Goal: Task Accomplishment & Management: Manage account settings

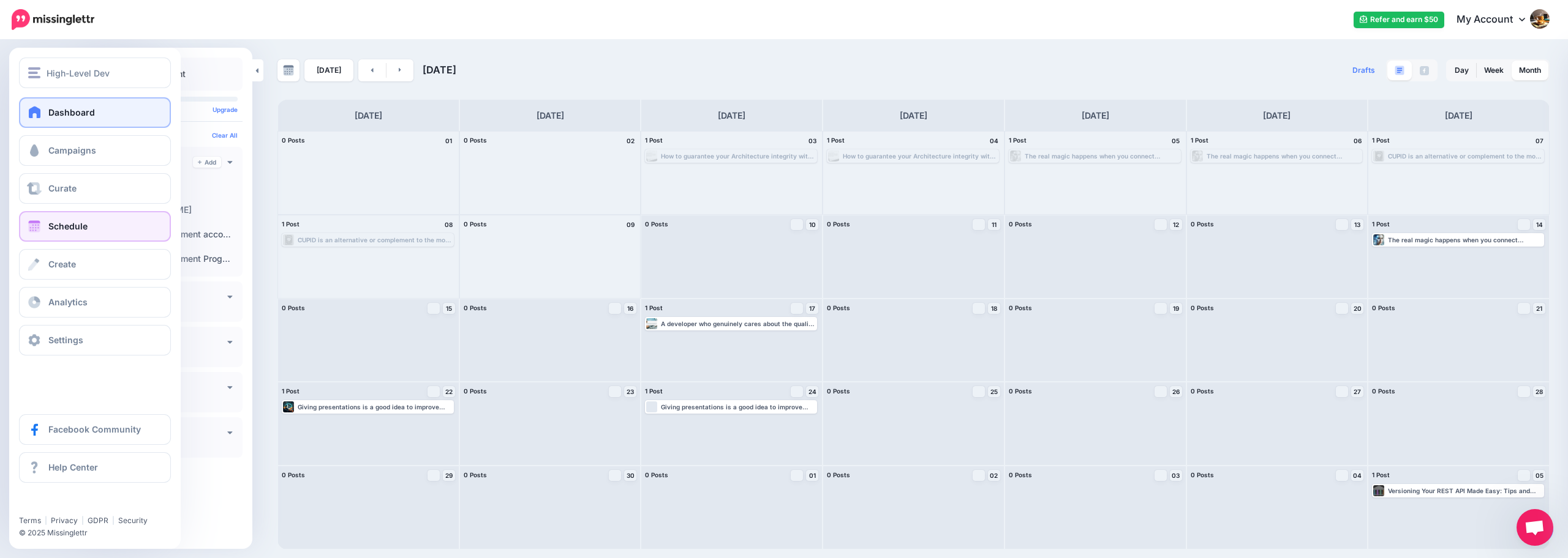
click at [60, 111] on span "Dashboard" at bounding box center [72, 112] width 47 height 10
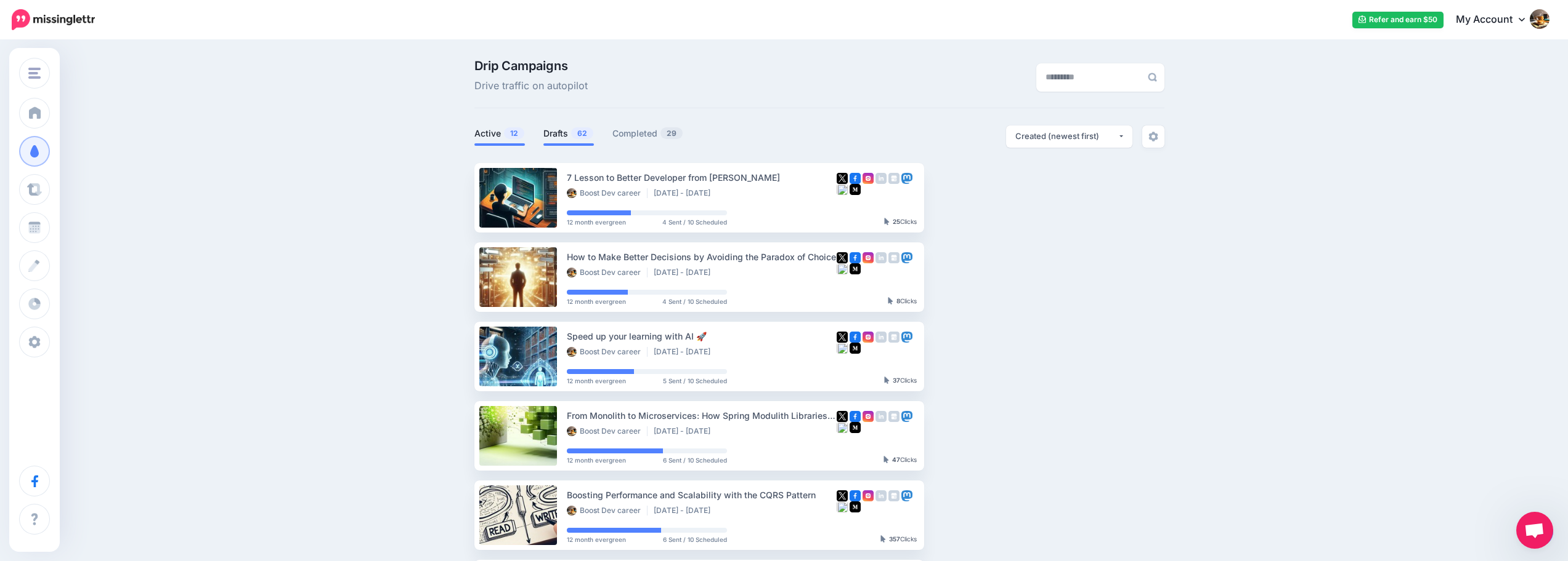
click at [577, 134] on span "62" at bounding box center [582, 133] width 22 height 12
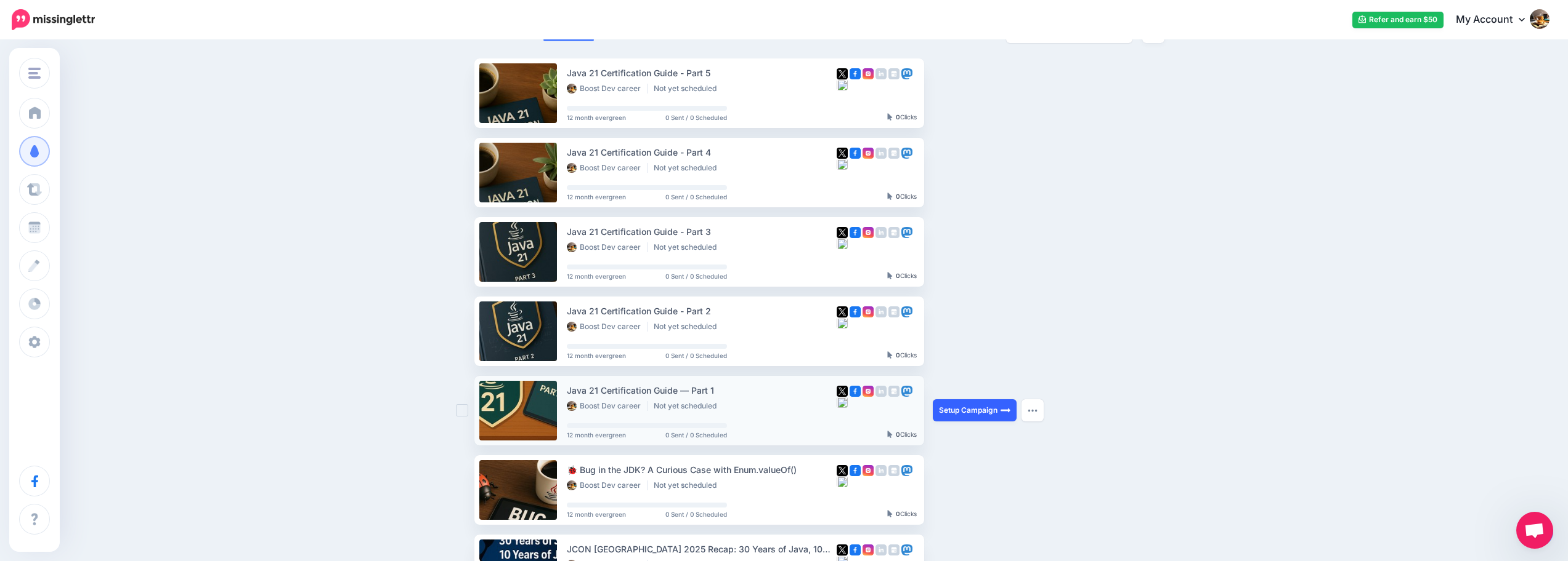
scroll to position [129, 0]
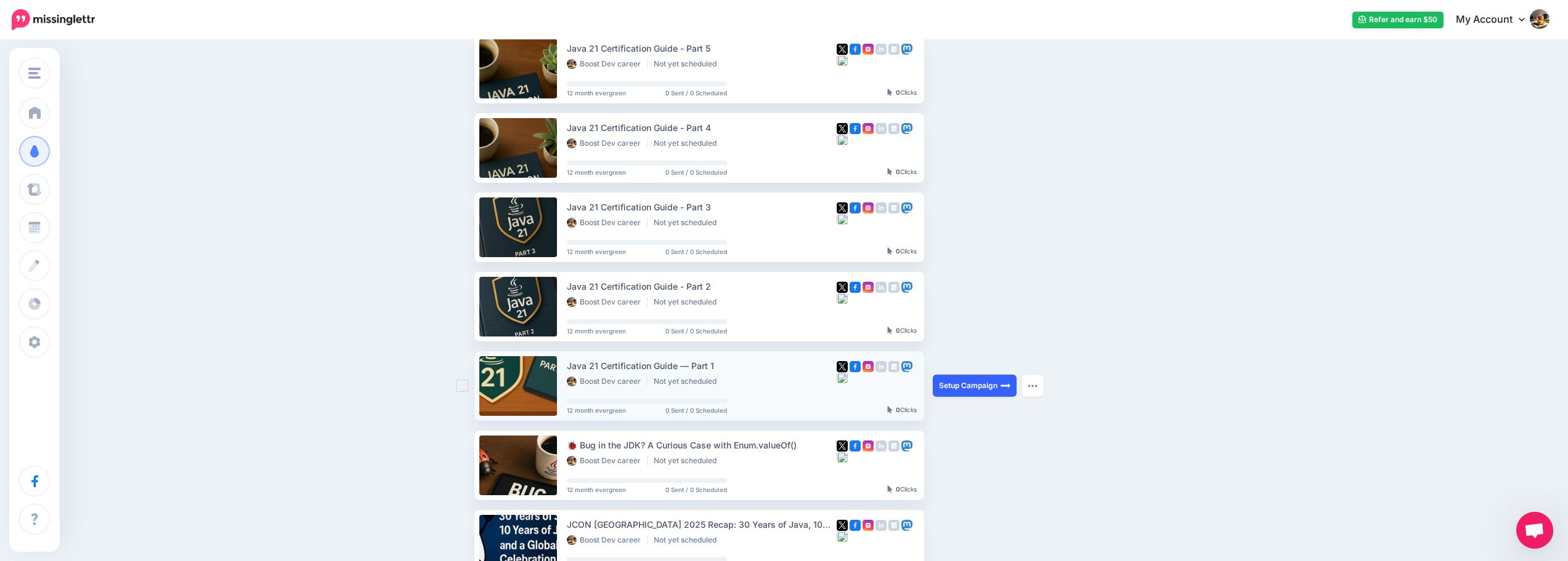
click at [960, 386] on link "Setup Campaign" at bounding box center [974, 386] width 83 height 22
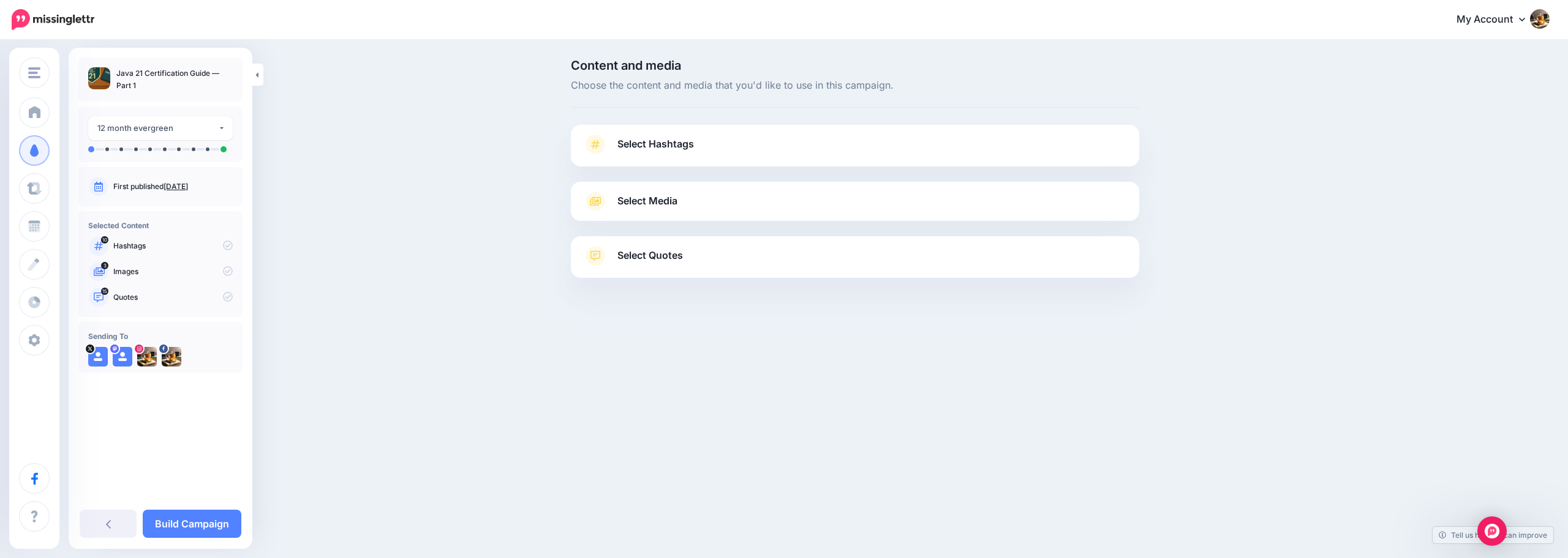
click at [655, 147] on span "Select Hashtags" at bounding box center [655, 144] width 76 height 17
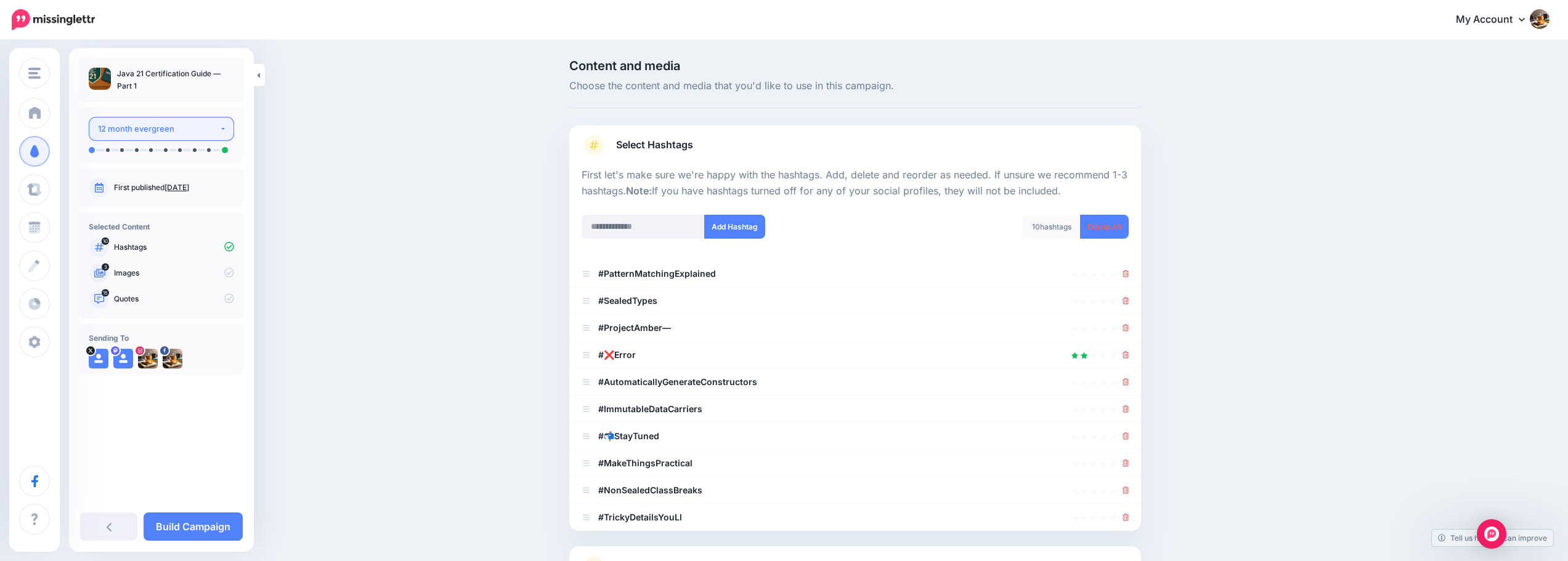
click at [158, 127] on div "12 month evergreen" at bounding box center [158, 129] width 121 height 14
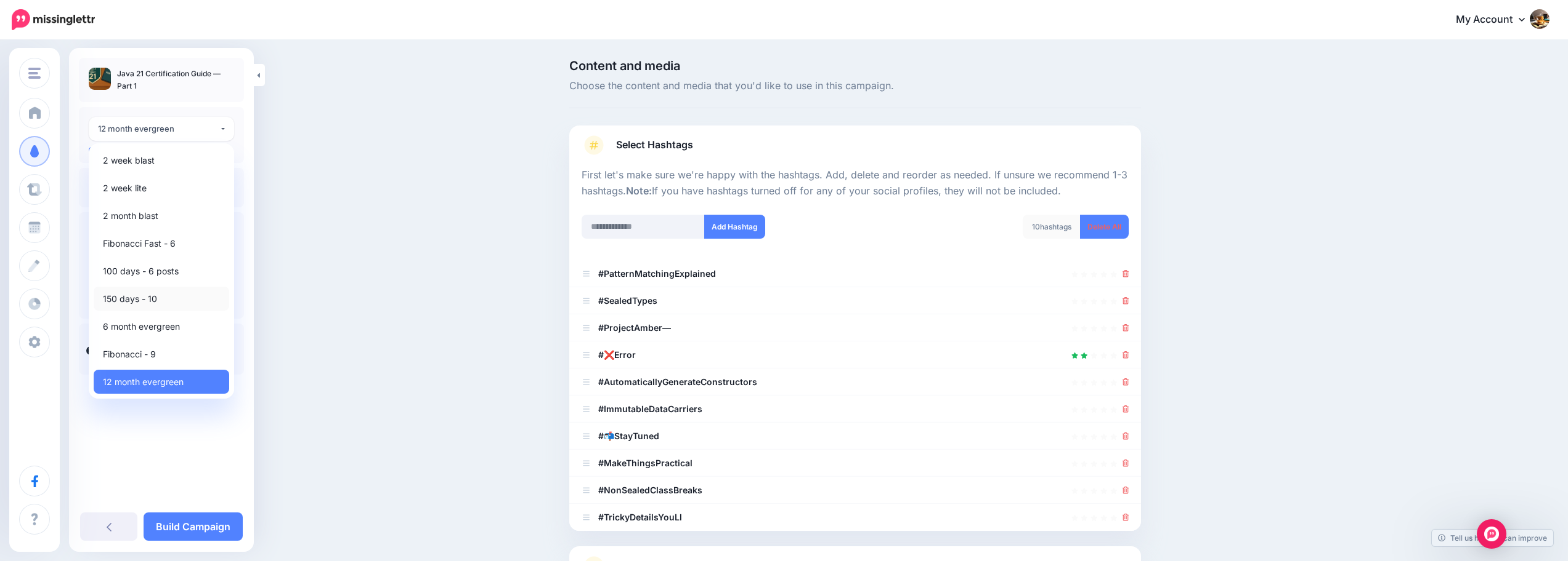
click at [198, 302] on link "150 days - 10" at bounding box center [161, 299] width 136 height 24
select select "******"
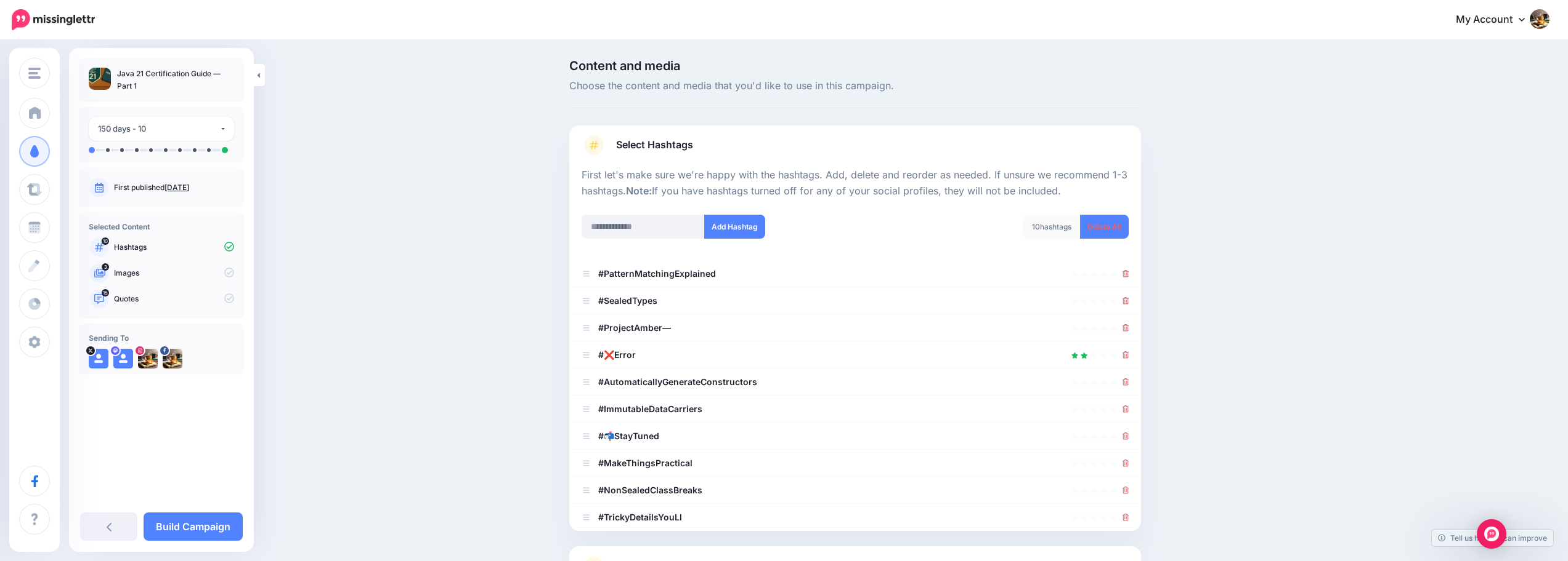
scroll to position [117, 0]
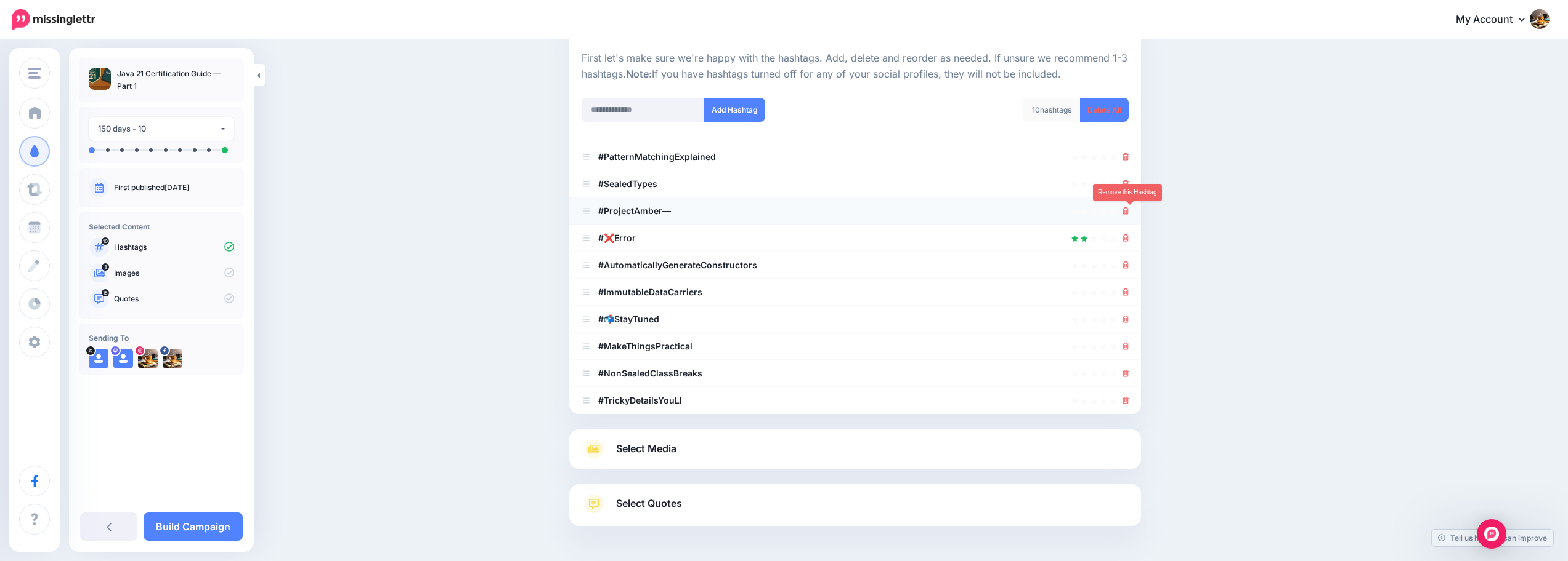
click at [1129, 211] on icon at bounding box center [1125, 211] width 7 height 8
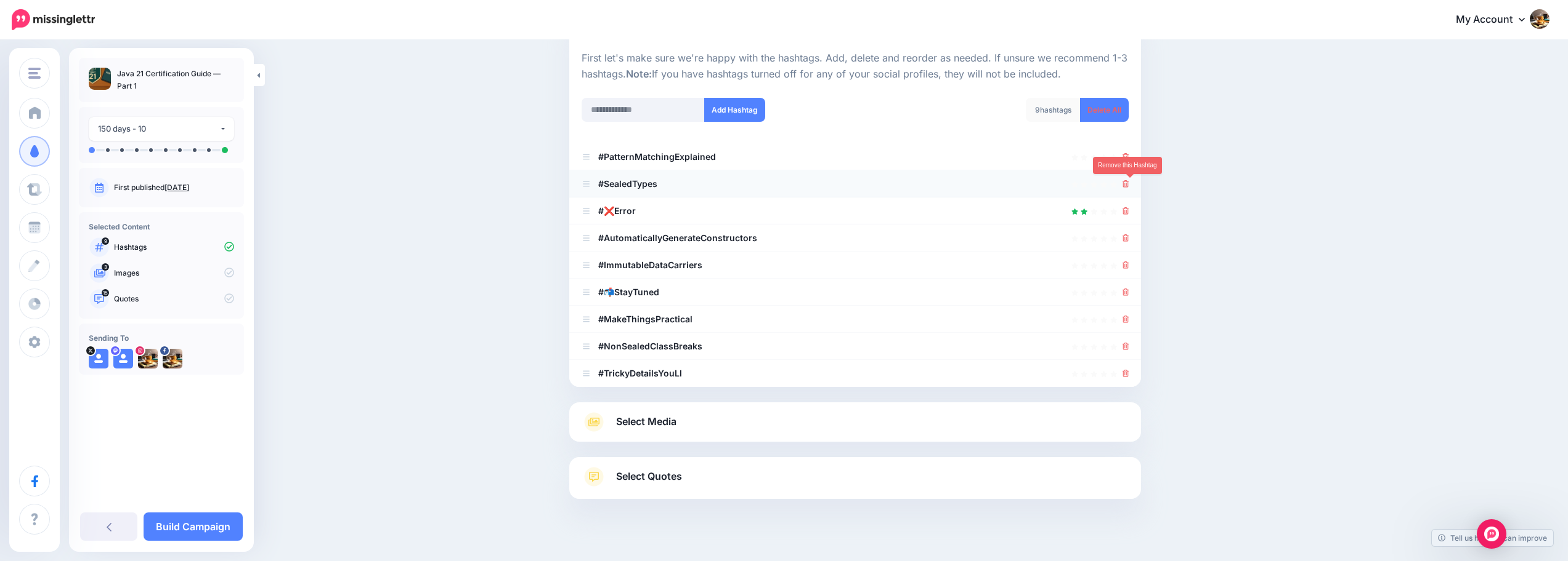
click at [1130, 187] on icon at bounding box center [1125, 184] width 7 height 8
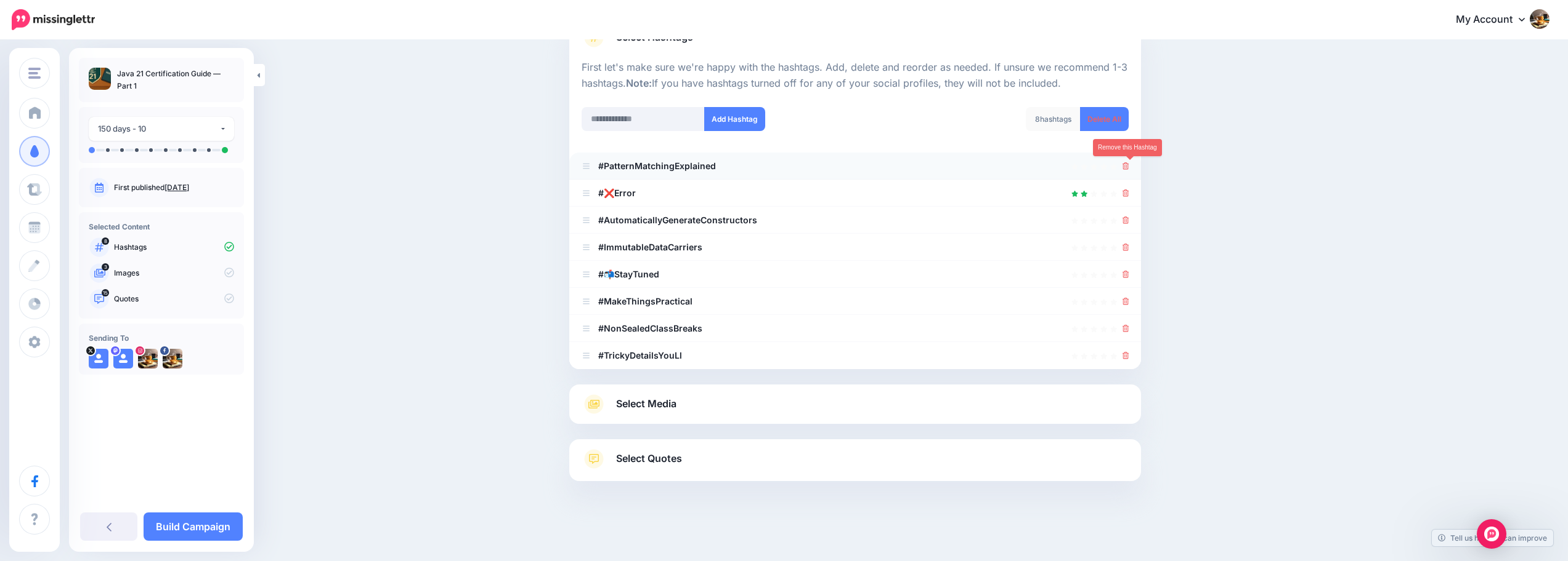
click at [1130, 157] on li "#PatternMatchingExplained" at bounding box center [855, 166] width 572 height 27
click at [1130, 163] on icon at bounding box center [1125, 166] width 7 height 8
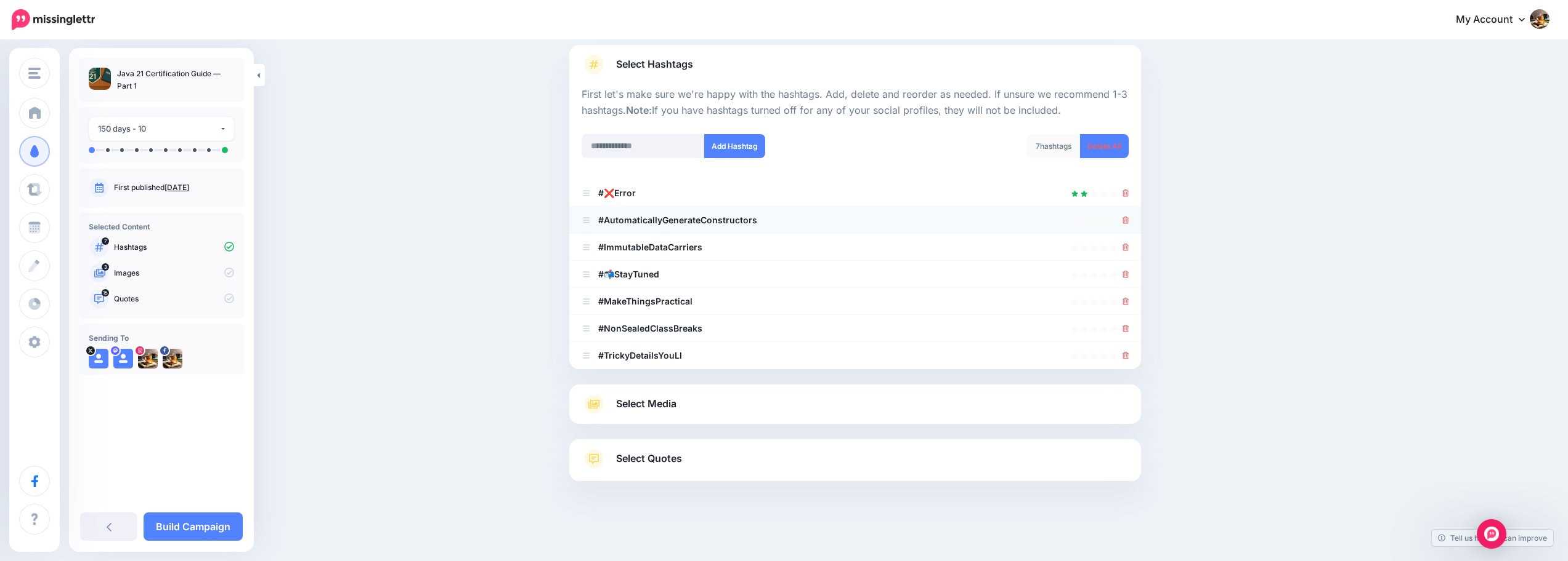
scroll to position [81, 0]
click at [1130, 216] on link at bounding box center [1125, 220] width 7 height 10
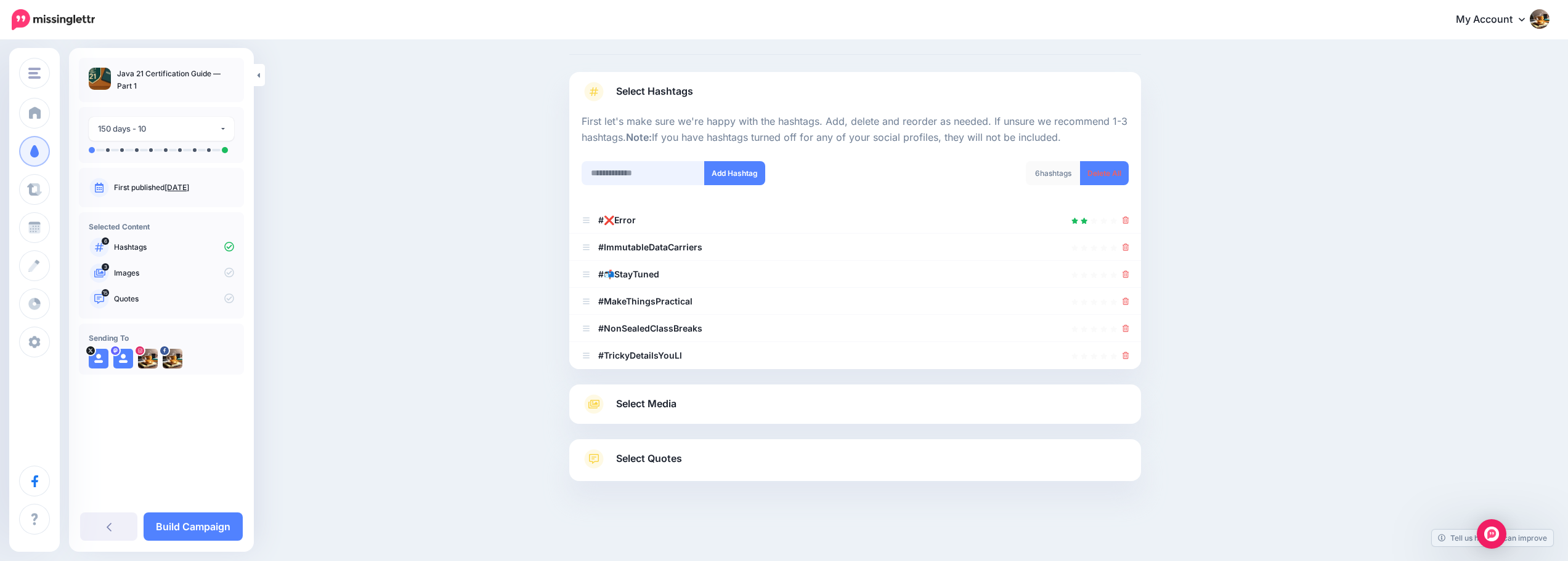
click at [673, 175] on input "text" at bounding box center [643, 173] width 123 height 24
type input "****"
click at [760, 181] on button "Add Hashtag" at bounding box center [734, 173] width 61 height 24
click at [667, 174] on input "text" at bounding box center [643, 173] width 123 height 24
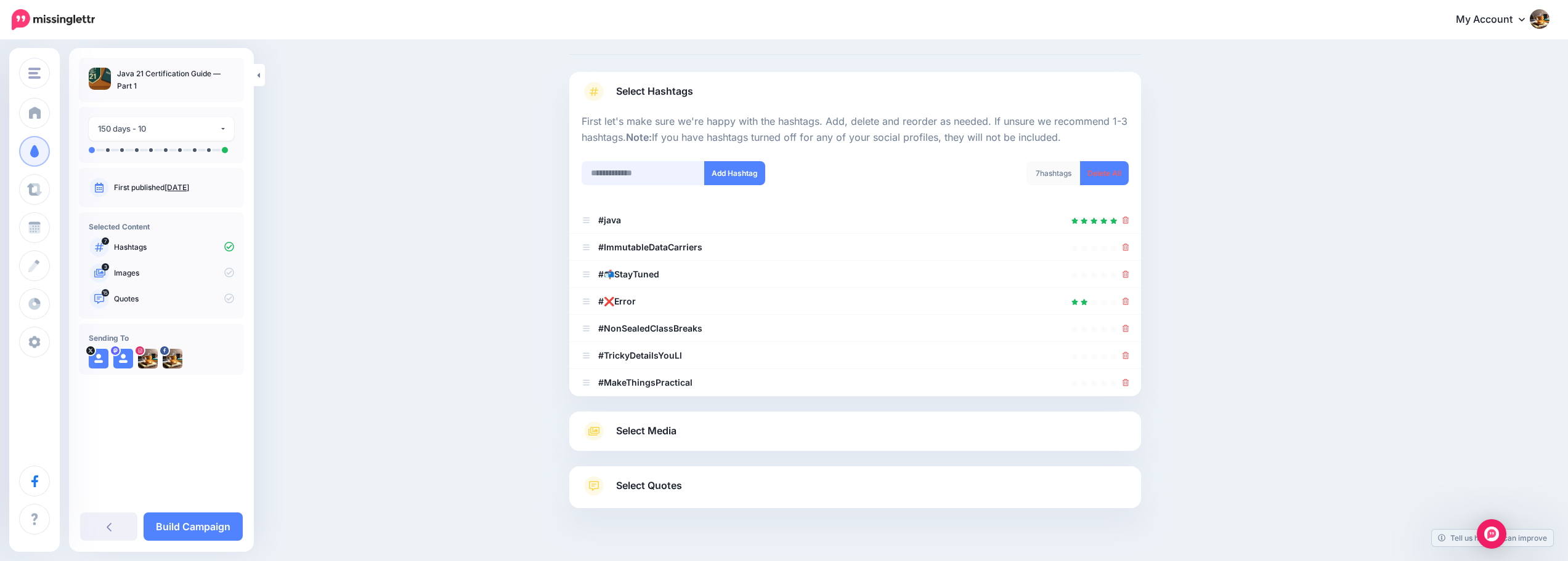
scroll to position [81, 0]
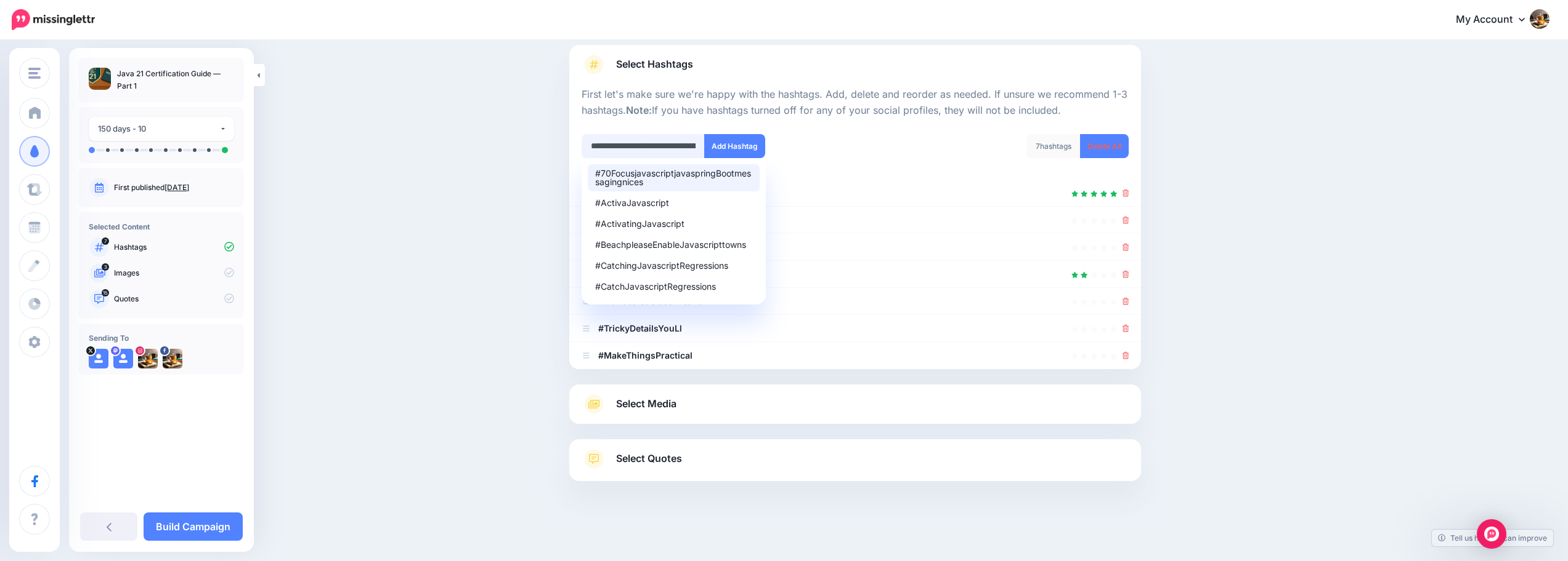
click at [659, 142] on input "**********" at bounding box center [643, 146] width 123 height 24
click at [689, 170] on div "#HowToGetJavaCertification" at bounding box center [674, 174] width 157 height 8
type input "**********"
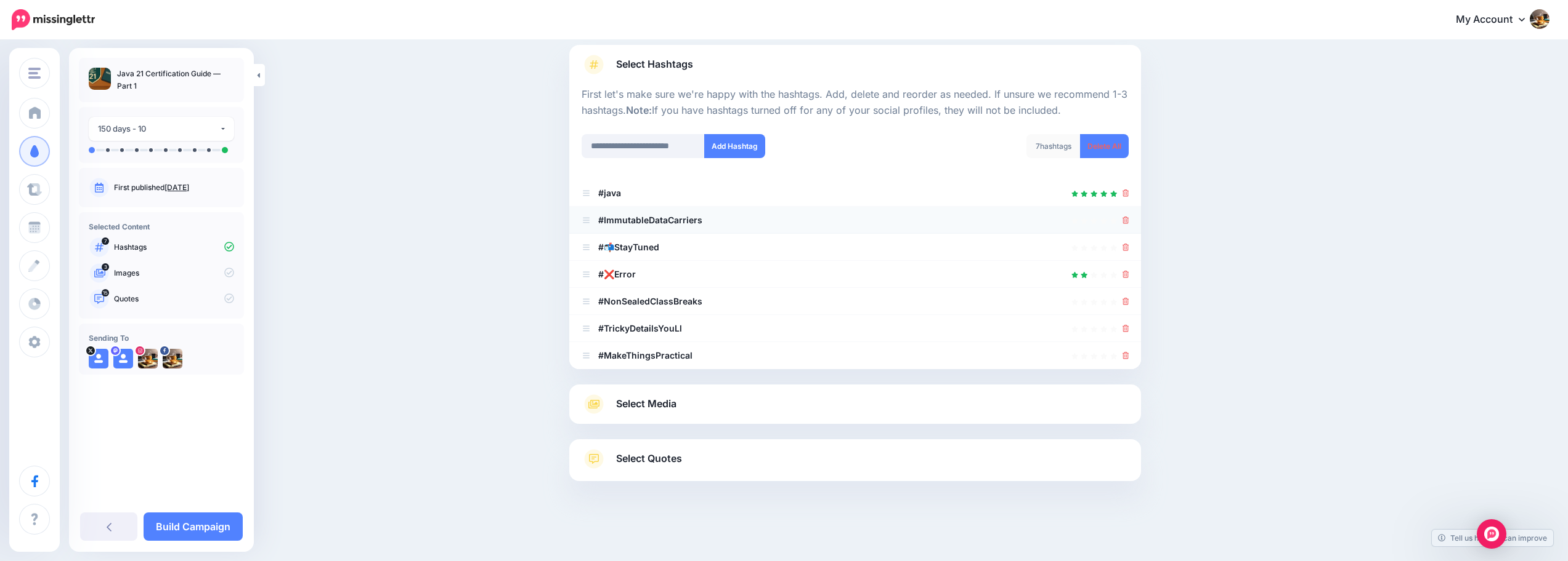
click at [1127, 220] on icon at bounding box center [1125, 220] width 7 height 8
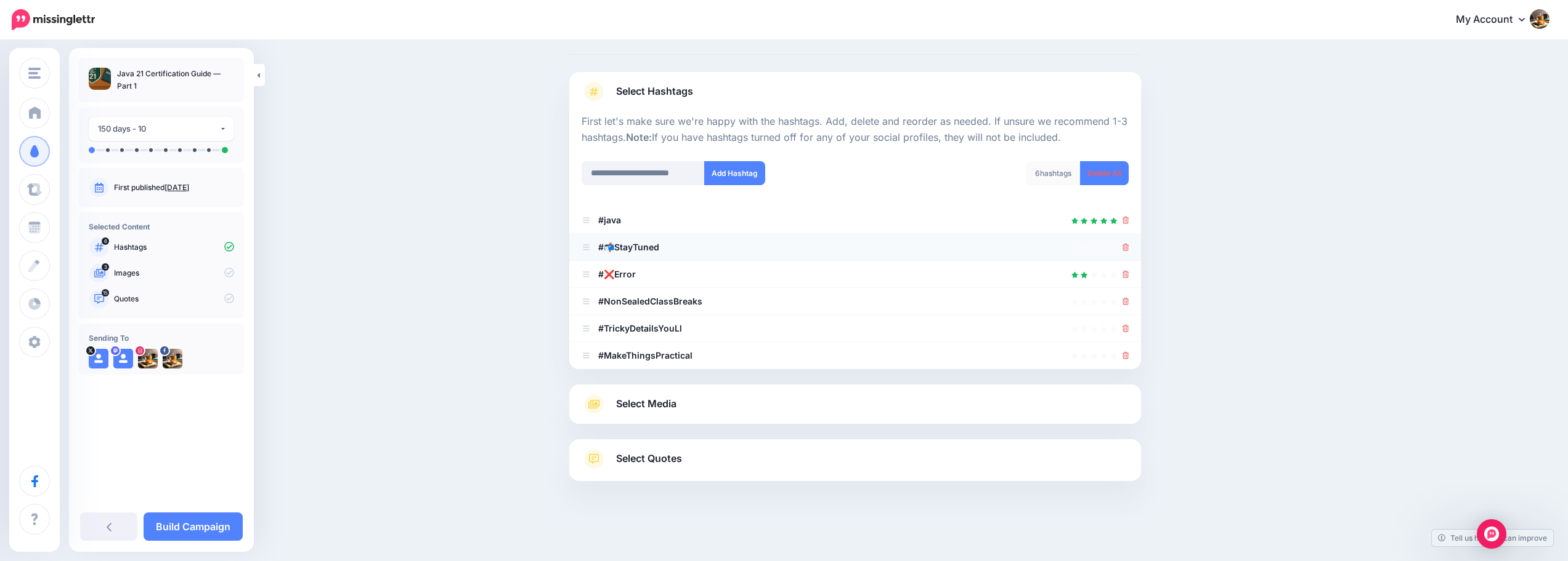
scroll to position [54, 0]
click at [1130, 243] on icon at bounding box center [1125, 247] width 7 height 8
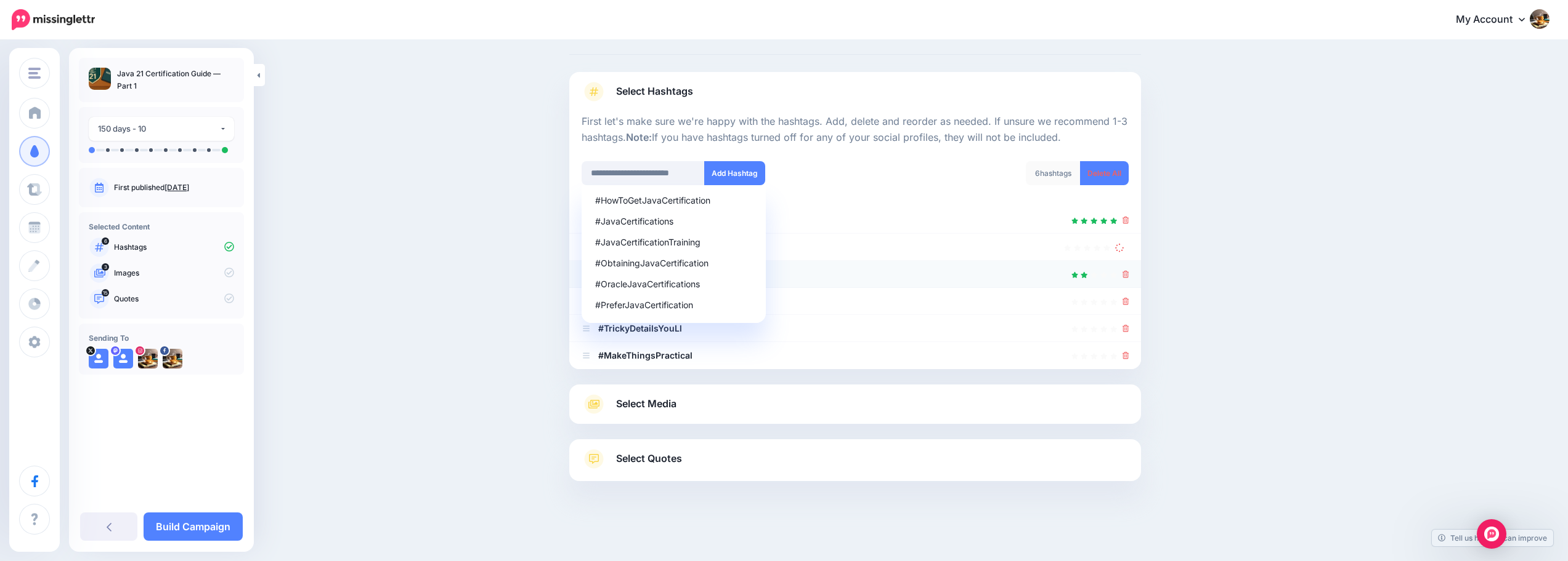
scroll to position [26, 0]
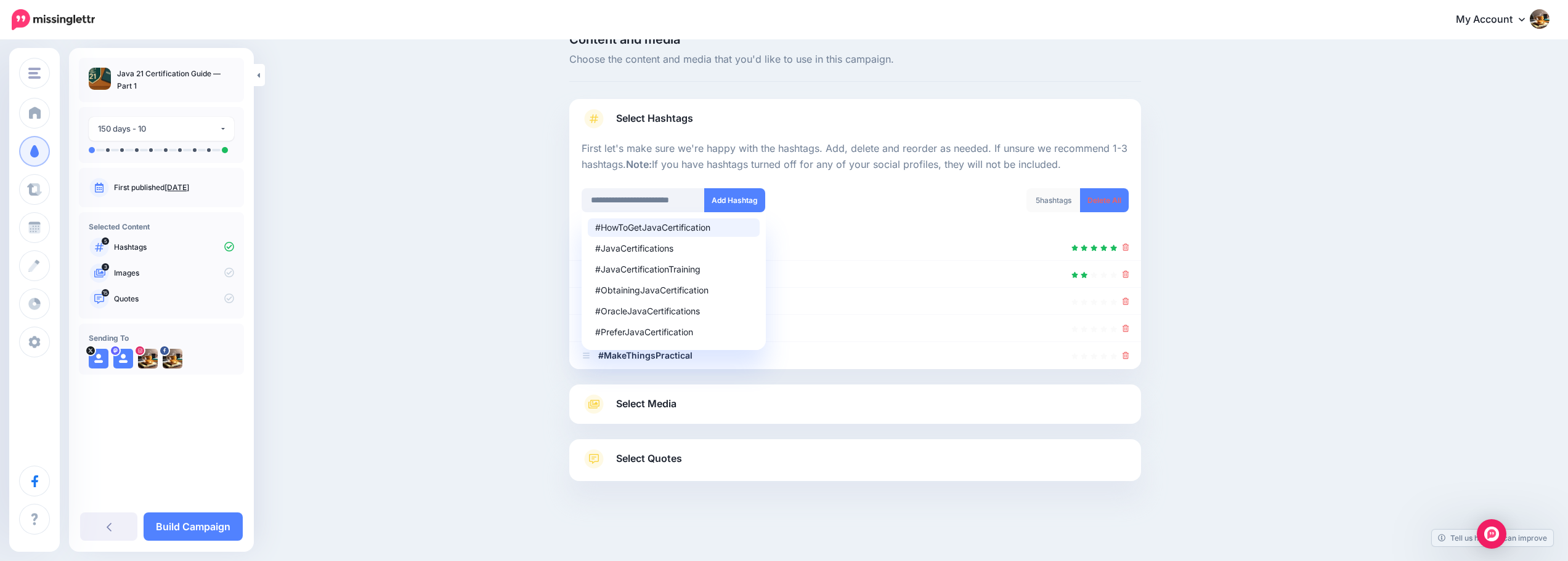
click at [687, 230] on div "#HowToGetJavaCertification" at bounding box center [674, 227] width 157 height 8
click at [731, 201] on button "Add Hashtag" at bounding box center [734, 200] width 61 height 24
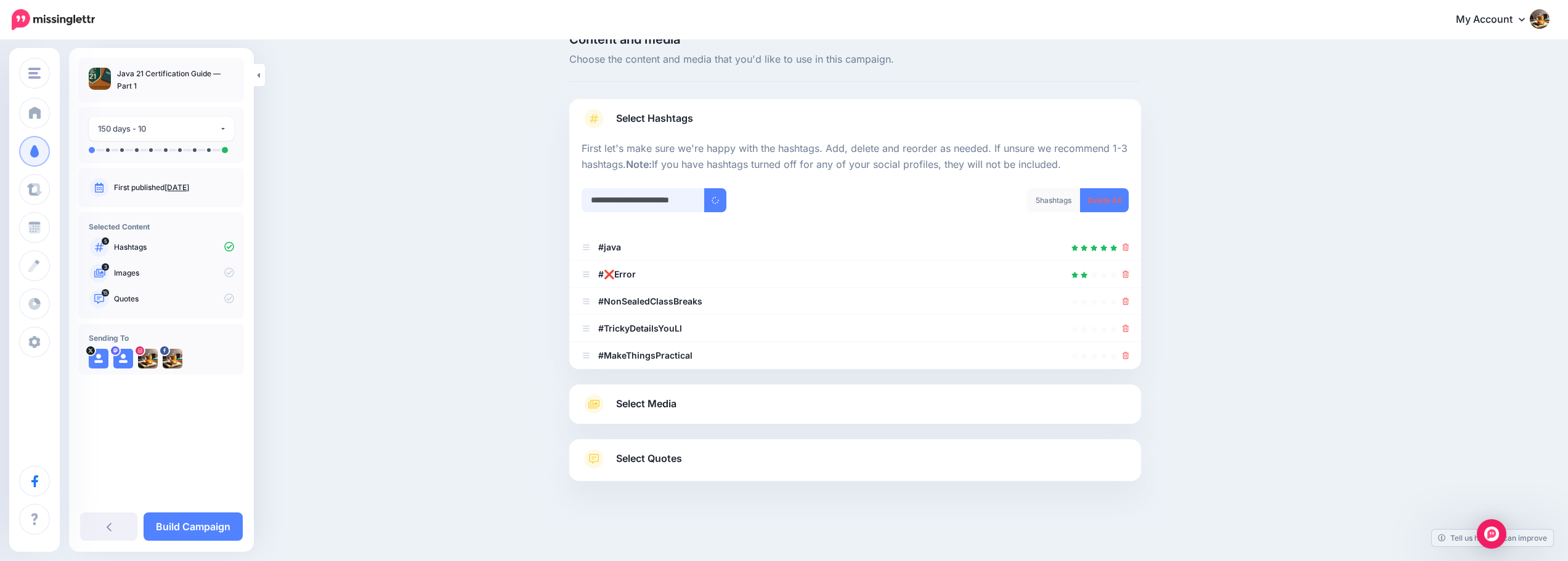
click at [692, 202] on input "**********" at bounding box center [643, 200] width 123 height 24
click at [692, 202] on input "text" at bounding box center [643, 200] width 123 height 24
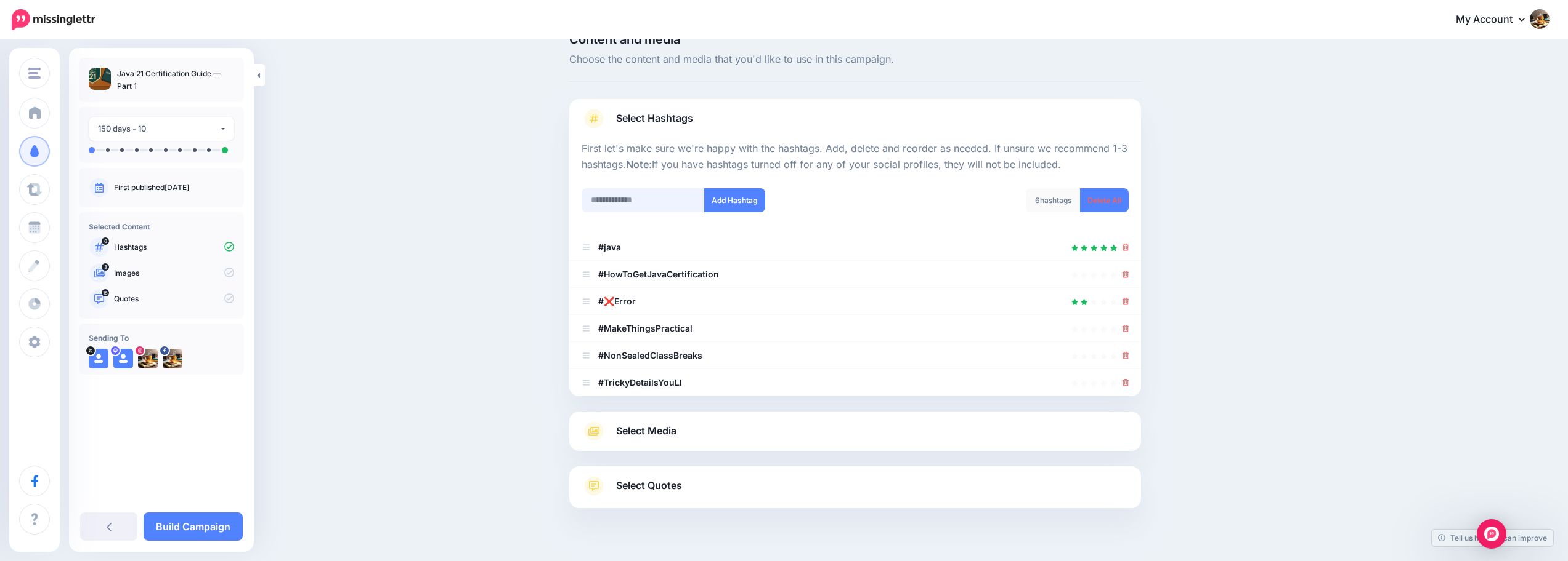
paste input "**********"
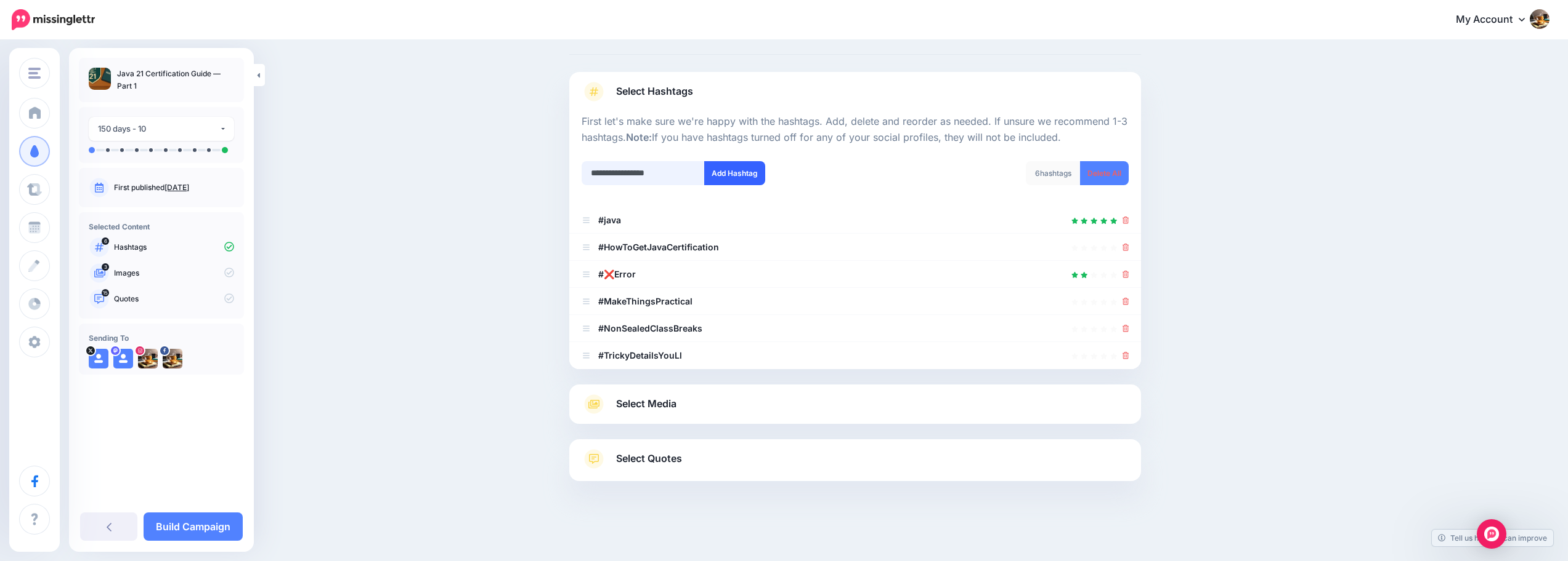
type input "**********"
click at [735, 173] on button "Add Hashtag" at bounding box center [734, 173] width 61 height 24
click at [676, 175] on input "text" at bounding box center [643, 173] width 123 height 24
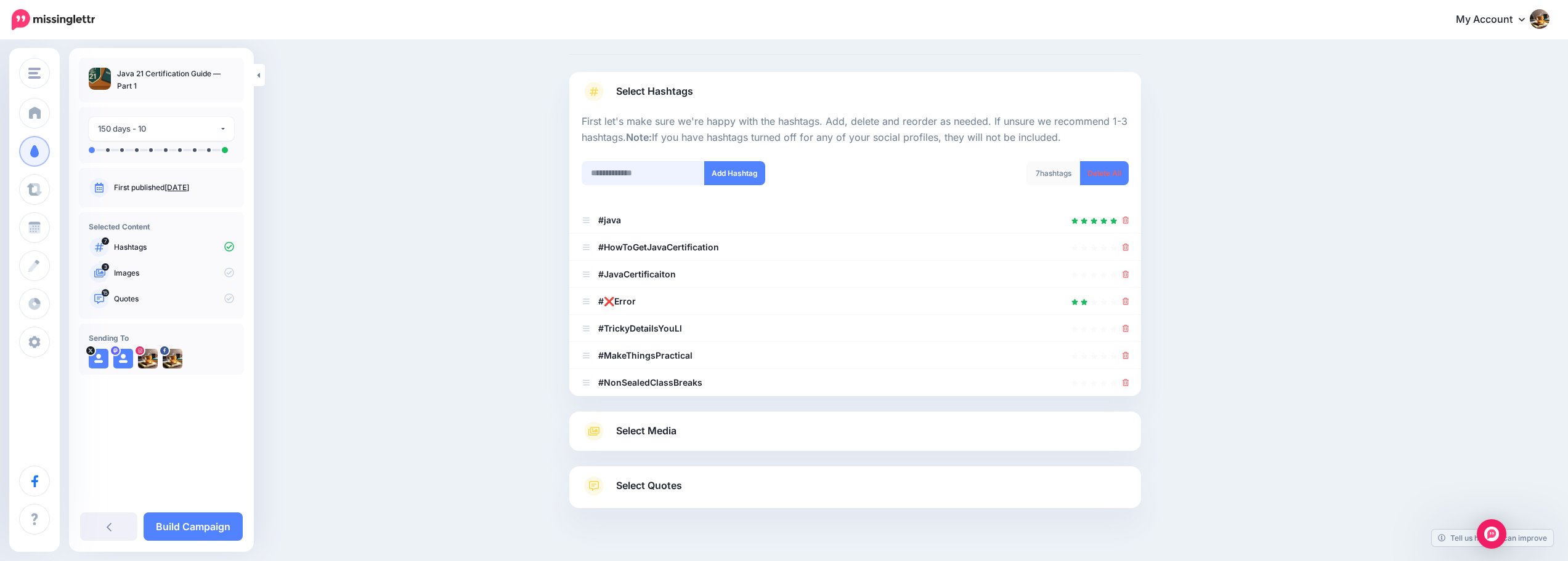
scroll to position [81, 0]
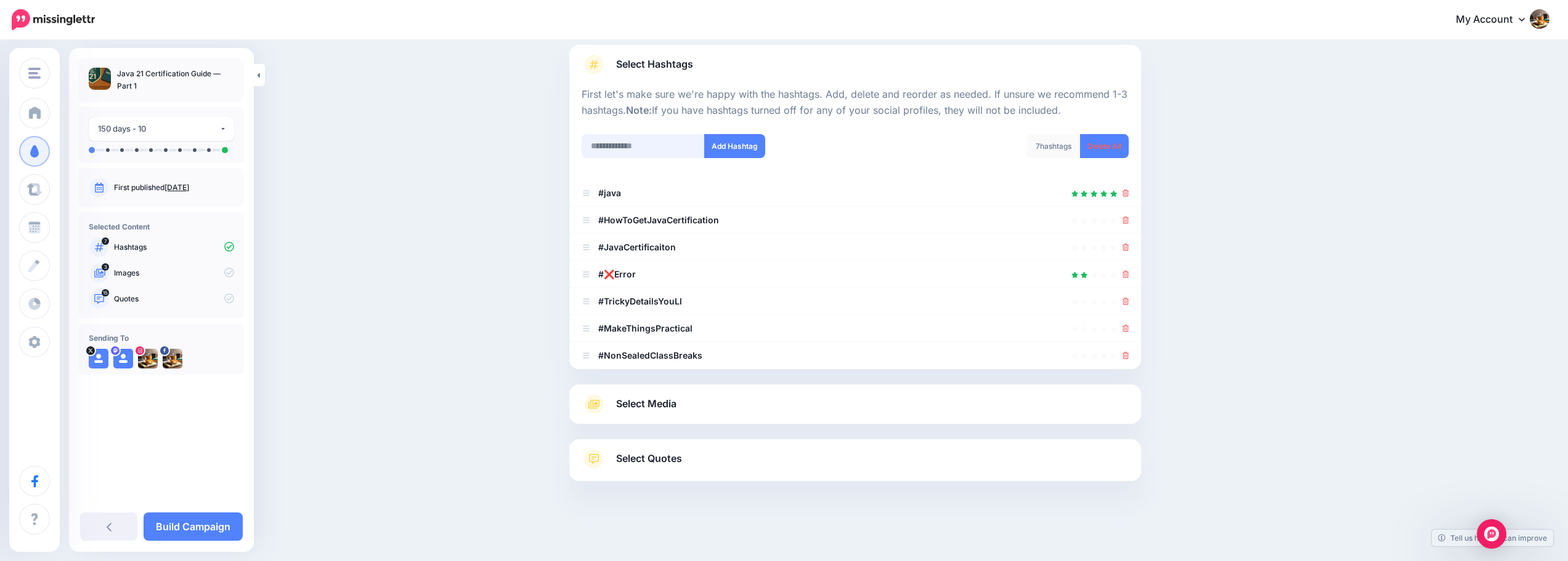
paste input "**********"
type input "**********"
click at [732, 147] on button "Add Hashtag" at bounding box center [734, 146] width 61 height 24
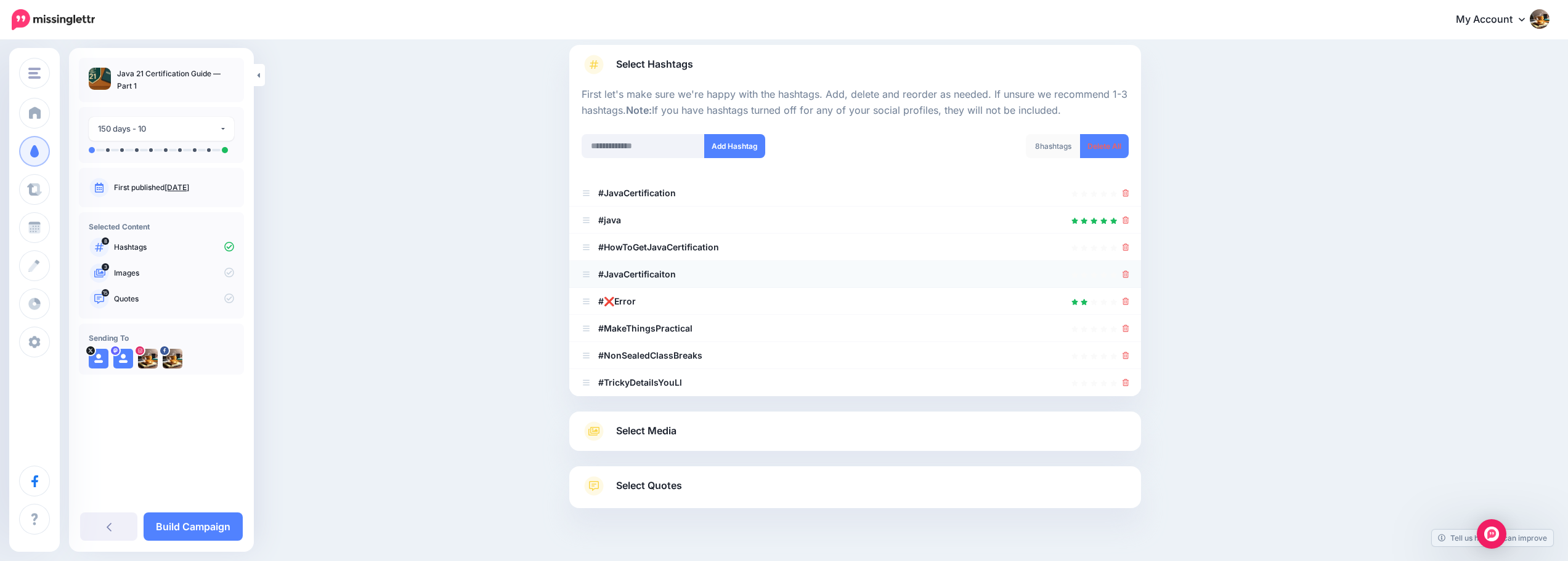
scroll to position [108, 0]
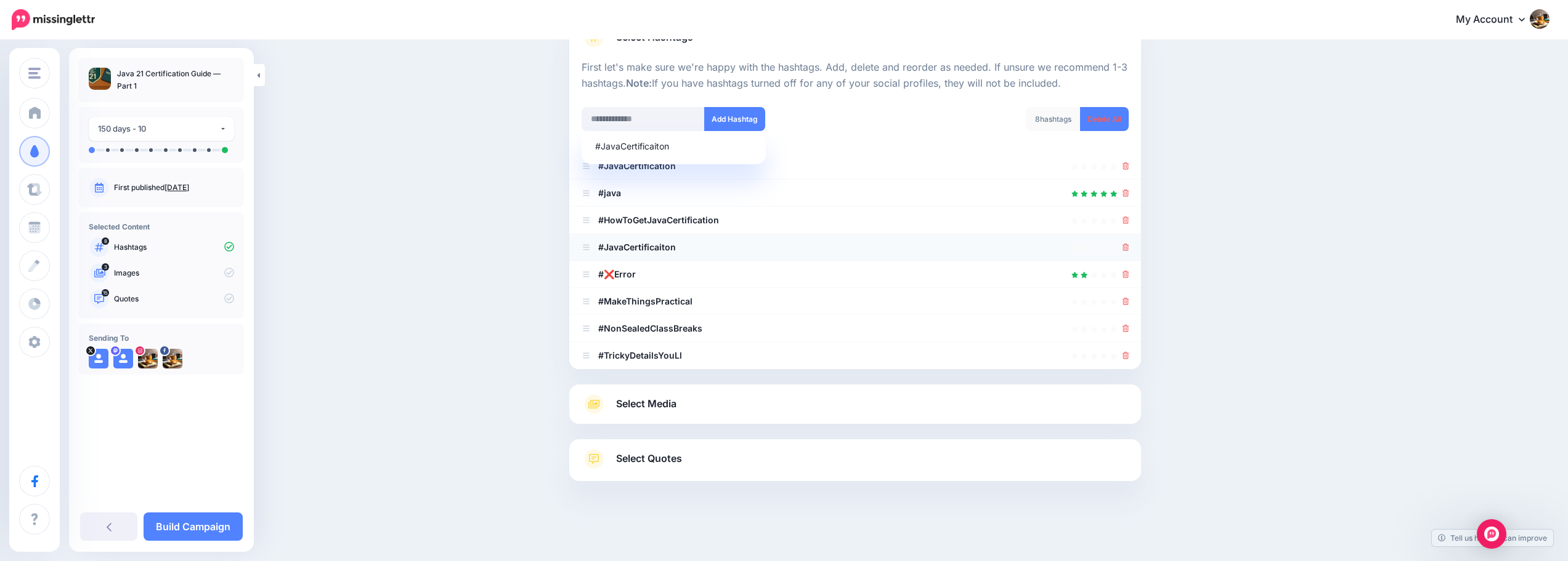
click at [1130, 248] on icon at bounding box center [1125, 247] width 7 height 8
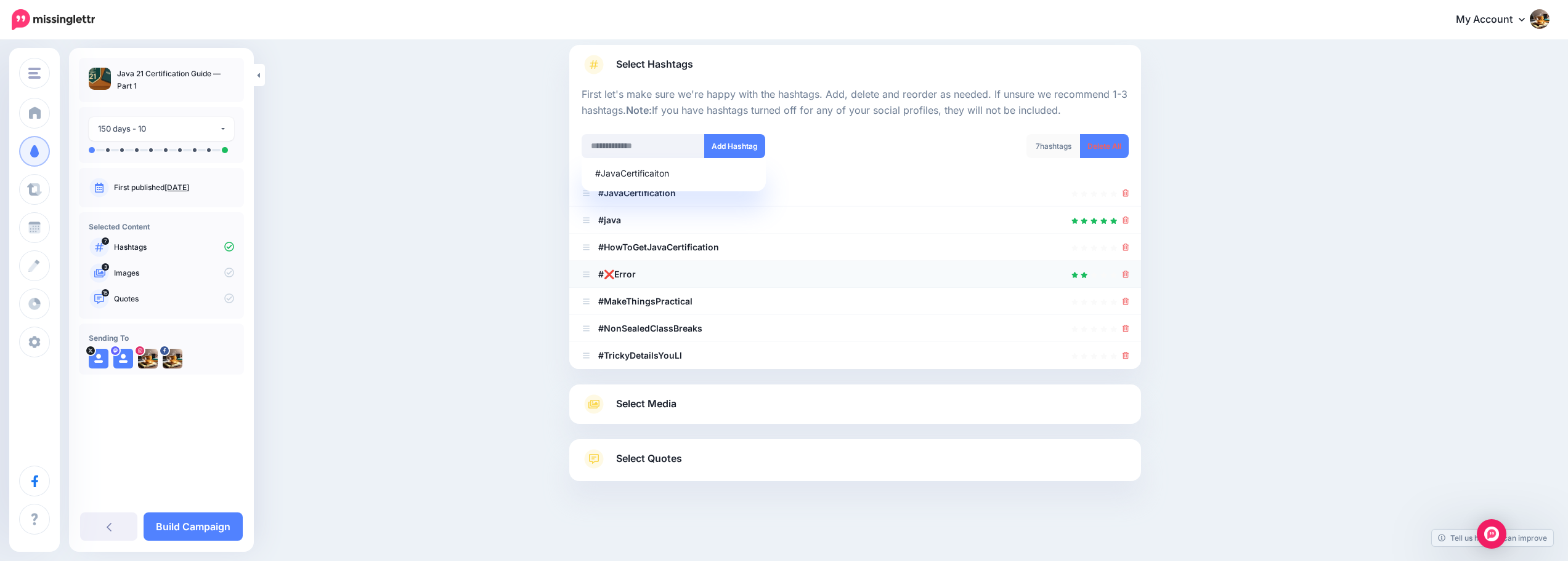
click at [1130, 271] on icon at bounding box center [1125, 275] width 7 height 8
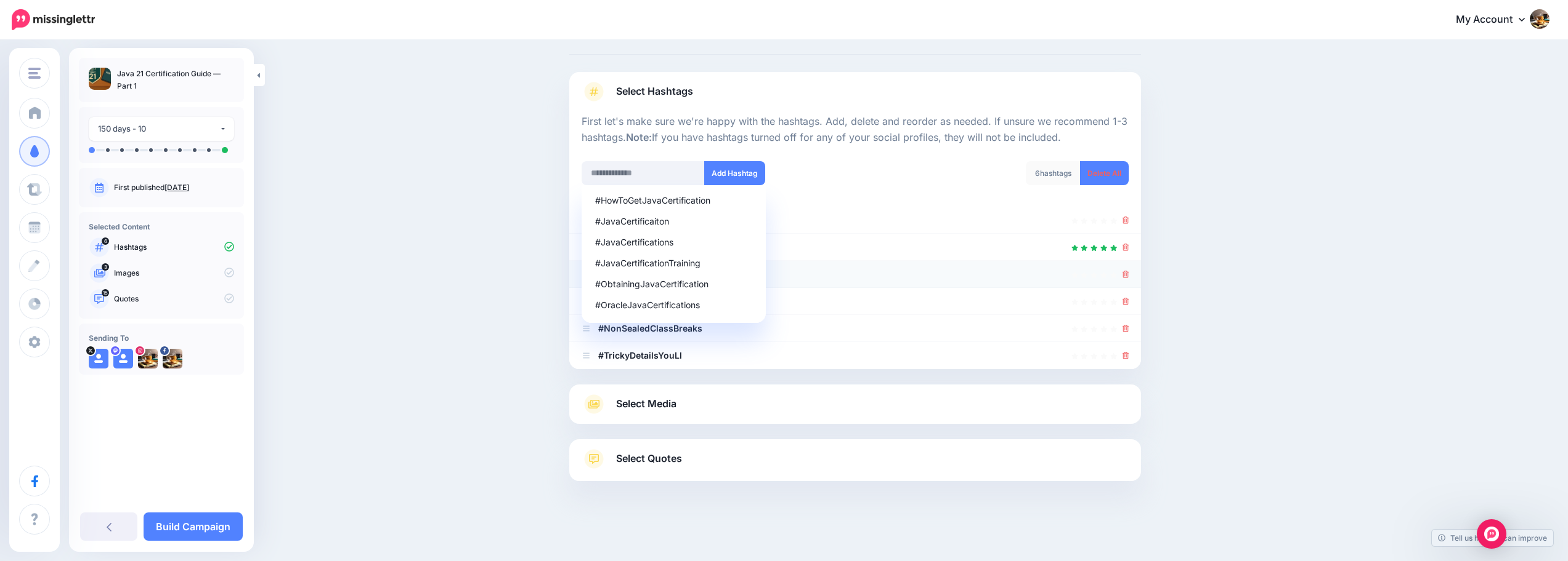
scroll to position [54, 0]
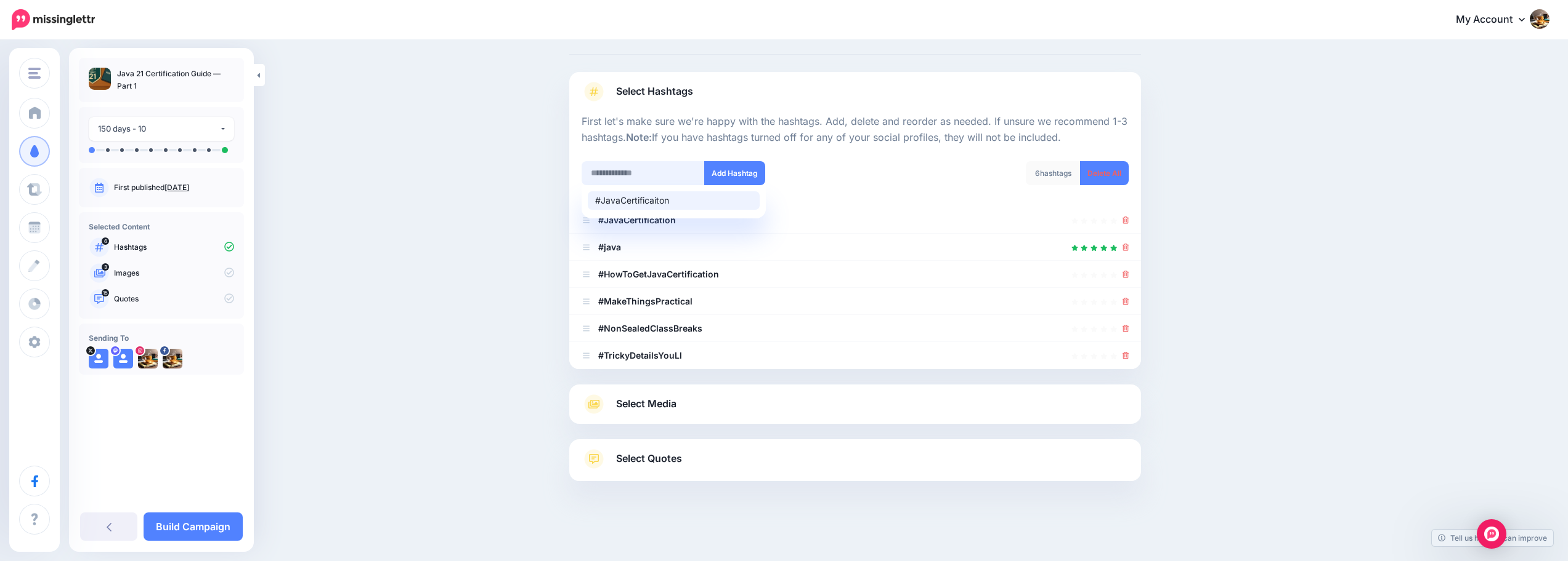
click at [681, 177] on input "text" at bounding box center [643, 173] width 123 height 24
type input "*"
type input "**********"
click at [728, 170] on button "Add Hashtag" at bounding box center [734, 173] width 61 height 24
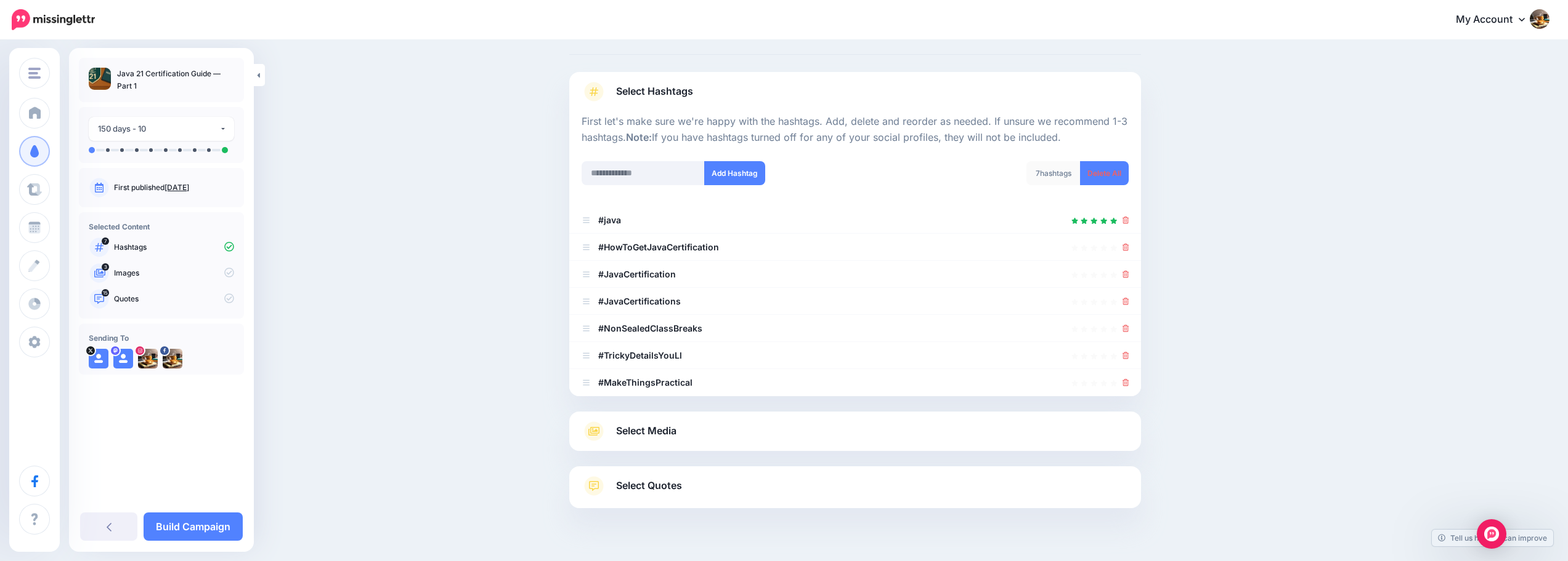
scroll to position [81, 0]
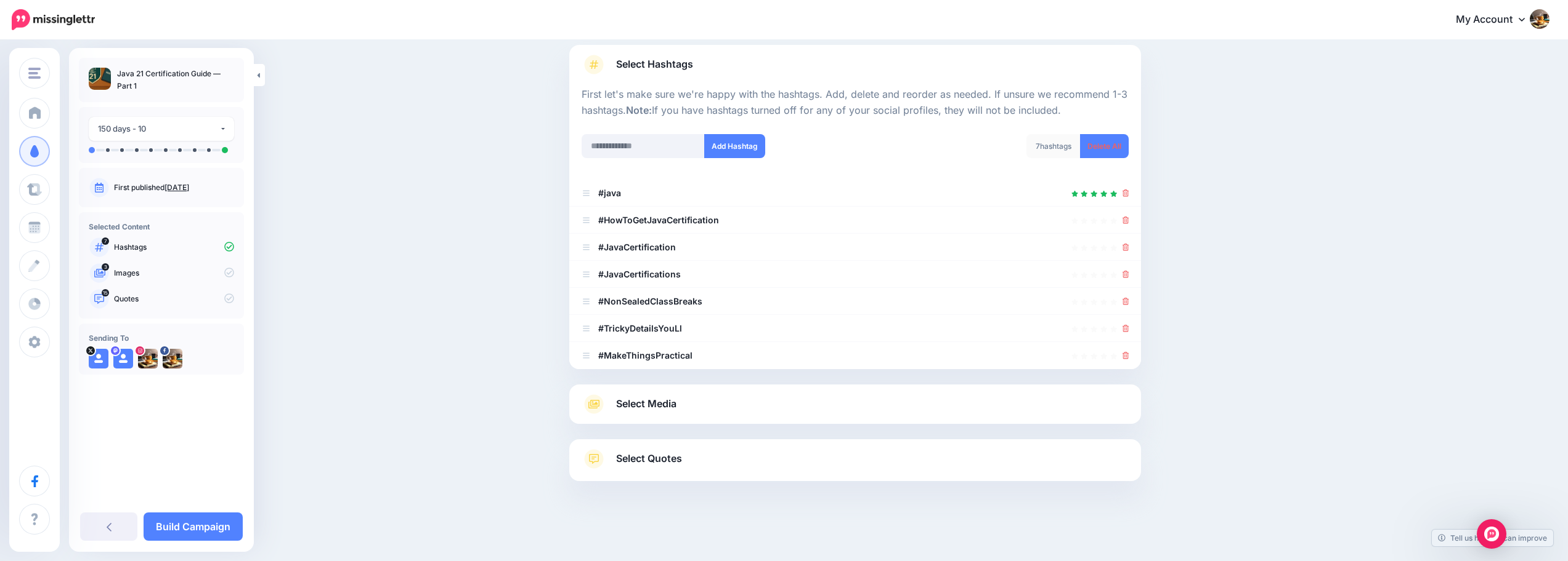
click at [649, 175] on div at bounding box center [855, 176] width 547 height 6
click at [658, 158] on input "text" at bounding box center [643, 146] width 123 height 24
type input "******"
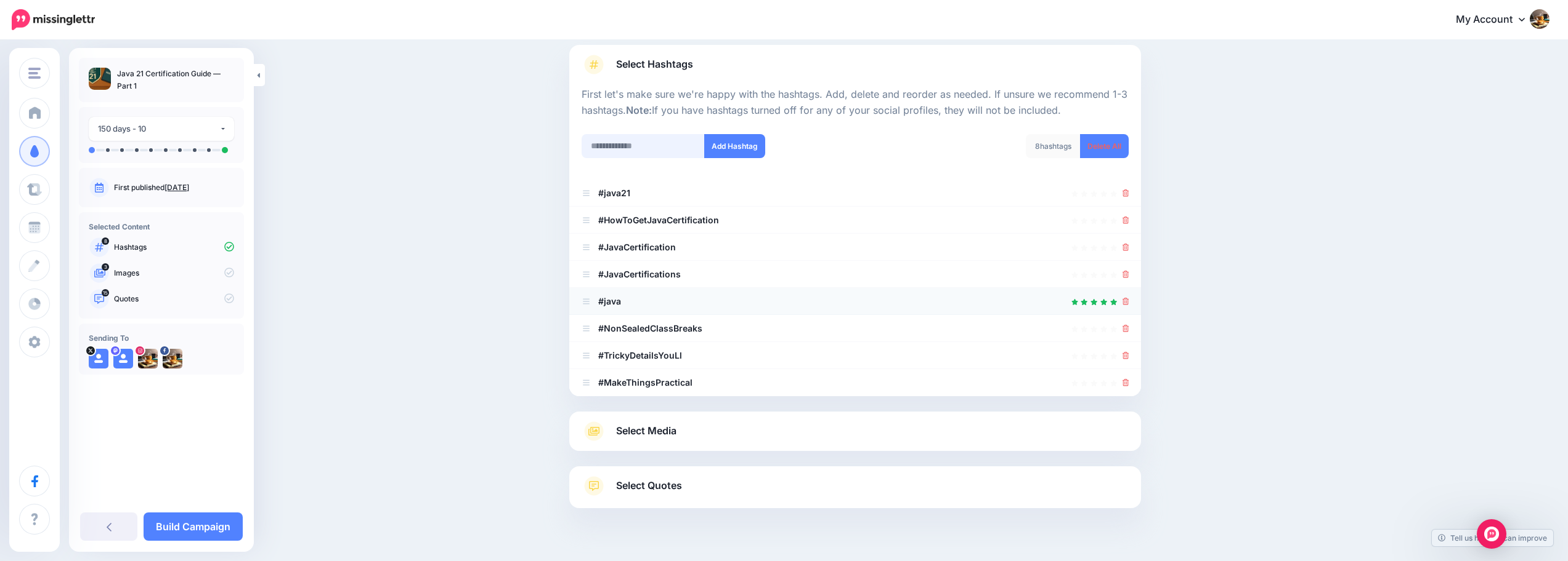
scroll to position [108, 0]
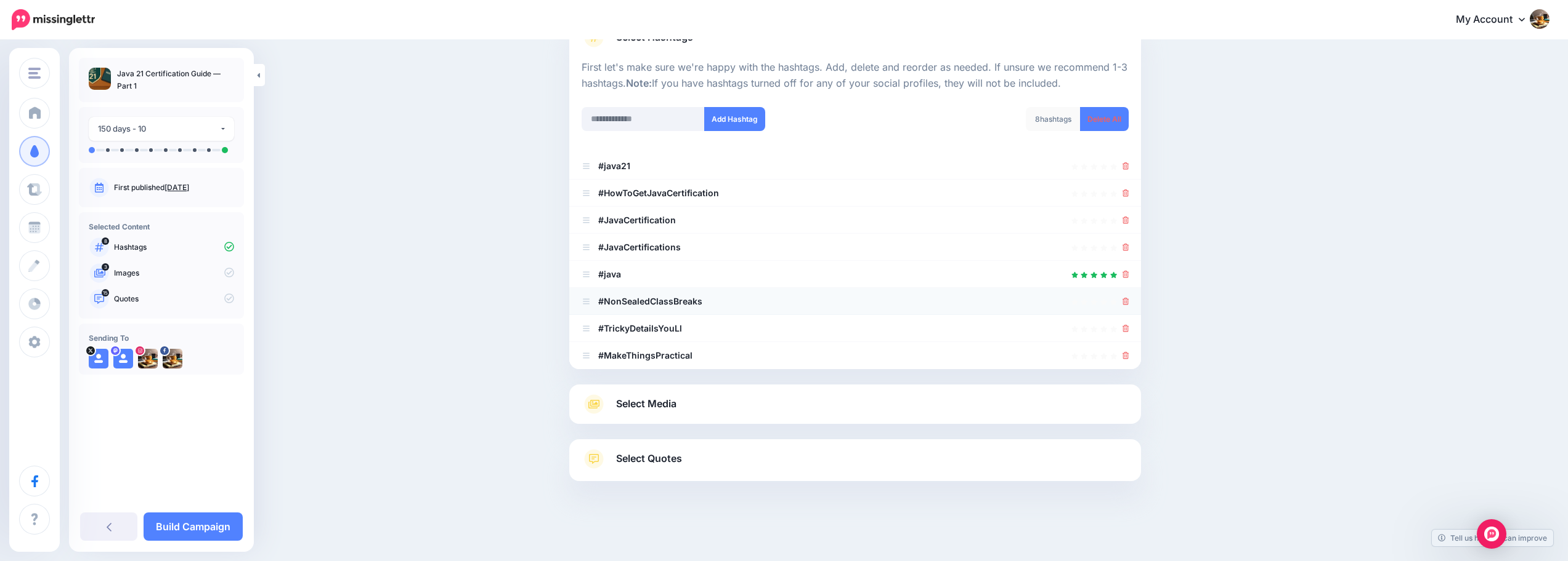
click at [1126, 301] on icon at bounding box center [1125, 302] width 7 height 8
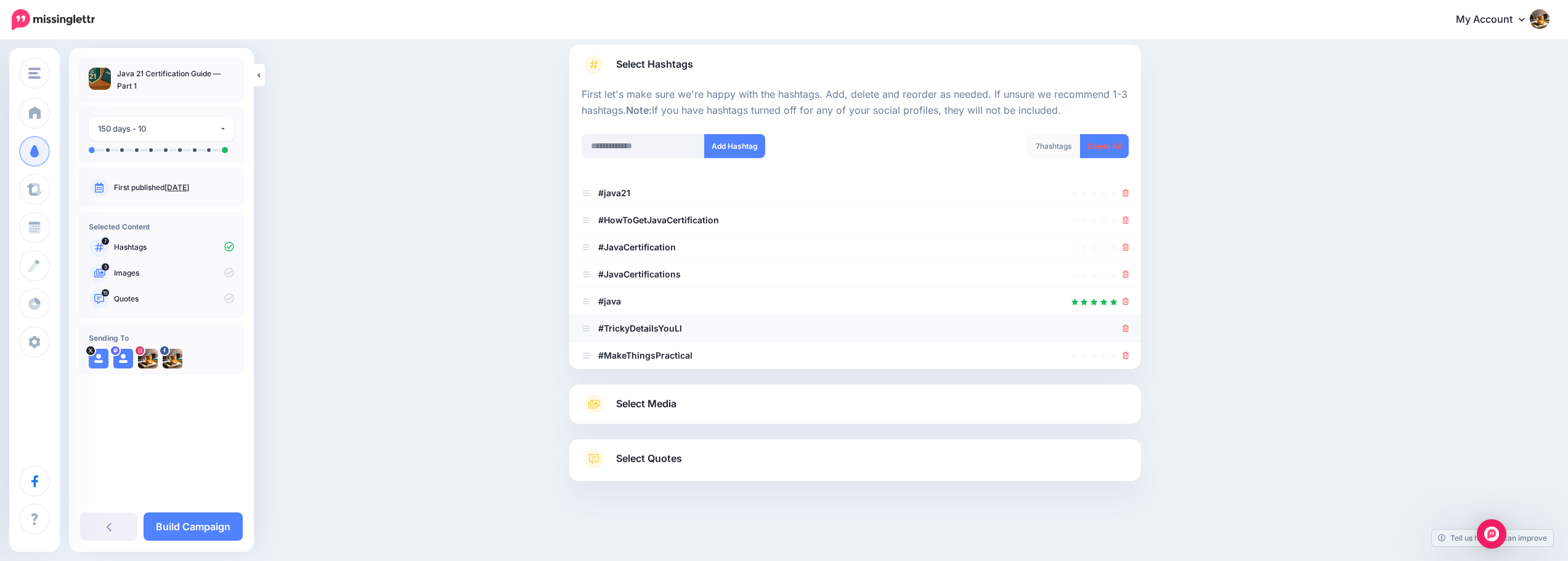
scroll to position [81, 0]
click at [1130, 326] on icon at bounding box center [1125, 329] width 7 height 8
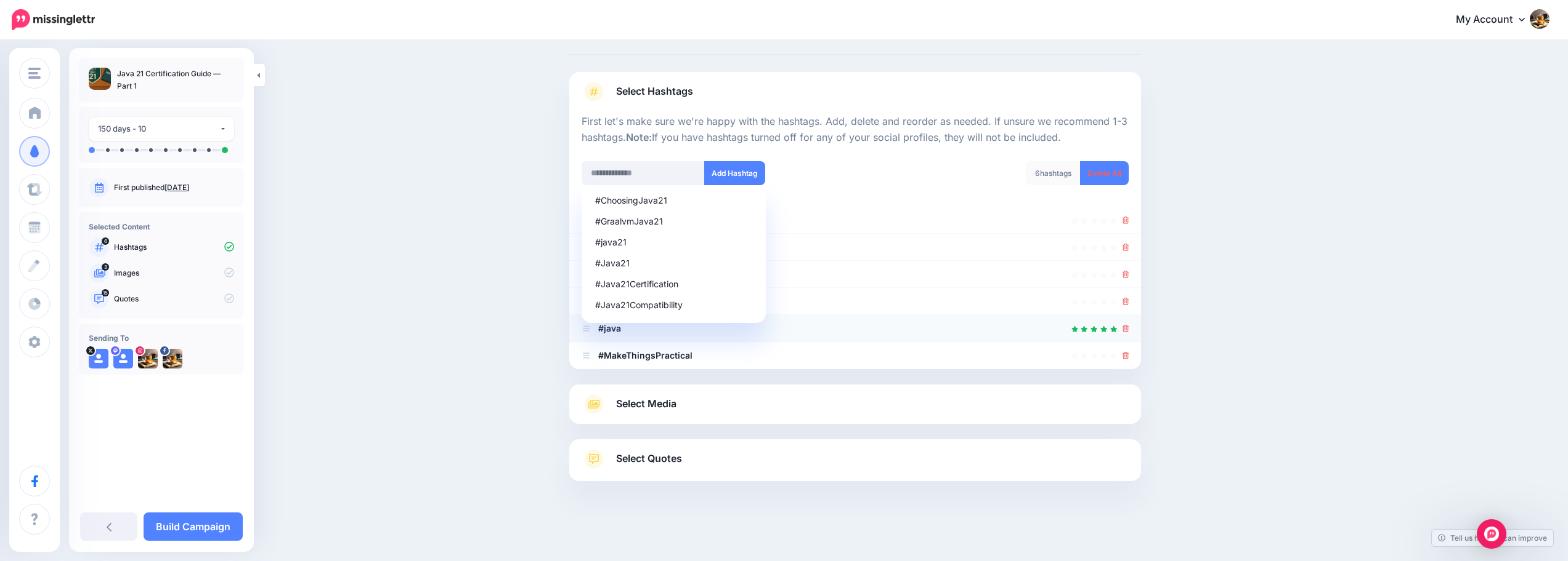
scroll to position [54, 0]
click at [1130, 353] on icon at bounding box center [1125, 355] width 7 height 8
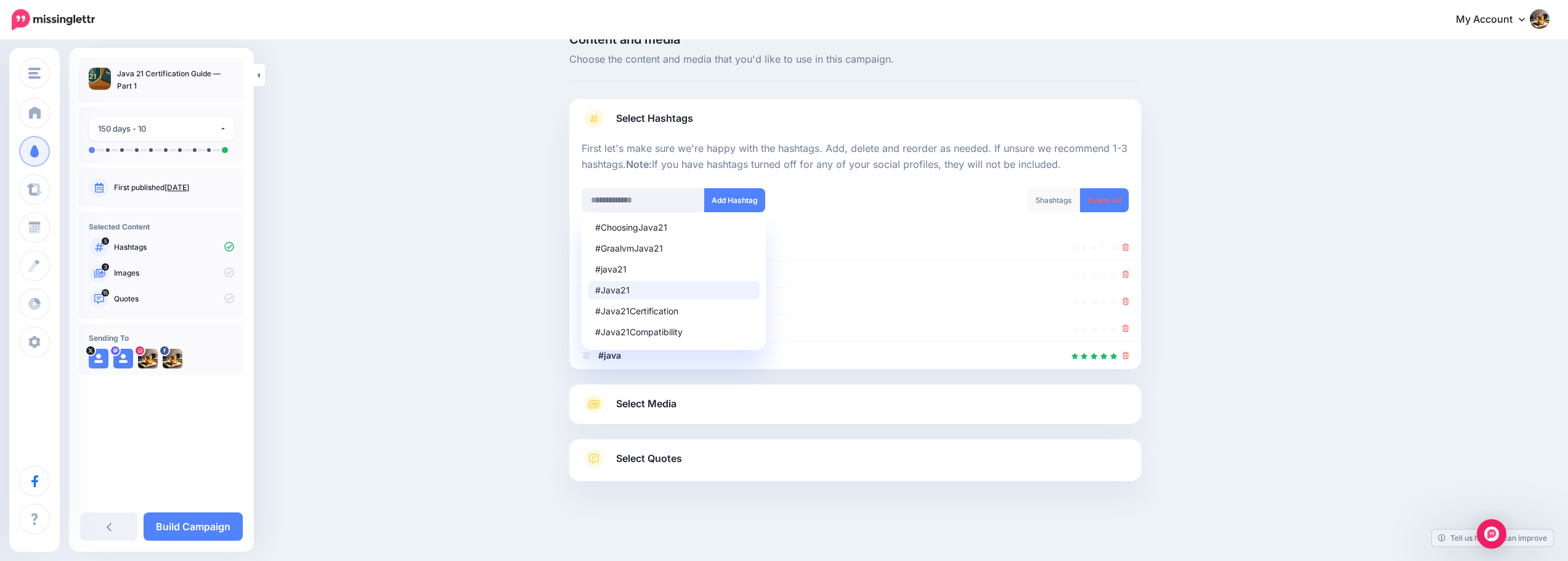
click at [545, 304] on div "Content and media Choose the content and media that you'd like to use in this c…" at bounding box center [784, 288] width 1568 height 547
click at [644, 291] on div "#Java21" at bounding box center [674, 291] width 157 height 8
type input "******"
click at [747, 198] on button "Add Hashtag" at bounding box center [734, 200] width 61 height 24
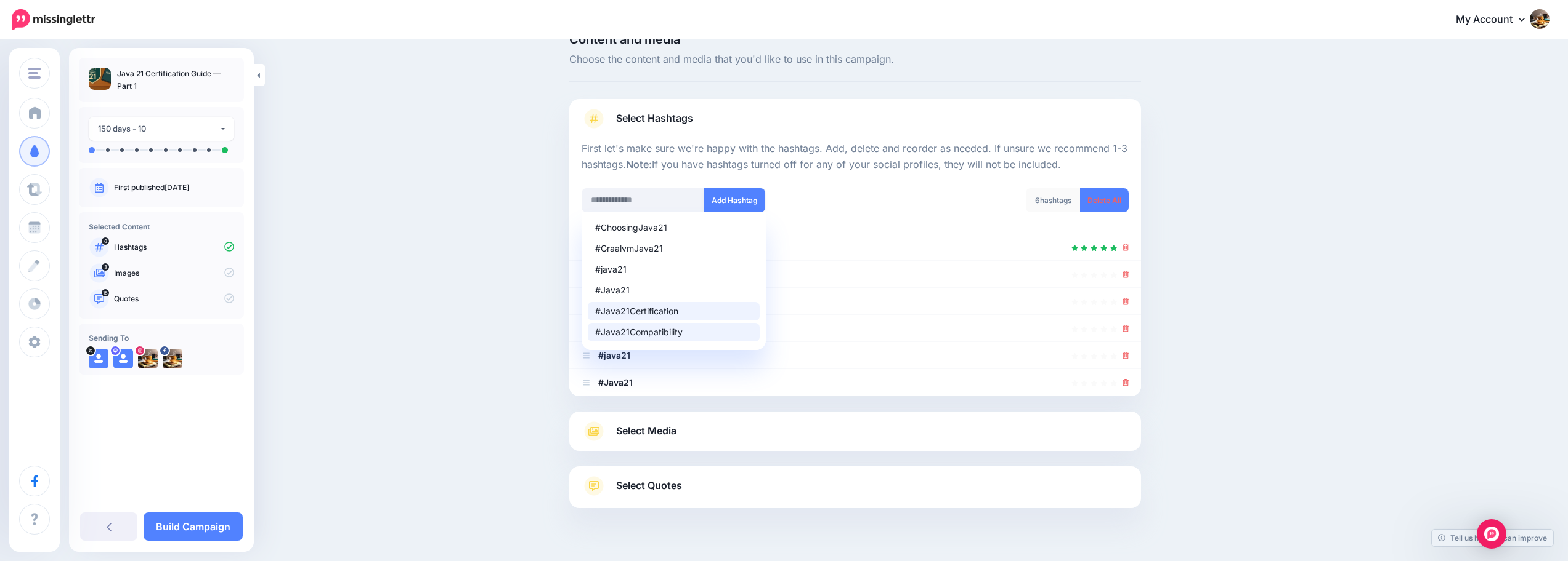
scroll to position [54, 0]
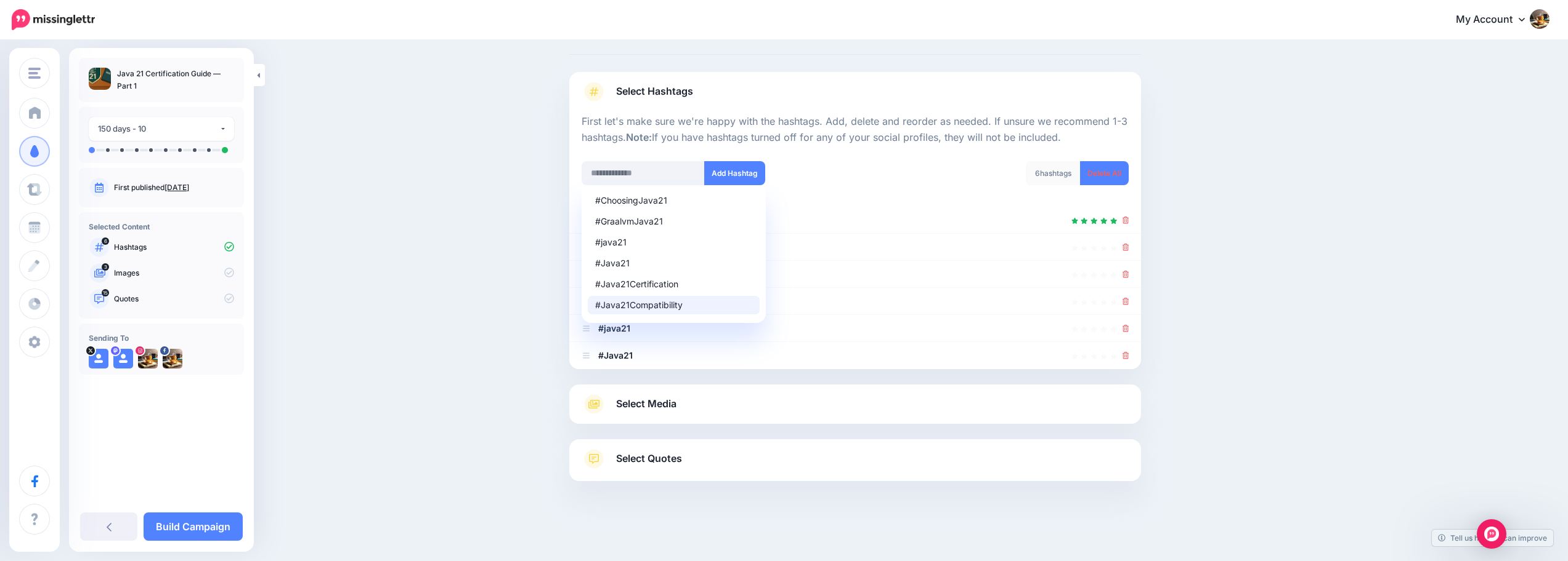
click at [683, 398] on link "Select Media" at bounding box center [855, 403] width 547 height 19
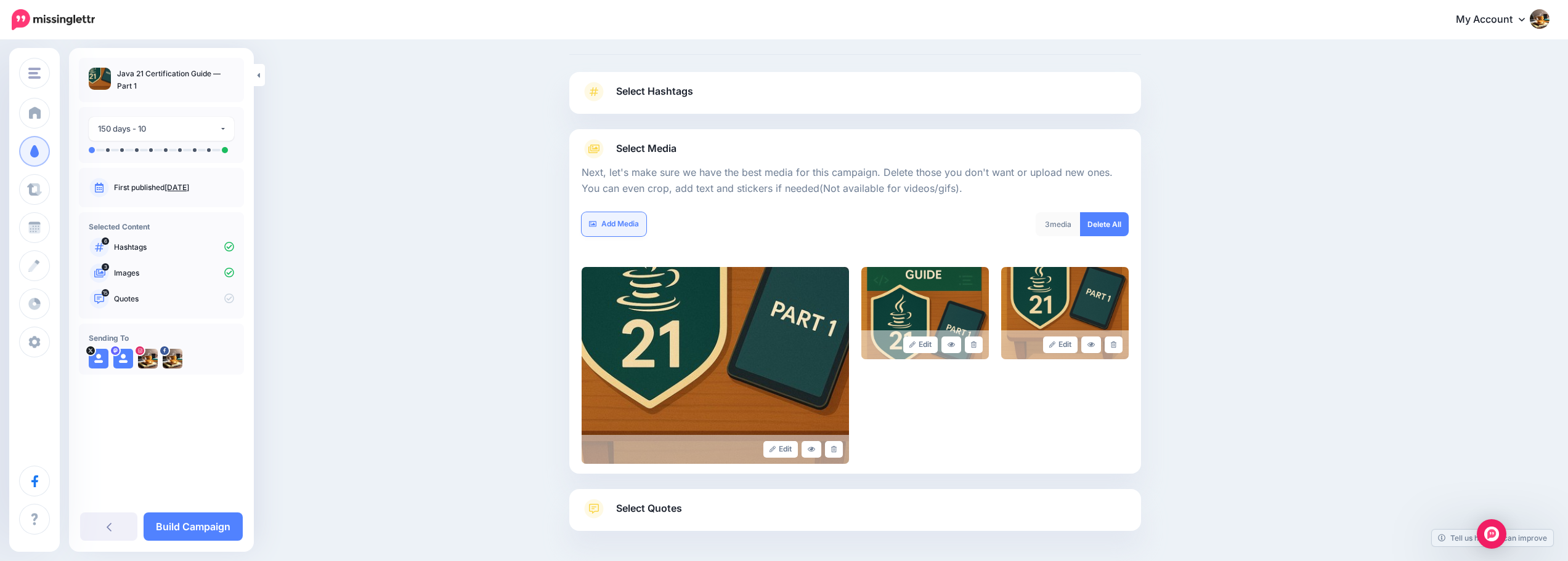
click at [615, 218] on link "Add Media" at bounding box center [614, 224] width 65 height 24
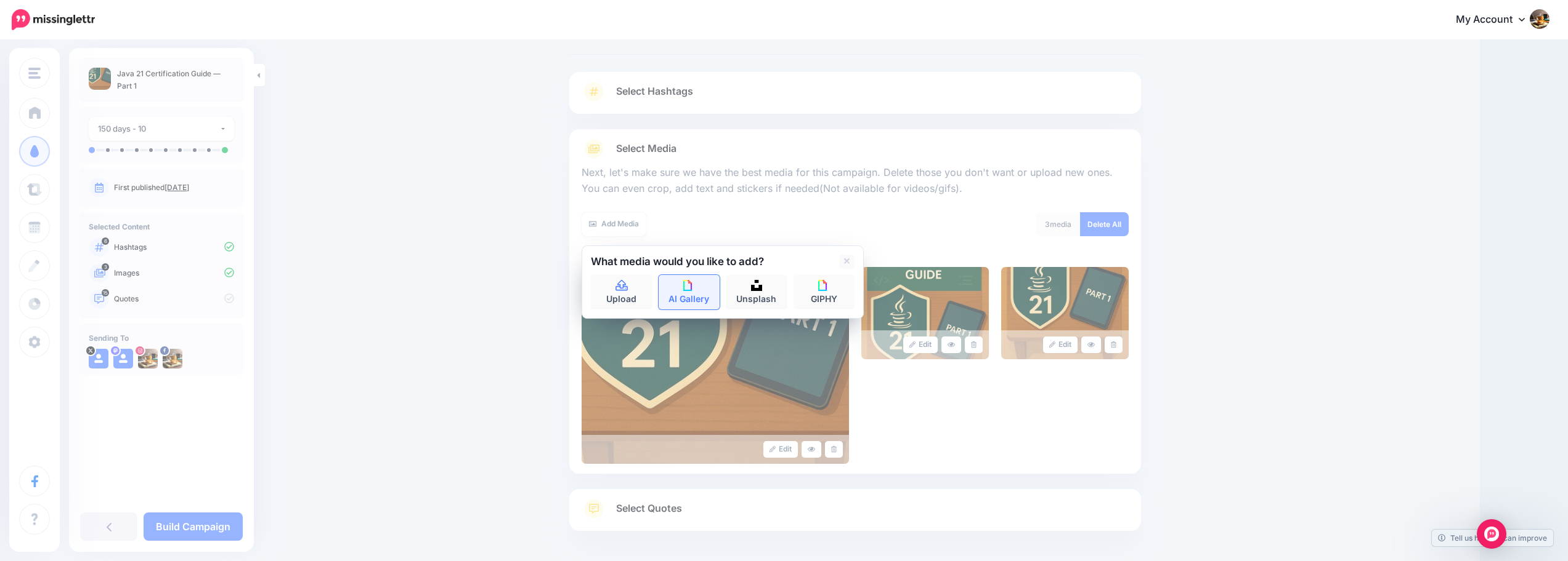
click at [685, 292] on link "AI Gallery" at bounding box center [689, 292] width 62 height 35
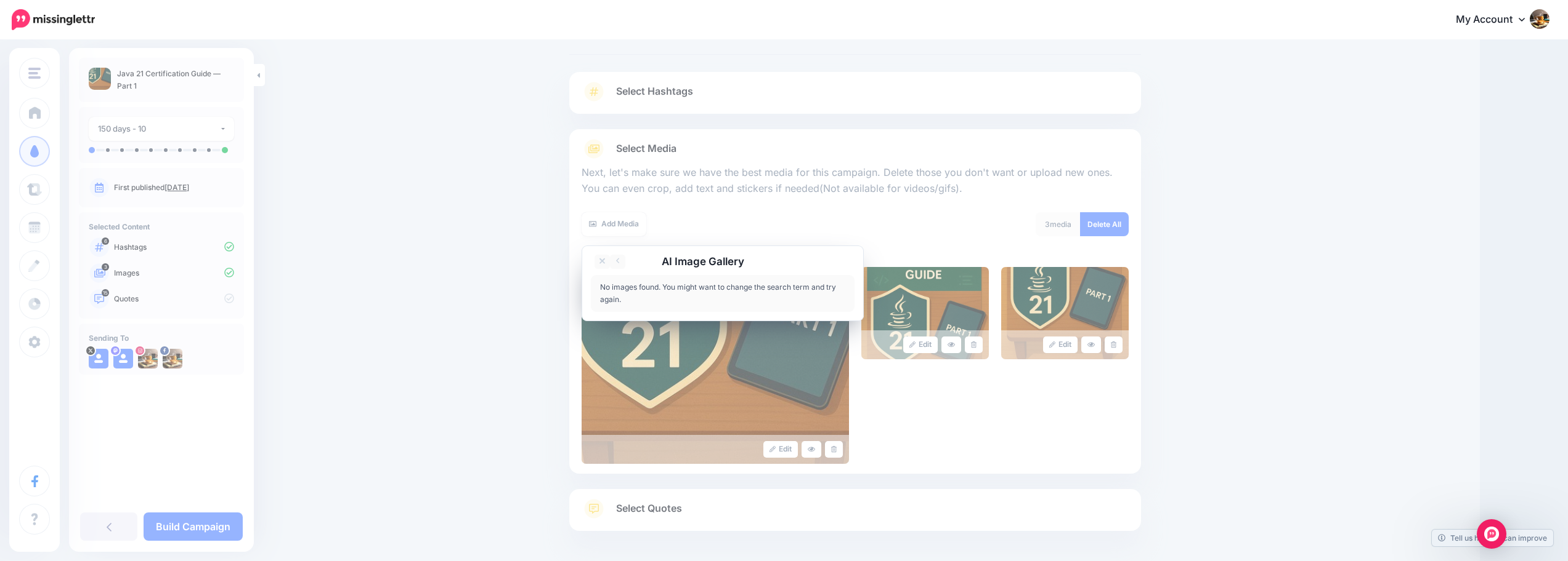
click at [656, 226] on div "Add Media" at bounding box center [714, 224] width 265 height 24
click at [609, 265] on link at bounding box center [602, 262] width 15 height 14
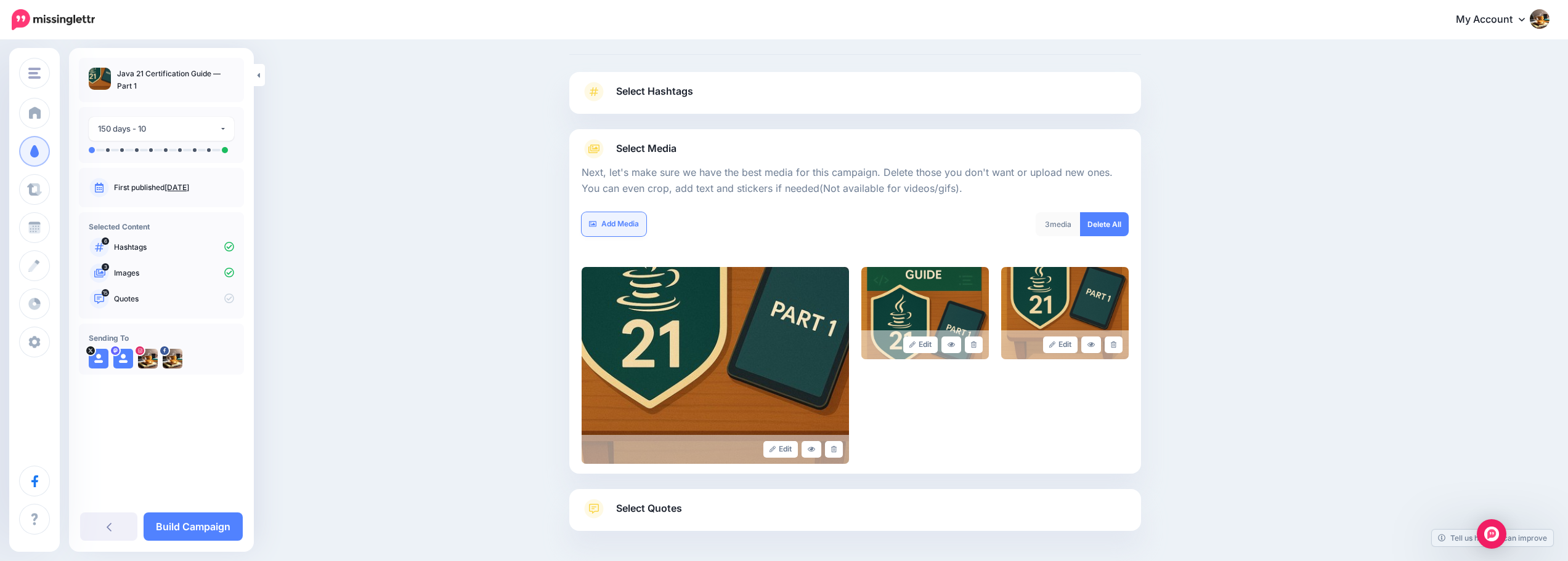
click at [623, 225] on link "Add Media" at bounding box center [614, 224] width 65 height 24
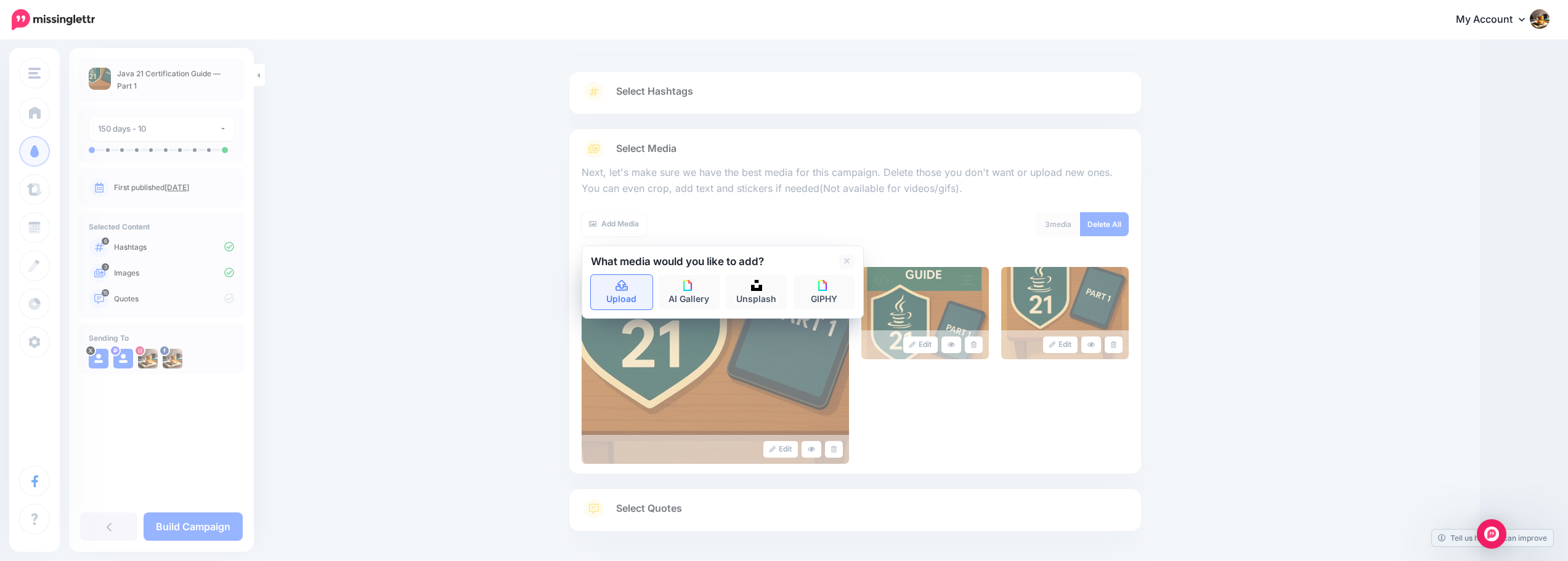
click at [626, 295] on link "Upload" at bounding box center [621, 292] width 62 height 35
click at [623, 294] on link "Upload" at bounding box center [621, 292] width 62 height 35
click at [639, 301] on link "Upload" at bounding box center [621, 292] width 62 height 35
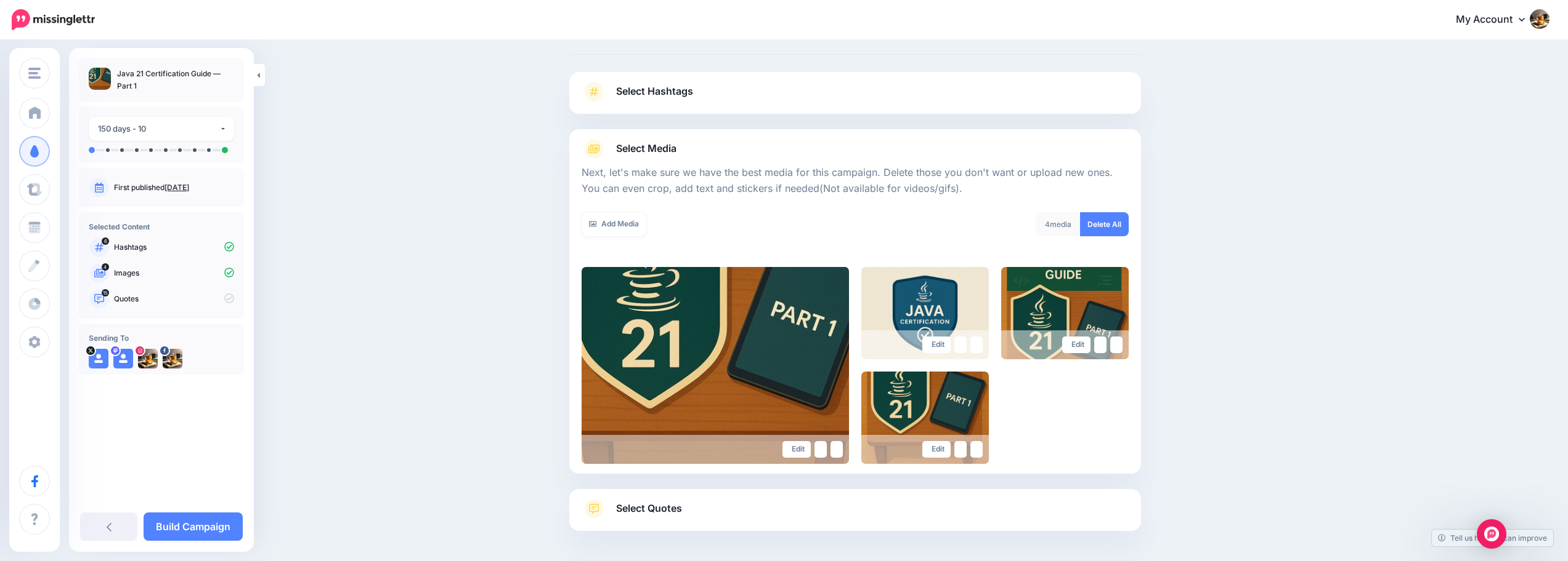
scroll to position [104, 0]
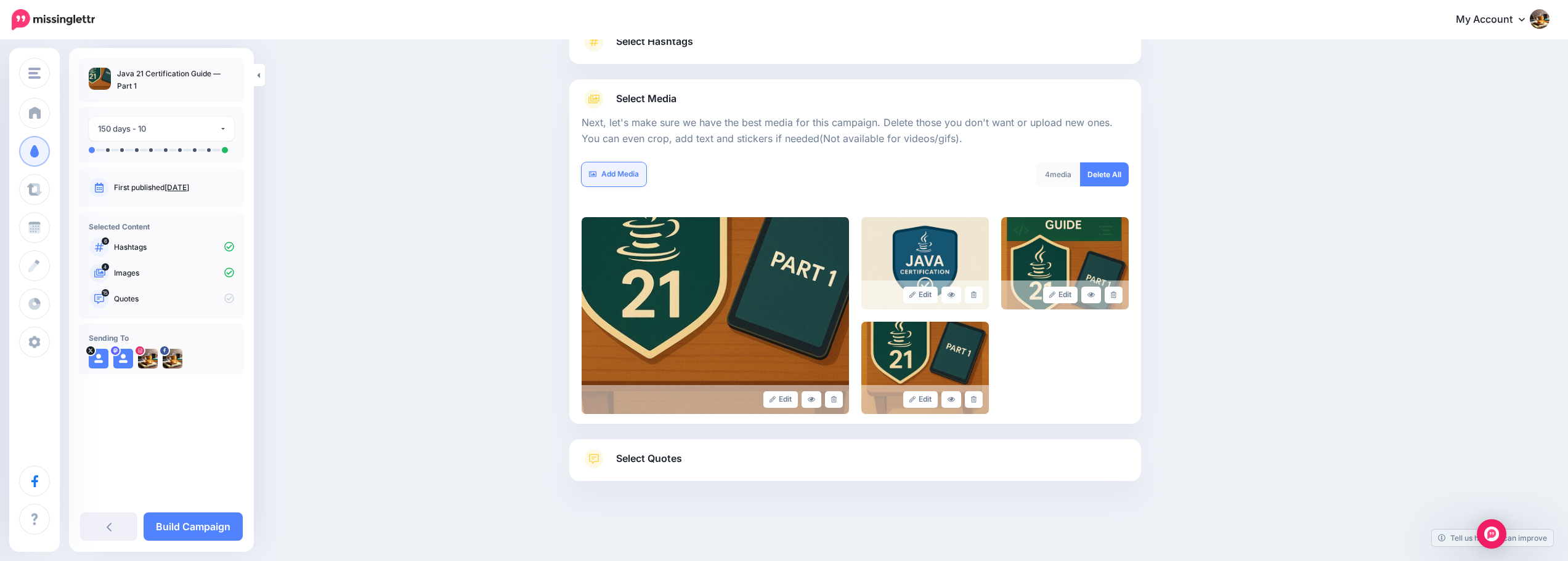
click at [607, 177] on link "Add Media" at bounding box center [614, 174] width 65 height 24
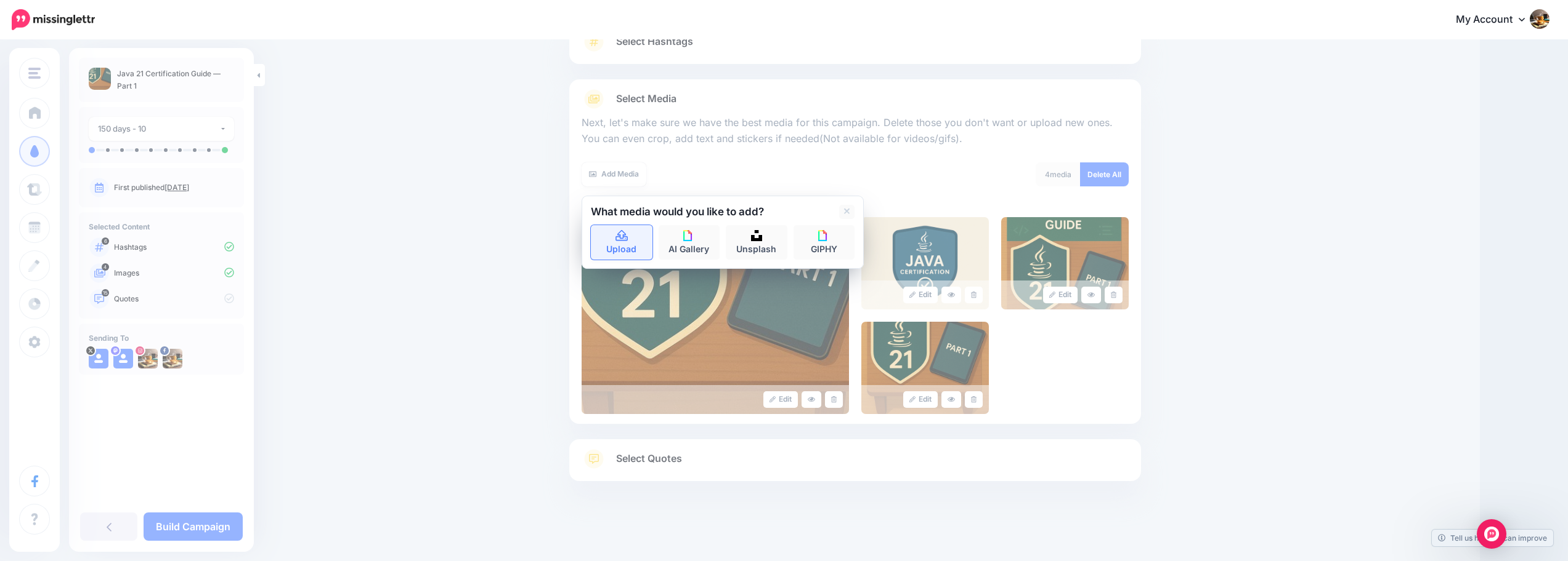
click at [632, 246] on link "Upload" at bounding box center [621, 242] width 62 height 35
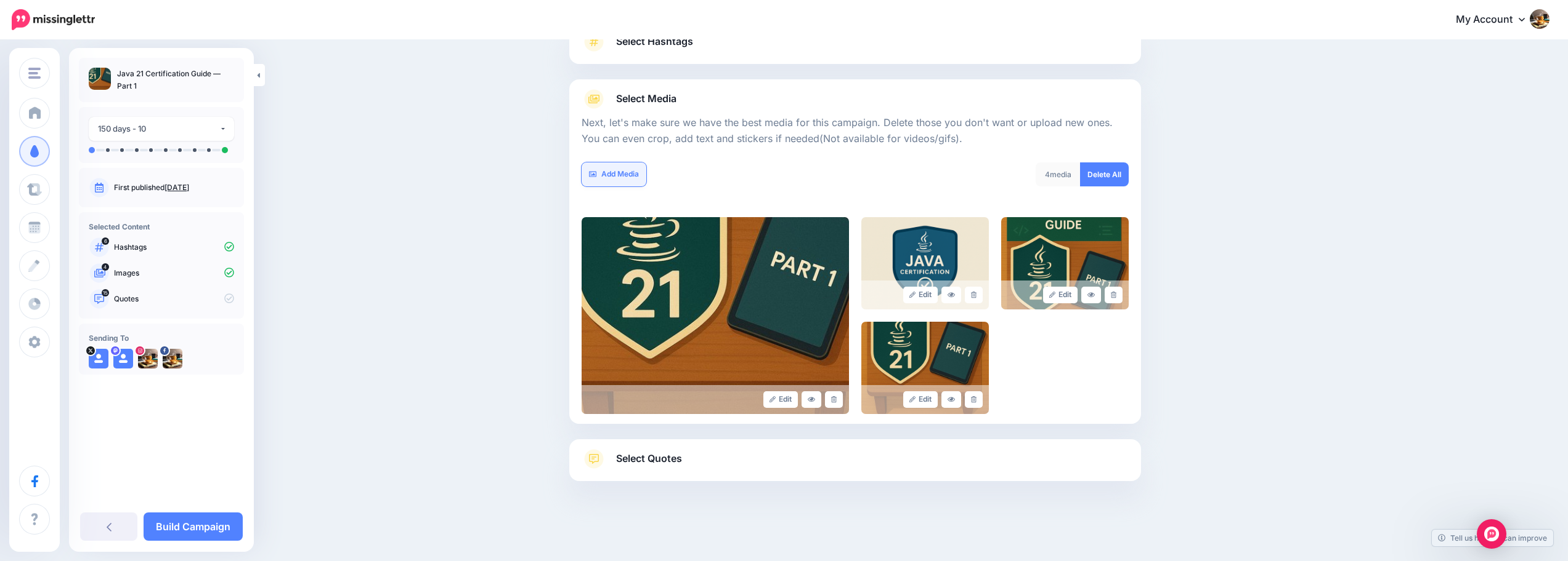
click at [636, 174] on link "Add Media" at bounding box center [614, 174] width 65 height 24
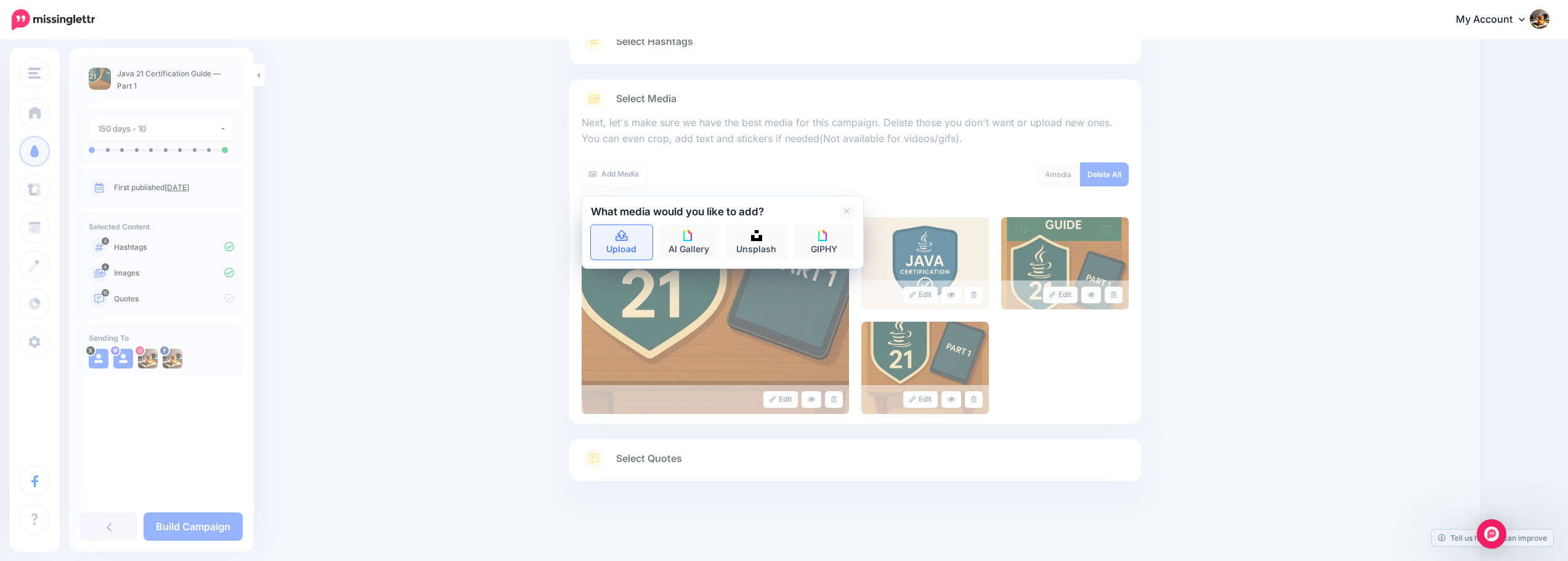
click at [640, 239] on link "Upload" at bounding box center [621, 242] width 62 height 35
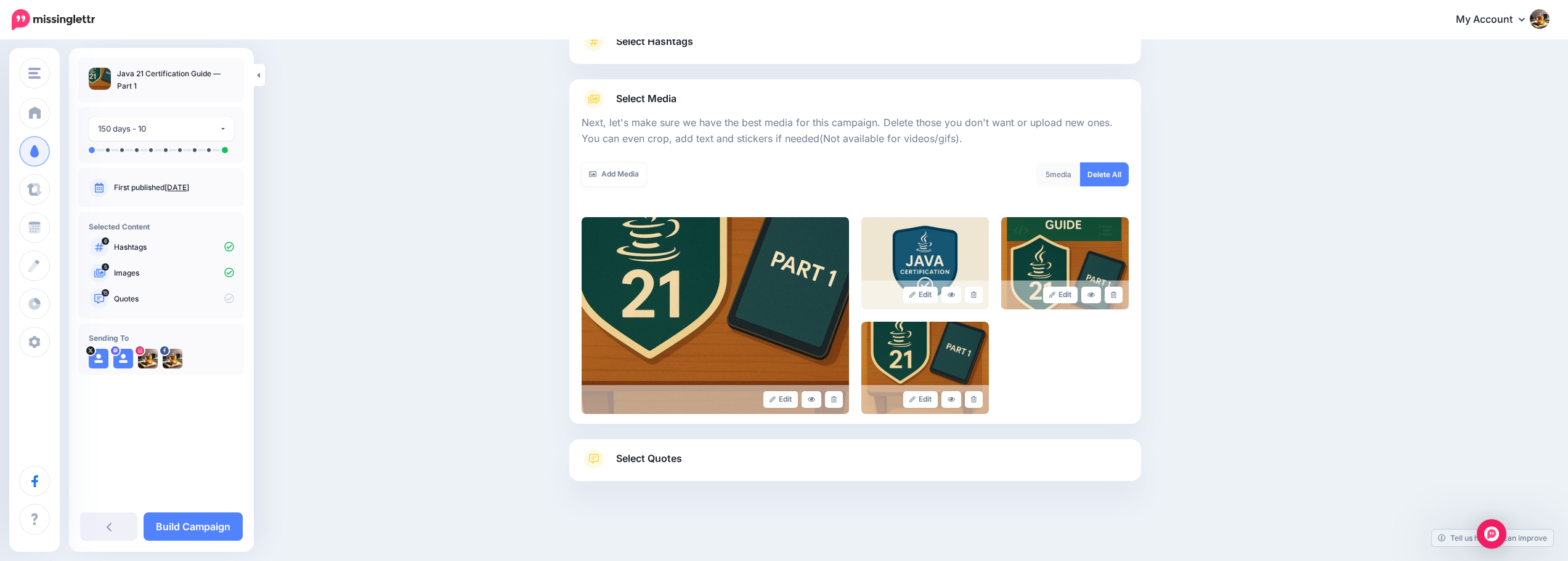
click at [688, 461] on link "Select Quotes" at bounding box center [855, 465] width 547 height 32
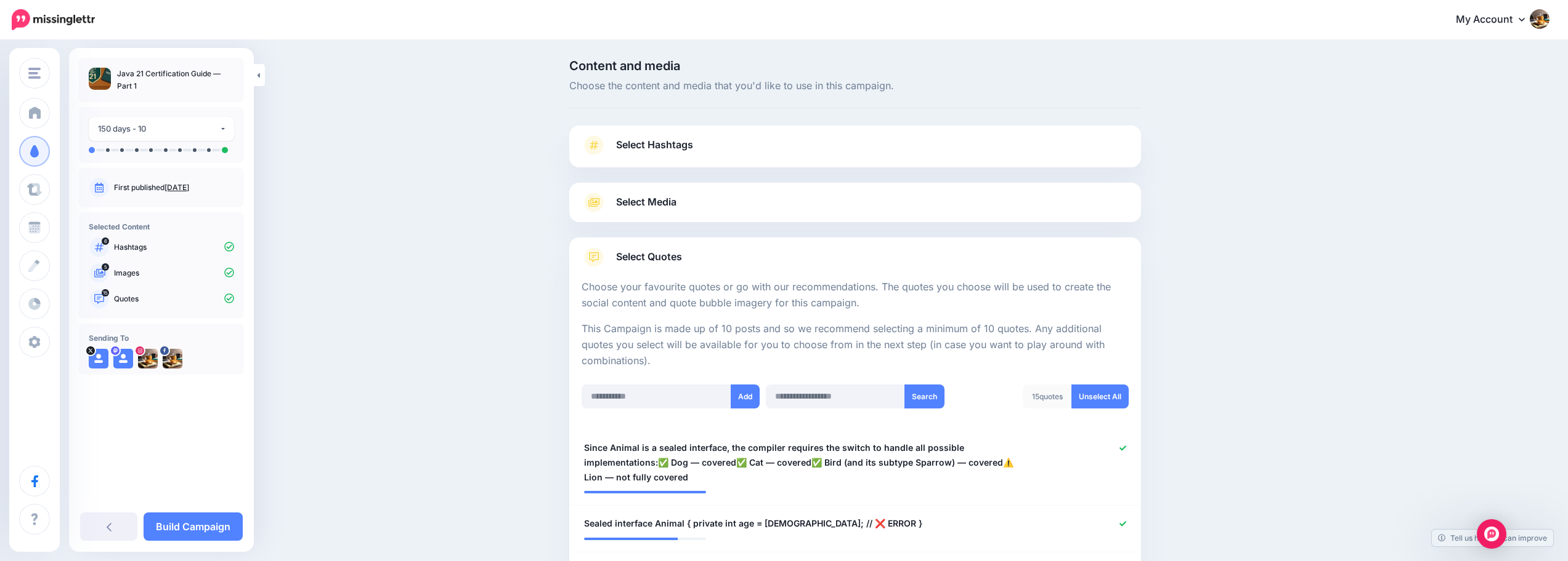
scroll to position [256, 0]
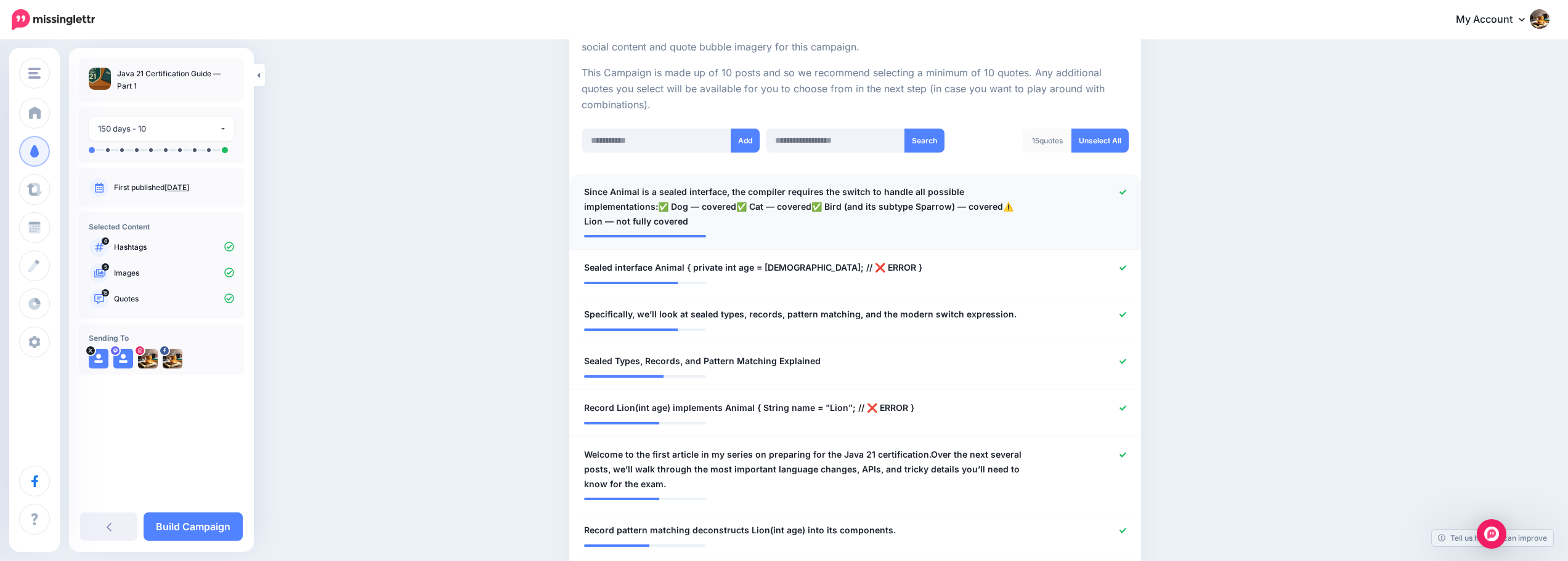
click at [1114, 200] on div at bounding box center [1088, 206] width 94 height 45
click at [1126, 195] on icon at bounding box center [1123, 192] width 7 height 7
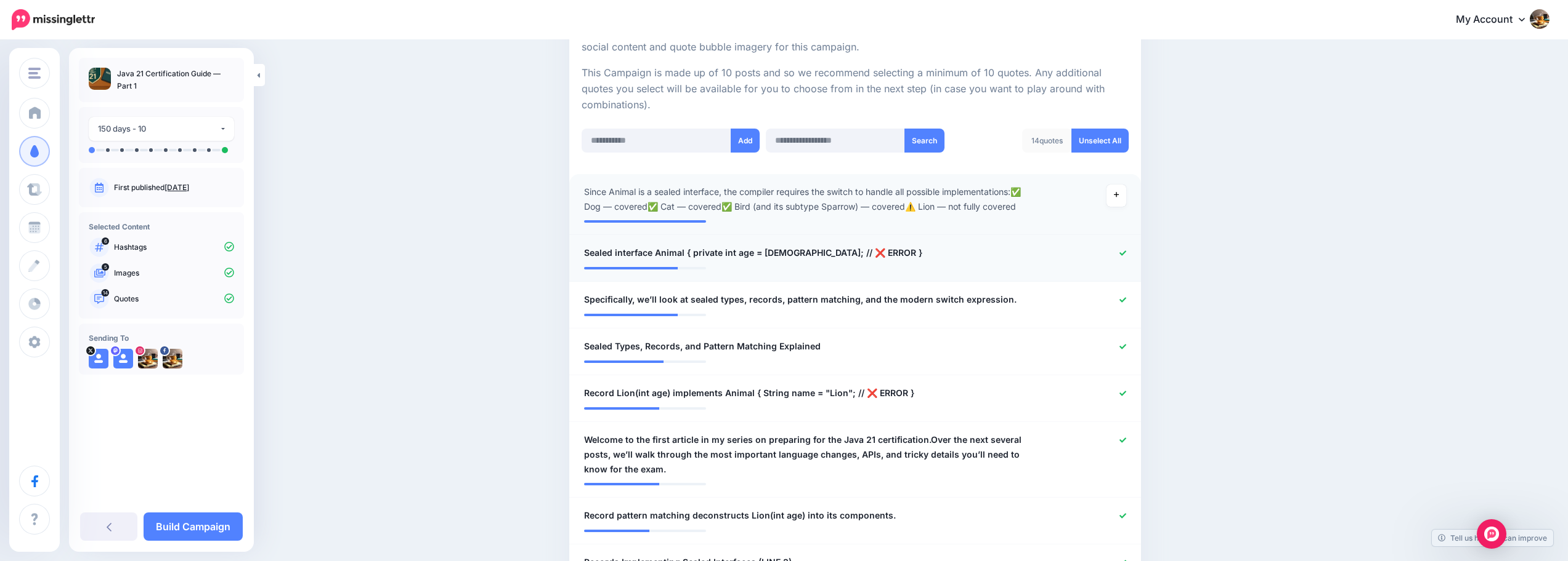
click at [1126, 253] on icon at bounding box center [1123, 253] width 7 height 5
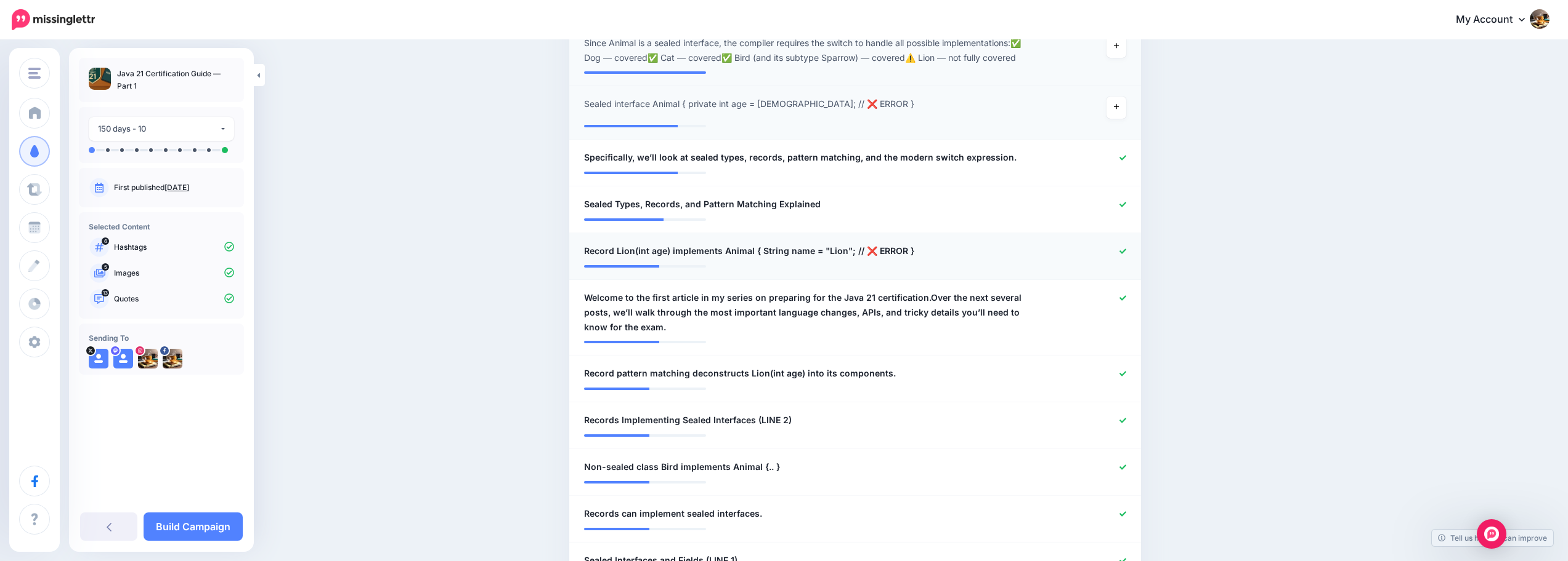
scroll to position [500, 0]
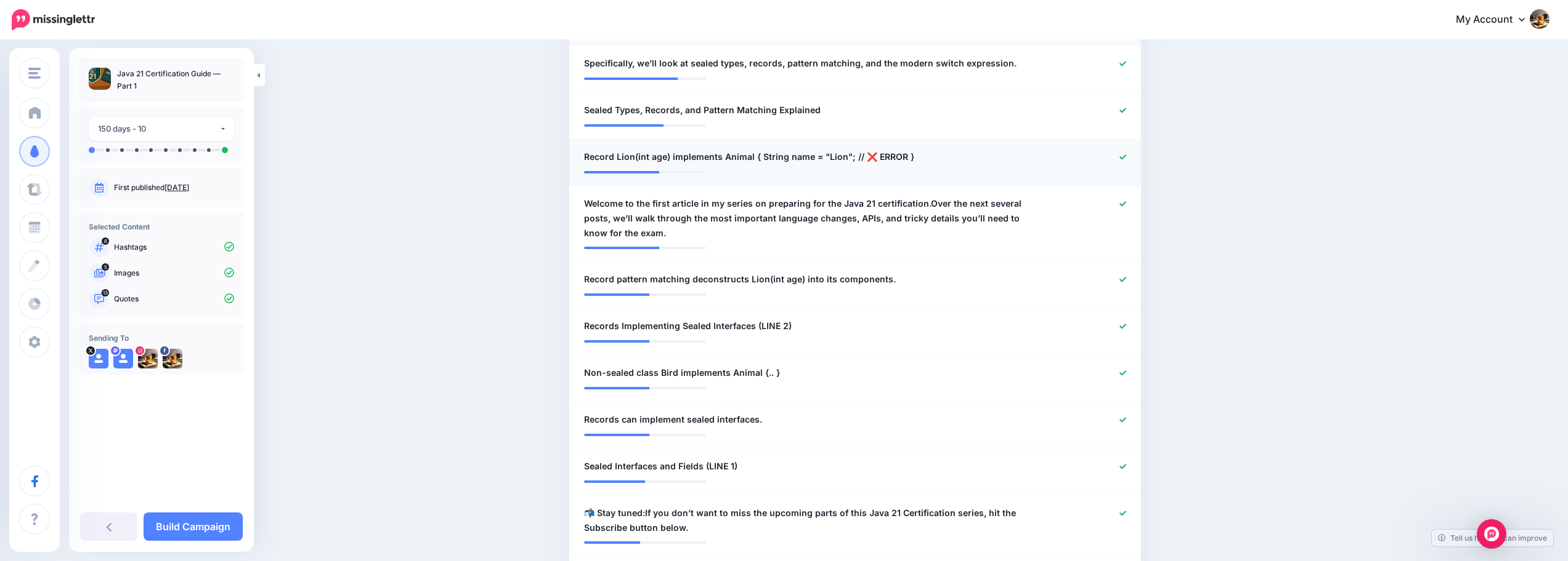
click at [1126, 156] on icon at bounding box center [1123, 158] width 7 height 7
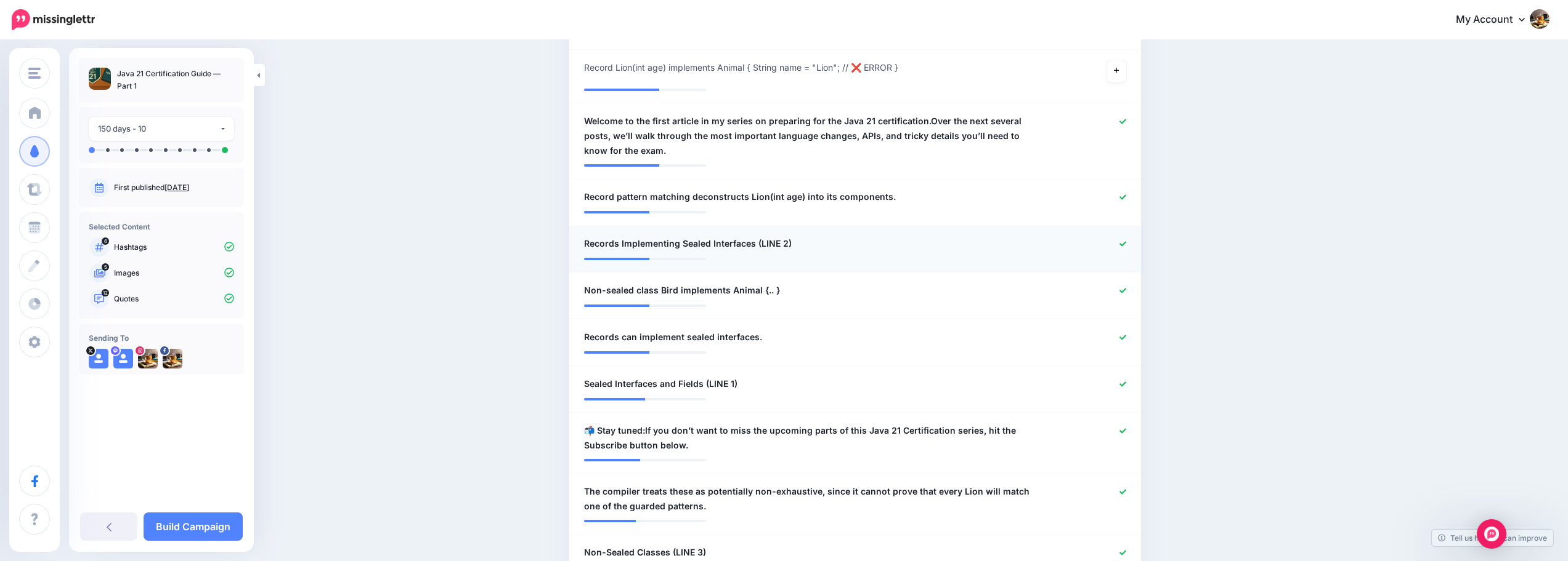
scroll to position [598, 0]
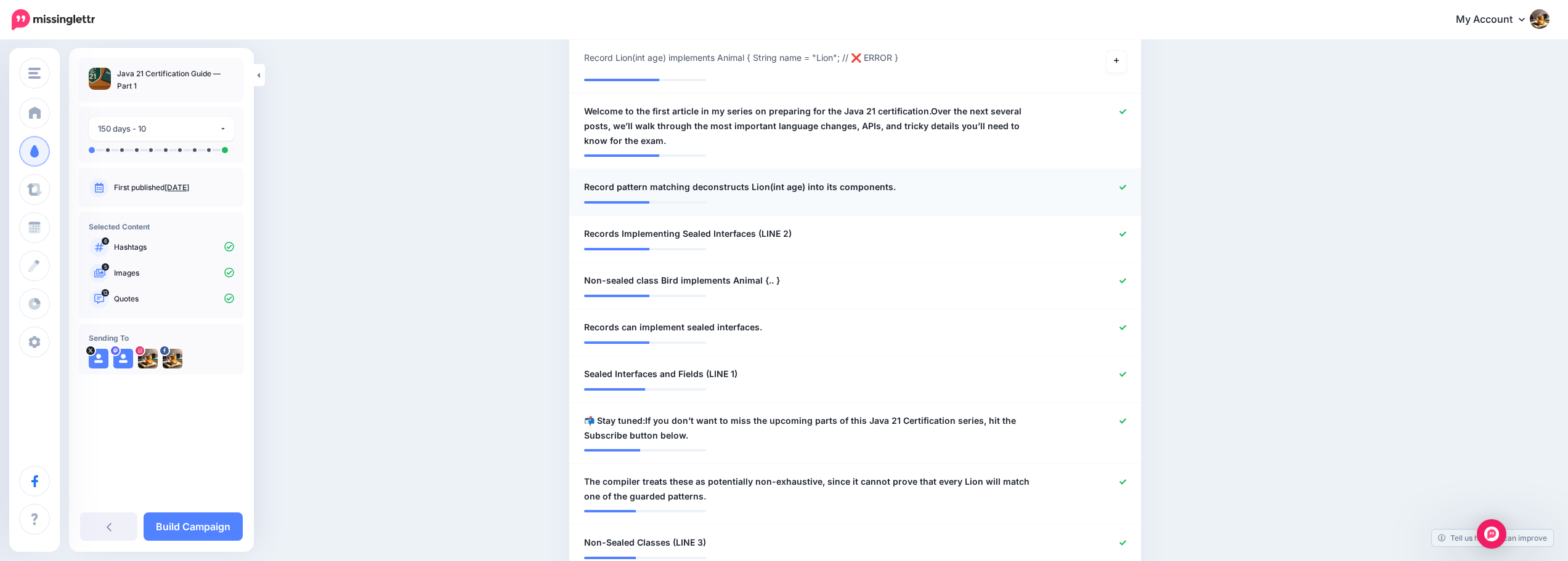
click at [1126, 189] on icon at bounding box center [1123, 188] width 7 height 7
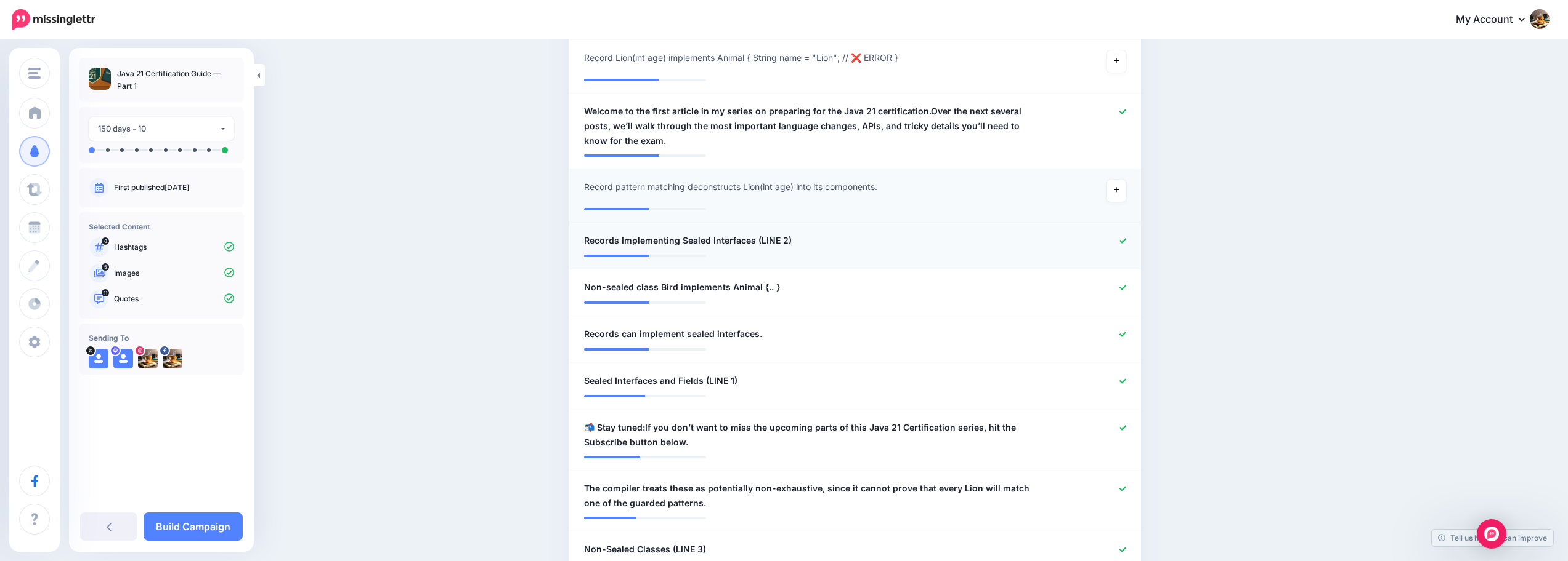
click at [1126, 241] on icon at bounding box center [1123, 241] width 7 height 5
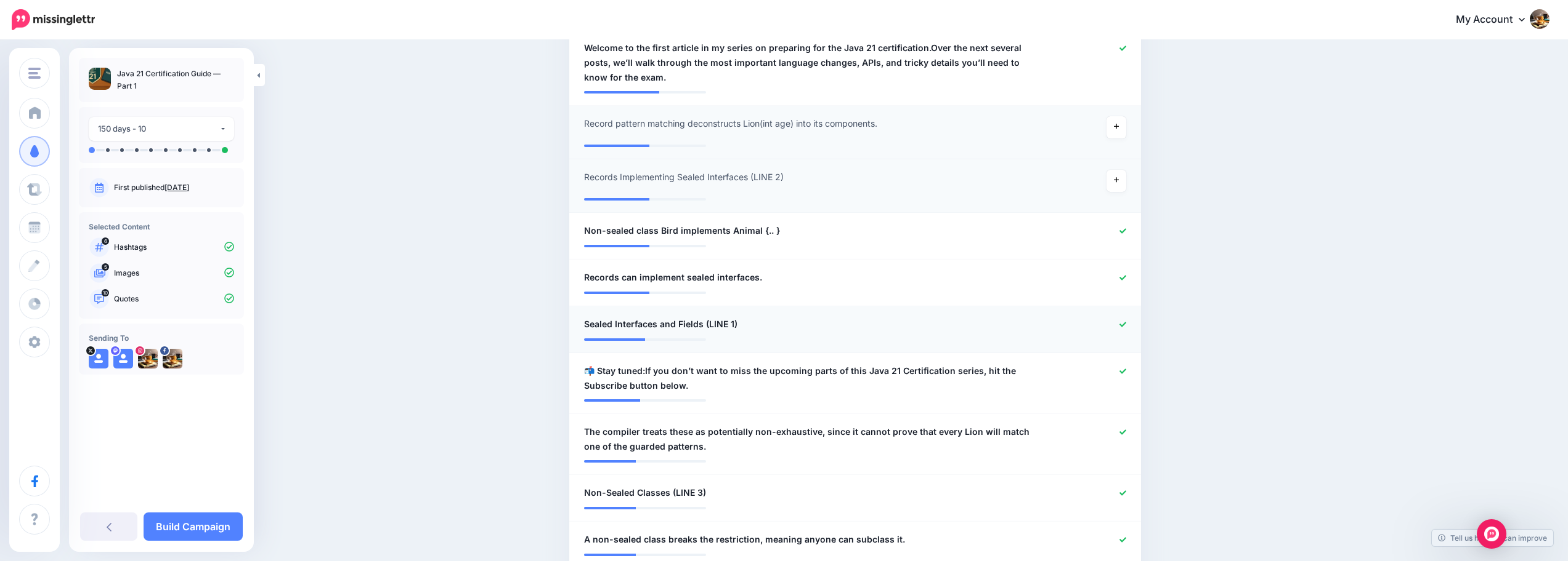
scroll to position [687, 0]
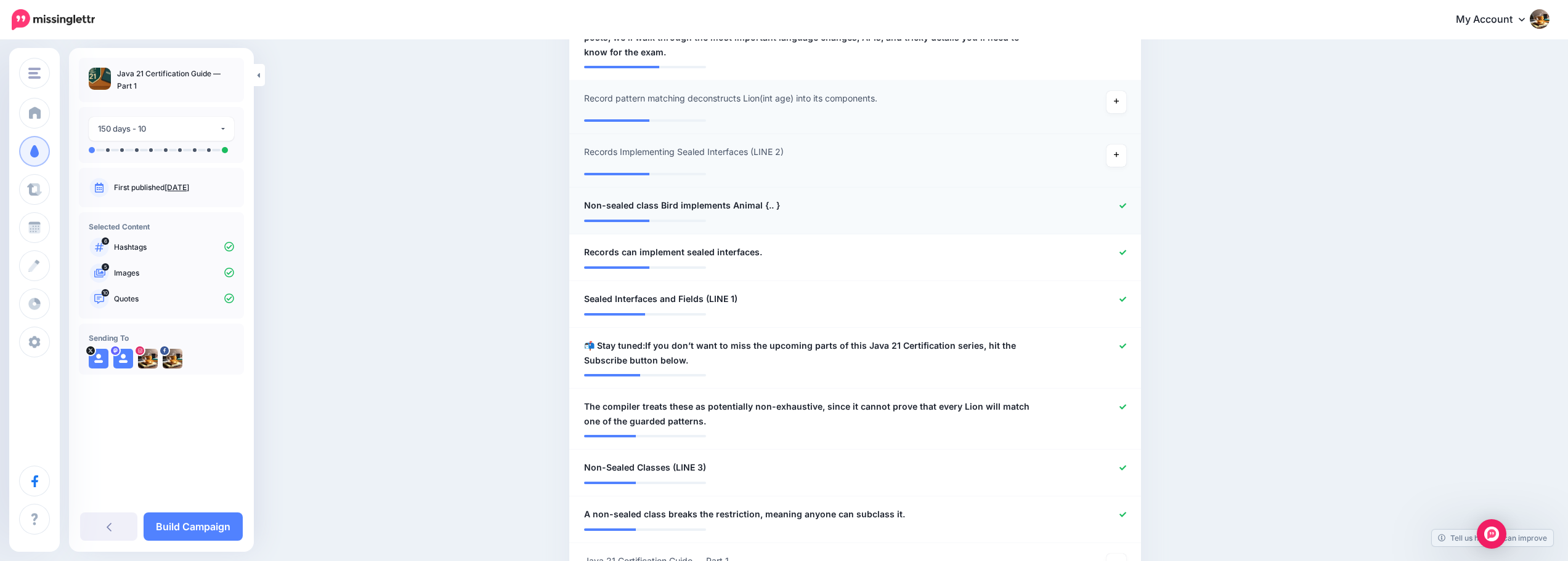
click at [1126, 205] on icon at bounding box center [1123, 206] width 7 height 7
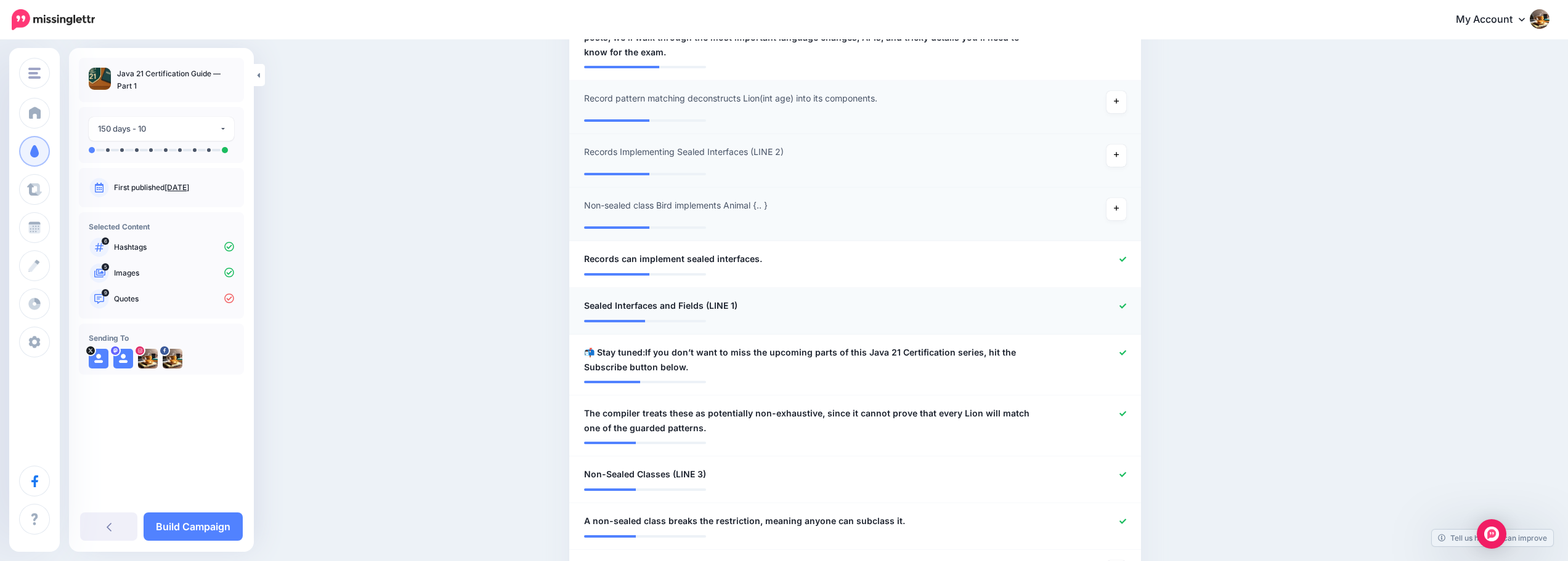
click at [1126, 306] on icon at bounding box center [1123, 307] width 7 height 7
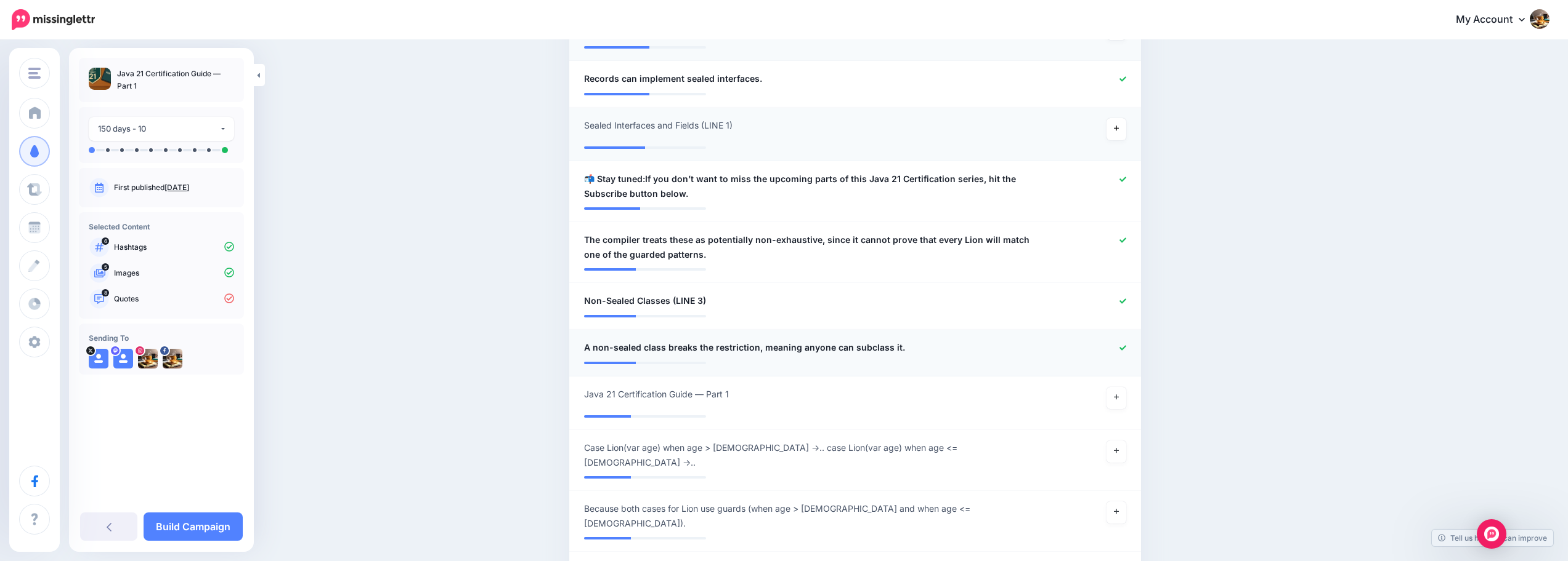
scroll to position [881, 0]
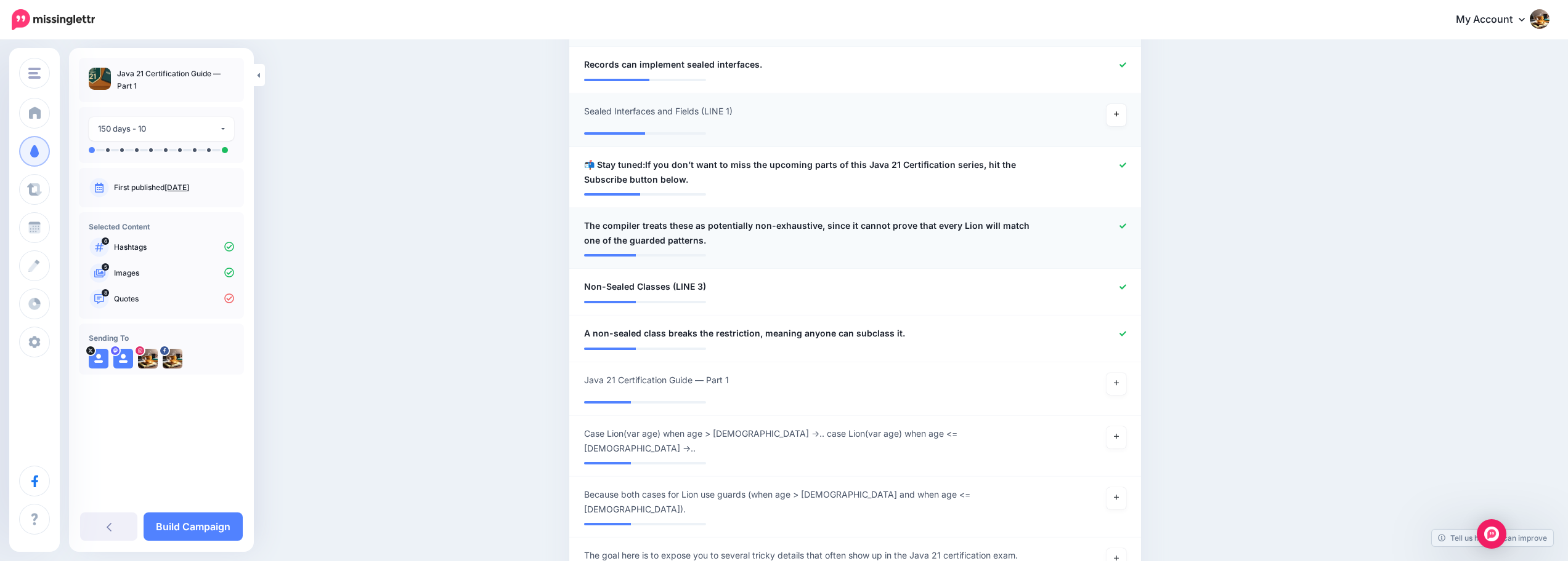
click at [1126, 229] on icon at bounding box center [1123, 227] width 7 height 7
click at [1126, 286] on icon at bounding box center [1123, 287] width 7 height 5
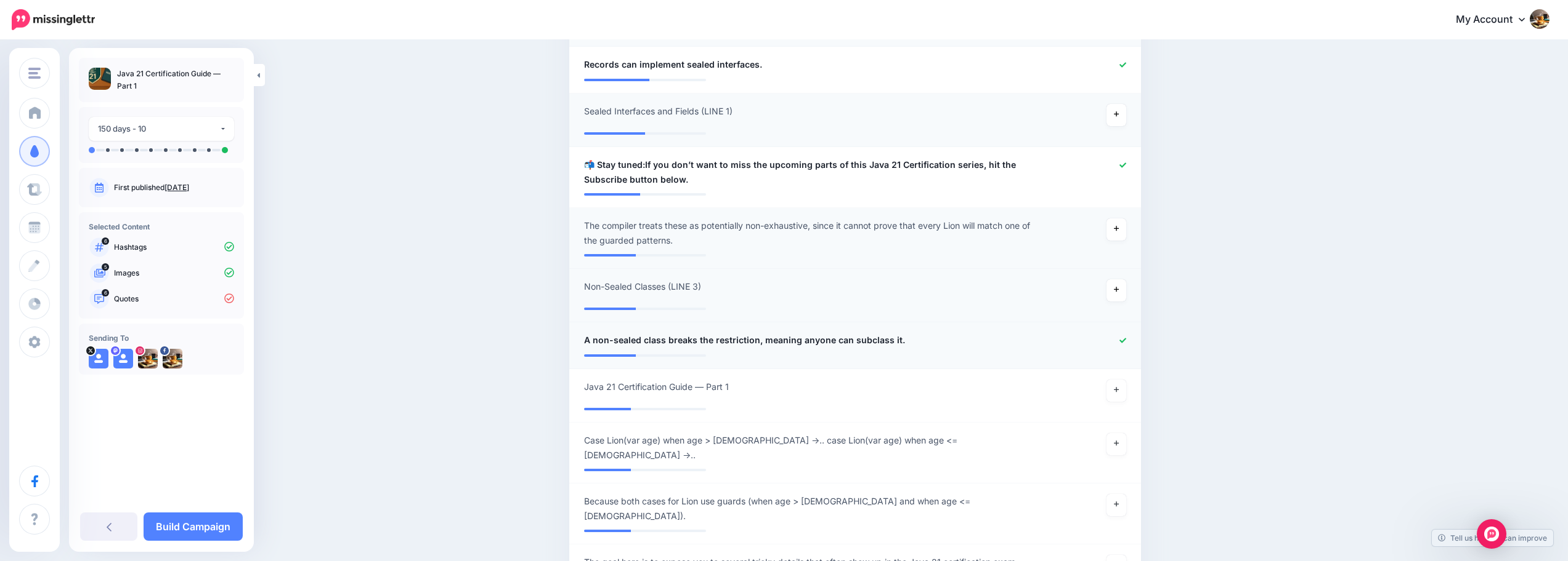
click at [1126, 339] on icon at bounding box center [1123, 340] width 7 height 7
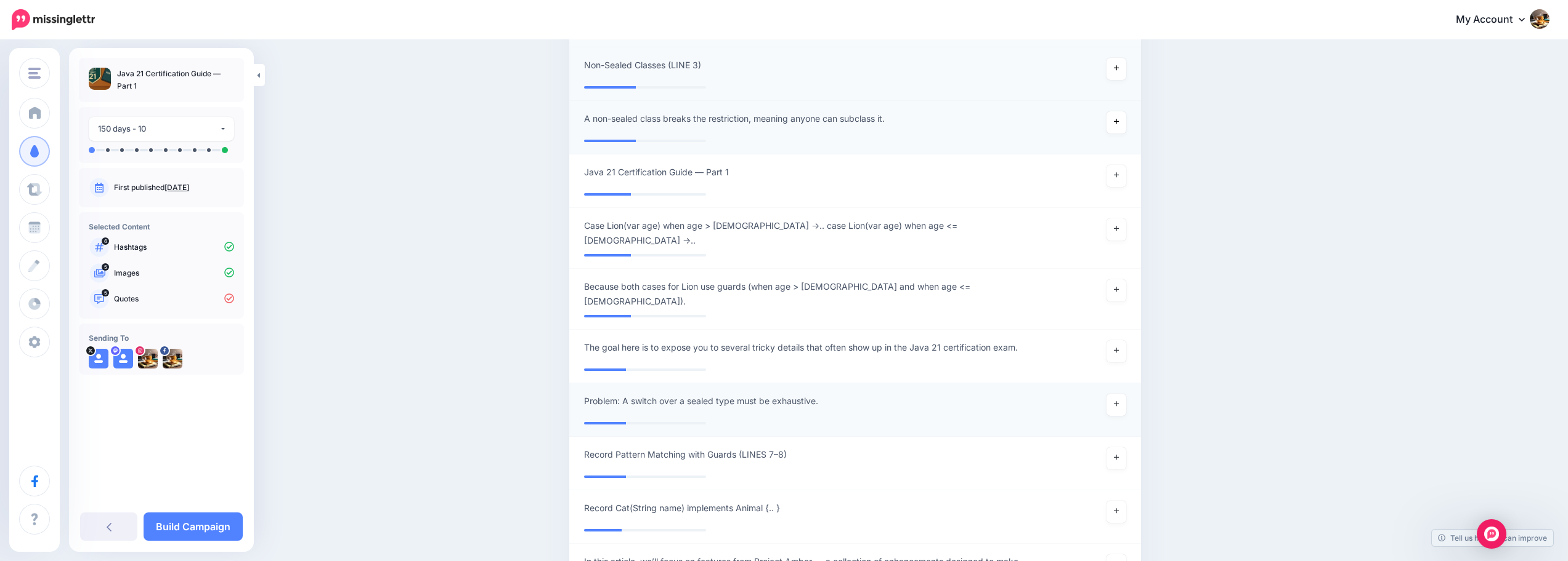
scroll to position [1104, 0]
click at [1124, 339] on link at bounding box center [1115, 350] width 19 height 22
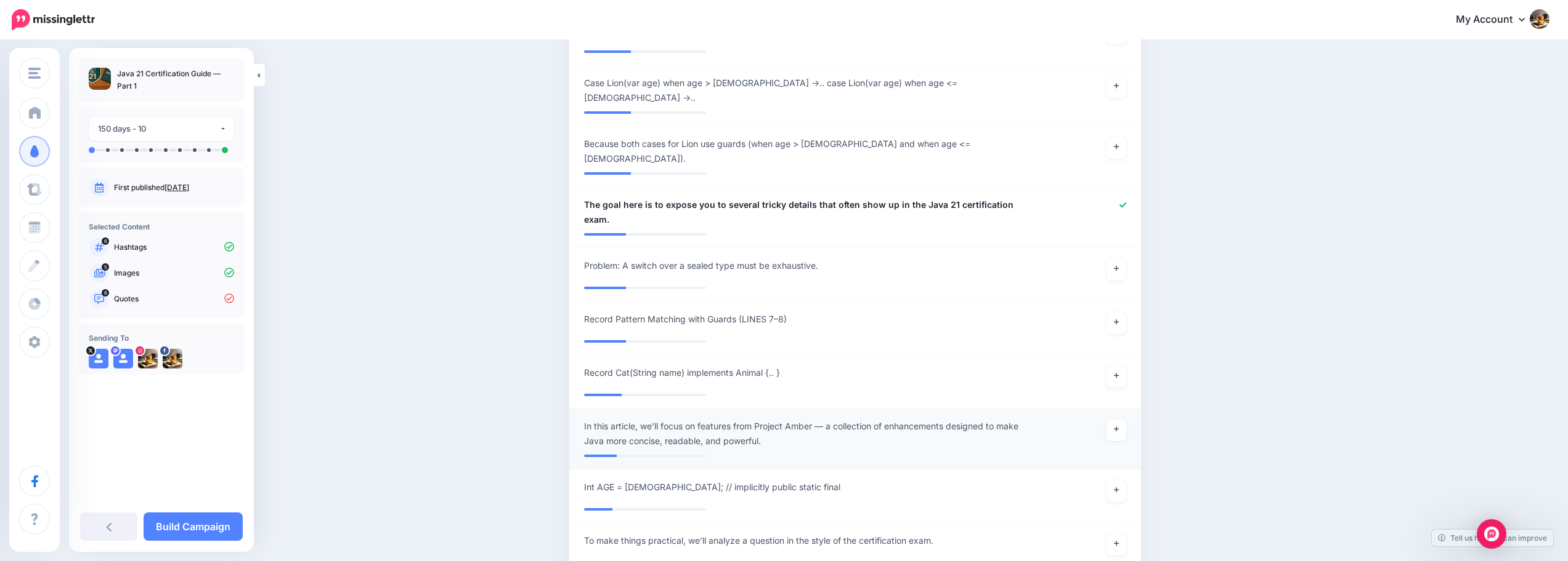
scroll to position [1253, 0]
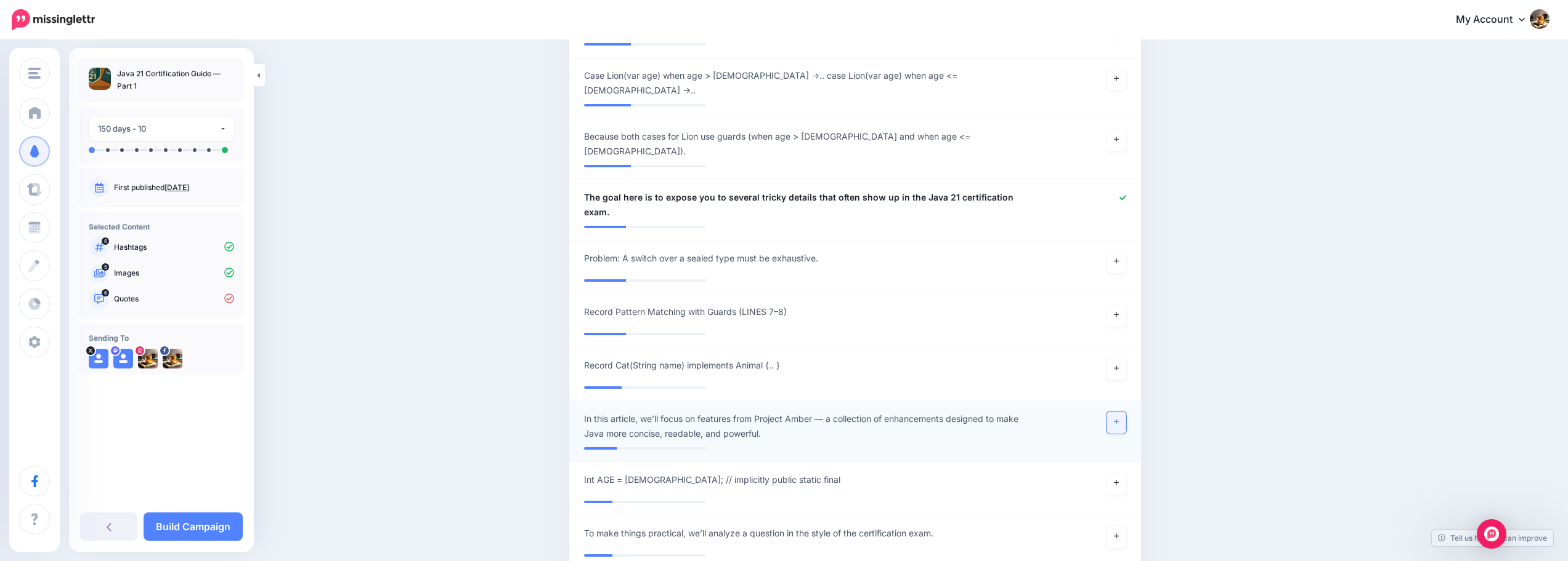
click at [1126, 412] on link at bounding box center [1115, 423] width 19 height 22
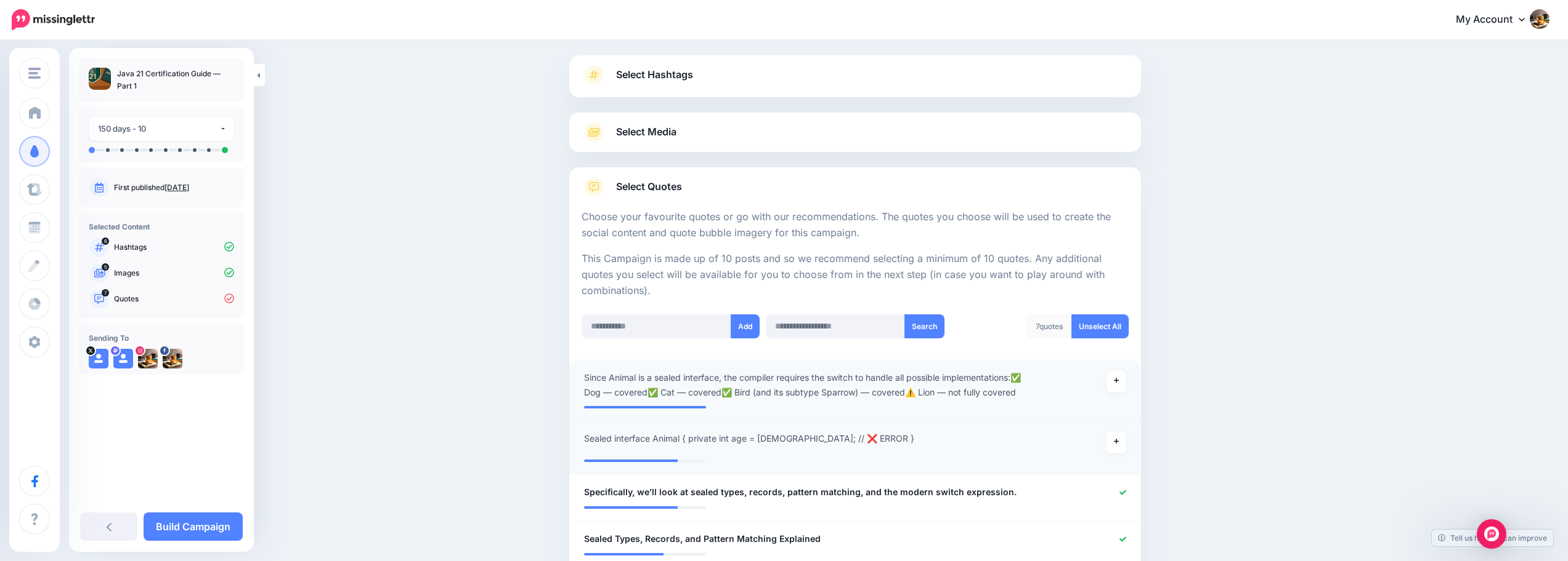
scroll to position [110, 0]
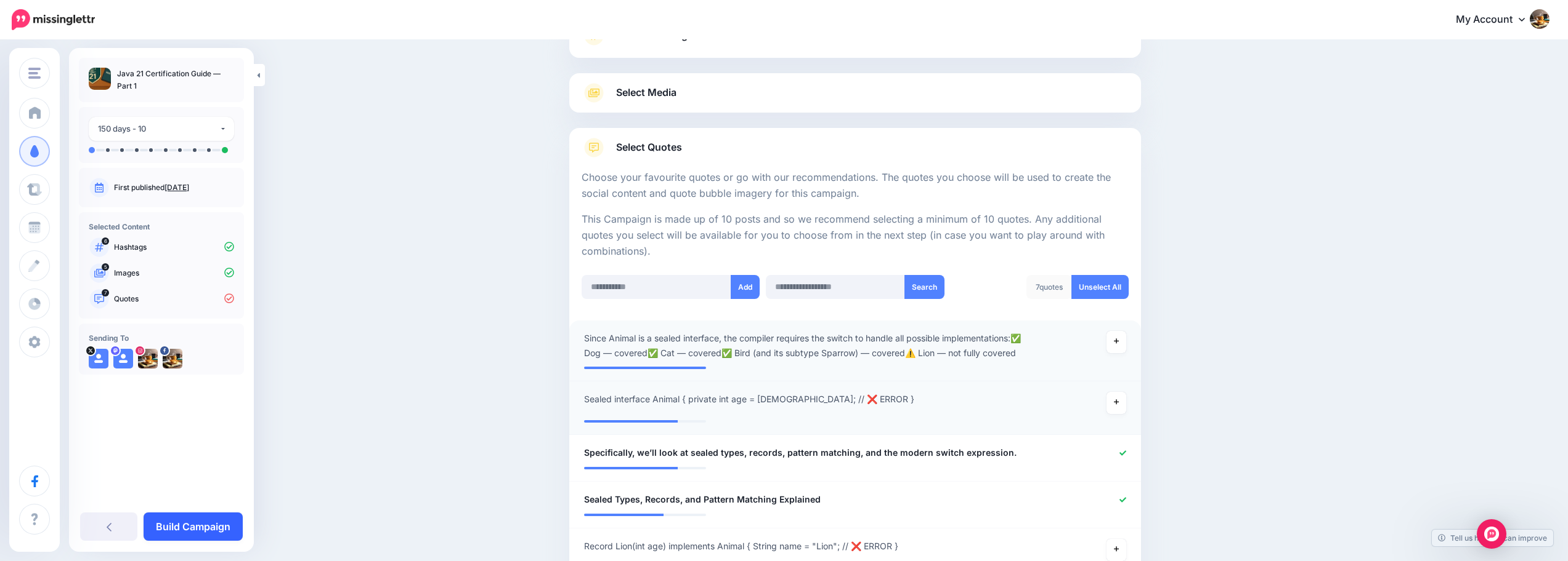
click at [196, 526] on link "Build Campaign" at bounding box center [193, 527] width 99 height 29
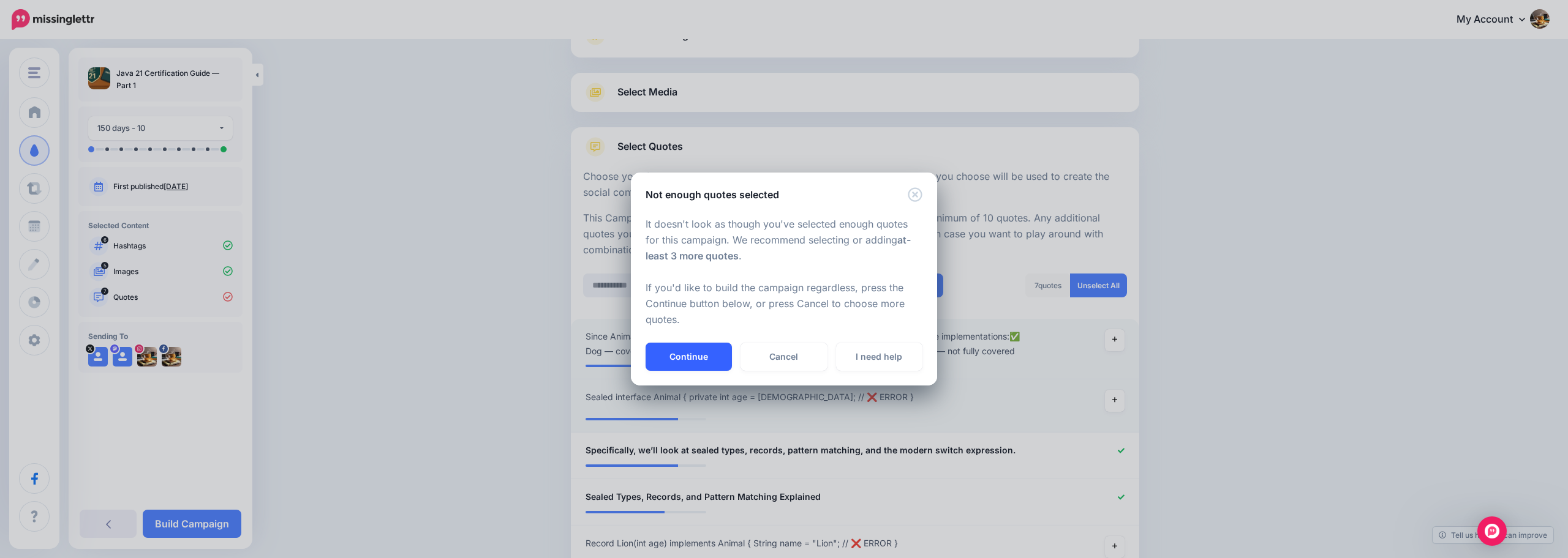
click at [720, 360] on button "Continue" at bounding box center [688, 357] width 86 height 28
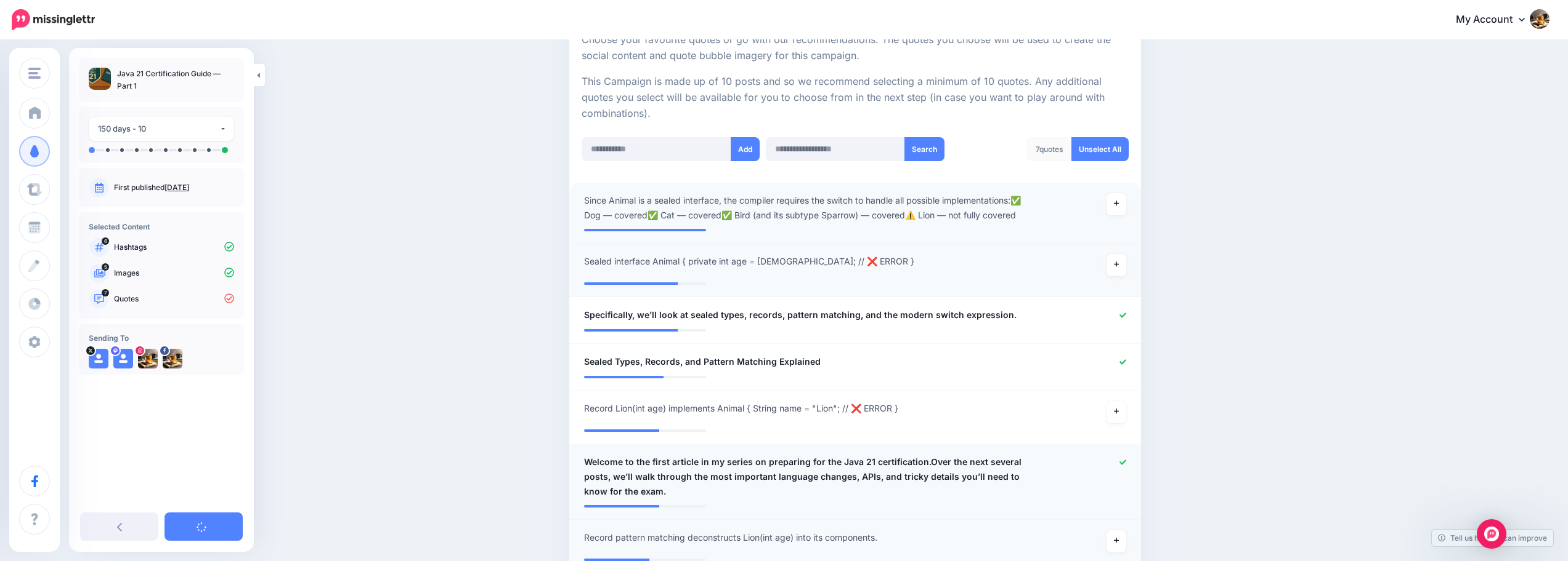
scroll to position [365, 0]
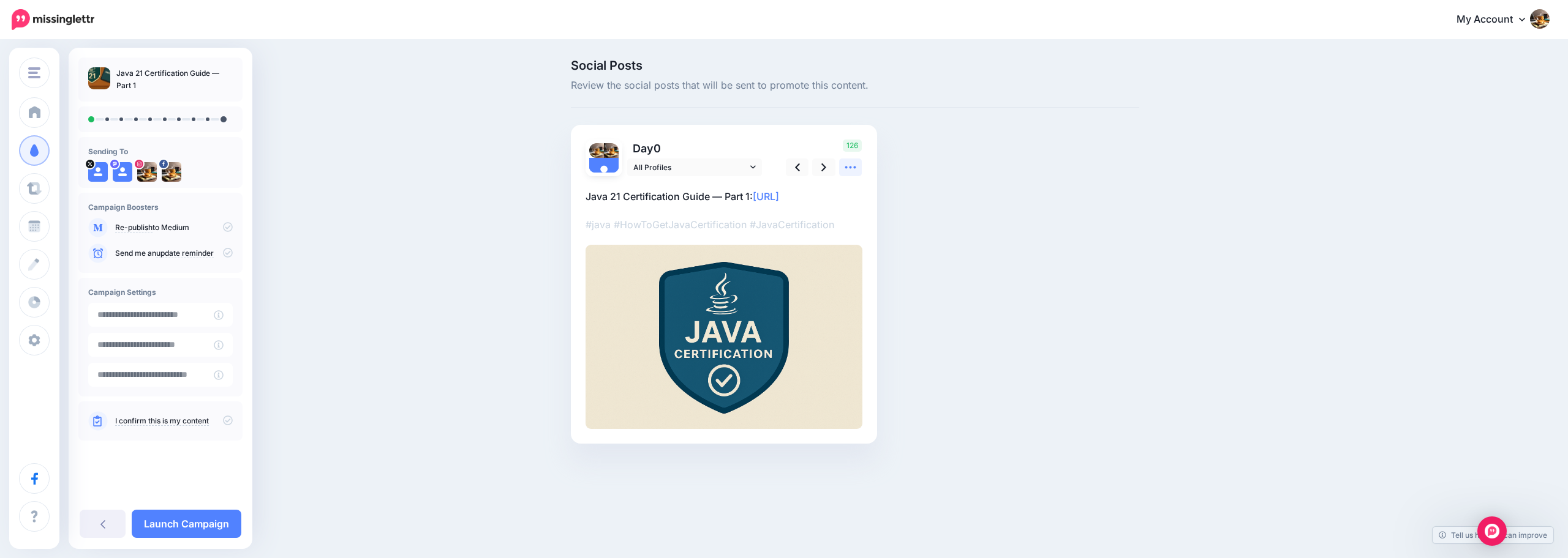
click at [847, 167] on icon at bounding box center [850, 167] width 13 height 13
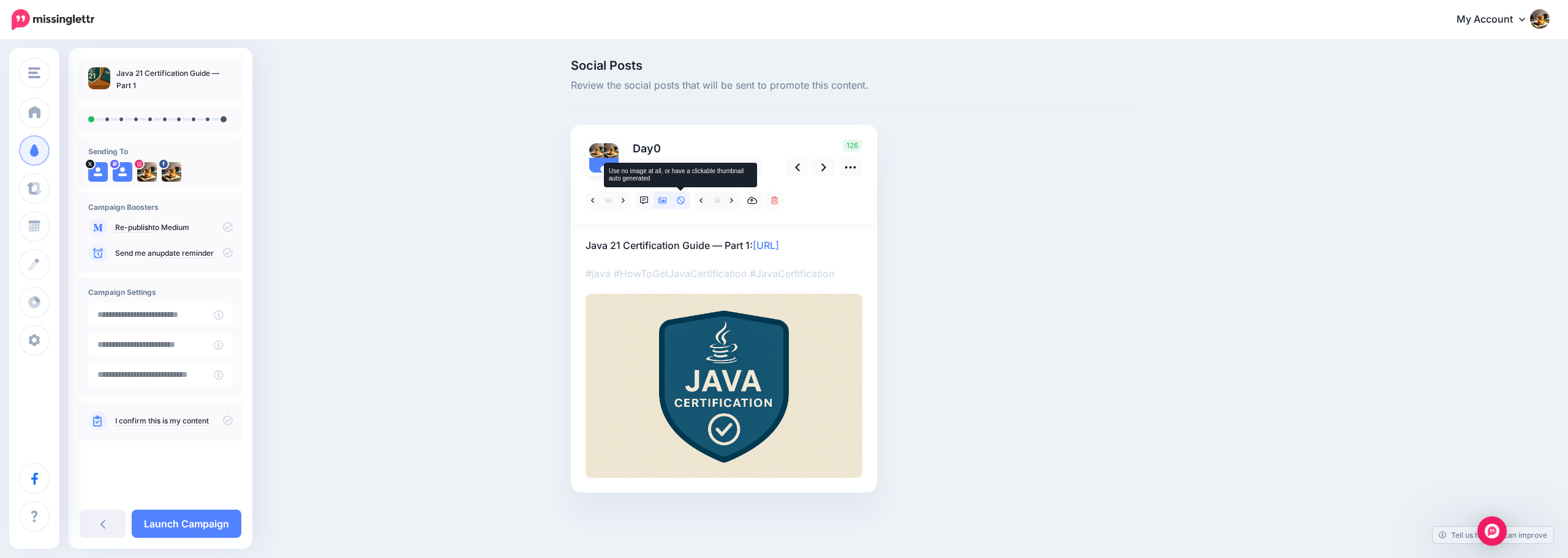
click at [679, 203] on icon at bounding box center [681, 201] width 8 height 8
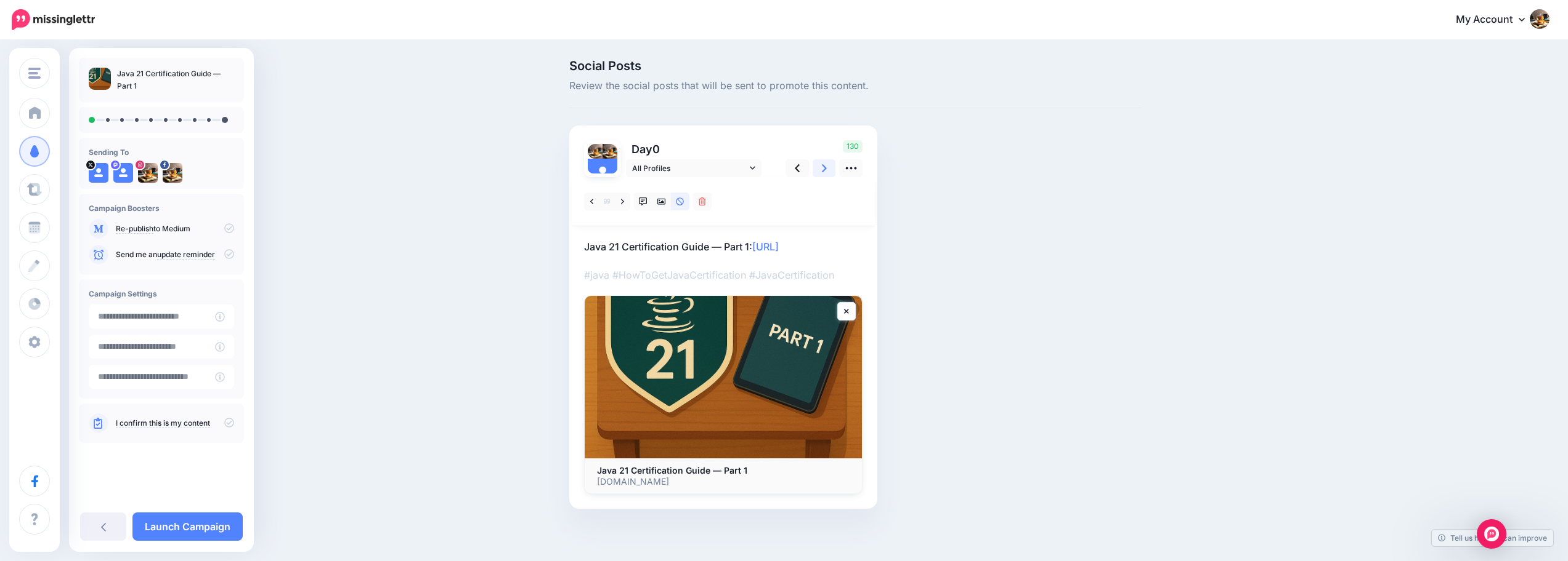
click at [827, 166] on icon at bounding box center [824, 168] width 5 height 13
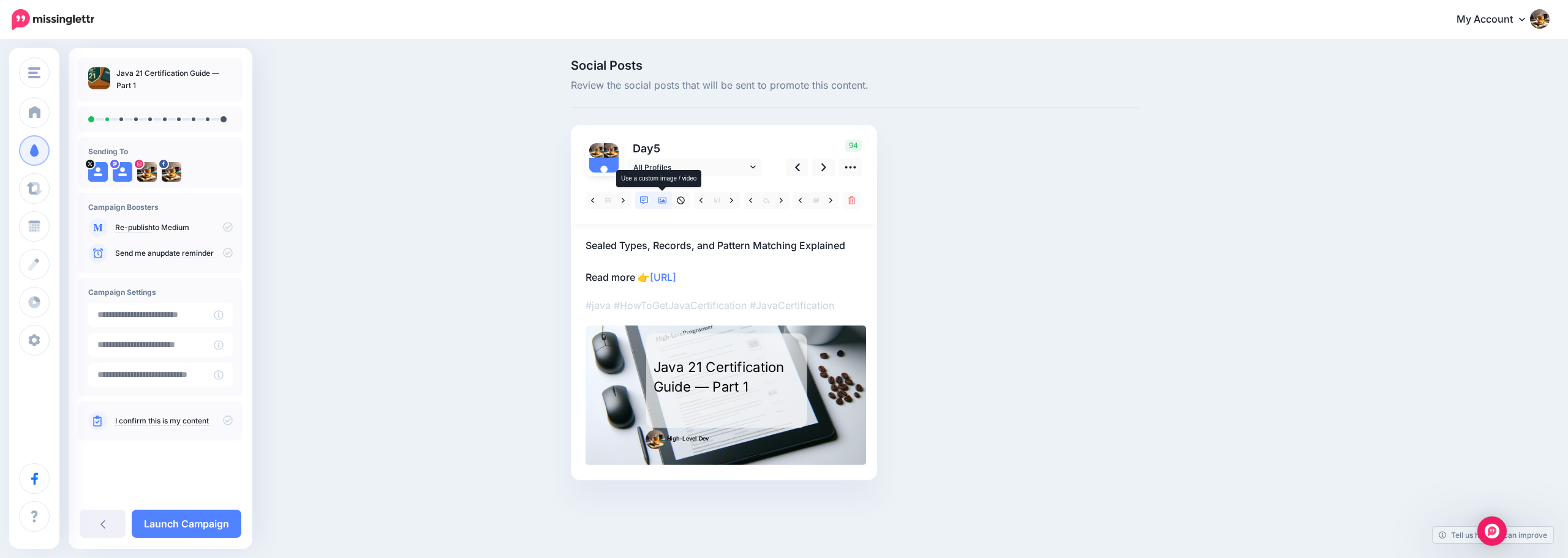
click at [668, 204] on link at bounding box center [663, 200] width 18 height 18
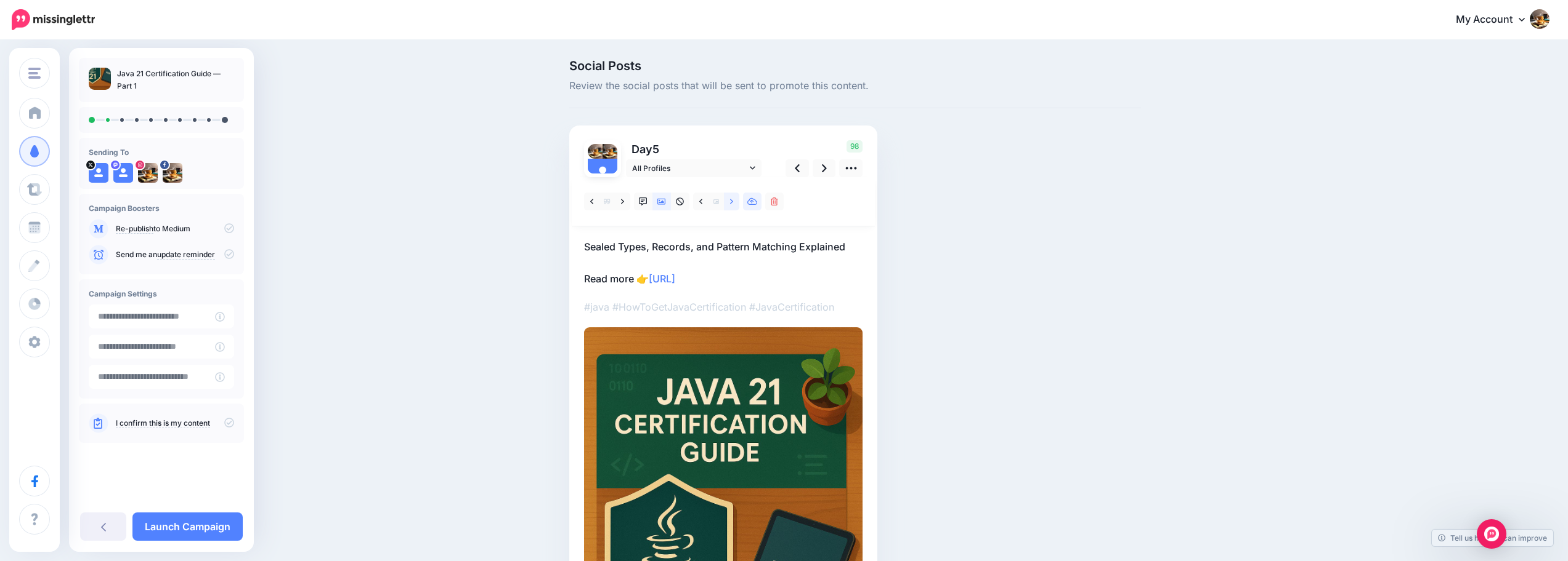
drag, startPoint x: 740, startPoint y: 202, endPoint x: 759, endPoint y: 196, distance: 19.9
click at [739, 202] on link at bounding box center [732, 201] width 15 height 18
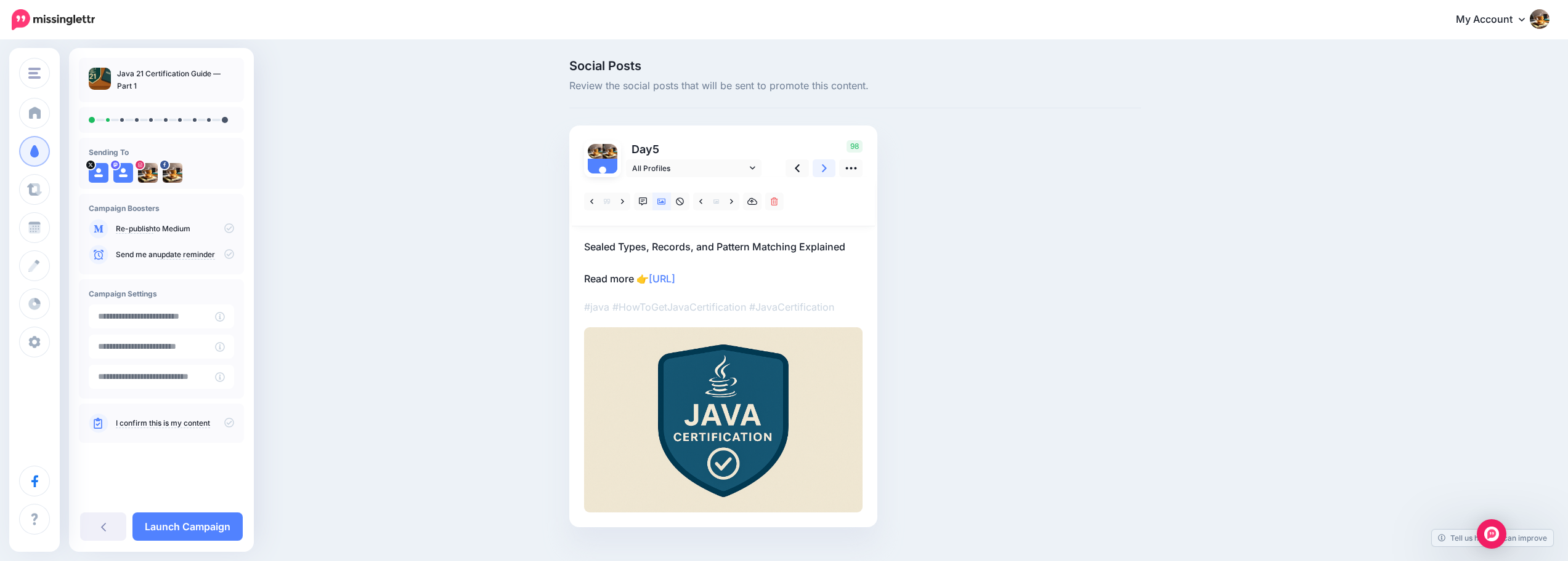
click at [825, 171] on link at bounding box center [824, 168] width 24 height 18
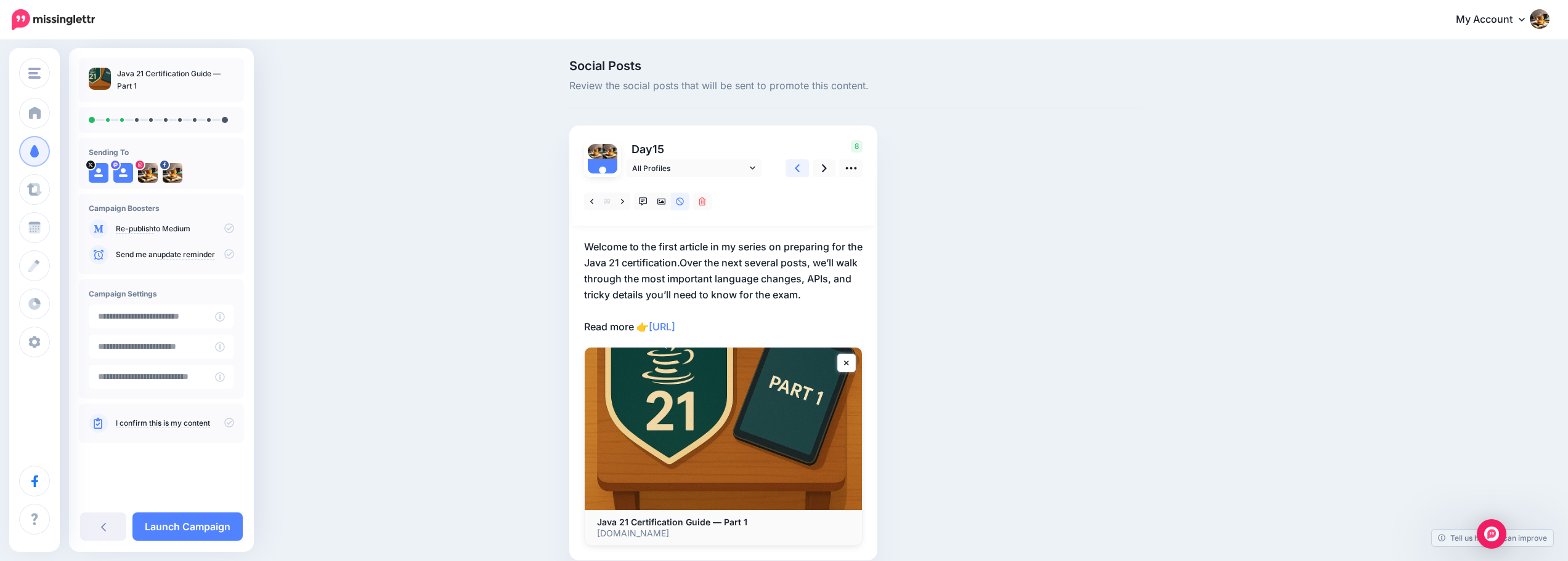
click at [800, 170] on icon at bounding box center [797, 168] width 5 height 13
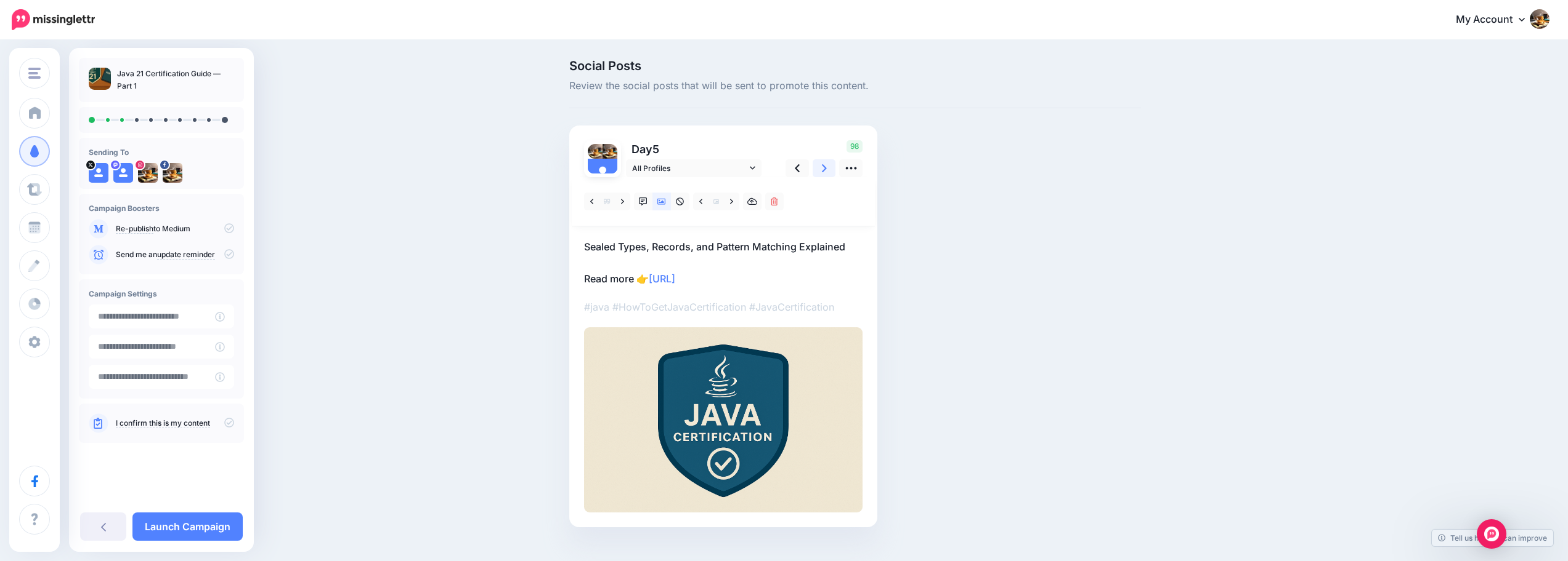
click at [824, 167] on link at bounding box center [824, 168] width 24 height 18
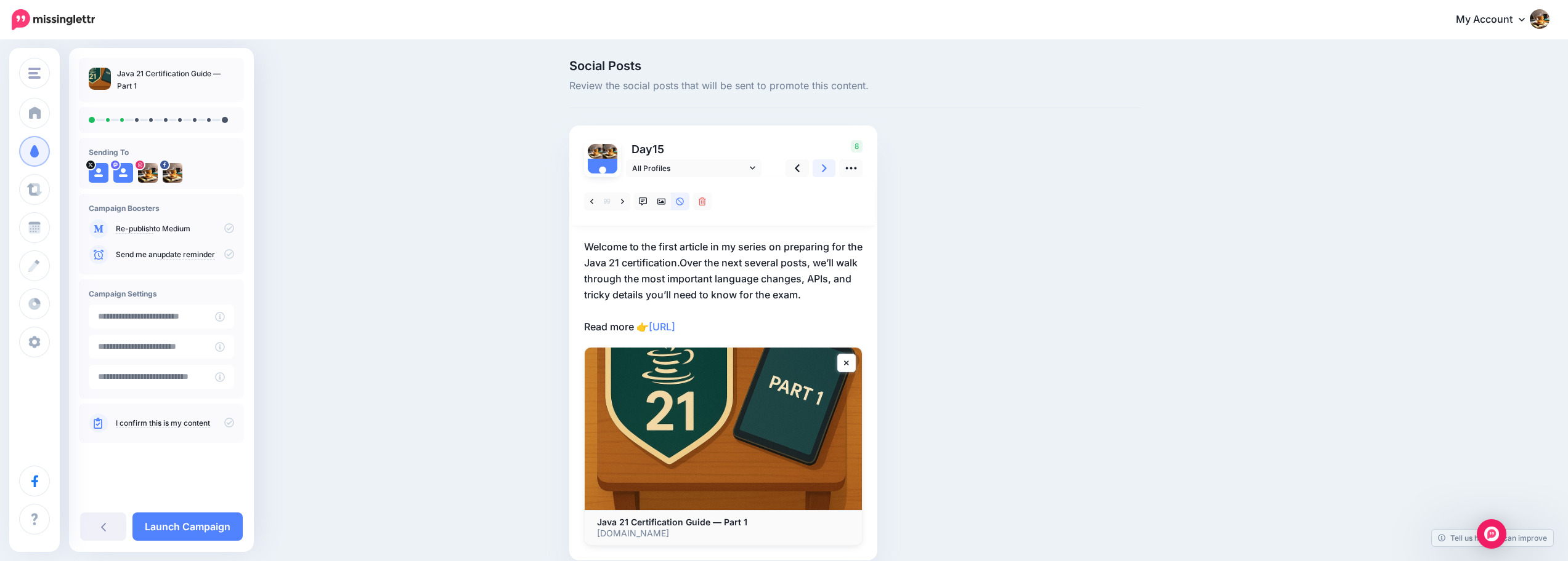
click at [832, 170] on link at bounding box center [824, 168] width 24 height 18
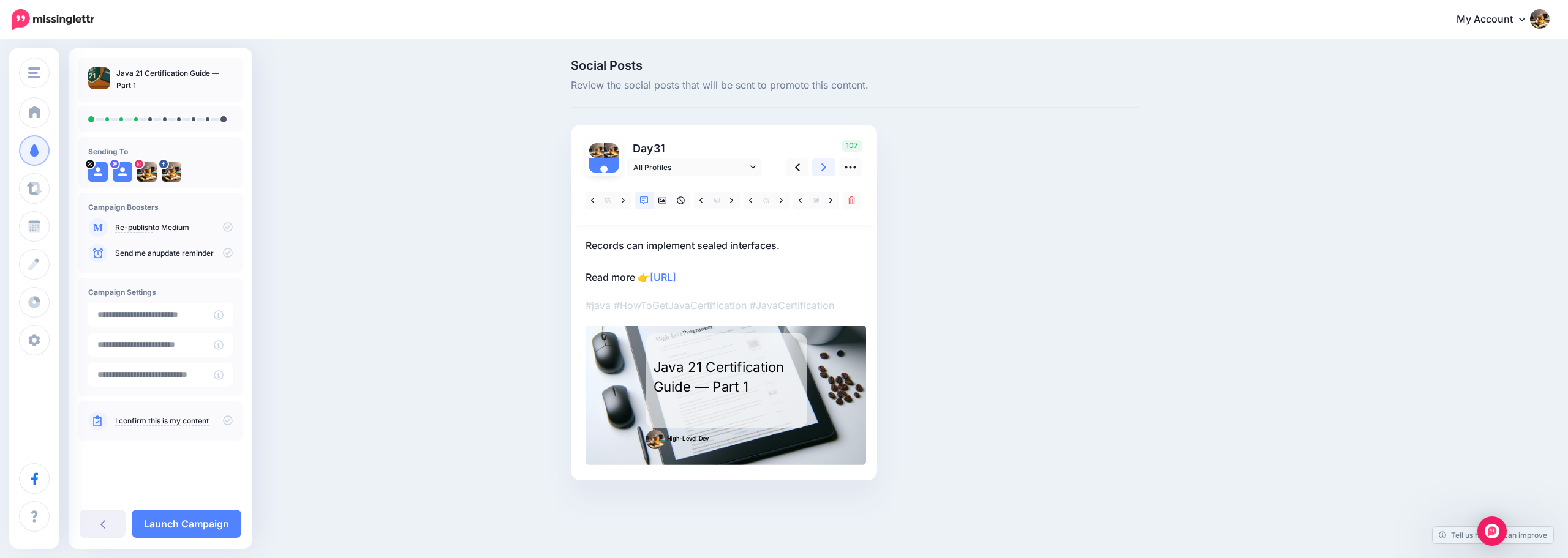
click at [828, 168] on link at bounding box center [824, 167] width 23 height 18
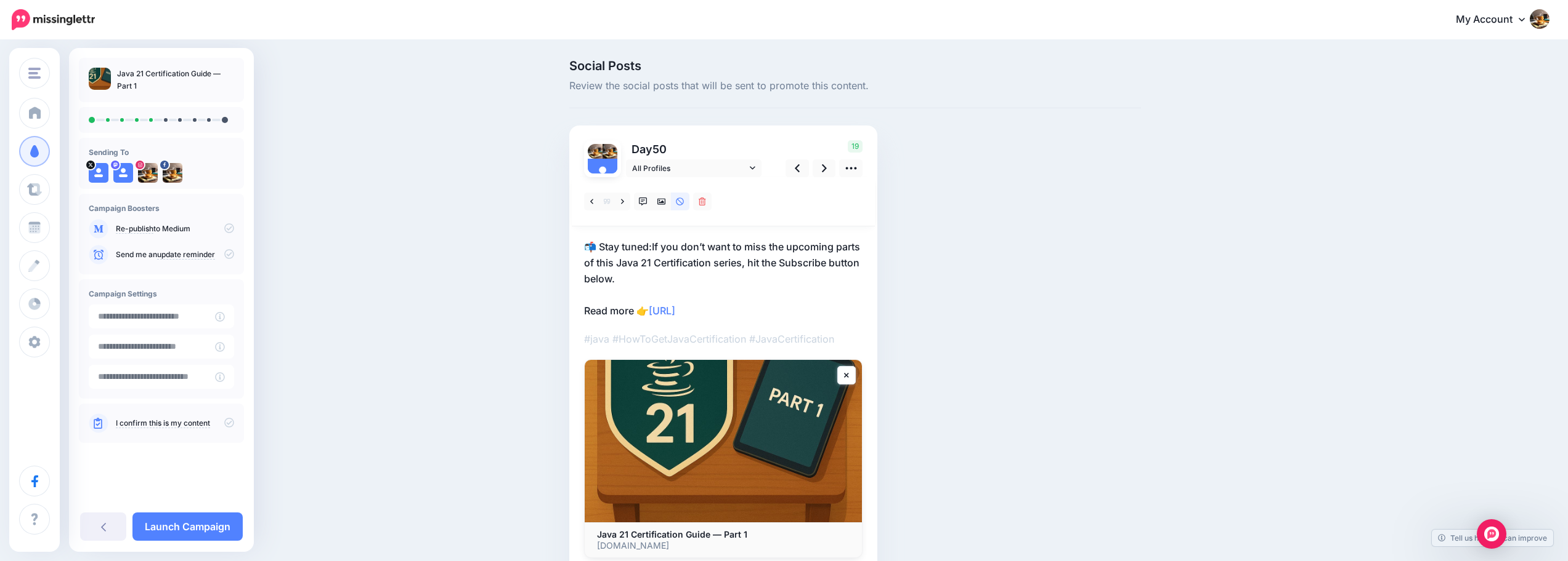
click at [744, 264] on p "📬 Stay tuned:If you don’t want to miss the upcoming parts of this Java 21 Certi…" at bounding box center [723, 279] width 278 height 80
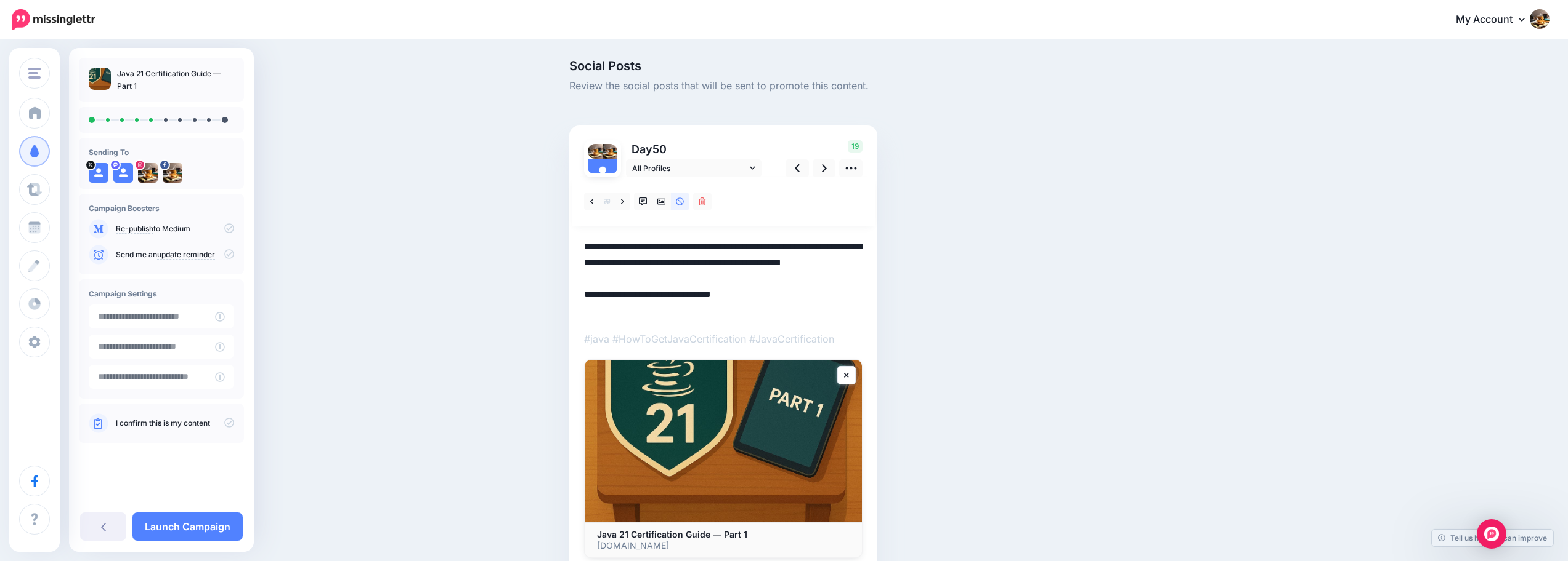
drag, startPoint x: 749, startPoint y: 264, endPoint x: 746, endPoint y: 271, distance: 7.6
click at [754, 280] on textarea "**********" at bounding box center [723, 279] width 278 height 80
drag, startPoint x: 745, startPoint y: 265, endPoint x: 738, endPoint y: 264, distance: 7.1
click at [752, 278] on textarea "**********" at bounding box center [723, 279] width 278 height 80
click at [716, 264] on textarea "**********" at bounding box center [723, 279] width 278 height 80
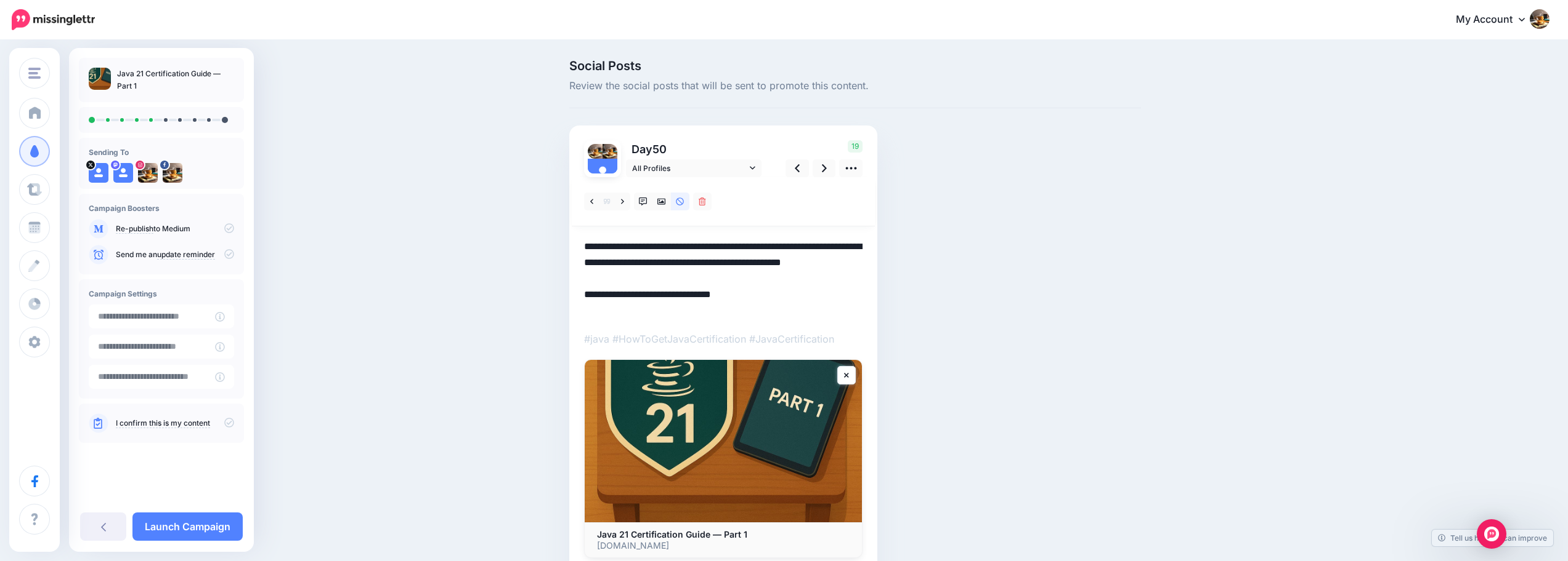
click at [716, 263] on textarea "**********" at bounding box center [723, 279] width 278 height 80
click at [708, 250] on textarea "**********" at bounding box center [723, 279] width 278 height 80
drag, startPoint x: 621, startPoint y: 262, endPoint x: 579, endPoint y: 250, distance: 43.7
click at [583, 248] on div "Day 50 All Profiles" at bounding box center [722, 349] width 308 height 447
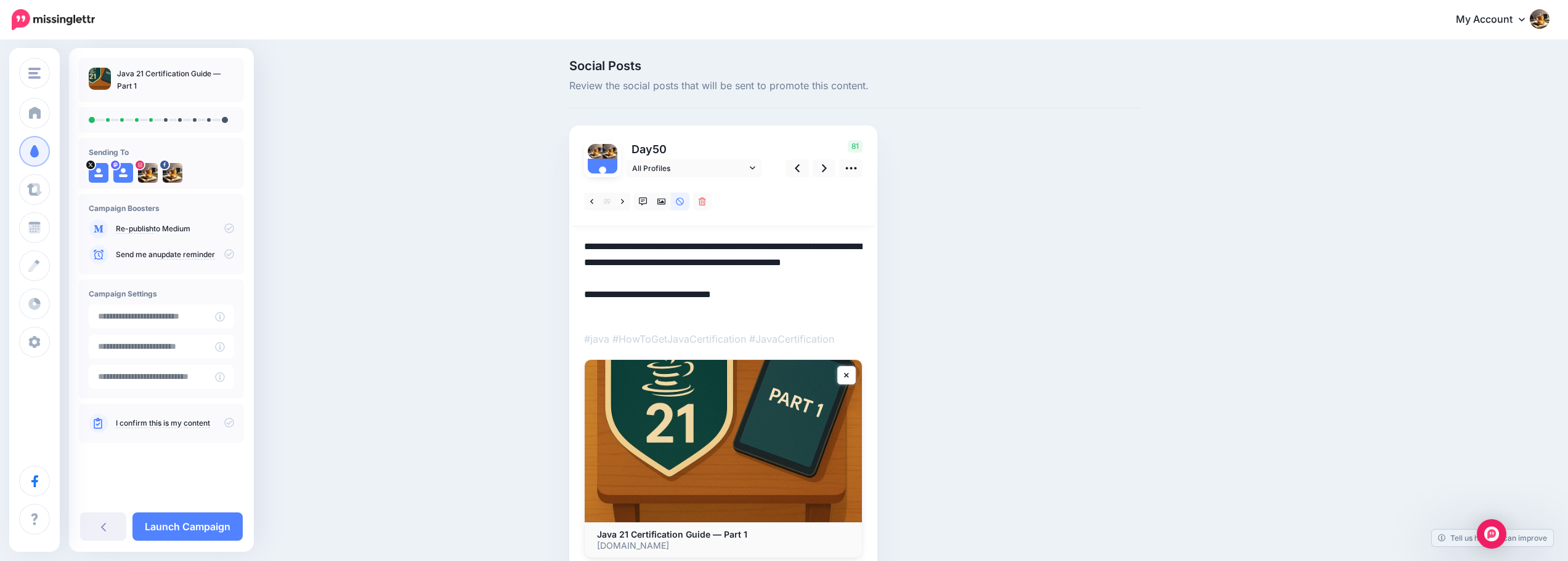
click at [624, 249] on textarea "**********" at bounding box center [723, 279] width 278 height 80
drag, startPoint x: 620, startPoint y: 262, endPoint x: 574, endPoint y: 242, distance: 50.2
click at [574, 242] on div "Day 50 All Profiles" at bounding box center [722, 349] width 308 height 447
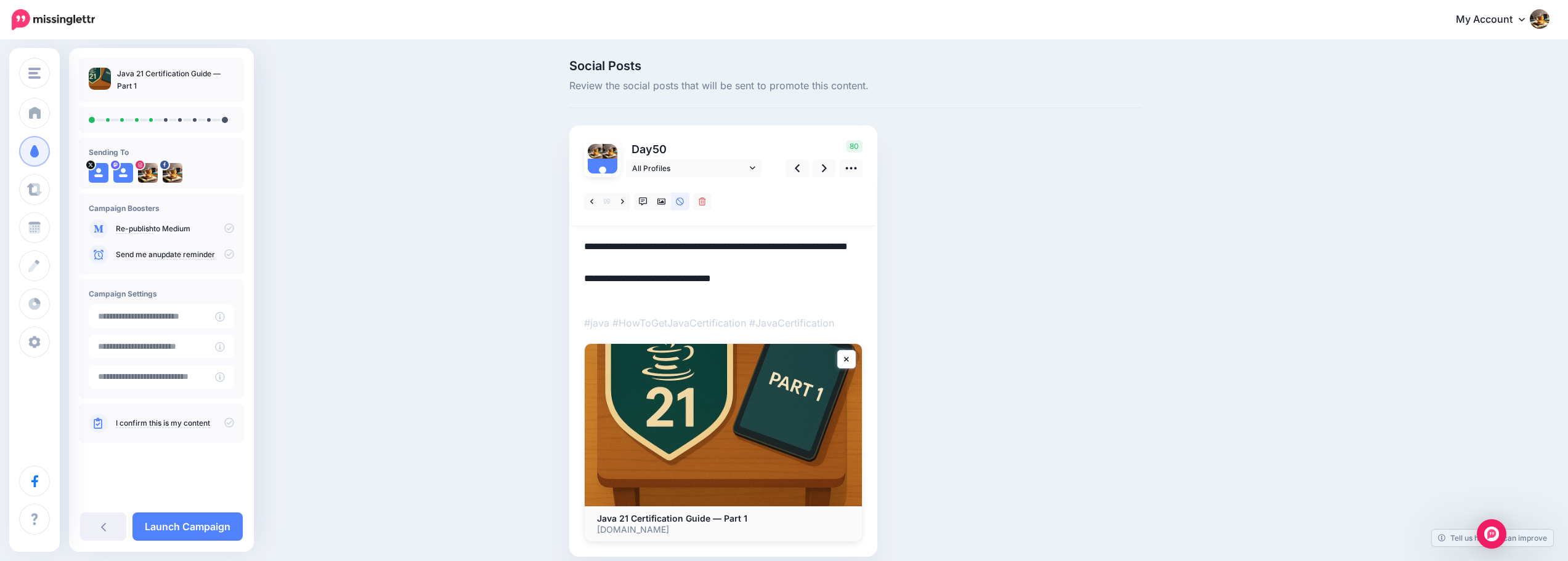
drag, startPoint x: 760, startPoint y: 254, endPoint x: 762, endPoint y: 261, distance: 7.3
click at [762, 261] on textarea "**********" at bounding box center [723, 271] width 278 height 64
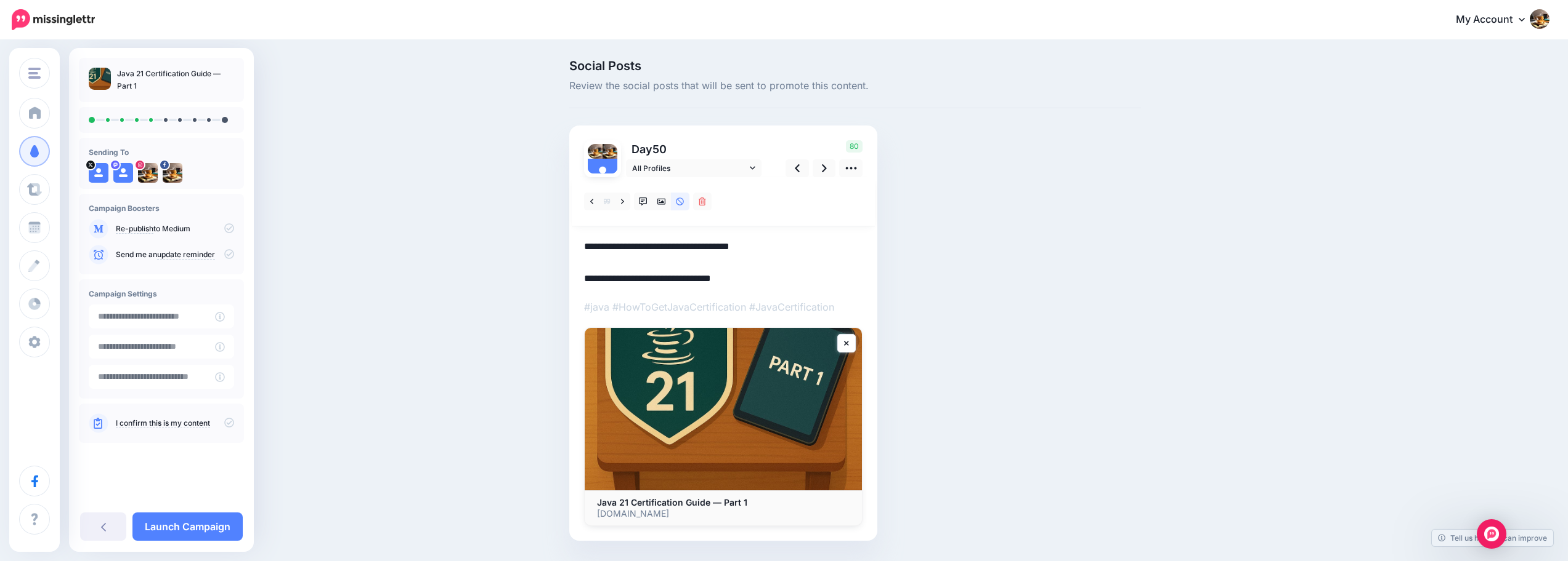
click at [596, 248] on textarea "**********" at bounding box center [723, 263] width 278 height 48
click at [685, 250] on textarea "**********" at bounding box center [723, 263] width 278 height 48
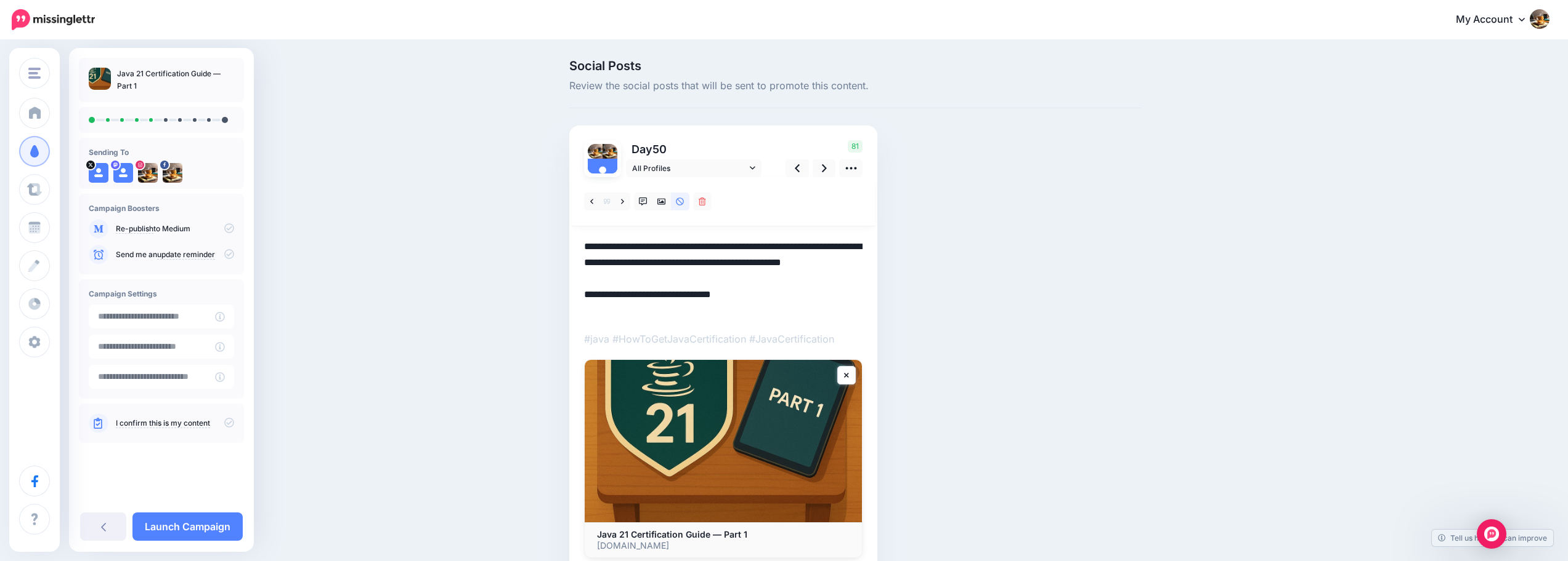
click at [647, 274] on textarea "**********" at bounding box center [723, 279] width 278 height 80
drag, startPoint x: 633, startPoint y: 282, endPoint x: 758, endPoint y: 216, distance: 141.4
click at [569, 246] on div "Social Posts Review the social posts that will be sent to promote this content.…" at bounding box center [855, 334] width 590 height 550
drag, startPoint x: 712, startPoint y: 264, endPoint x: 681, endPoint y: 271, distance: 31.8
click at [712, 265] on textarea "**********" at bounding box center [723, 279] width 278 height 80
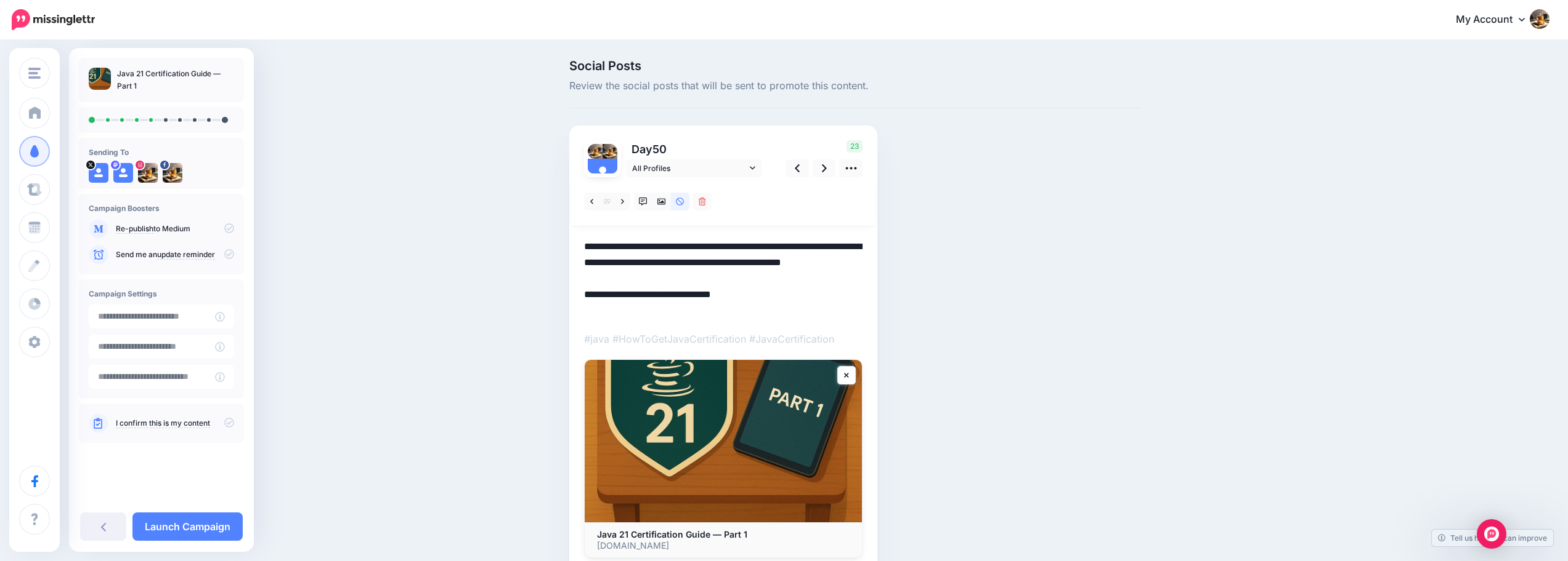
drag, startPoint x: 624, startPoint y: 275, endPoint x: 580, endPoint y: 242, distance: 55.0
click at [580, 242] on div "Day 50 All Profiles" at bounding box center [722, 349] width 308 height 447
paste textarea "**********"
click at [827, 168] on icon at bounding box center [824, 168] width 5 height 8
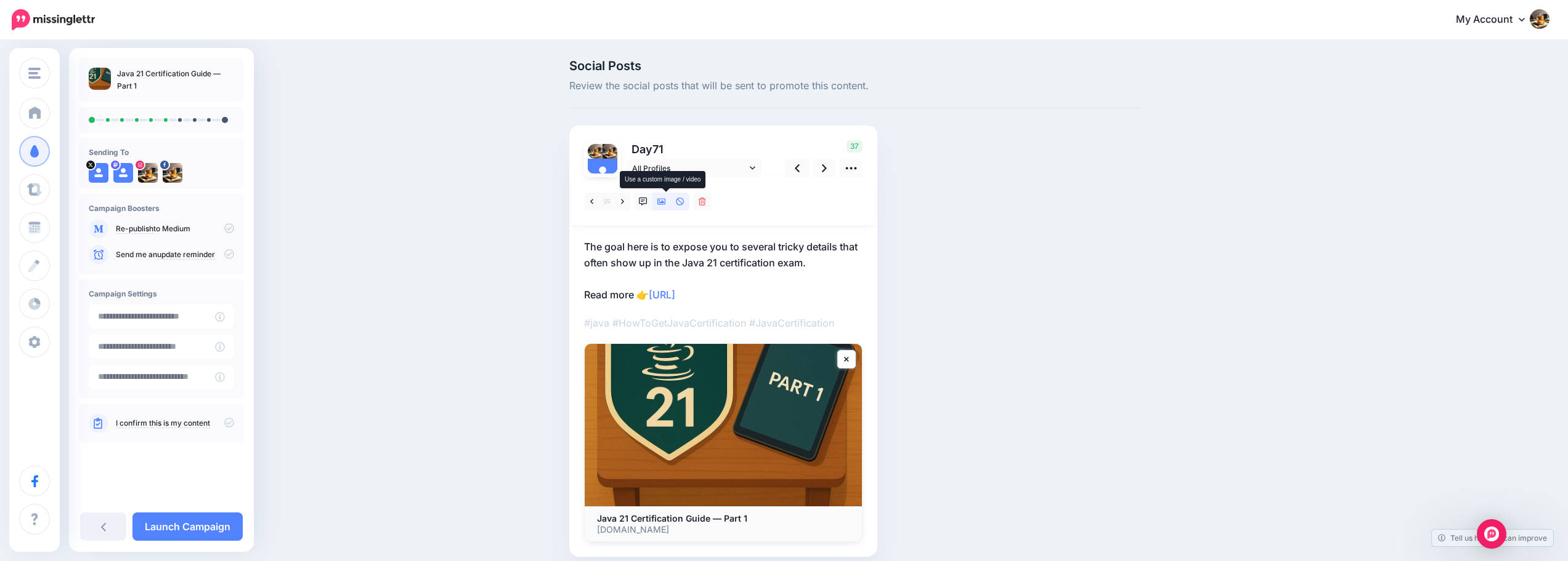
click at [663, 201] on icon at bounding box center [662, 202] width 8 height 8
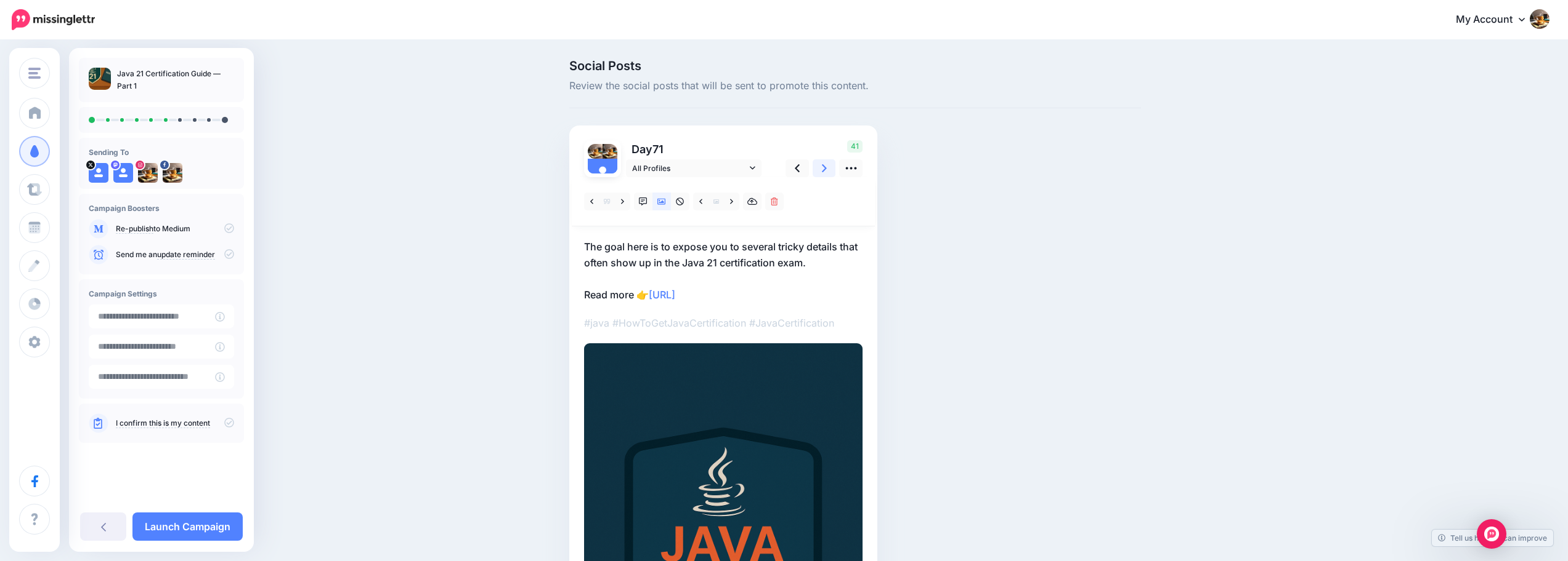
click at [826, 166] on icon at bounding box center [824, 168] width 5 height 13
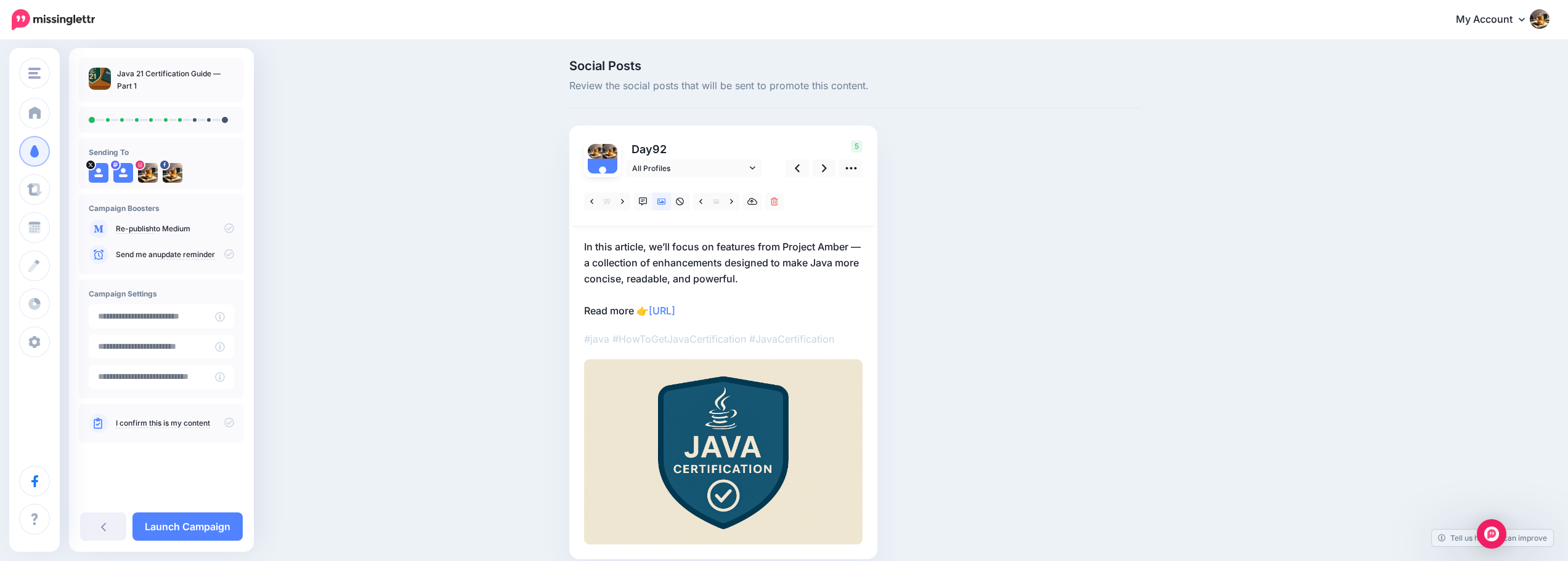
click at [648, 253] on p "In this article, we’ll focus on features from Project Amber — a collection of e…" at bounding box center [723, 279] width 278 height 80
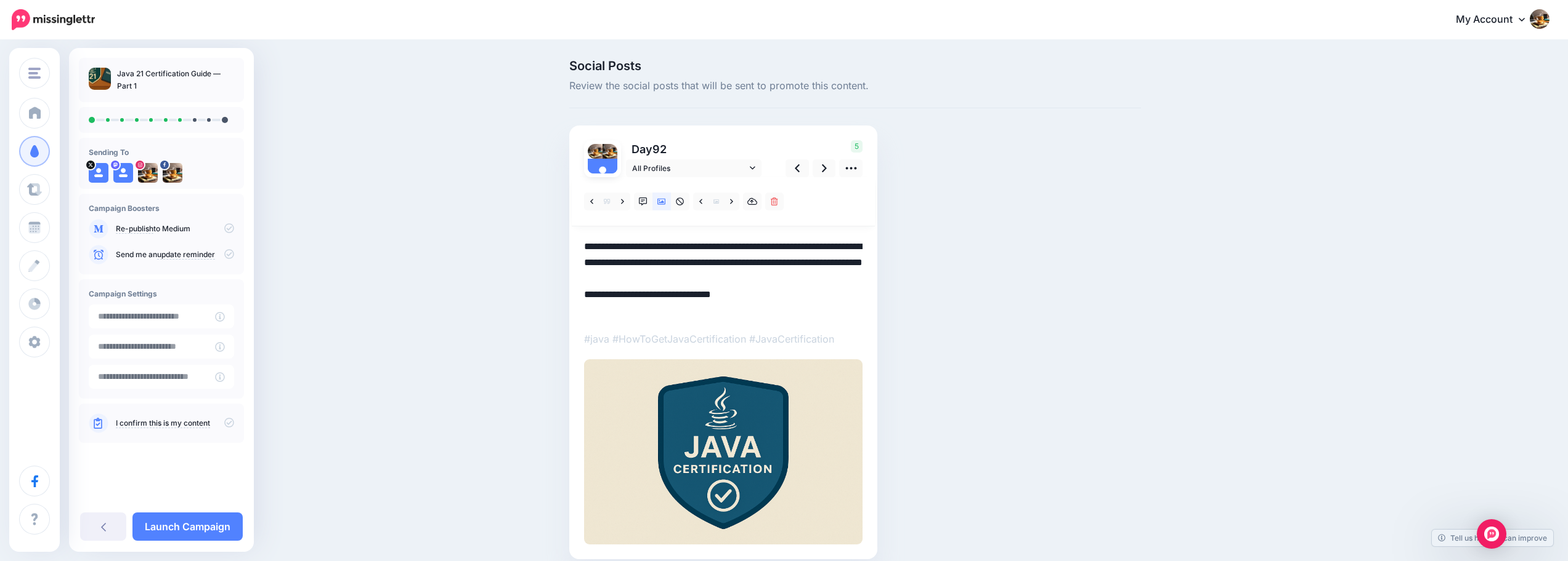
drag, startPoint x: 597, startPoint y: 262, endPoint x: 584, endPoint y: 259, distance: 13.3
click at [584, 259] on div "Day 92 All Profiles" at bounding box center [722, 342] width 308 height 434
type textarea "**********"
click at [834, 171] on link at bounding box center [824, 168] width 24 height 18
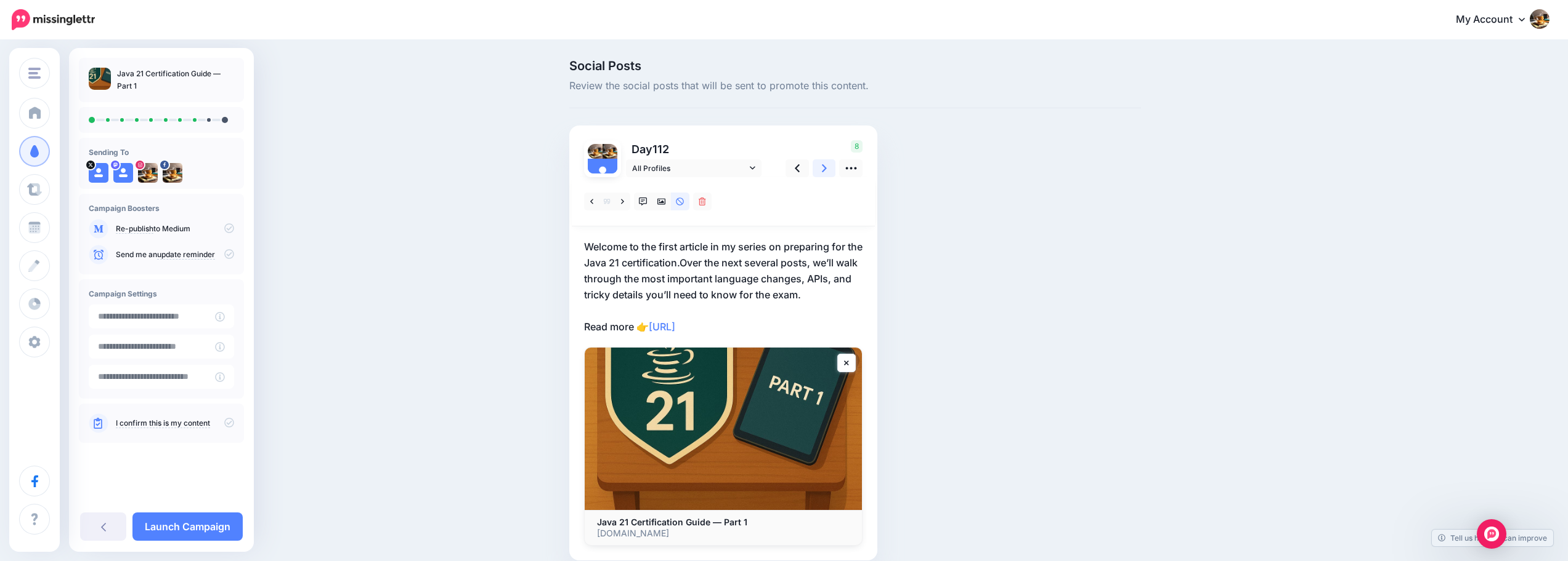
click at [834, 171] on link at bounding box center [824, 168] width 24 height 18
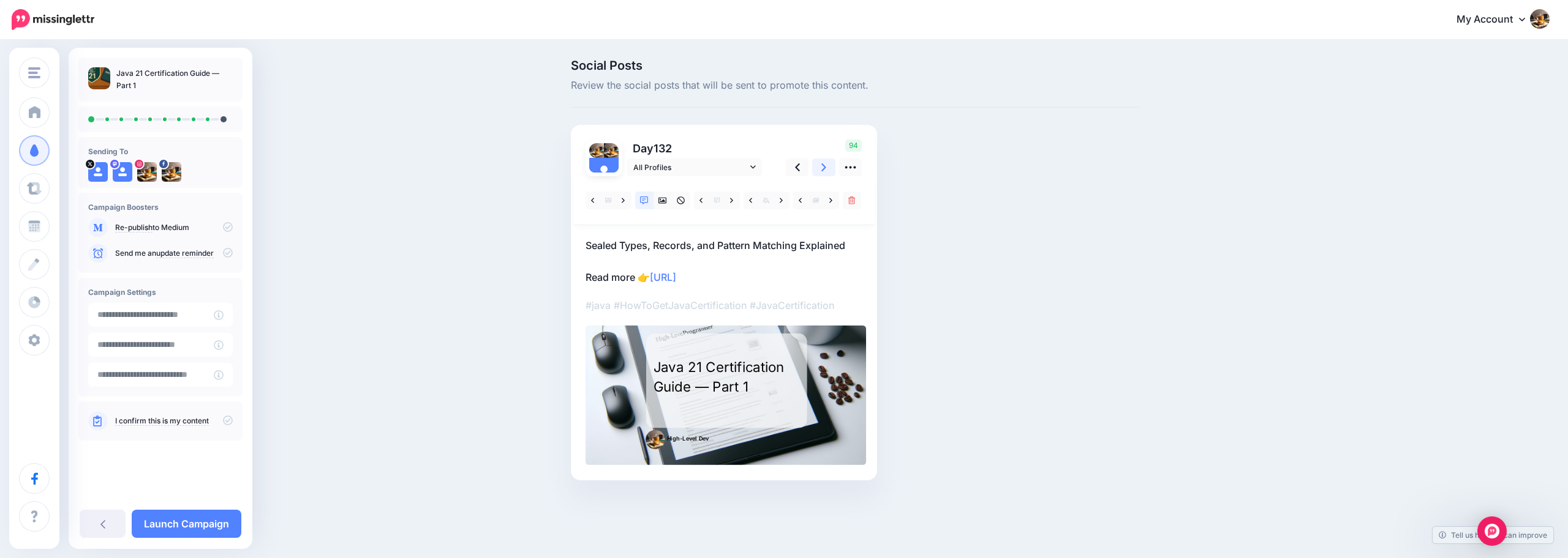
click at [829, 170] on link at bounding box center [824, 167] width 23 height 18
click at [677, 200] on icon at bounding box center [681, 201] width 8 height 8
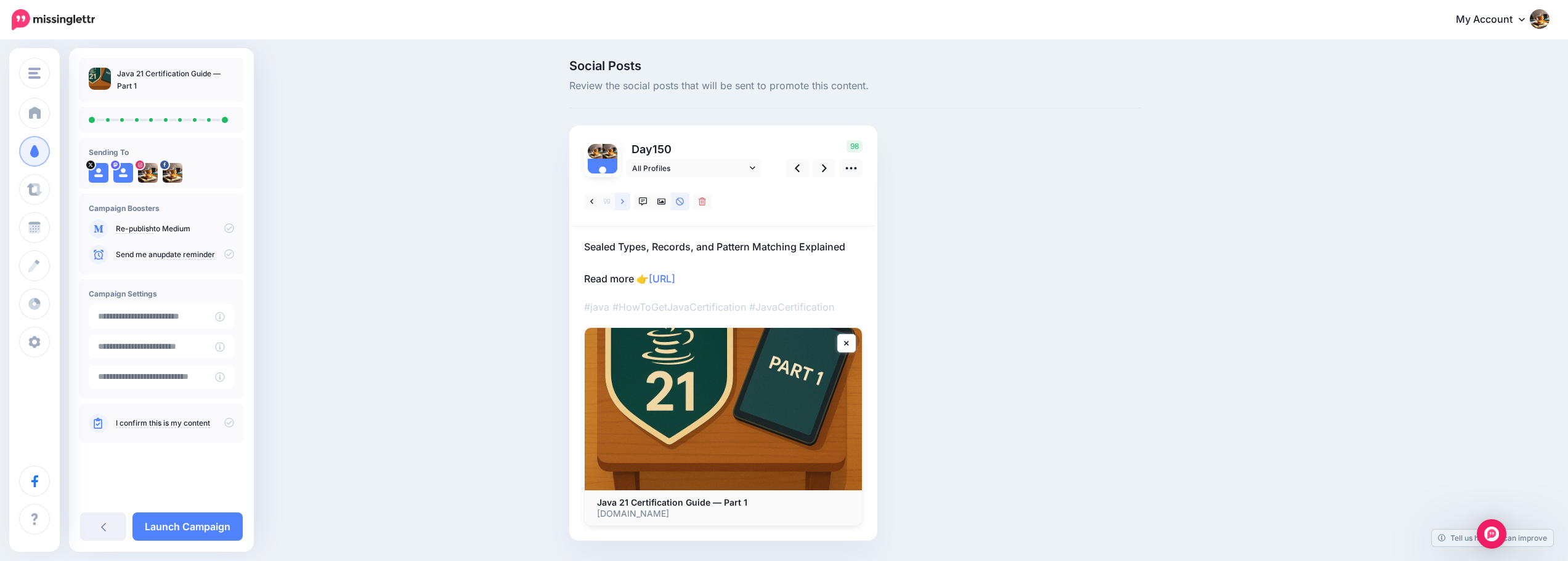
click at [624, 200] on icon at bounding box center [623, 202] width 3 height 8
click at [624, 201] on icon at bounding box center [623, 202] width 3 height 8
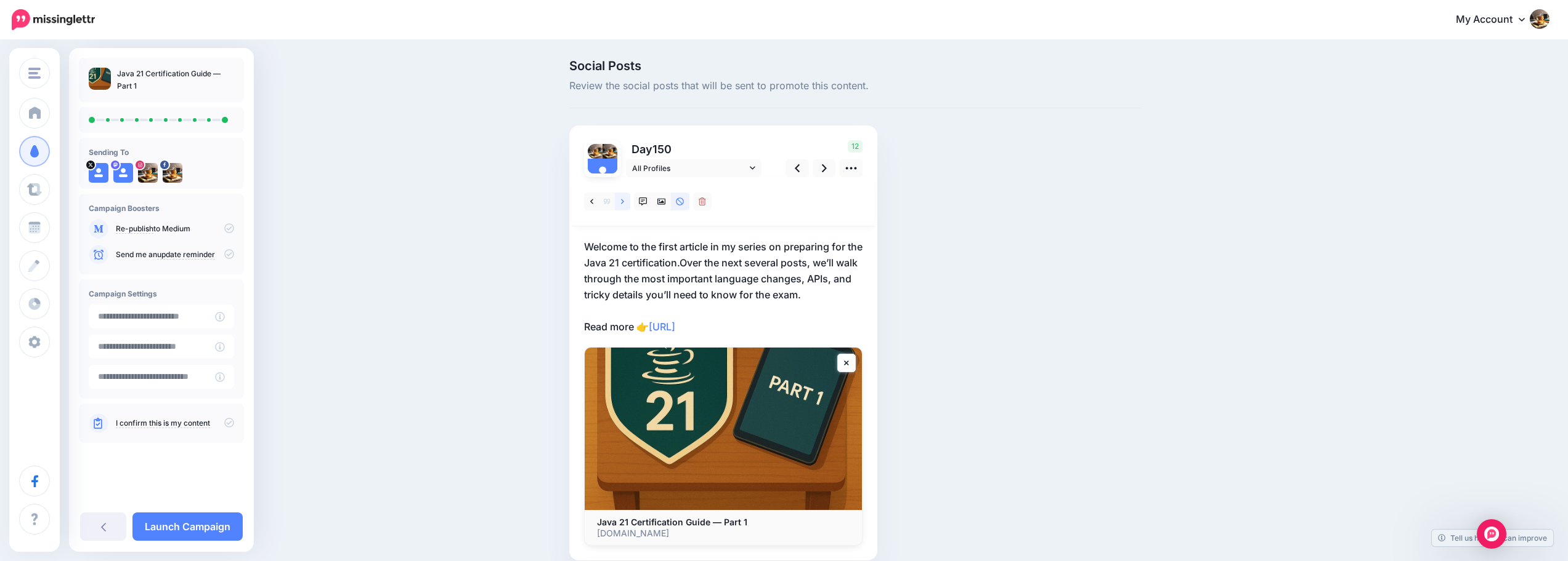
click at [624, 205] on icon at bounding box center [623, 202] width 3 height 8
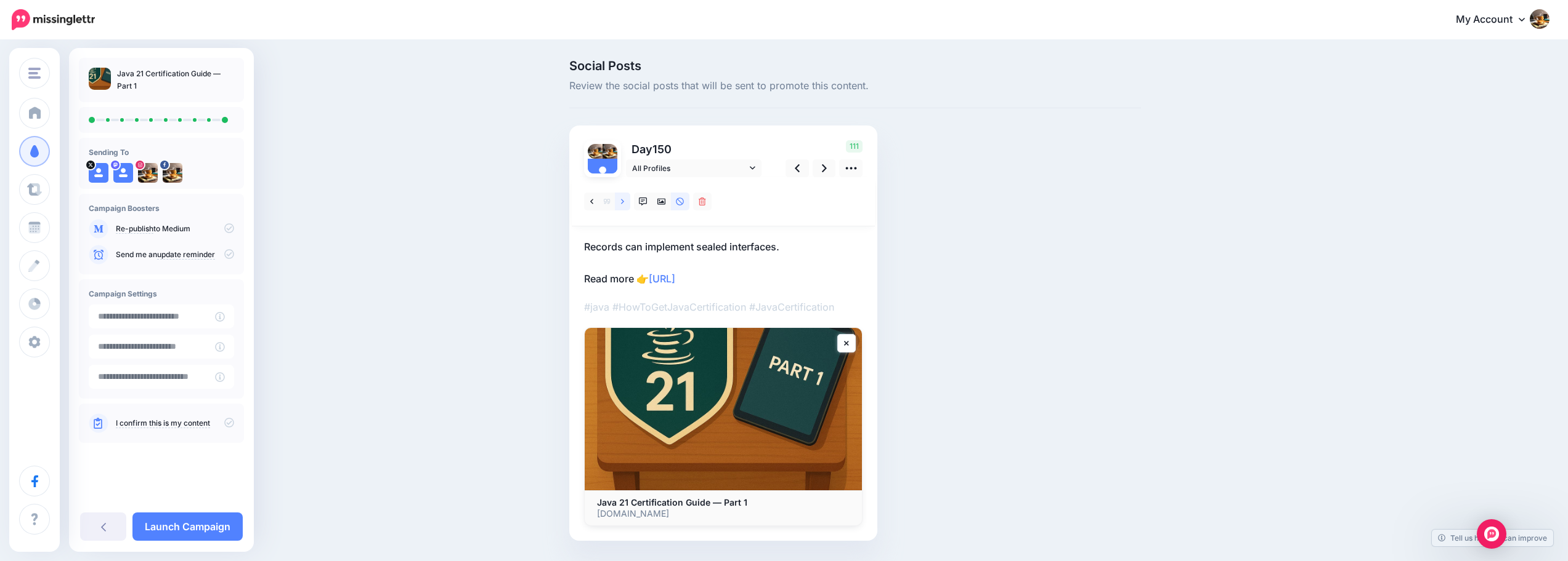
click at [624, 205] on icon at bounding box center [623, 202] width 3 height 8
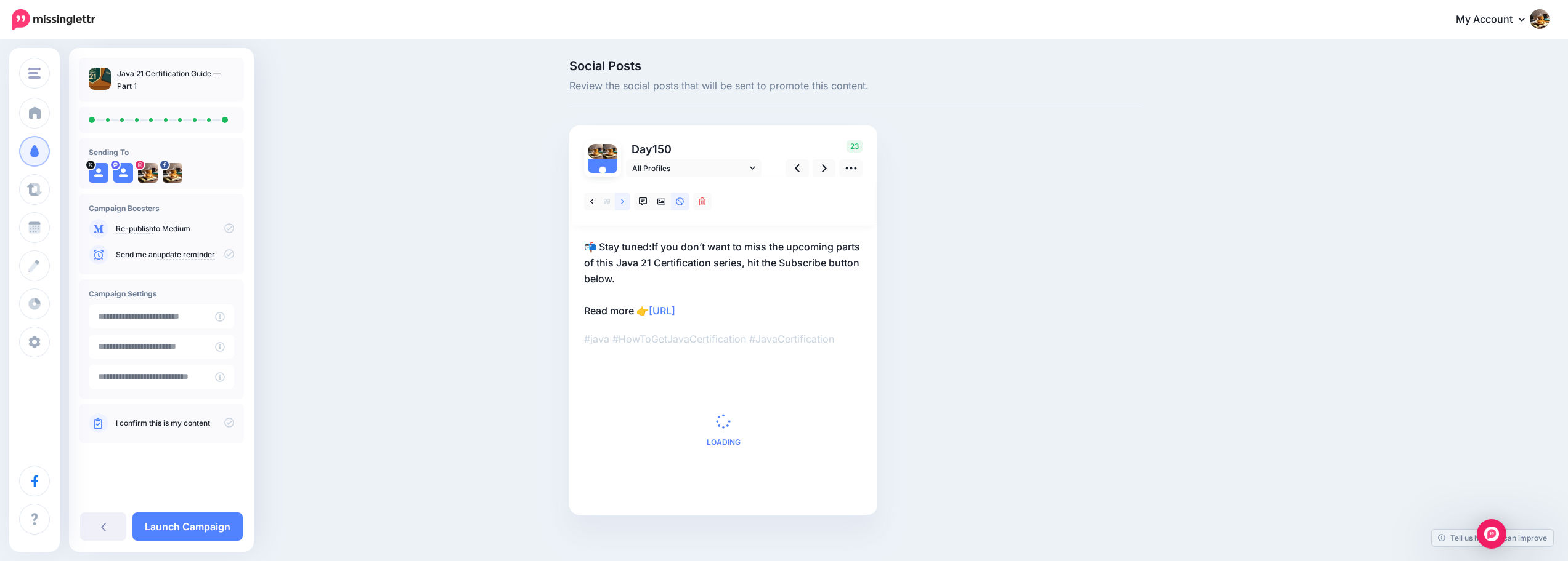
click at [624, 205] on icon at bounding box center [623, 202] width 3 height 8
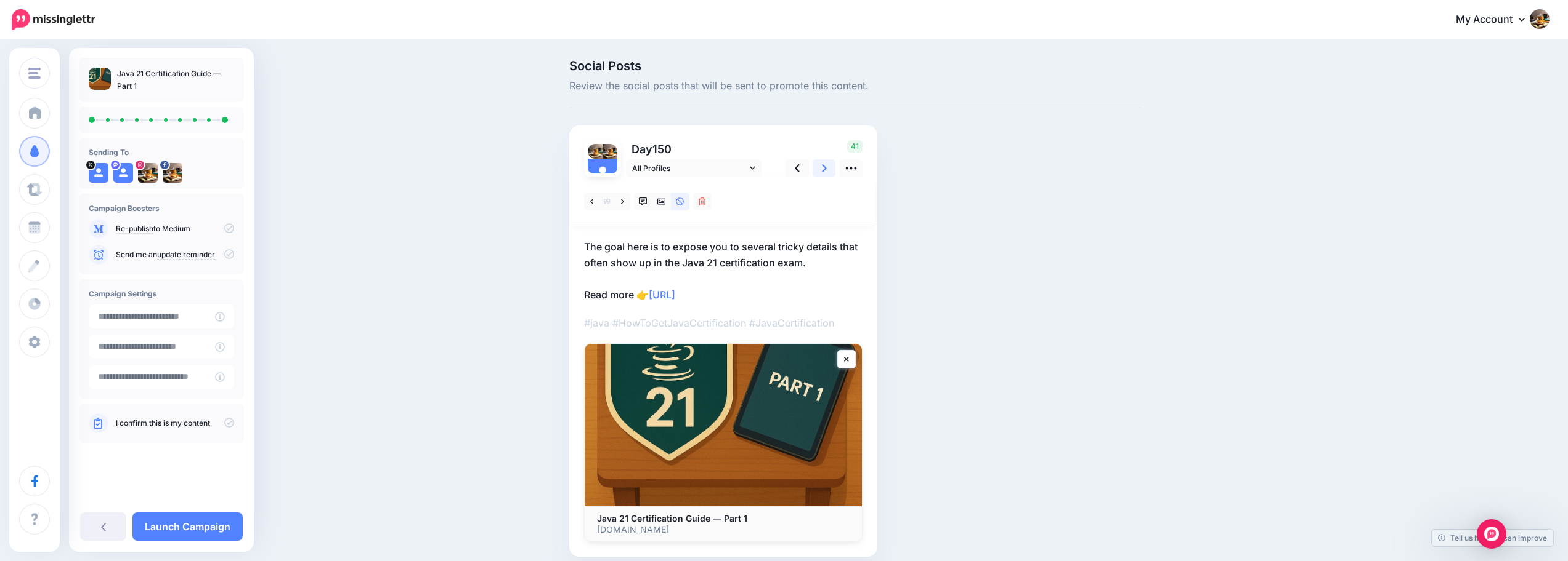
click at [824, 163] on link at bounding box center [824, 168] width 24 height 18
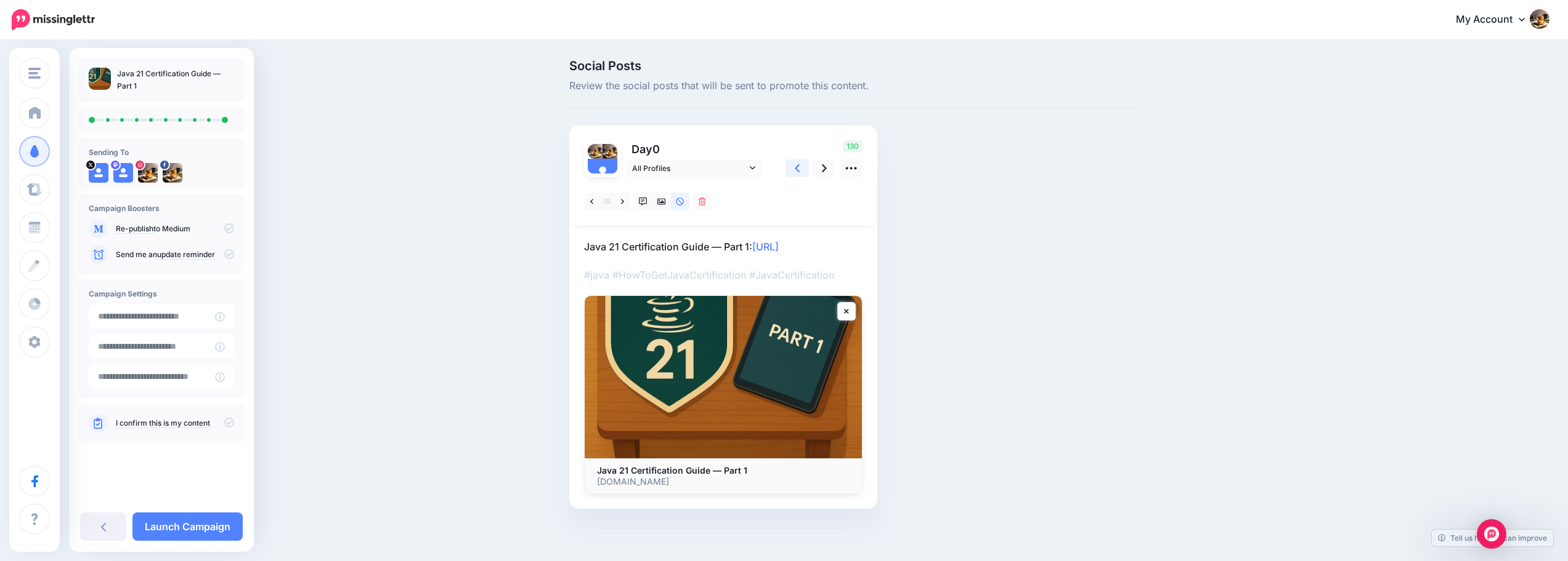
click at [800, 170] on icon at bounding box center [797, 168] width 5 height 13
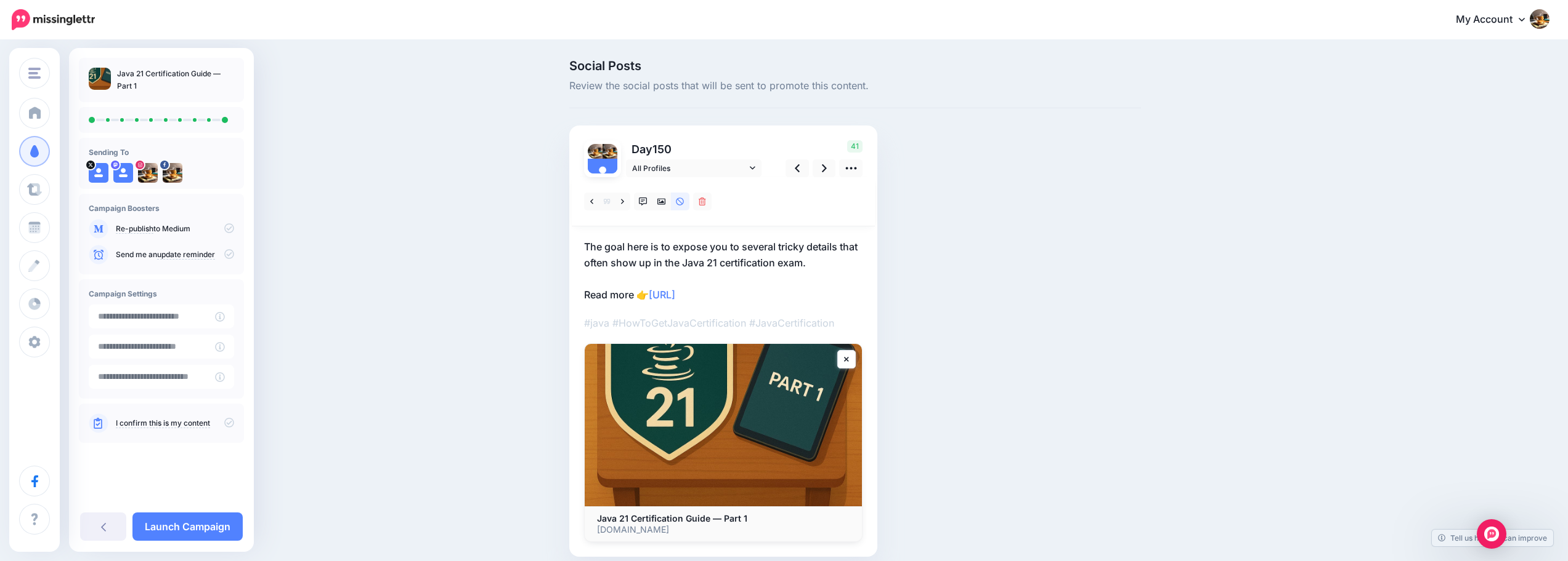
click at [231, 424] on icon at bounding box center [229, 423] width 10 height 10
click at [231, 228] on icon at bounding box center [229, 228] width 10 height 10
click at [228, 255] on icon at bounding box center [229, 254] width 10 height 10
click at [230, 257] on icon at bounding box center [229, 254] width 10 height 10
click at [228, 254] on icon at bounding box center [229, 254] width 10 height 10
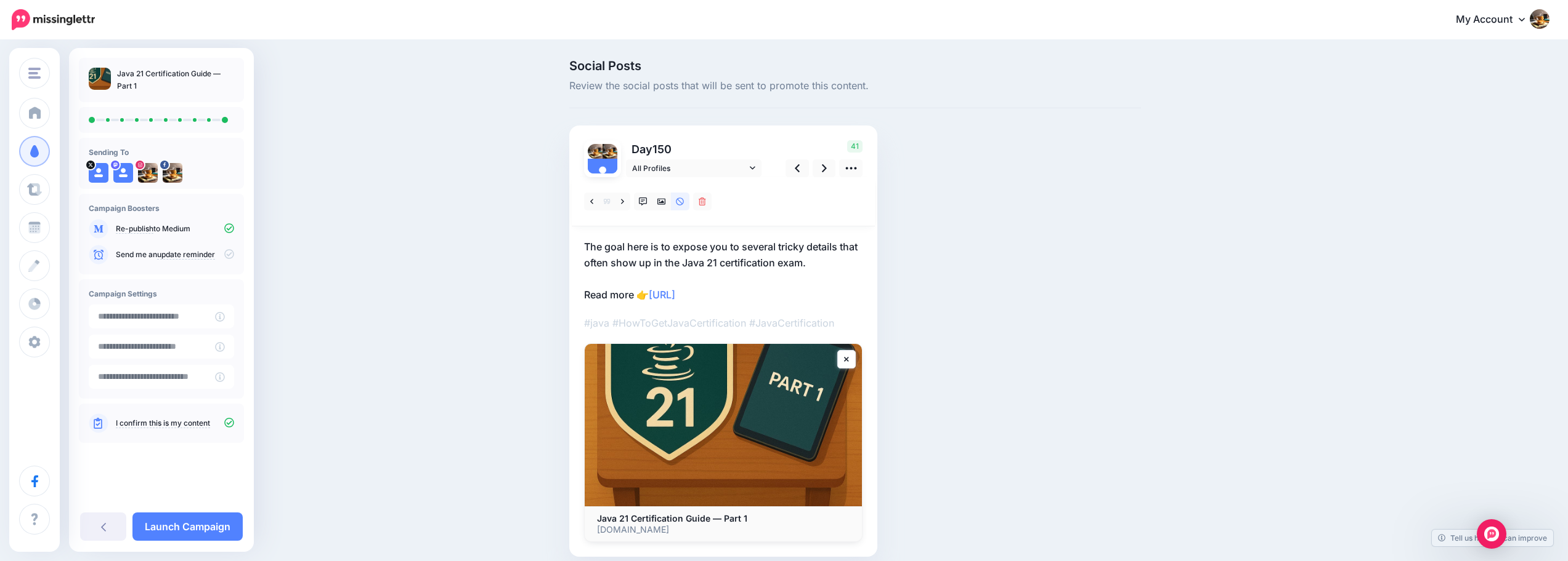
drag, startPoint x: 292, startPoint y: 262, endPoint x: 266, endPoint y: 239, distance: 34.7
click at [292, 262] on div "Social Posts Review the social posts that will be sent to promote this content.…" at bounding box center [784, 327] width 1568 height 571
click at [827, 169] on icon at bounding box center [824, 168] width 5 height 8
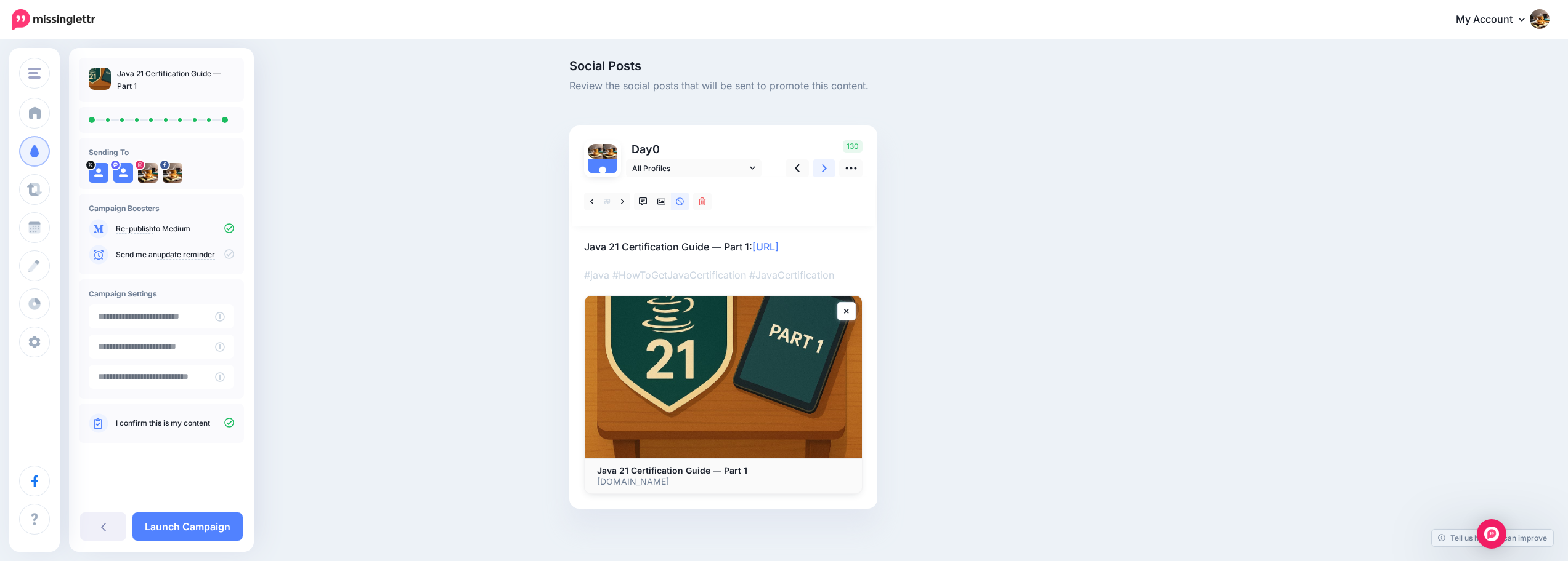
click at [827, 169] on icon at bounding box center [824, 168] width 5 height 8
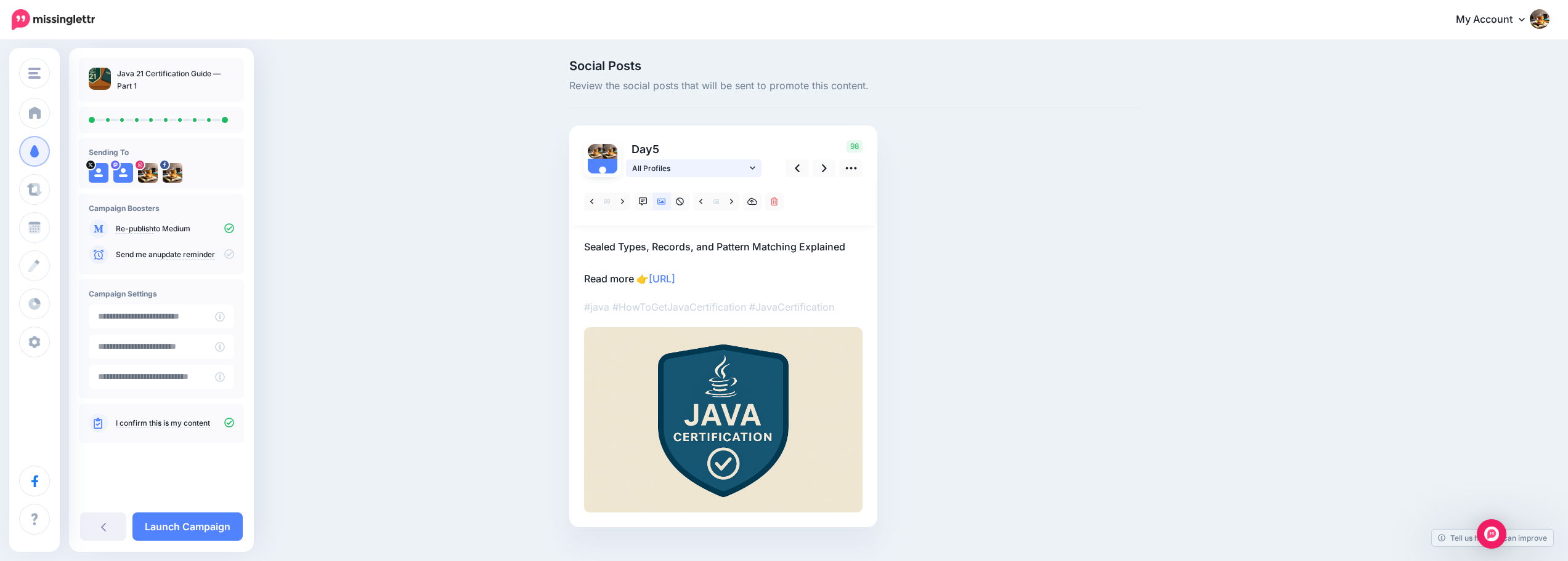
click at [742, 176] on link "All Profiles" at bounding box center [693, 168] width 136 height 18
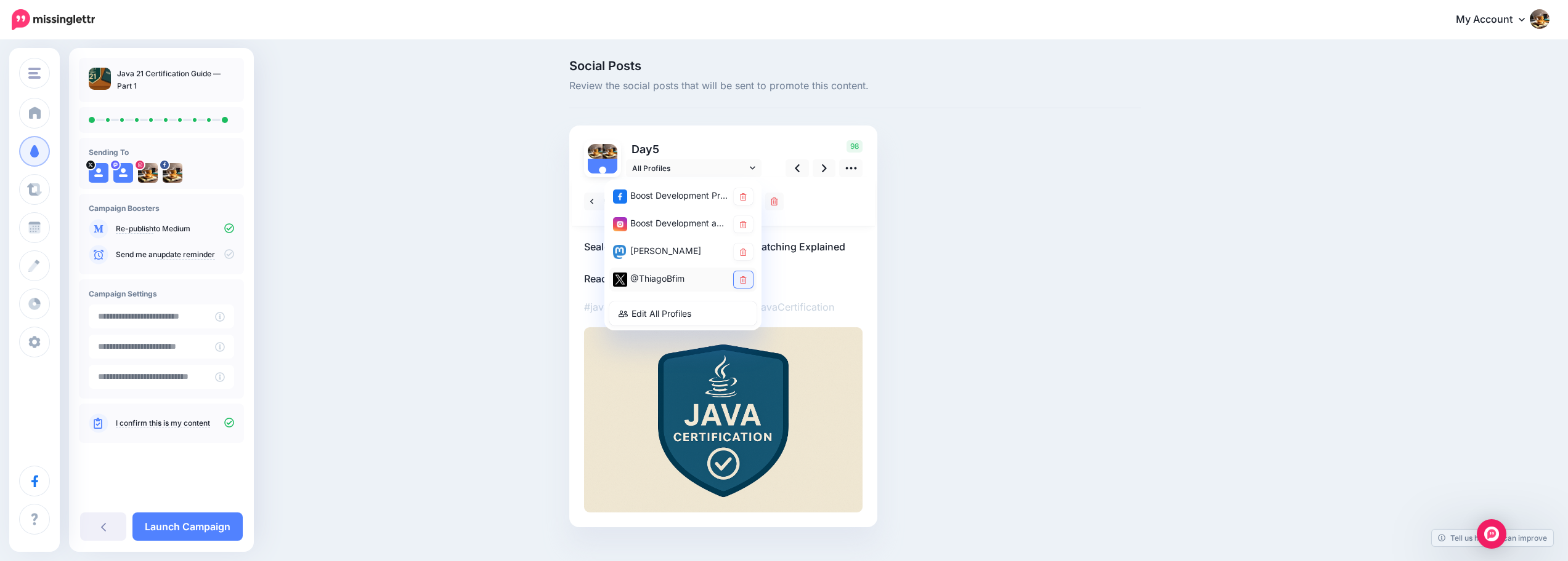
click at [748, 284] on link at bounding box center [743, 280] width 19 height 17
click at [832, 175] on link at bounding box center [824, 168] width 24 height 18
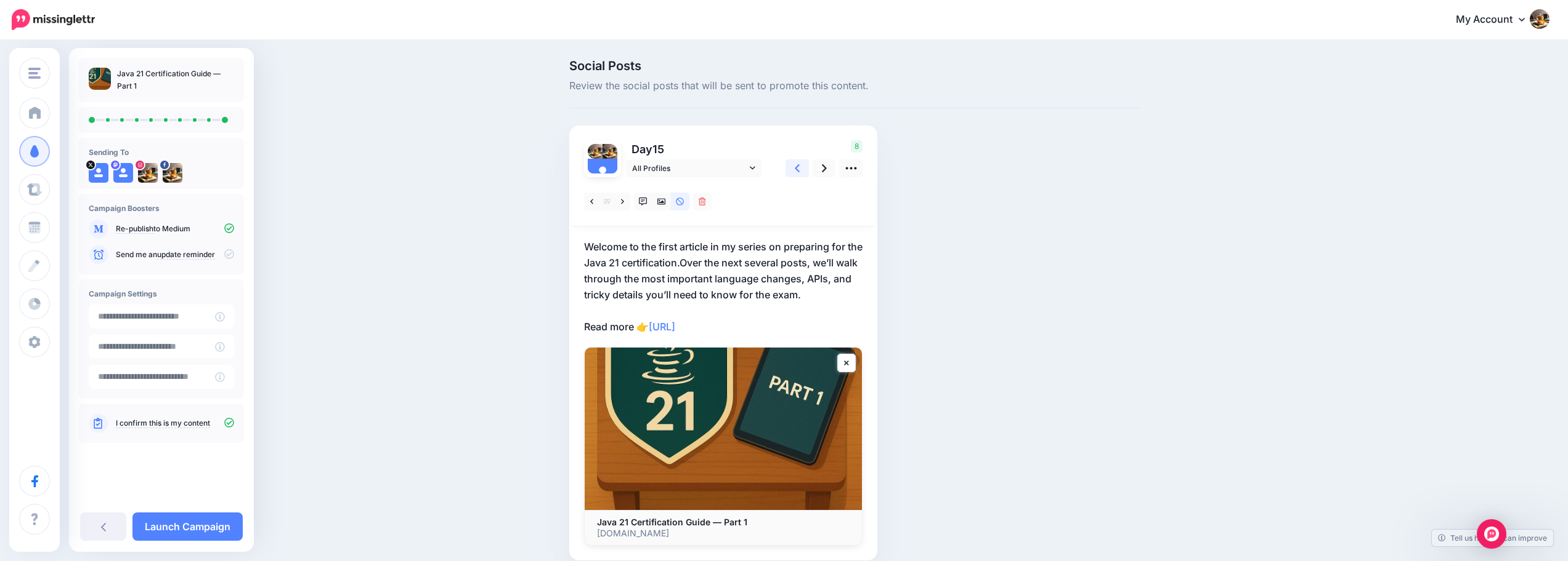
click at [794, 166] on link at bounding box center [797, 168] width 24 height 18
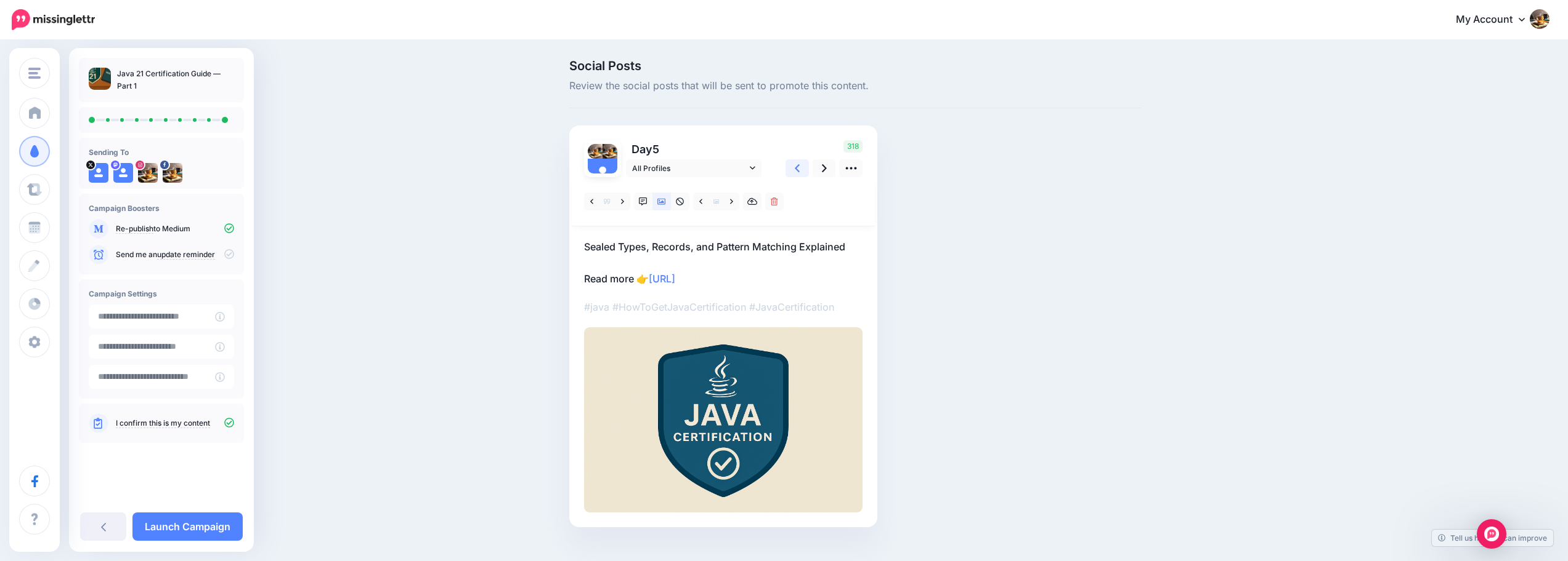
click at [795, 166] on link at bounding box center [797, 168] width 24 height 18
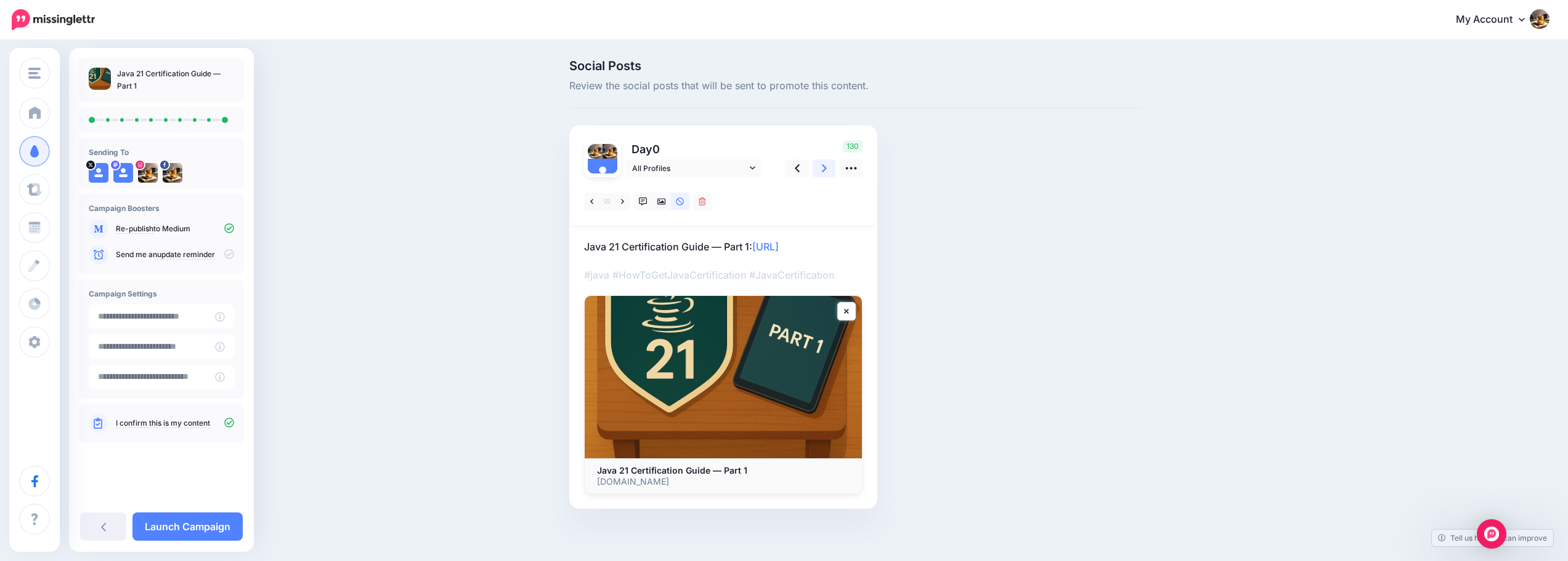
click at [824, 165] on link at bounding box center [824, 168] width 24 height 18
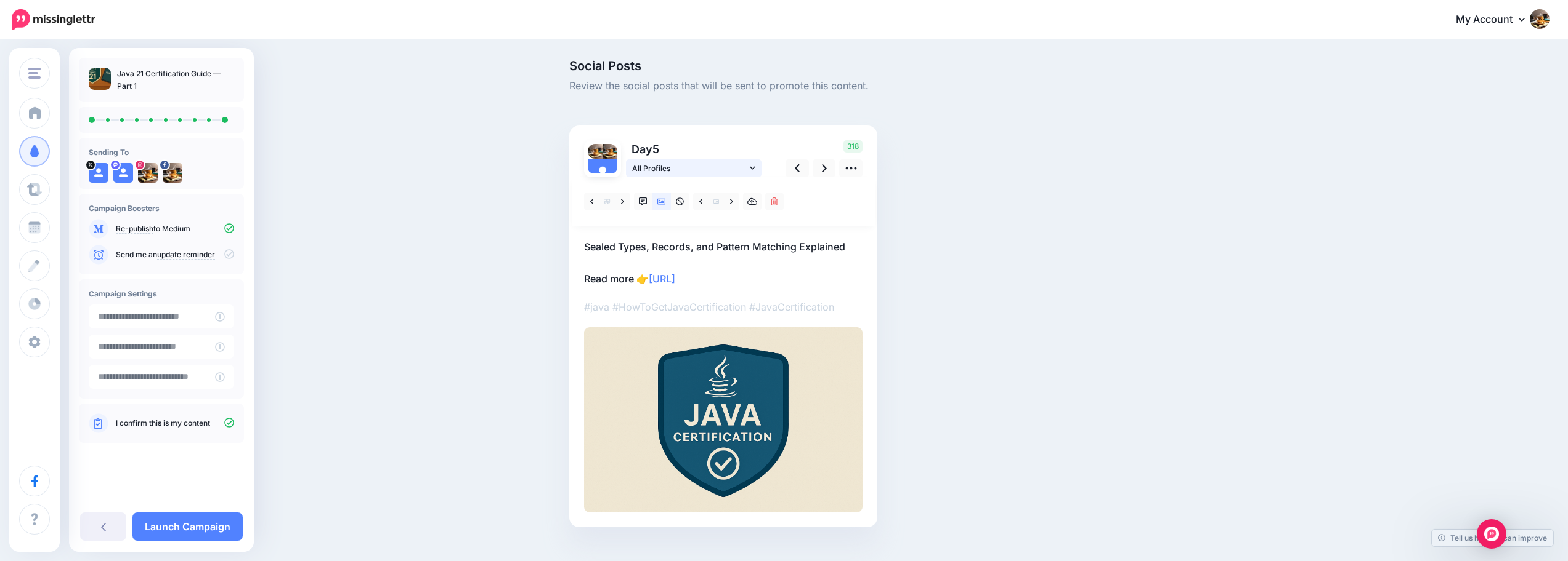
click at [742, 169] on span "All Profiles" at bounding box center [690, 168] width 115 height 13
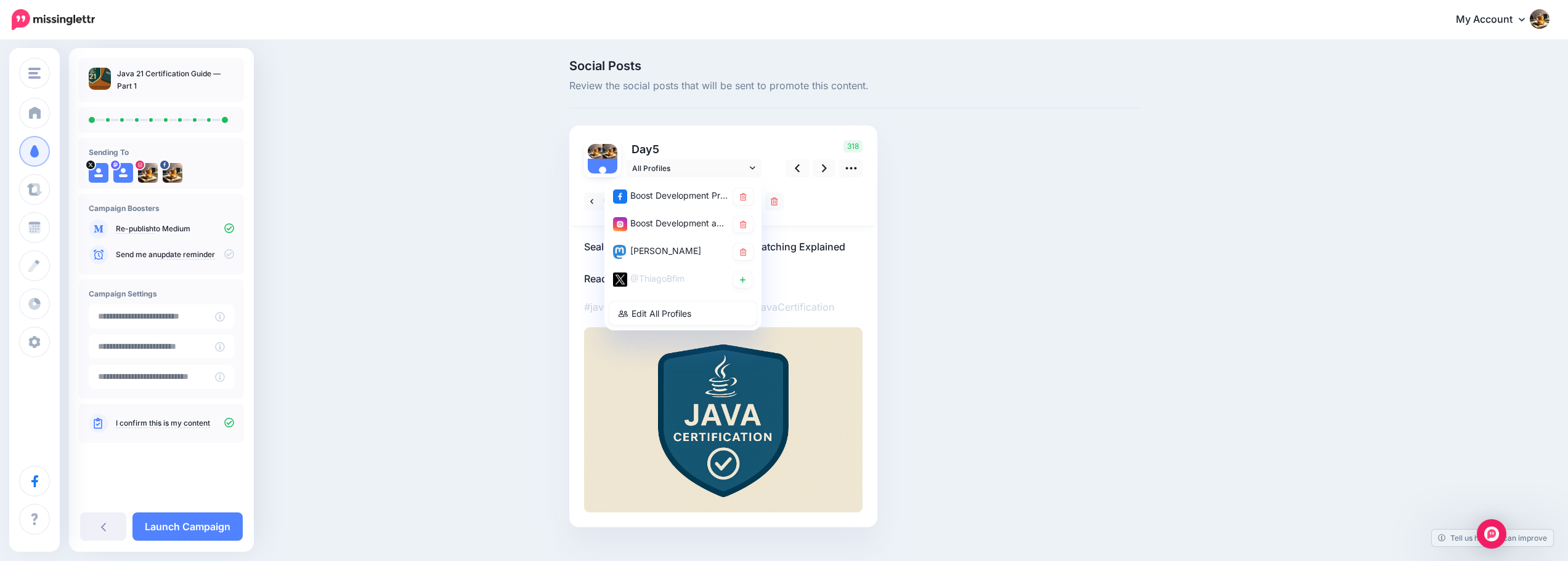
click at [781, 147] on div "318" at bounding box center [822, 159] width 99 height 37
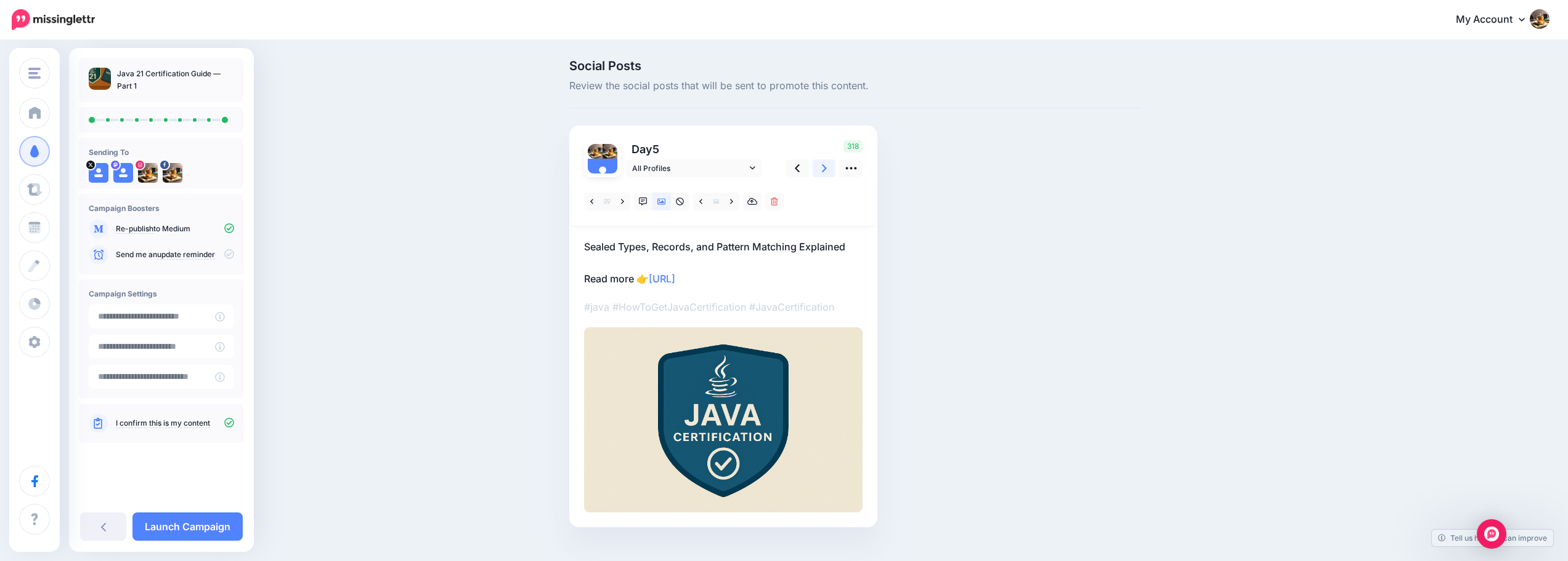
click at [820, 166] on link at bounding box center [824, 168] width 24 height 18
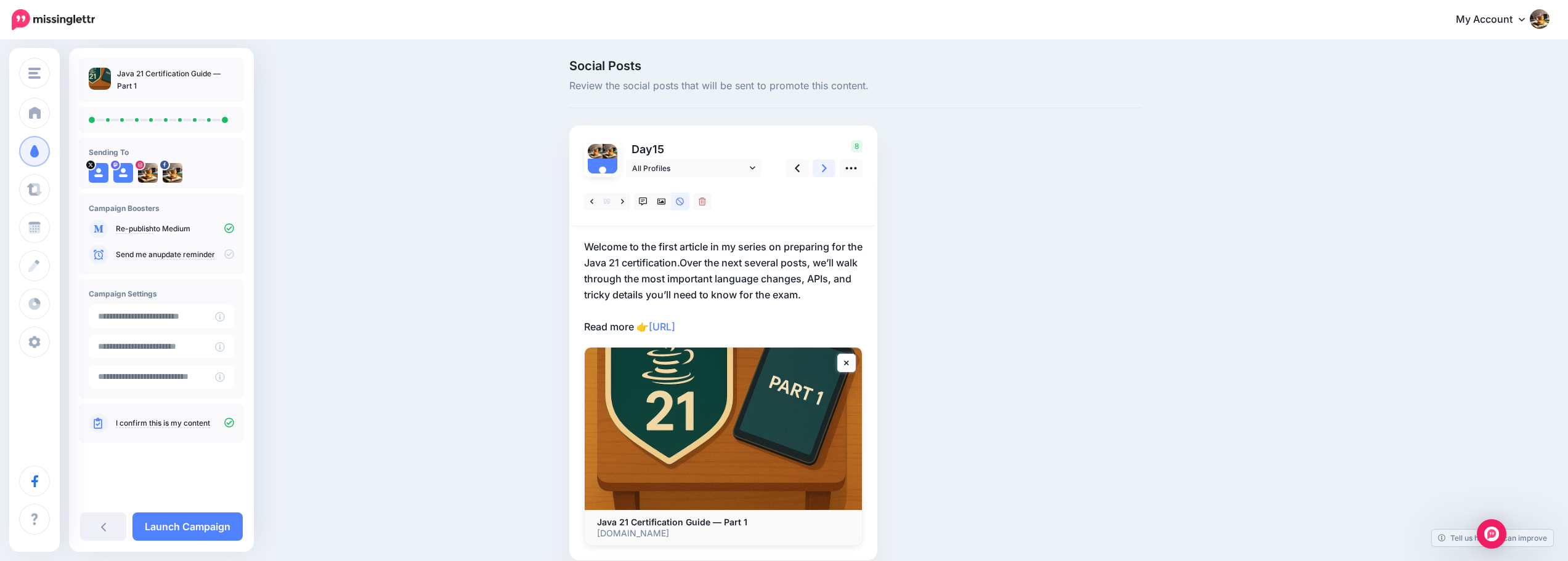
click at [825, 168] on link at bounding box center [824, 168] width 24 height 18
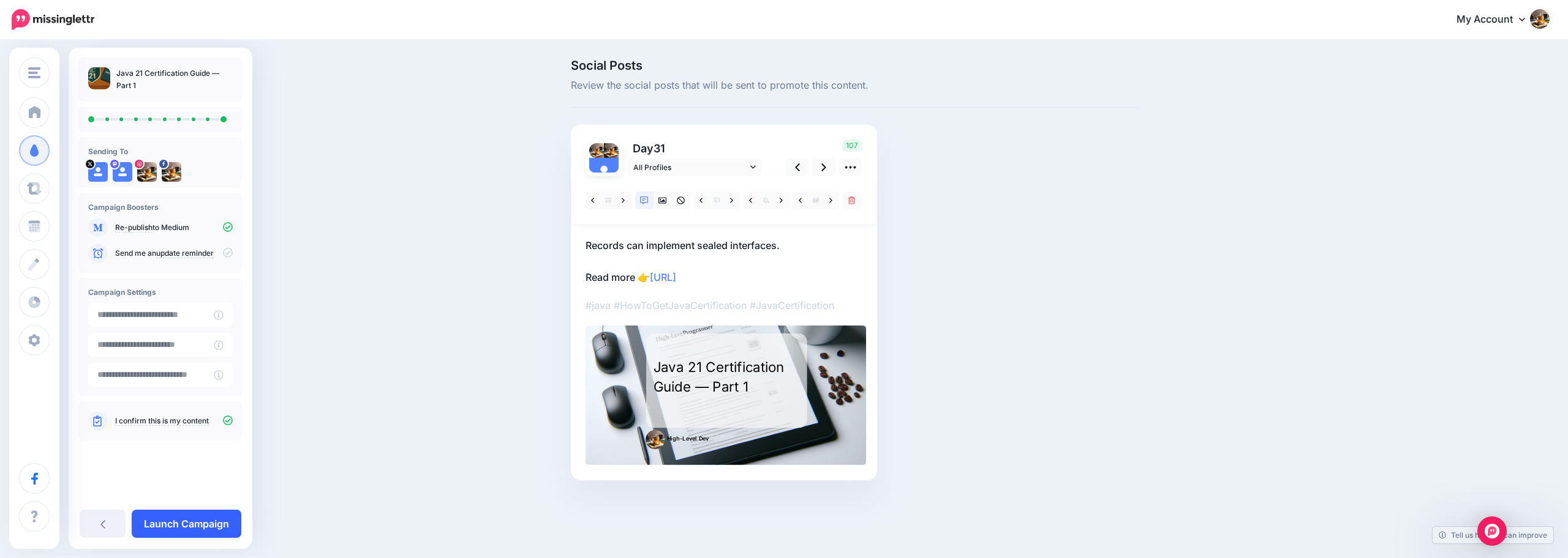
click at [229, 522] on link "Launch Campaign" at bounding box center [186, 524] width 110 height 28
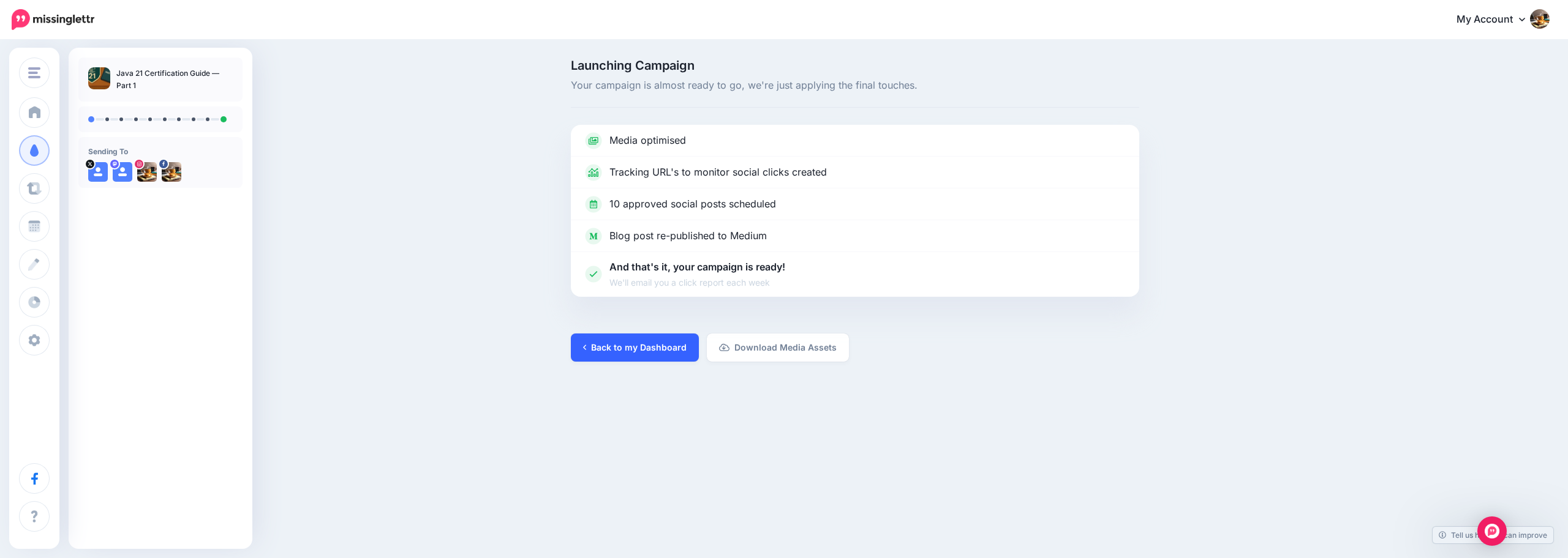
click at [665, 343] on link "Back to my Dashboard" at bounding box center [634, 348] width 128 height 28
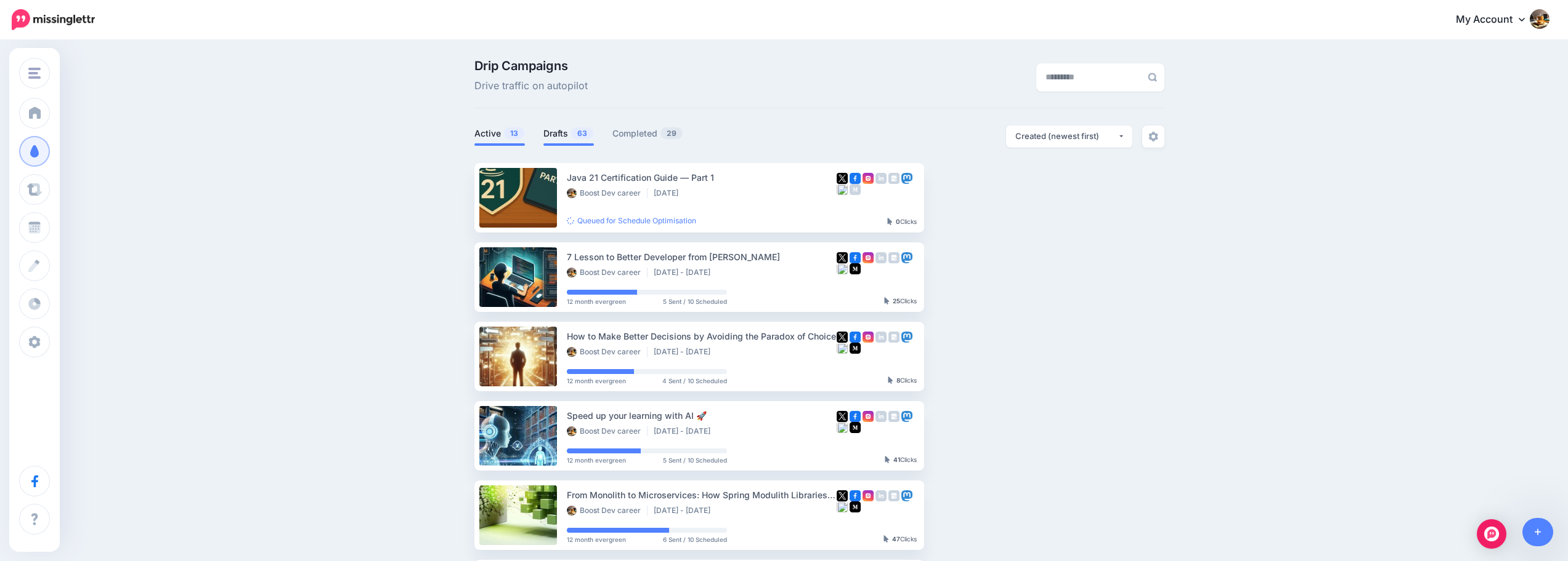
click at [577, 137] on span "63" at bounding box center [582, 133] width 22 height 12
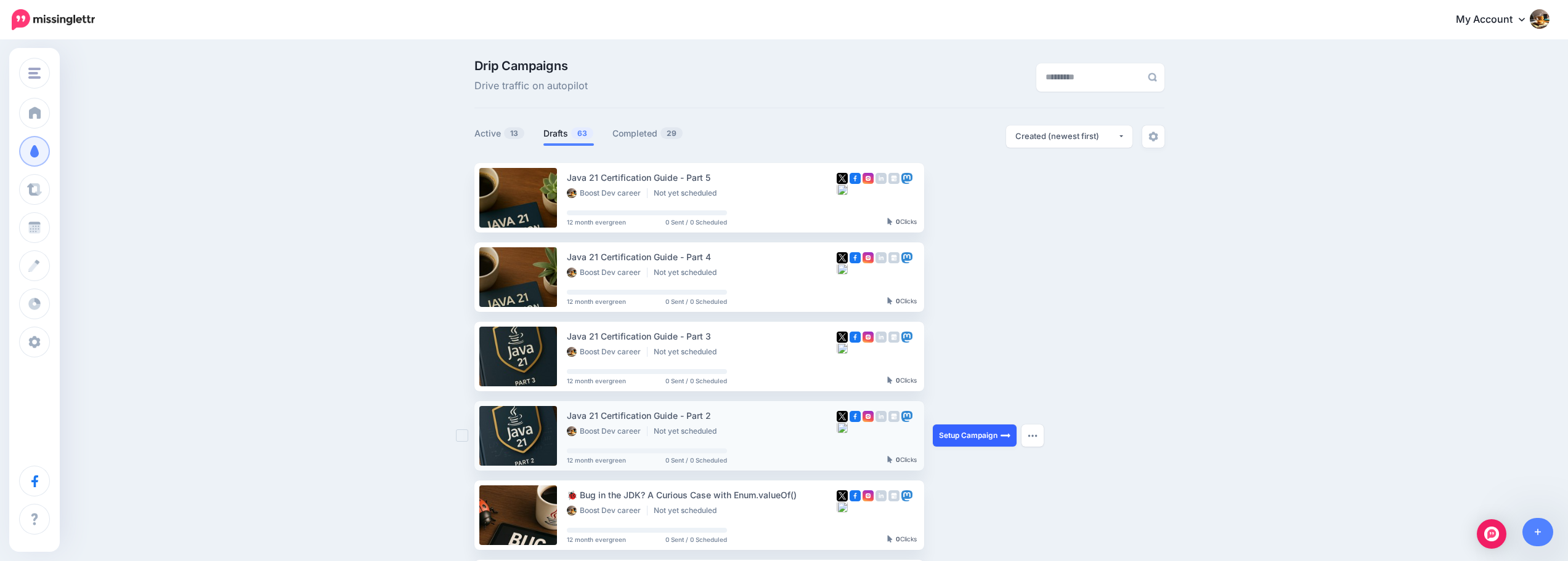
click at [980, 438] on link "Setup Campaign" at bounding box center [974, 435] width 83 height 22
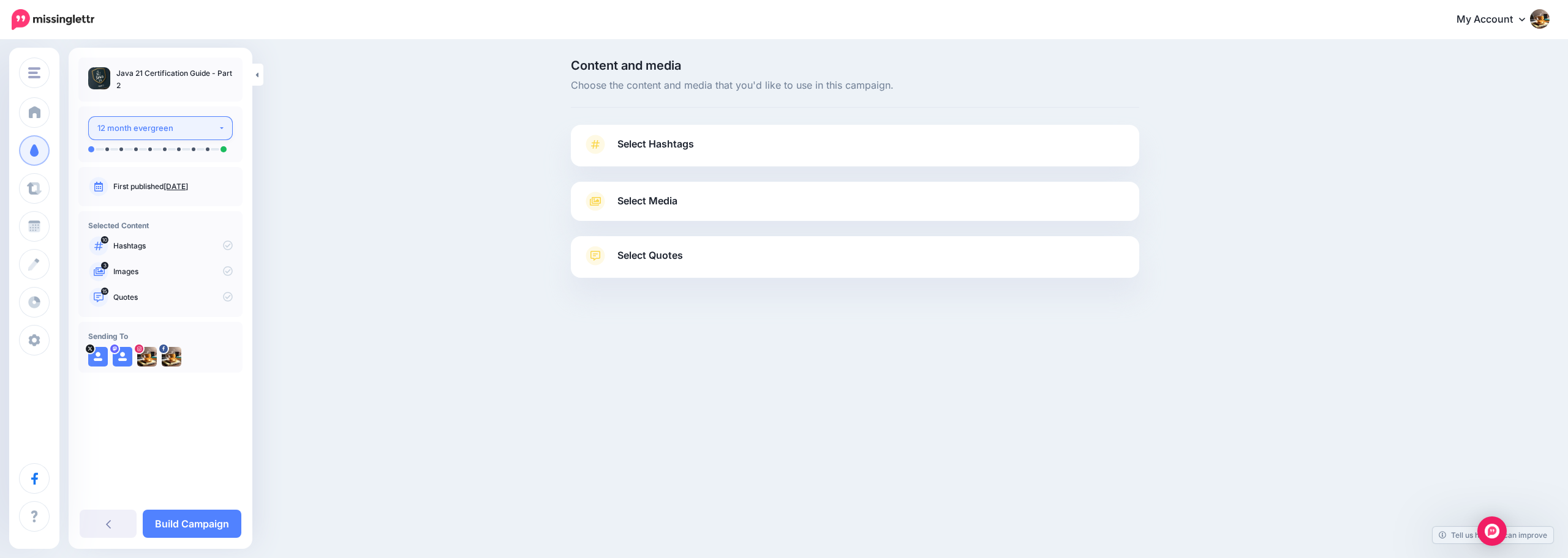
click at [210, 136] on button "12 month evergreen" at bounding box center [160, 128] width 144 height 24
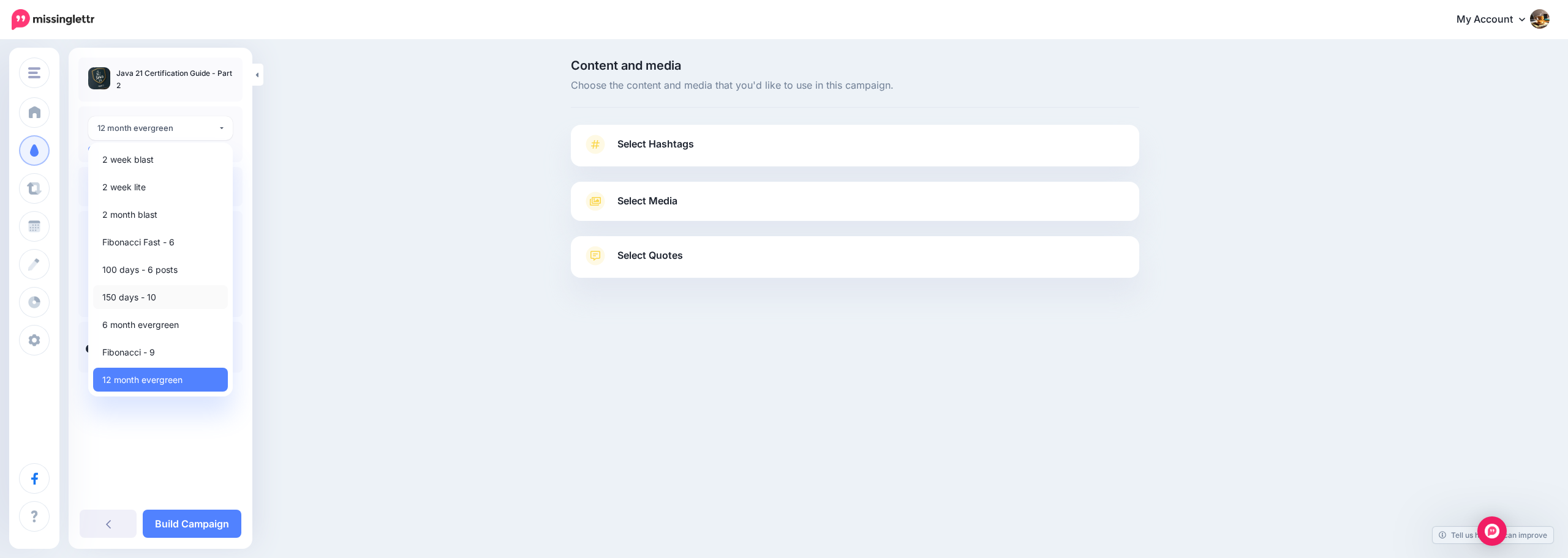
click at [166, 299] on link "150 days - 10" at bounding box center [160, 297] width 135 height 24
select select "******"
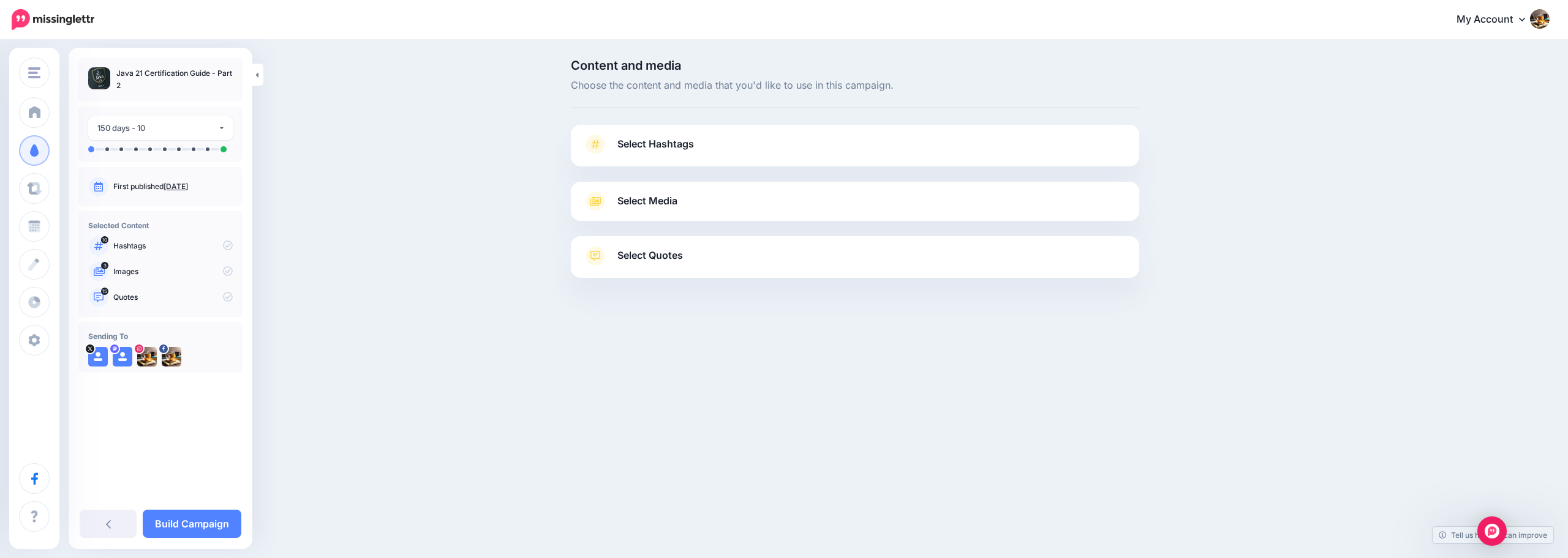
click at [690, 145] on span "Select Hashtags" at bounding box center [655, 144] width 76 height 17
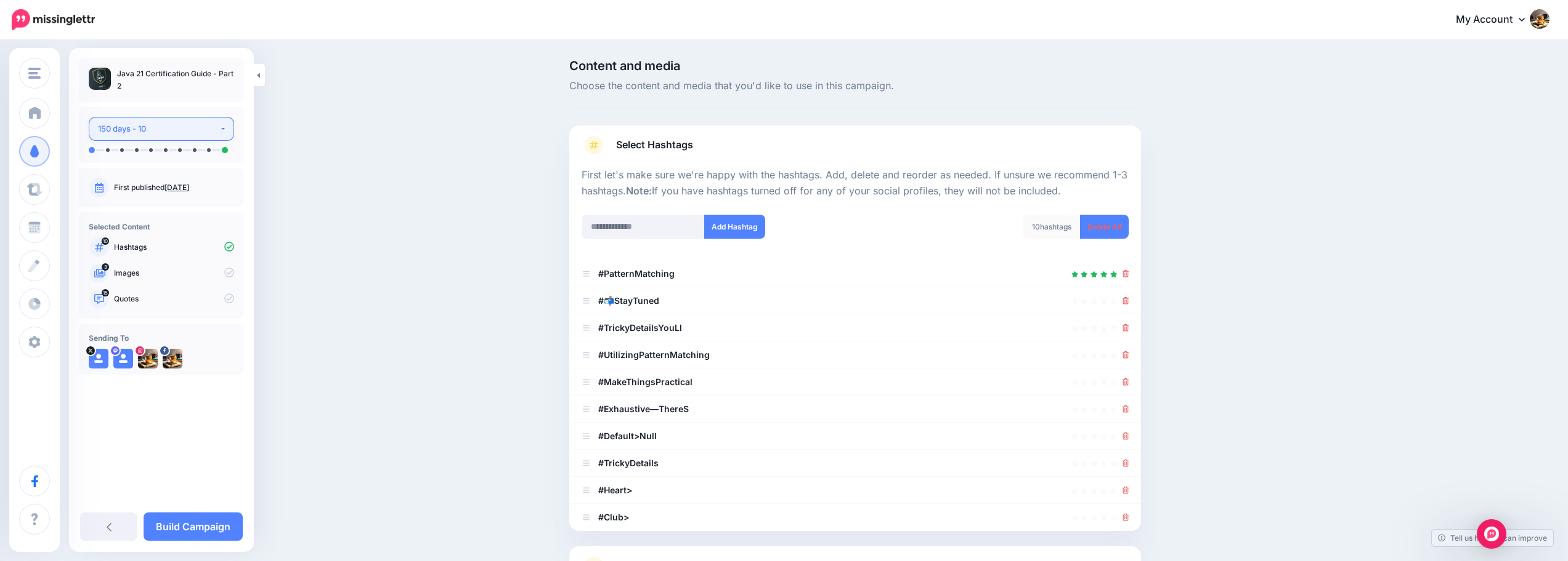
click at [181, 130] on div "150 days - 10" at bounding box center [158, 129] width 121 height 14
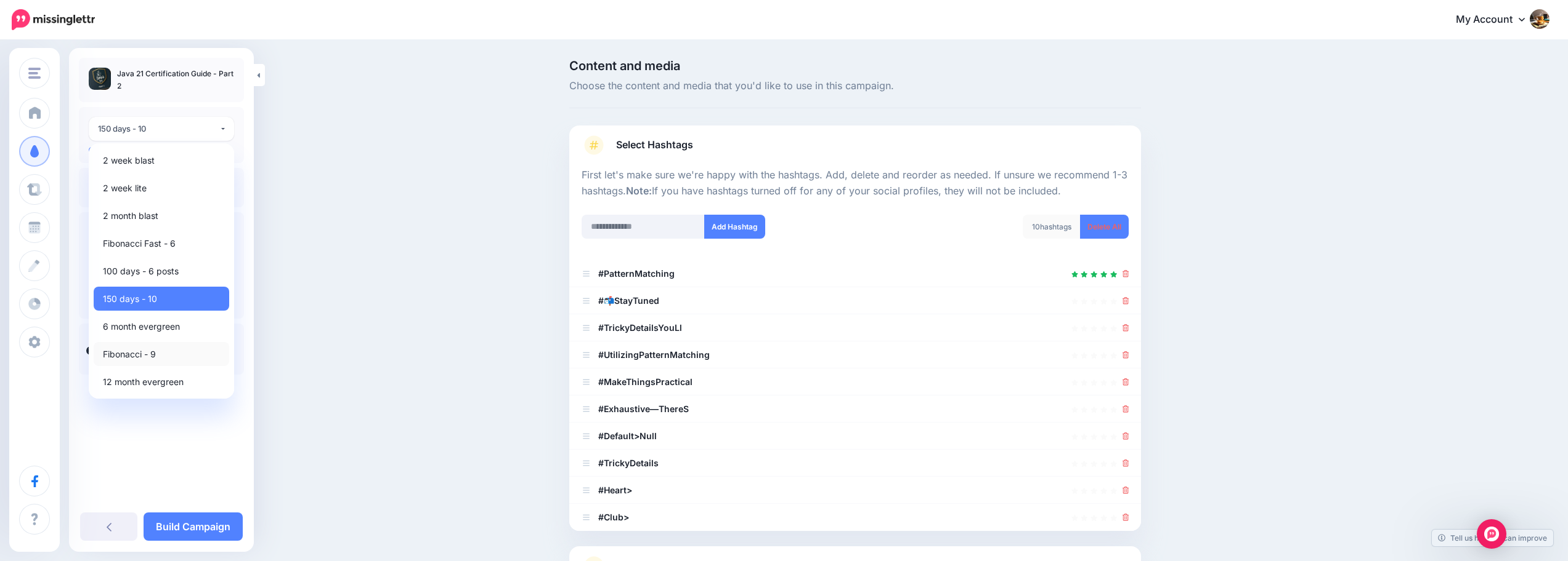
click at [177, 359] on link "Fibonacci - 9" at bounding box center [161, 354] width 136 height 24
select select "******"
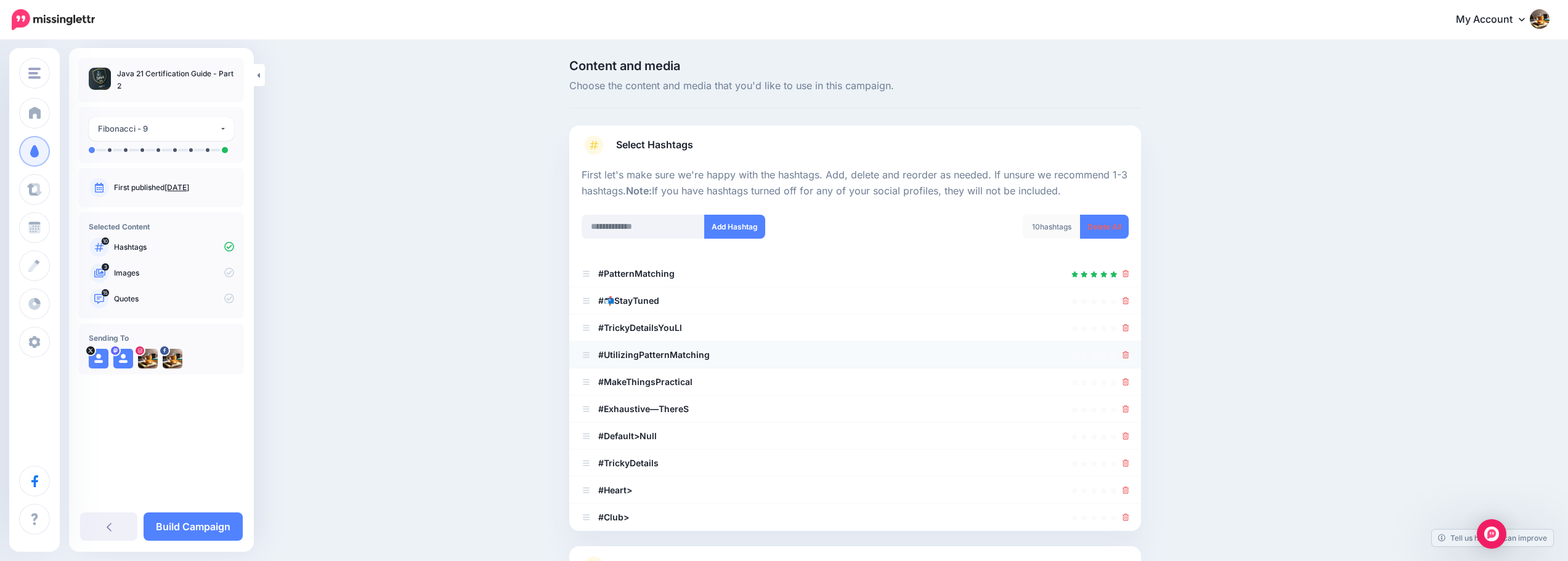
scroll to position [117, 0]
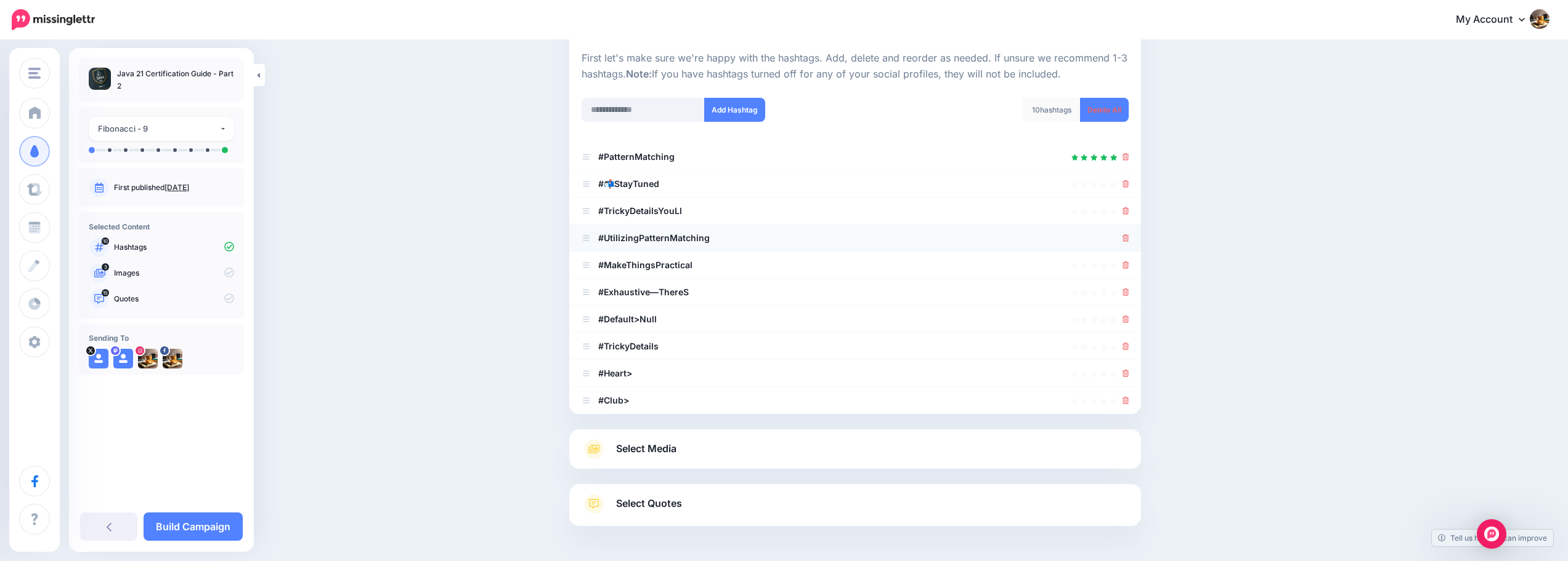
click at [679, 234] on b "#UtilizingPatternMatching" at bounding box center [654, 238] width 111 height 10
click at [1130, 184] on icon at bounding box center [1125, 184] width 7 height 8
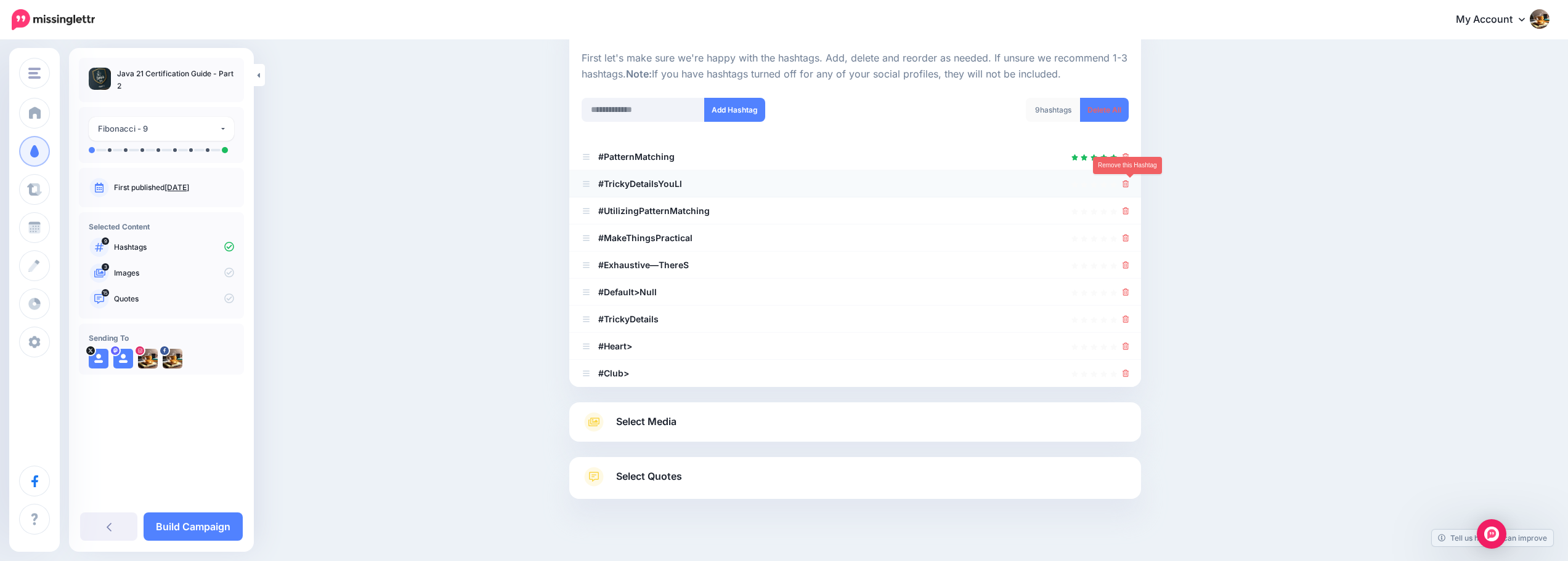
click at [1130, 188] on link at bounding box center [1125, 184] width 7 height 10
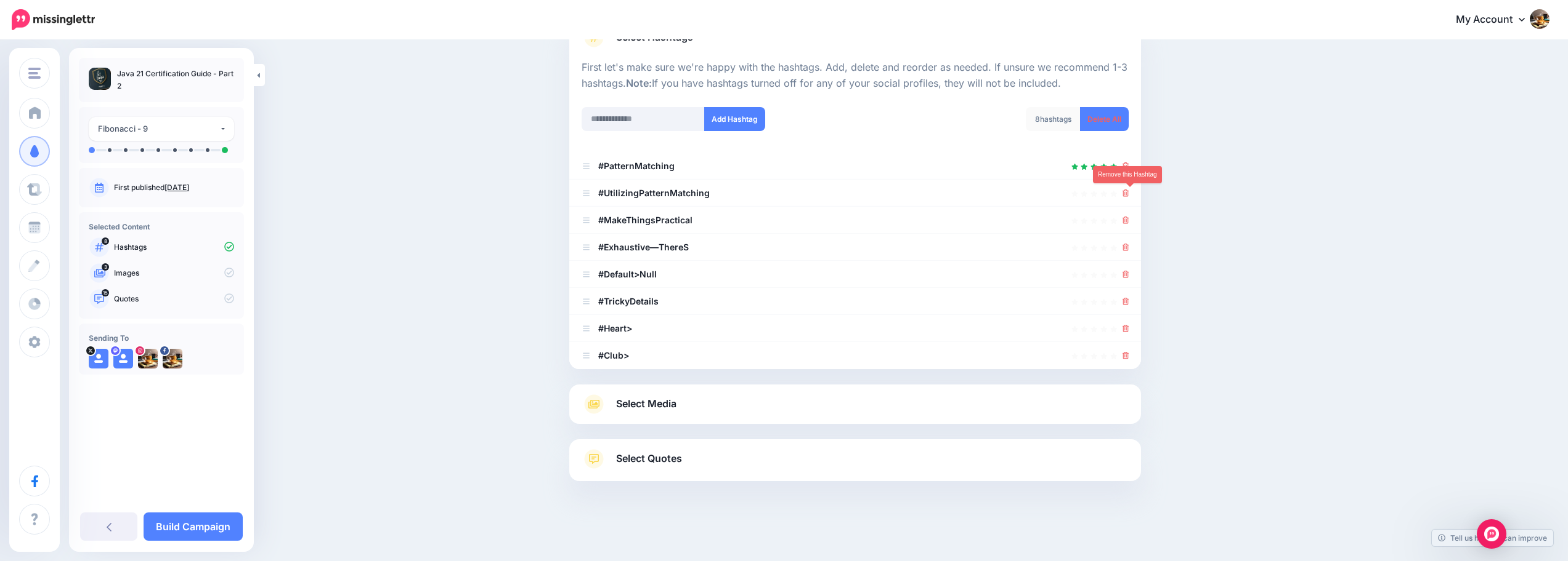
click at [1130, 188] on link at bounding box center [1125, 193] width 7 height 10
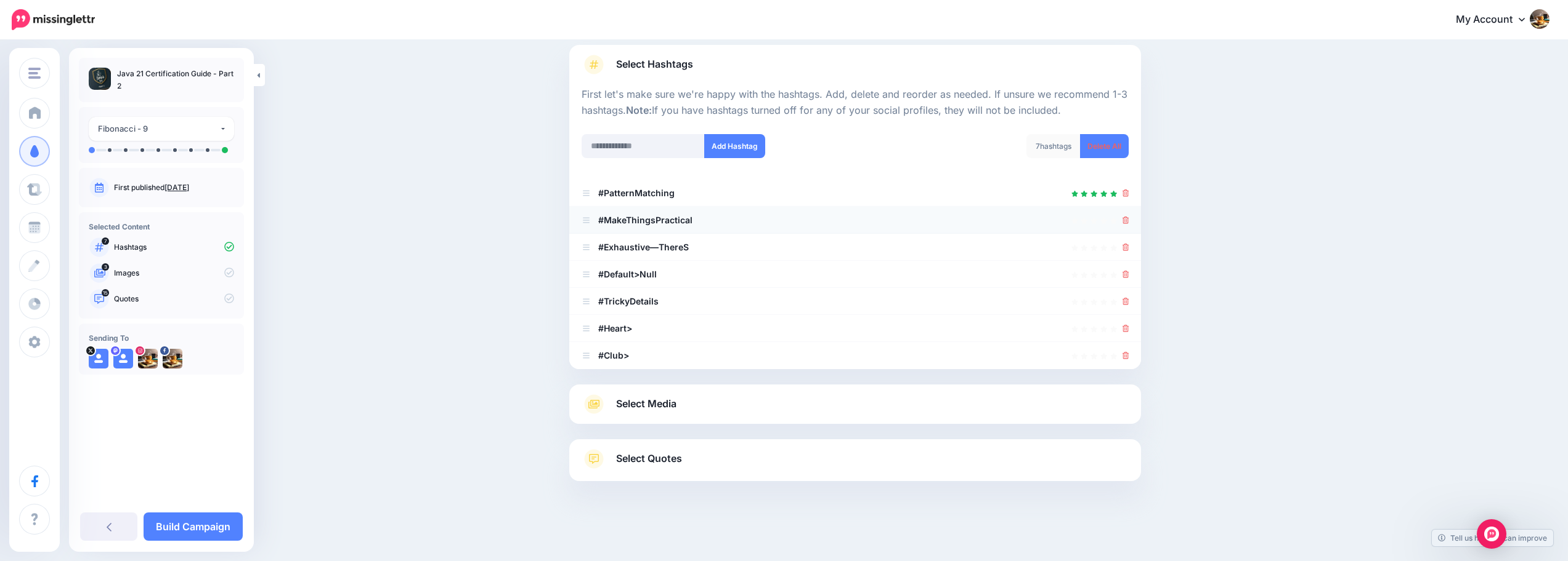
click at [1129, 213] on div at bounding box center [1125, 221] width 7 height 15
click at [1130, 221] on icon at bounding box center [1125, 220] width 7 height 8
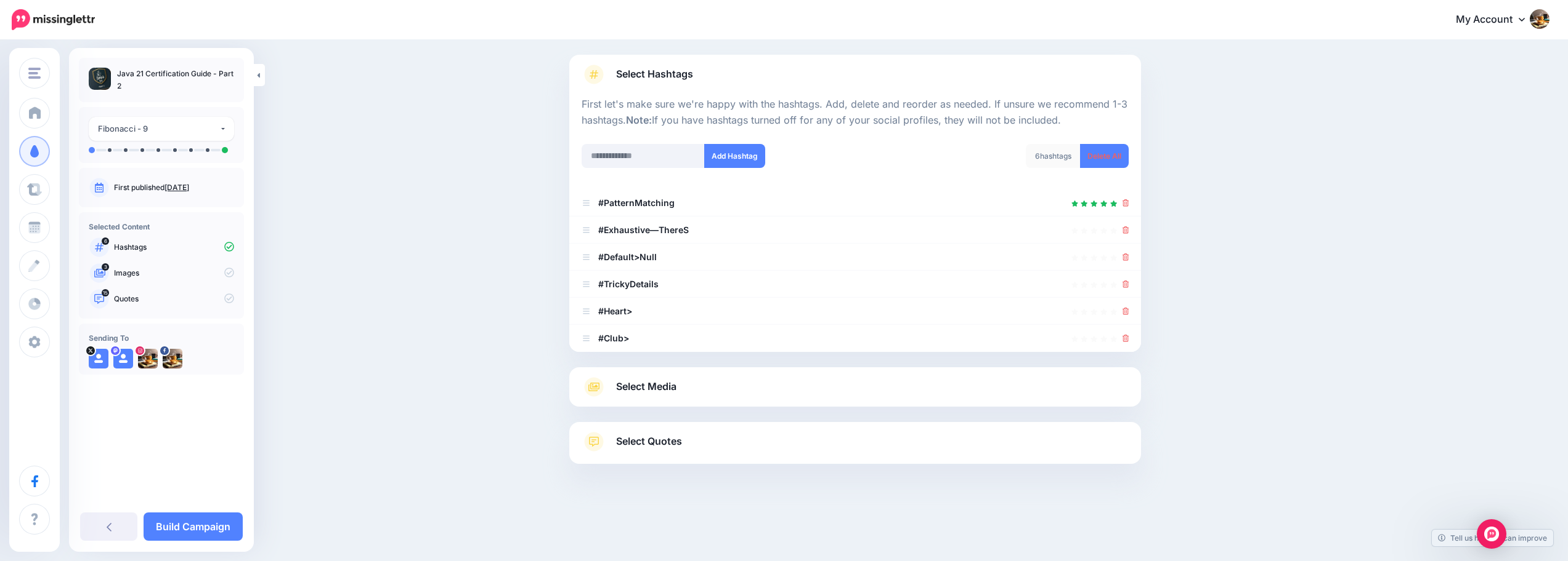
scroll to position [71, 0]
click at [1130, 230] on icon at bounding box center [1125, 230] width 7 height 8
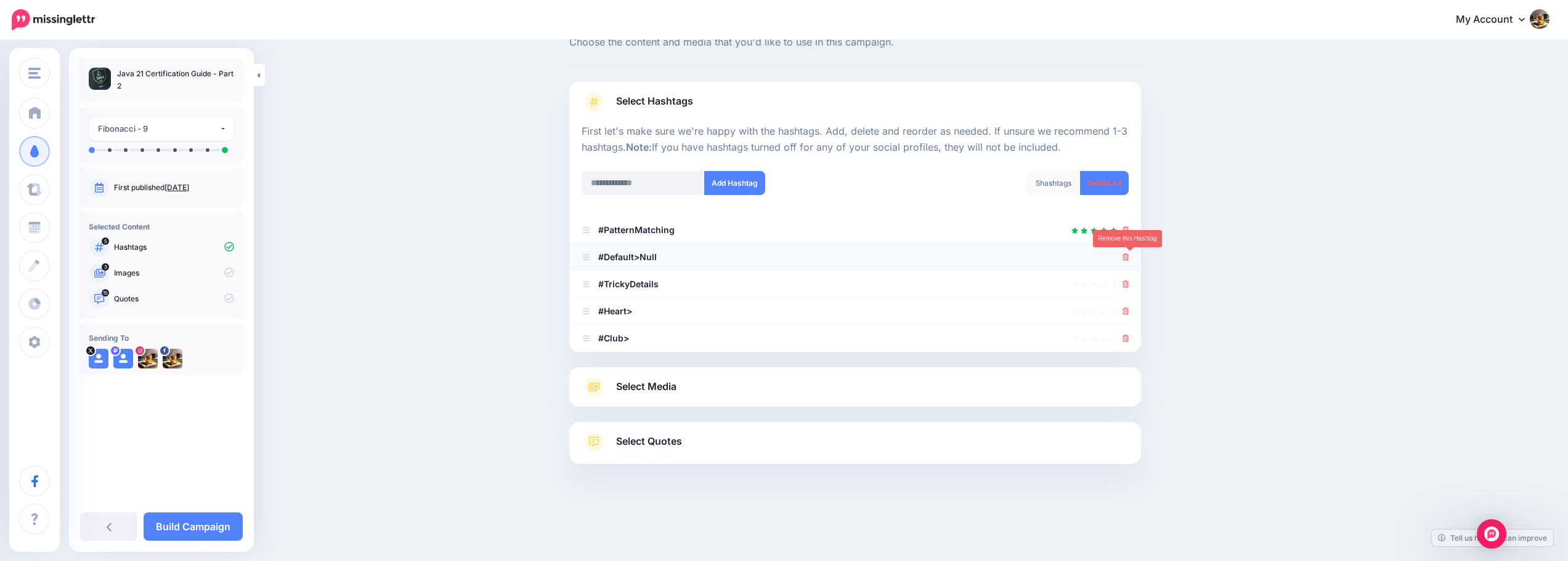
click at [1130, 254] on icon at bounding box center [1125, 257] width 7 height 8
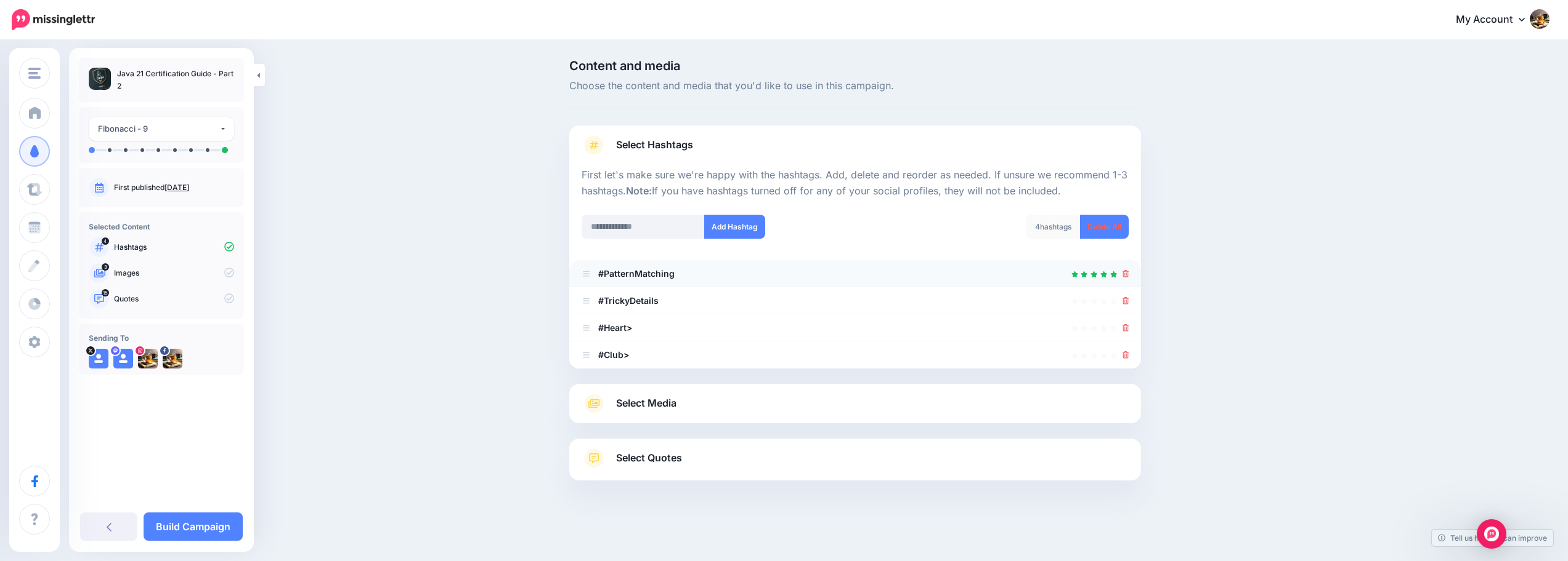
scroll to position [0, 0]
click at [1128, 295] on div at bounding box center [1130, 302] width 7 height 15
click at [1130, 300] on icon at bounding box center [1130, 301] width 7 height 8
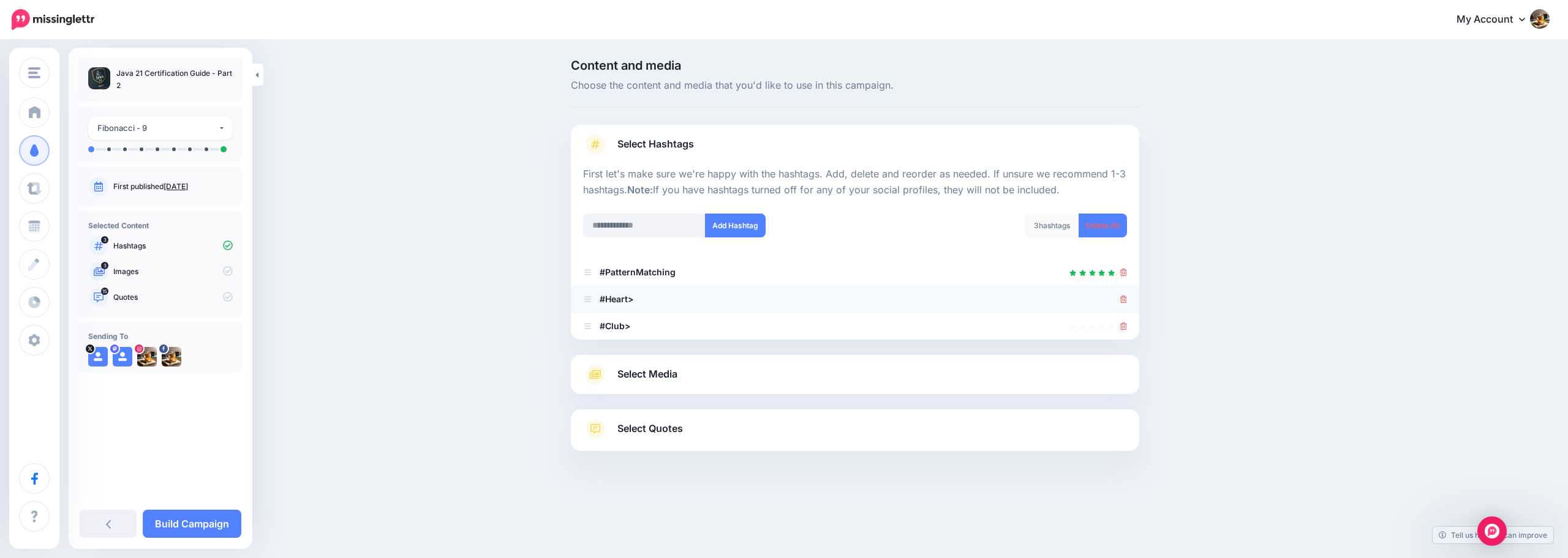
click at [1124, 307] on li "#Heart>" at bounding box center [855, 299] width 568 height 27
click at [1123, 303] on link at bounding box center [1124, 299] width 7 height 10
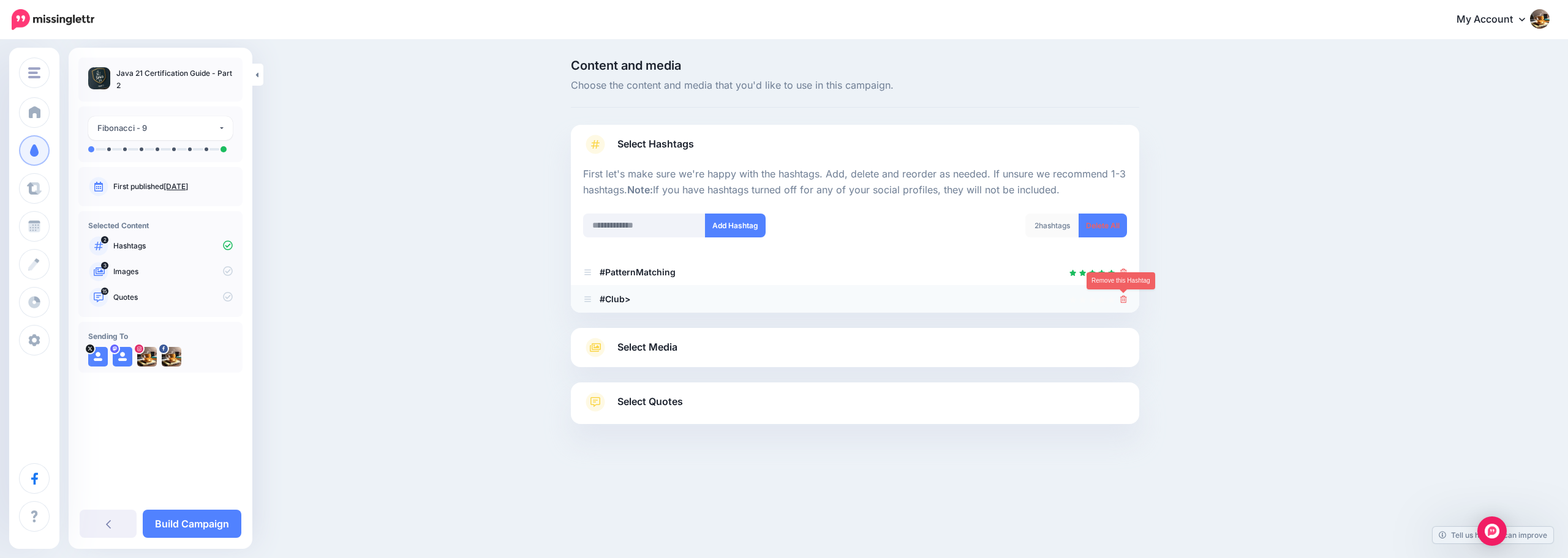
click at [1124, 302] on icon at bounding box center [1124, 299] width 7 height 8
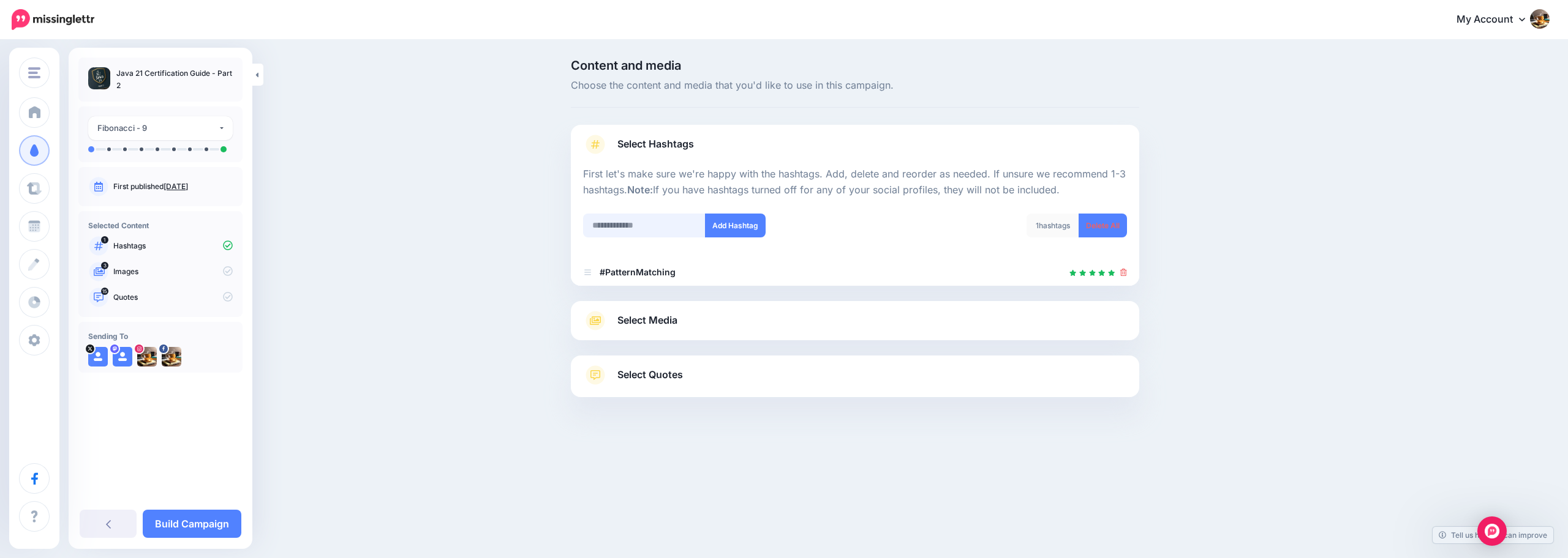
click at [673, 226] on input "text" at bounding box center [644, 225] width 122 height 24
type input "******"
click at [705, 223] on button "Add Hashtag" at bounding box center [735, 225] width 60 height 24
click at [678, 225] on input "text" at bounding box center [644, 225] width 122 height 24
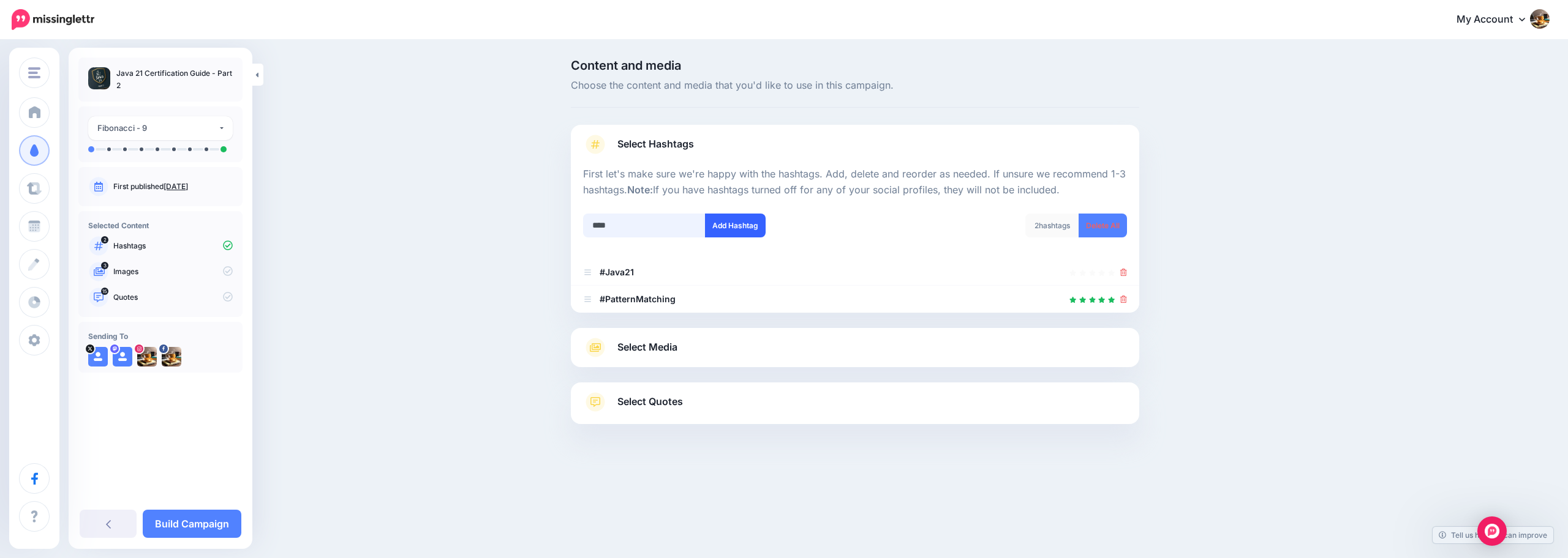
type input "****"
click at [722, 220] on button "Add Hashtag" at bounding box center [735, 225] width 60 height 24
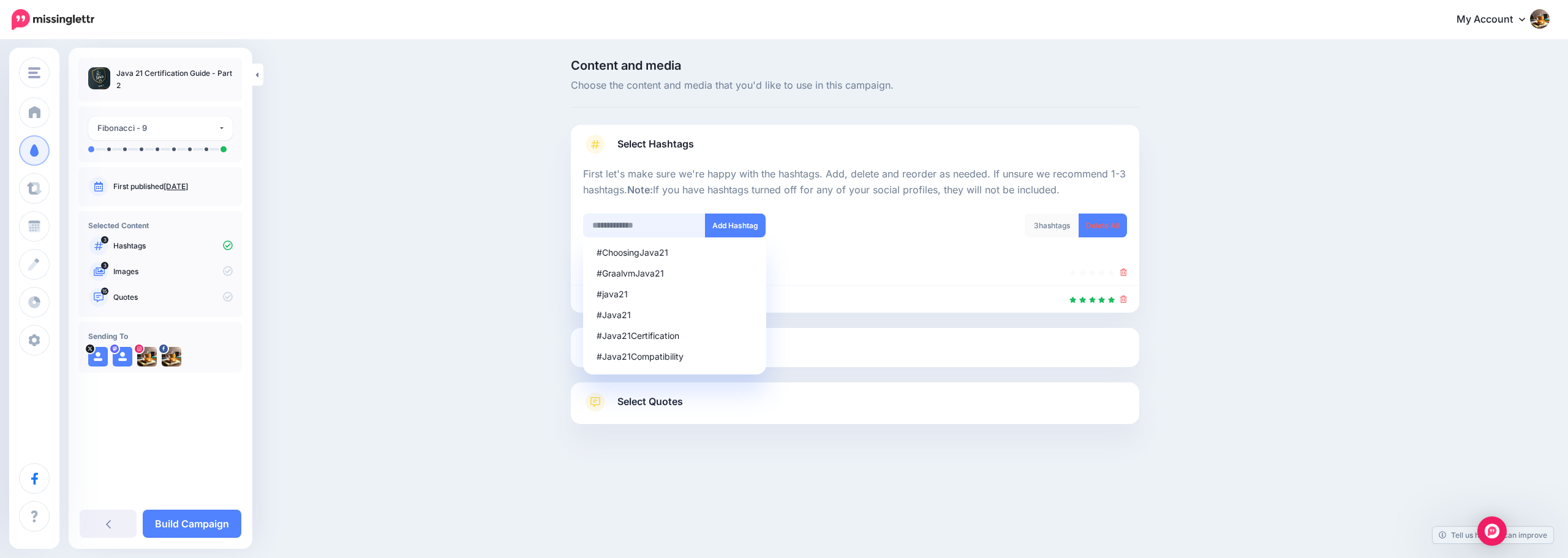
click at [668, 226] on input "text" at bounding box center [644, 225] width 122 height 24
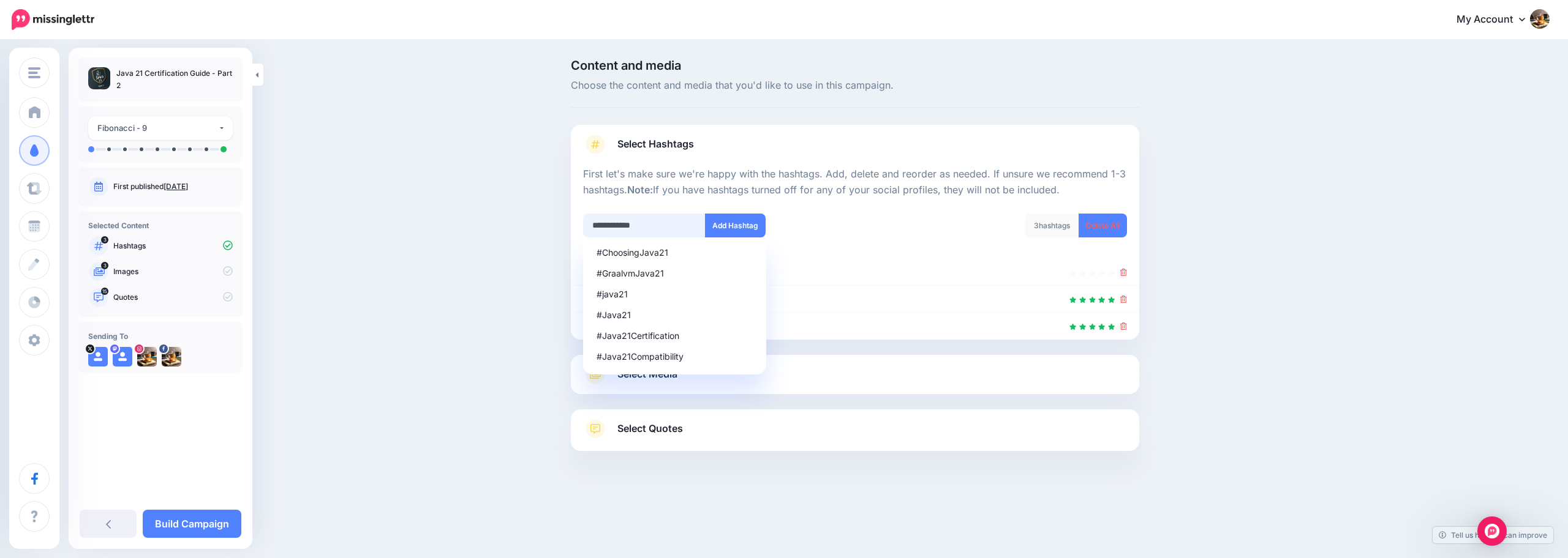
type input "**********"
click at [678, 229] on input "text" at bounding box center [644, 225] width 122 height 24
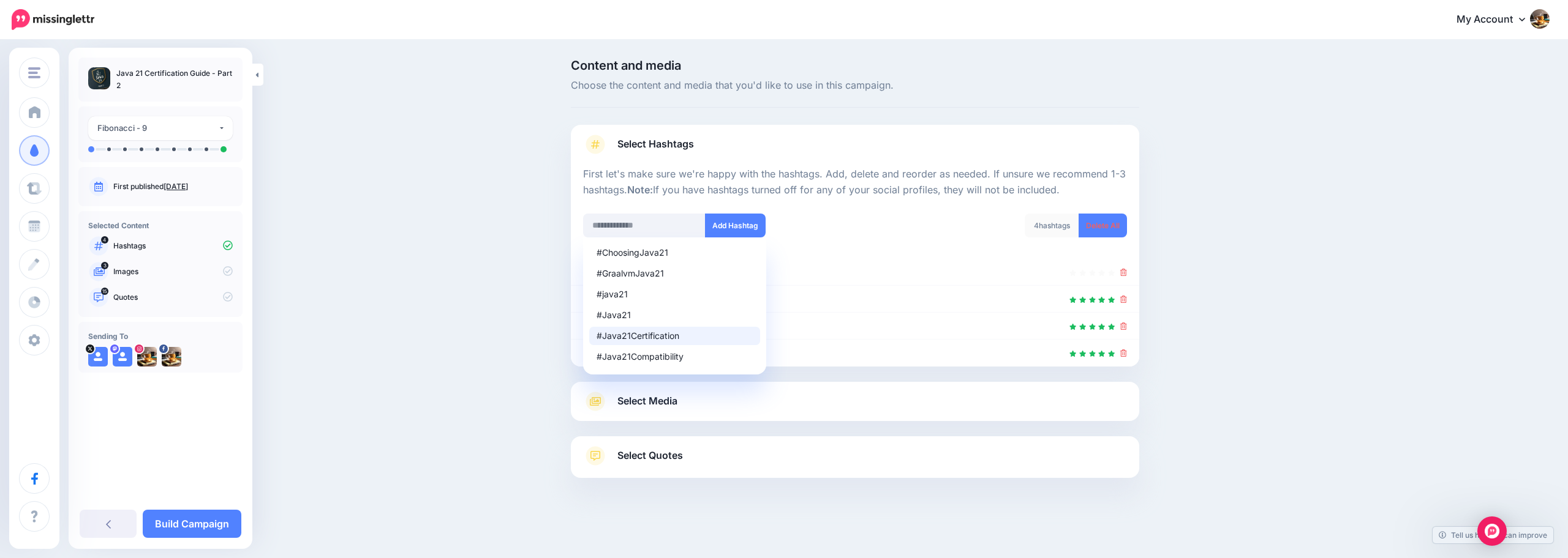
click at [647, 338] on div "#Java21Certification" at bounding box center [675, 336] width 156 height 8
type input "**********"
click at [748, 226] on button "Add Hashtag" at bounding box center [735, 225] width 60 height 24
click at [531, 297] on div "Content and media Choose the content and media that you'd like to use in this c…" at bounding box center [784, 299] width 1568 height 517
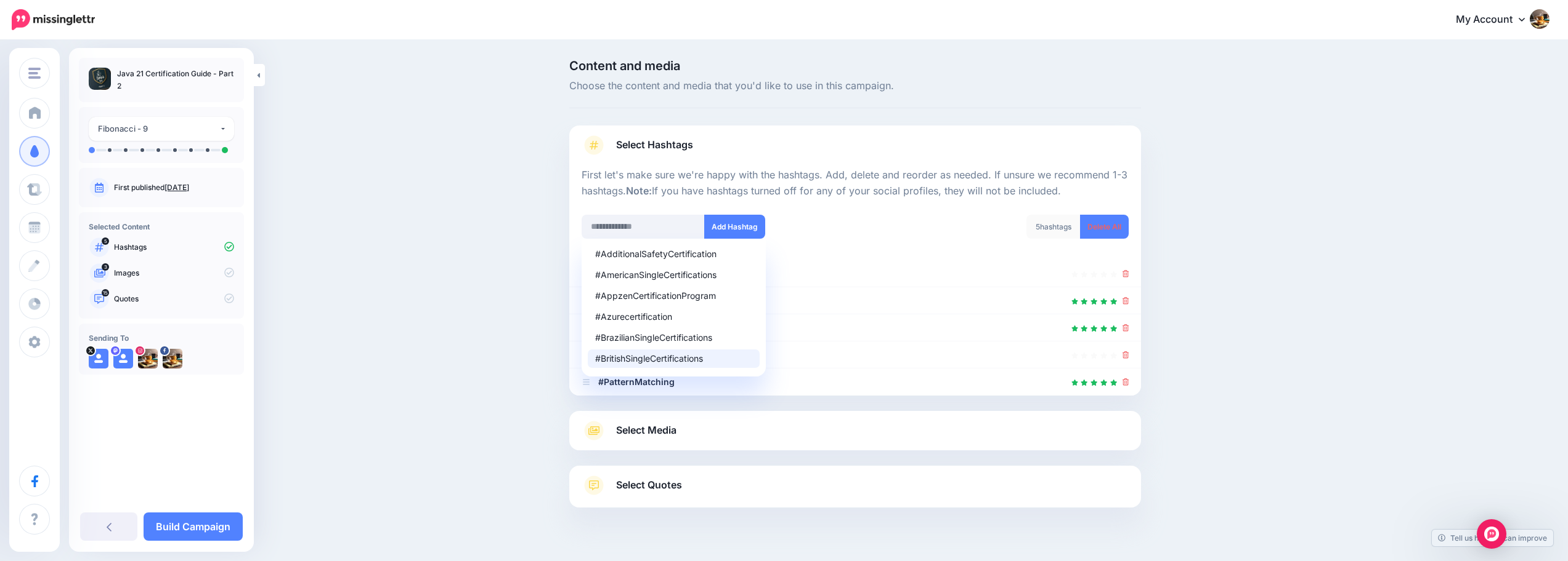
scroll to position [26, 0]
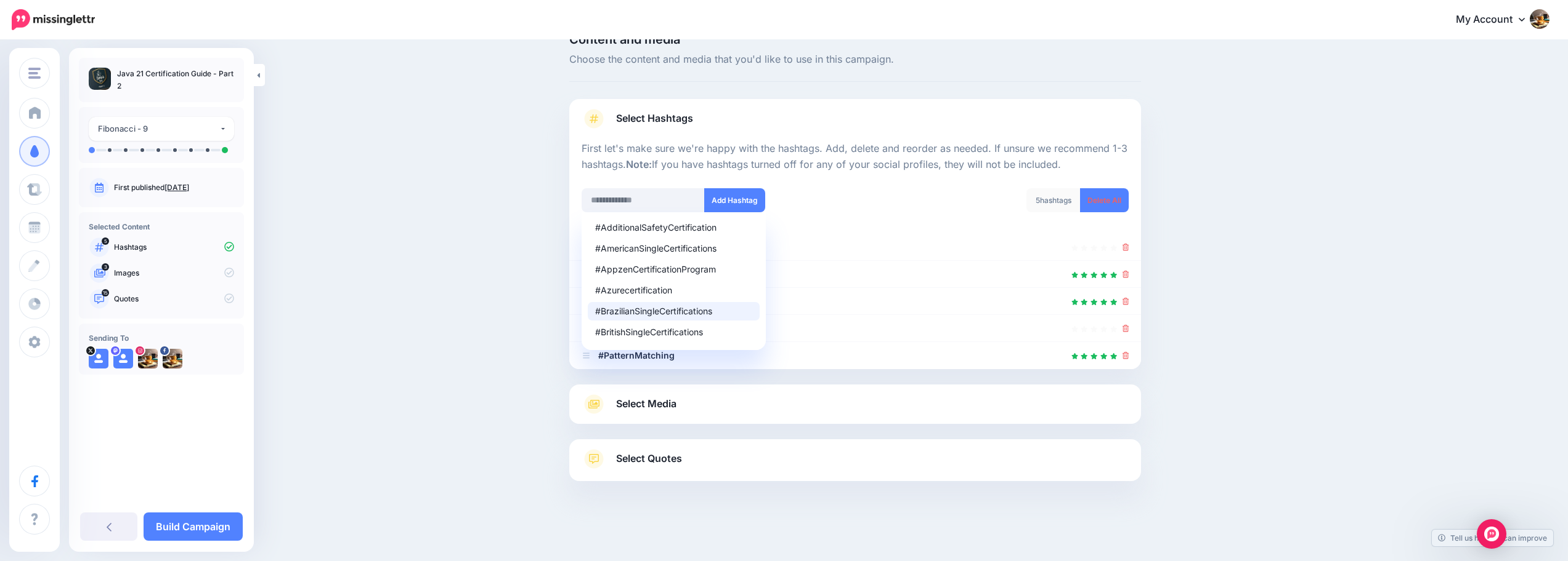
drag, startPoint x: 492, startPoint y: 413, endPoint x: 498, endPoint y: 412, distance: 6.1
click at [492, 413] on div "Content and media Choose the content and media that you'd like to use in this c…" at bounding box center [784, 288] width 1568 height 547
drag, startPoint x: 899, startPoint y: 164, endPoint x: 763, endPoint y: 209, distance: 143.3
click at [898, 165] on p "First let's make sure we're happy with the hashtags. Add, delete and reorder as…" at bounding box center [855, 157] width 547 height 32
click at [715, 411] on link "Select Media" at bounding box center [855, 403] width 547 height 19
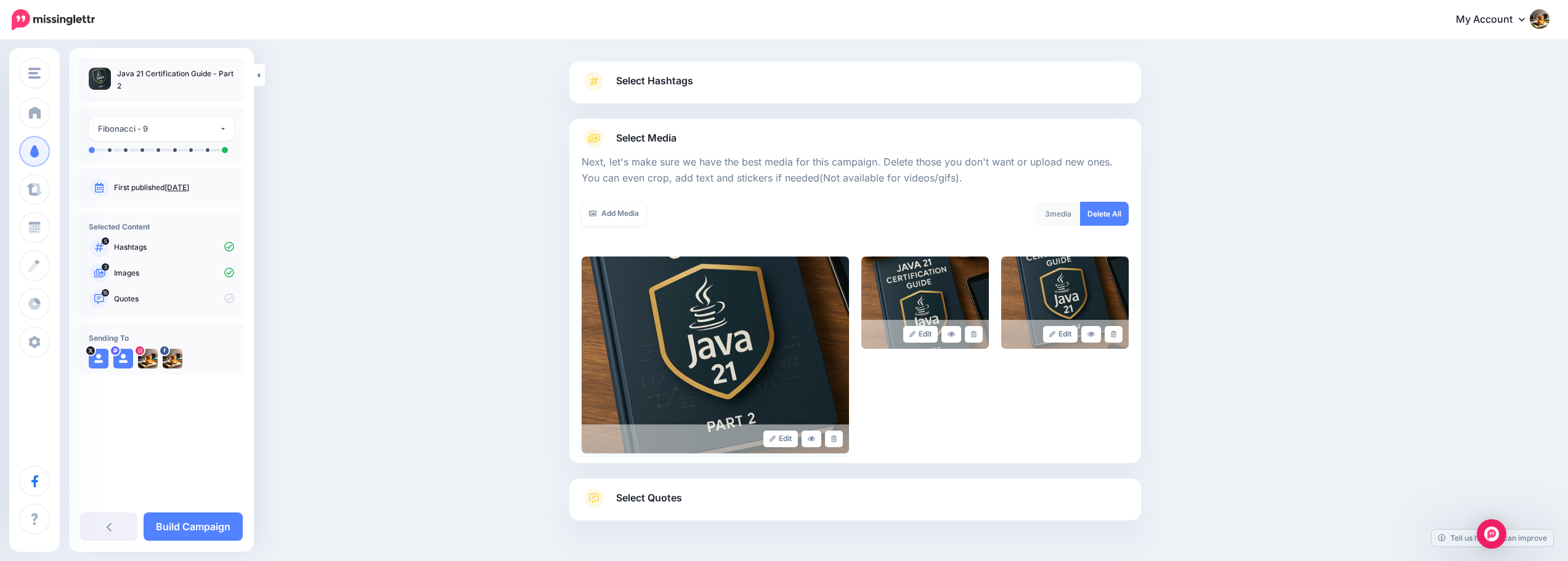
scroll to position [104, 0]
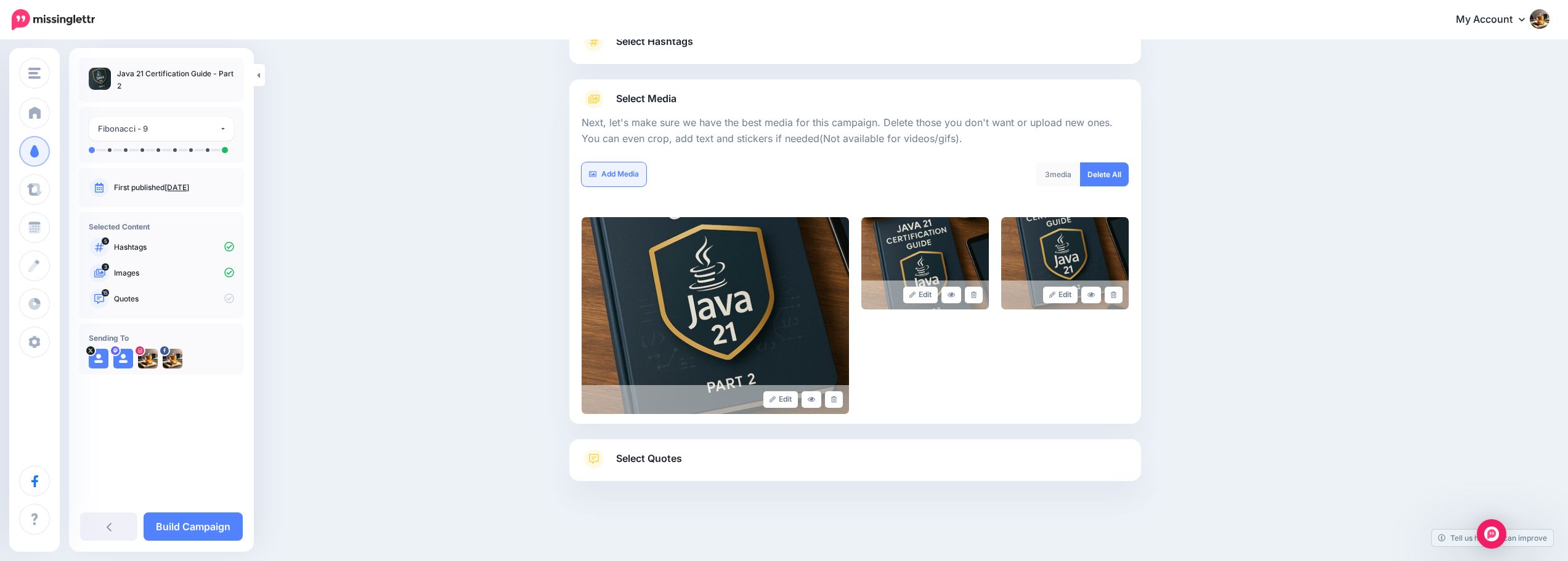
click at [623, 168] on link "Add Media" at bounding box center [614, 174] width 65 height 24
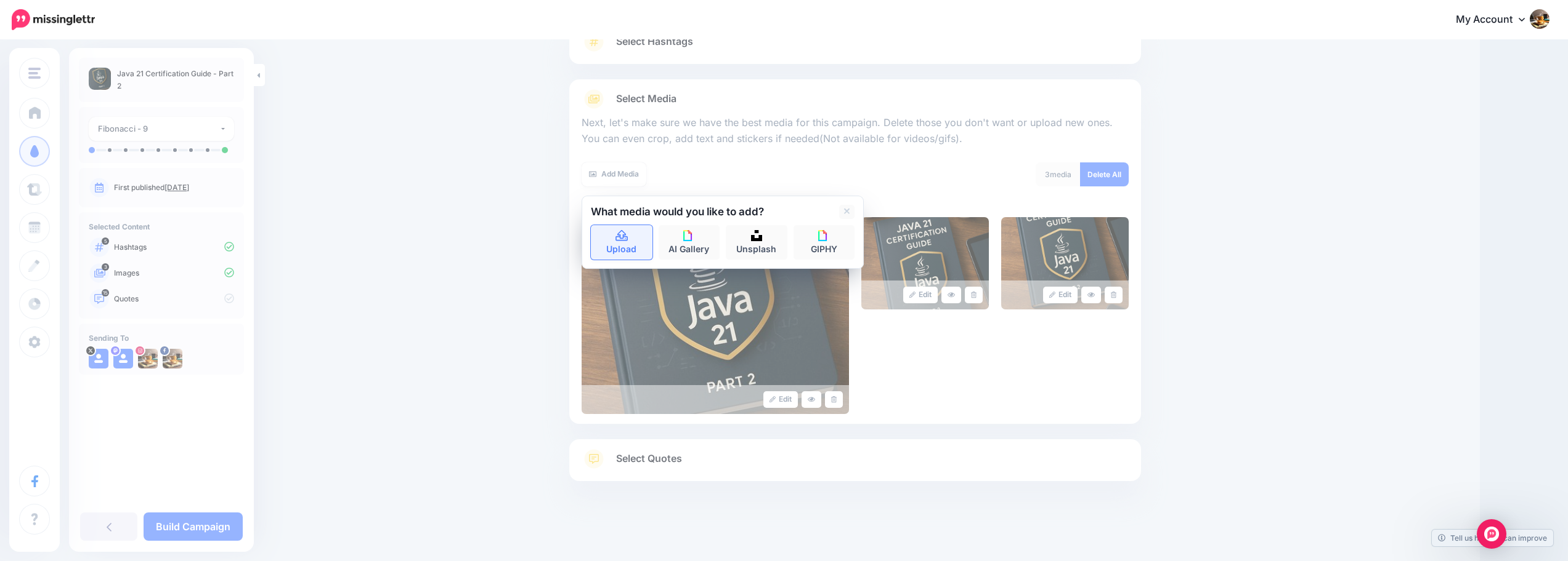
click at [636, 245] on link "Upload" at bounding box center [621, 242] width 62 height 35
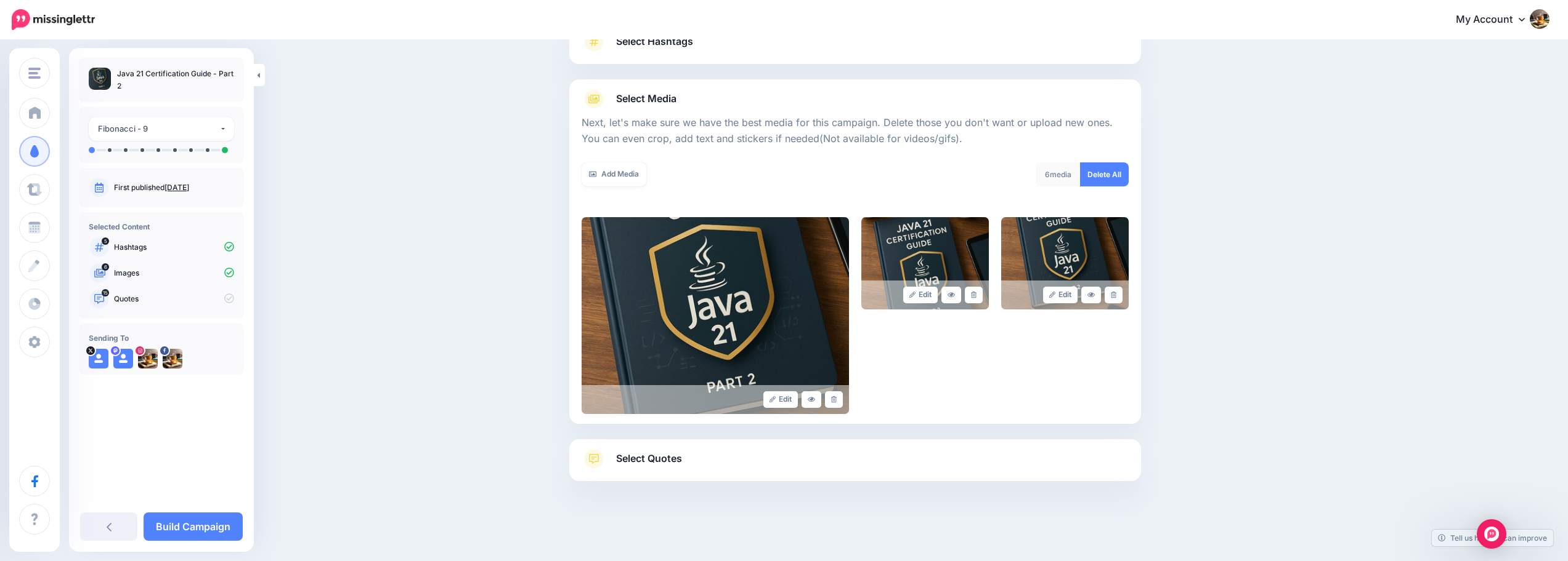
drag, startPoint x: 791, startPoint y: 135, endPoint x: 704, endPoint y: 176, distance: 96.2
click at [791, 136] on p "Next, let's make sure we have the best media for this campaign. Delete those yo…" at bounding box center [855, 131] width 547 height 32
click at [612, 172] on link "Add Media" at bounding box center [614, 174] width 65 height 24
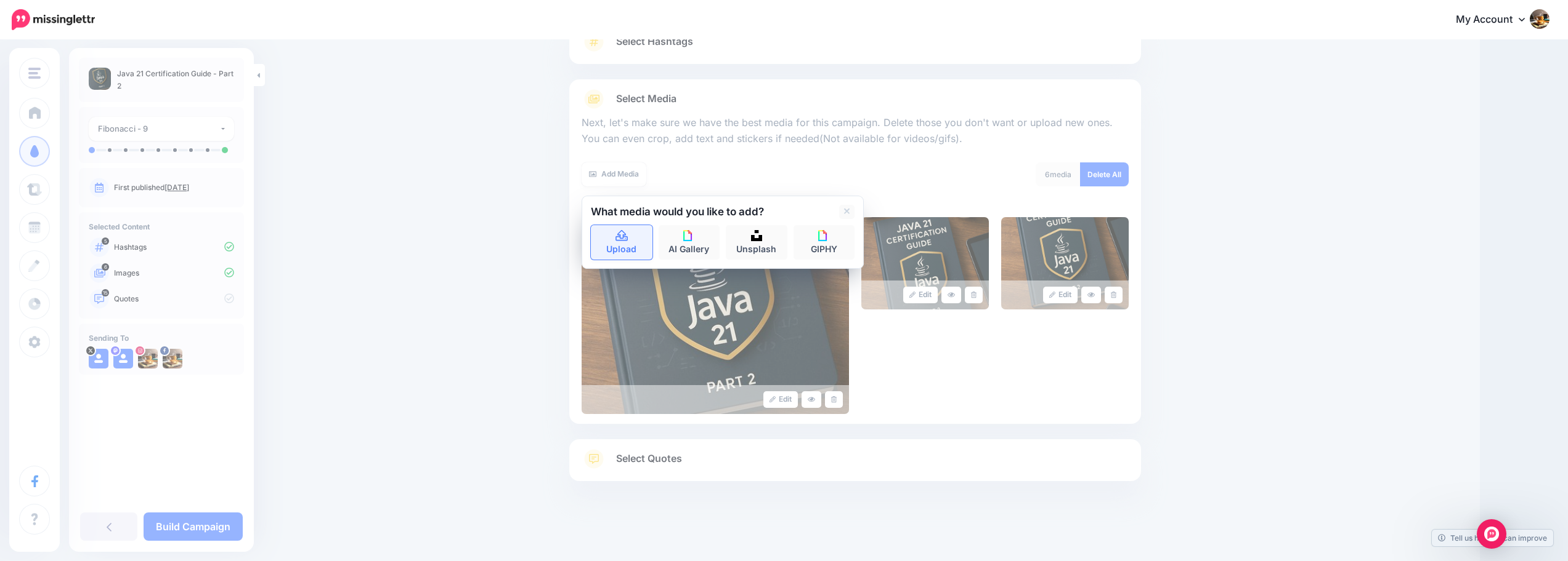
click at [624, 233] on icon at bounding box center [621, 236] width 14 height 11
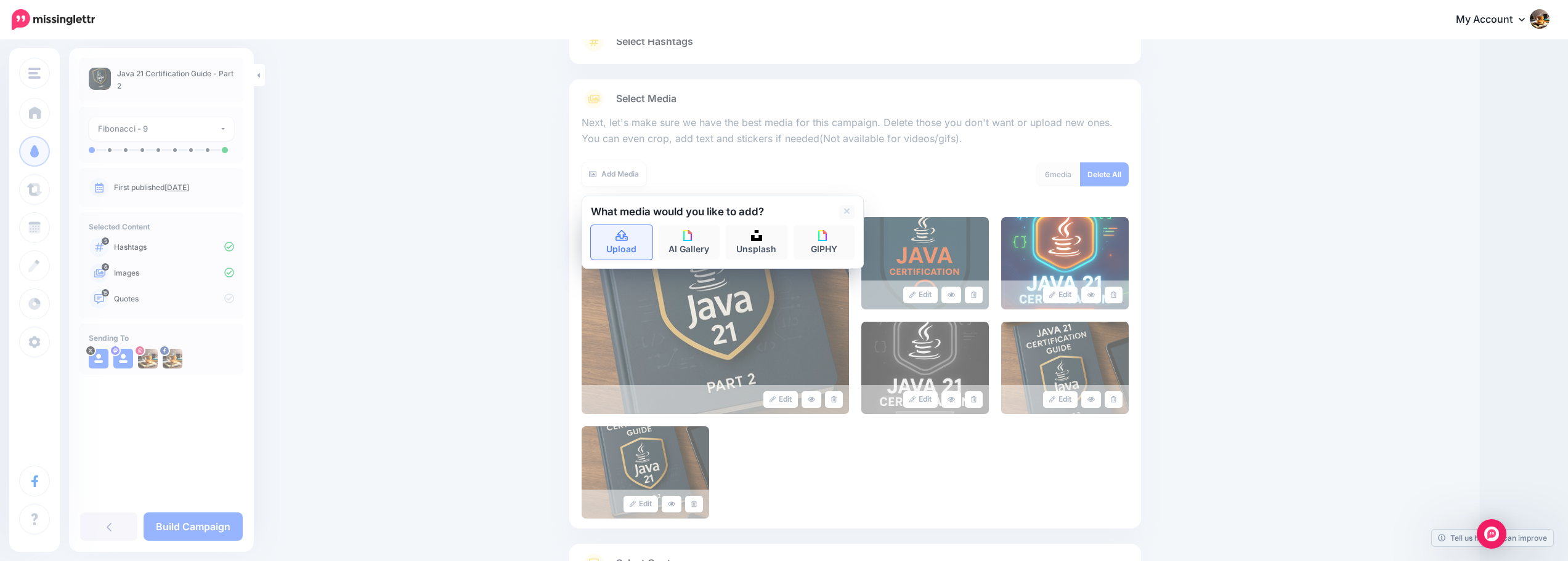
scroll to position [208, 0]
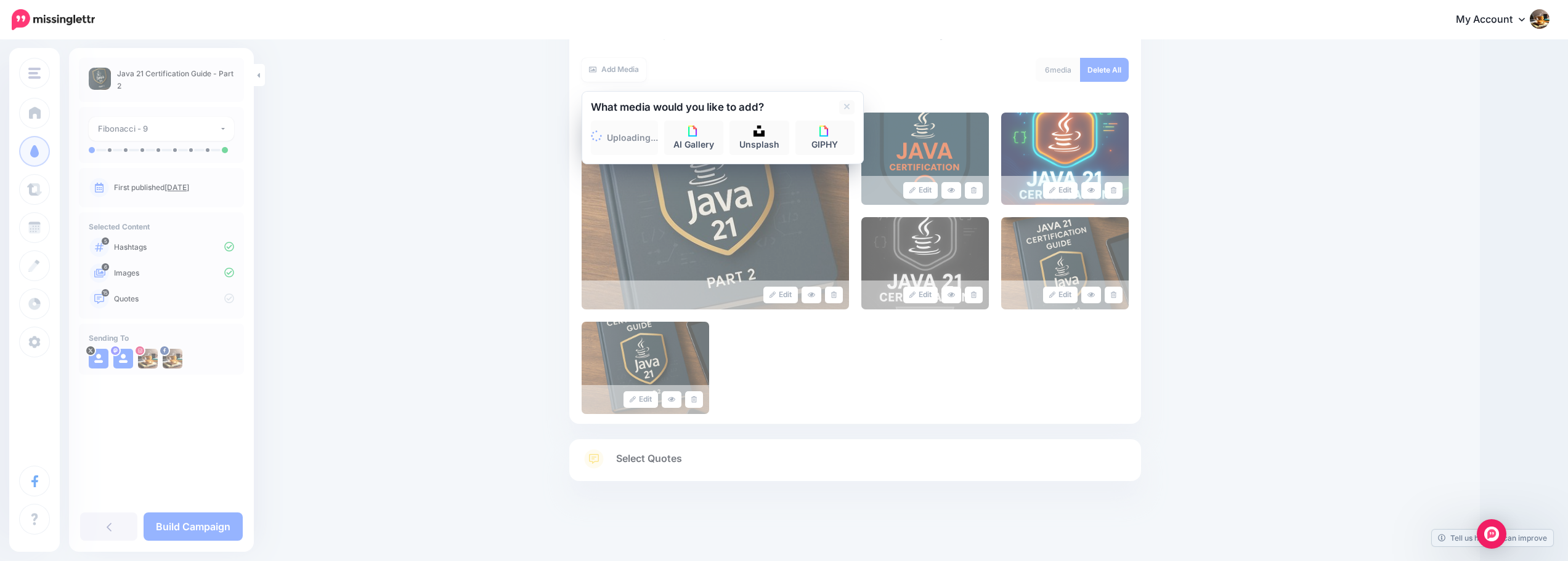
click at [898, 367] on div "Edit Edit Edit" at bounding box center [855, 264] width 547 height 302
click at [784, 365] on div "Edit Edit Edit" at bounding box center [855, 264] width 547 height 302
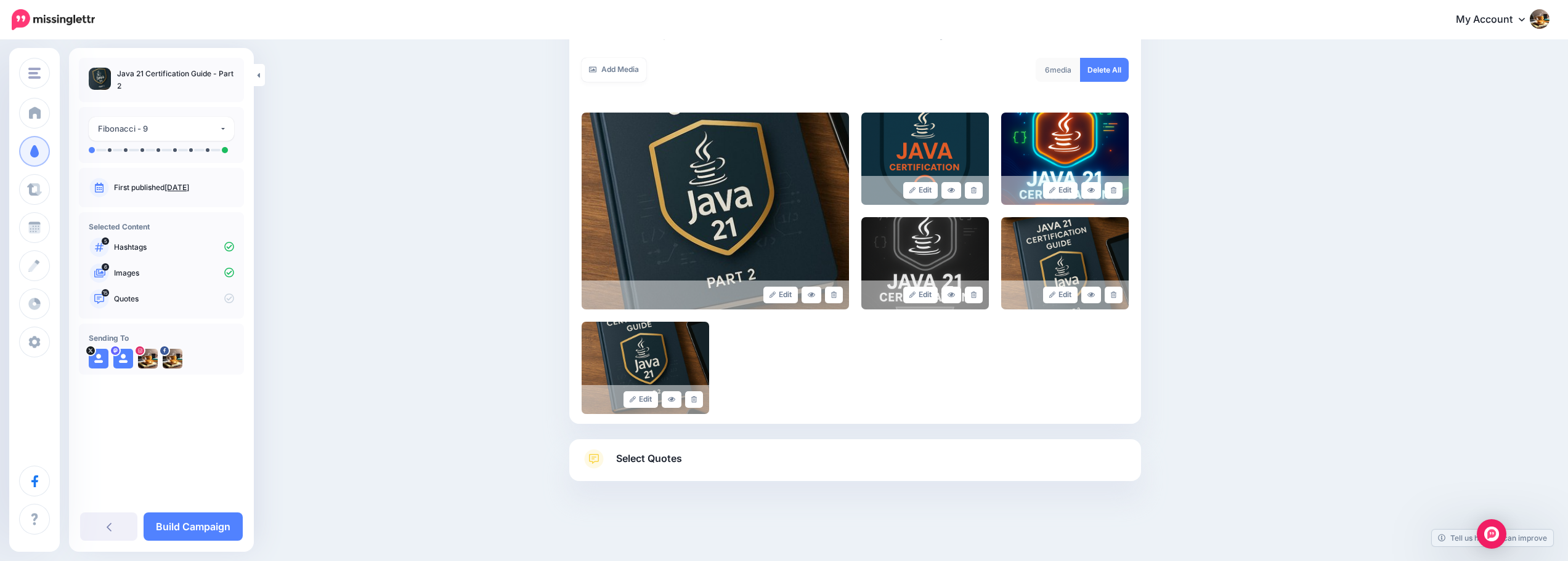
click at [670, 461] on span "Select Quotes" at bounding box center [649, 459] width 66 height 17
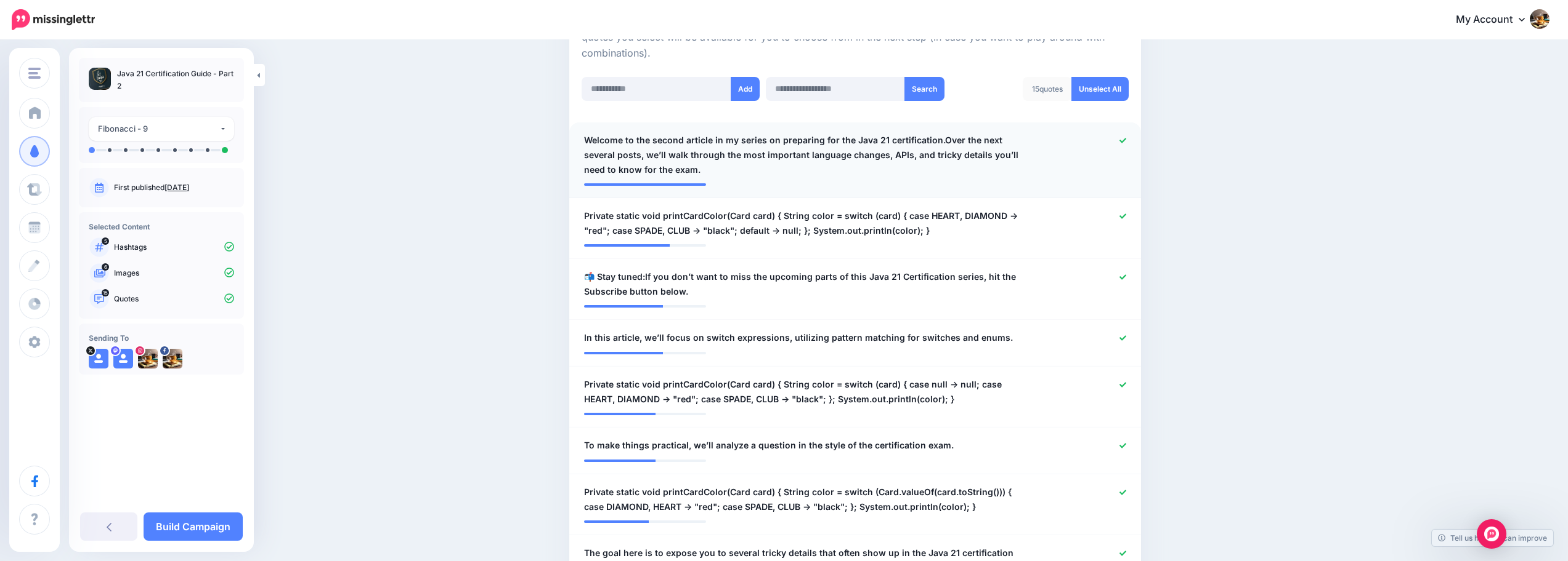
scroll to position [378, 0]
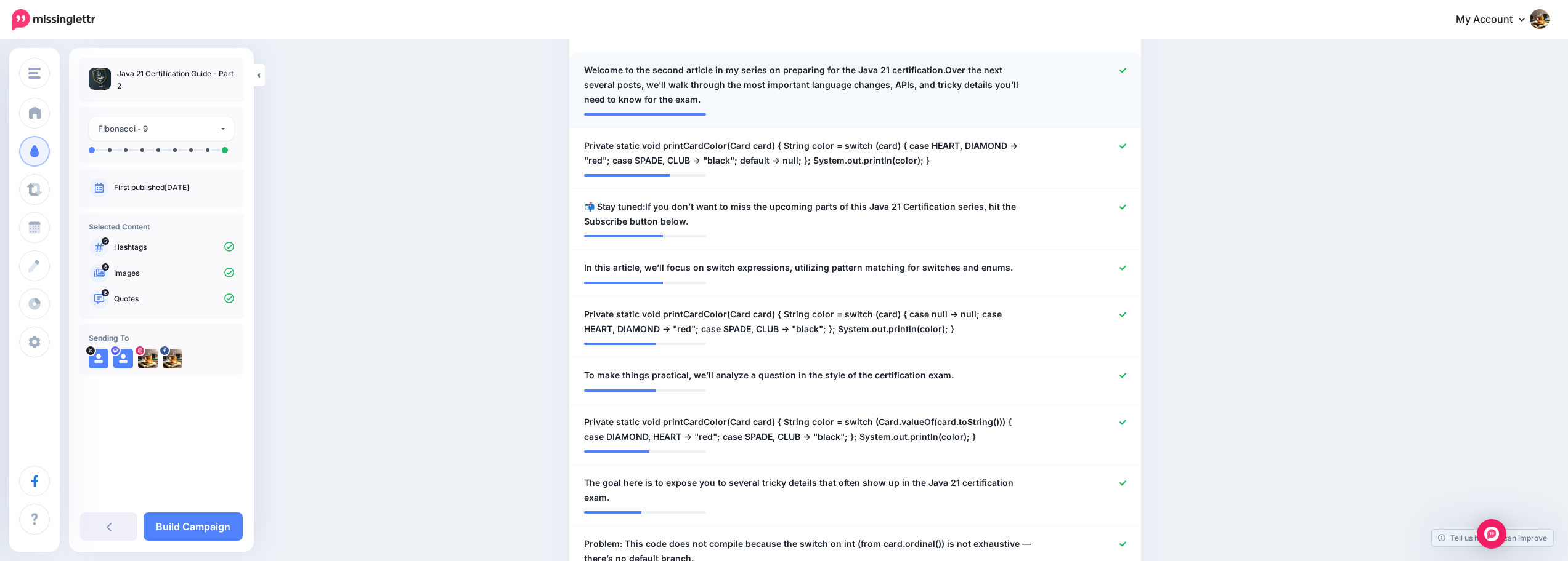
click at [988, 99] on span "Welcome to the second article in my series on preparing for the Java 21 certifi…" at bounding box center [808, 85] width 449 height 45
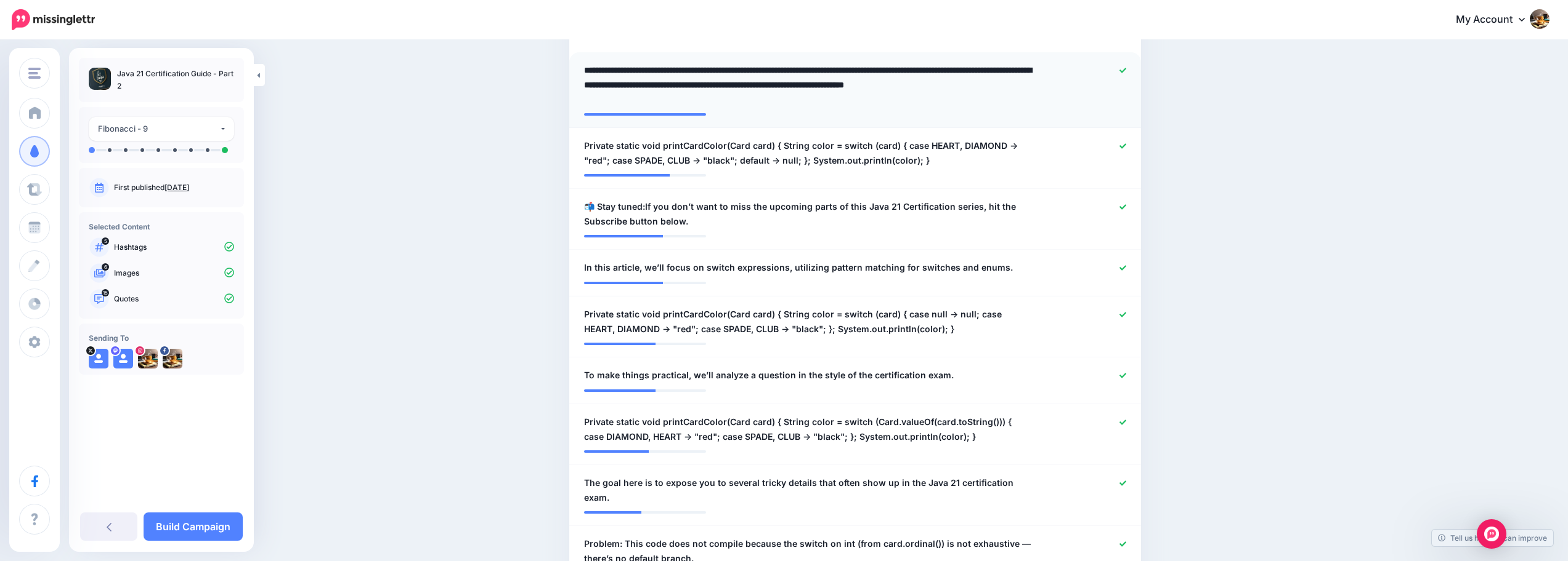
drag, startPoint x: 940, startPoint y: 74, endPoint x: 948, endPoint y: 104, distance: 31.0
click at [948, 104] on textarea "**********" at bounding box center [808, 85] width 449 height 45
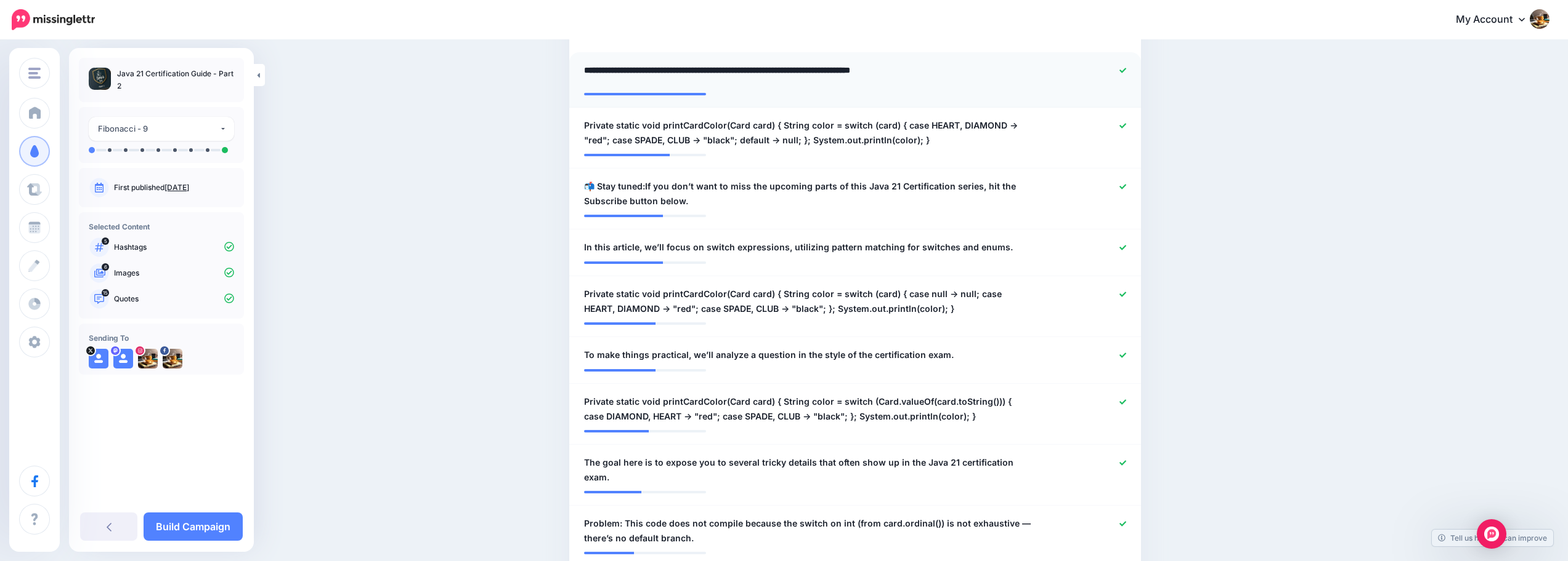
type textarea "**********"
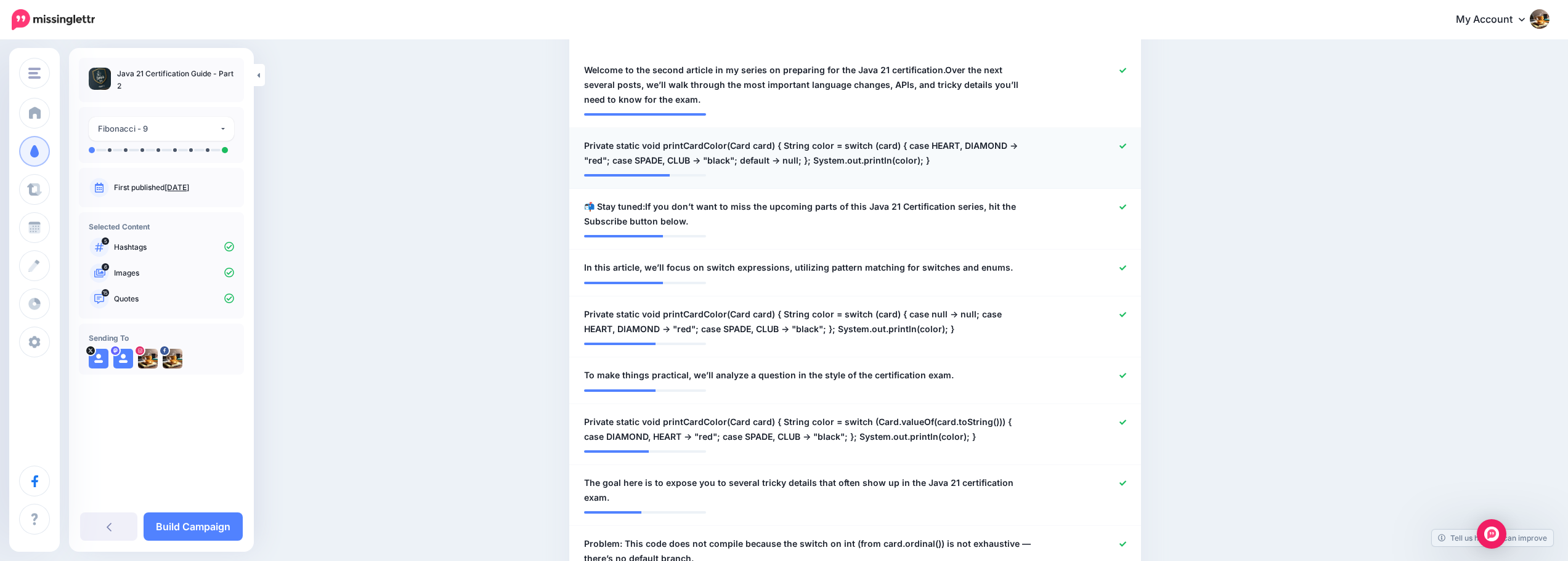
click at [928, 136] on li "**********" at bounding box center [855, 158] width 572 height 61
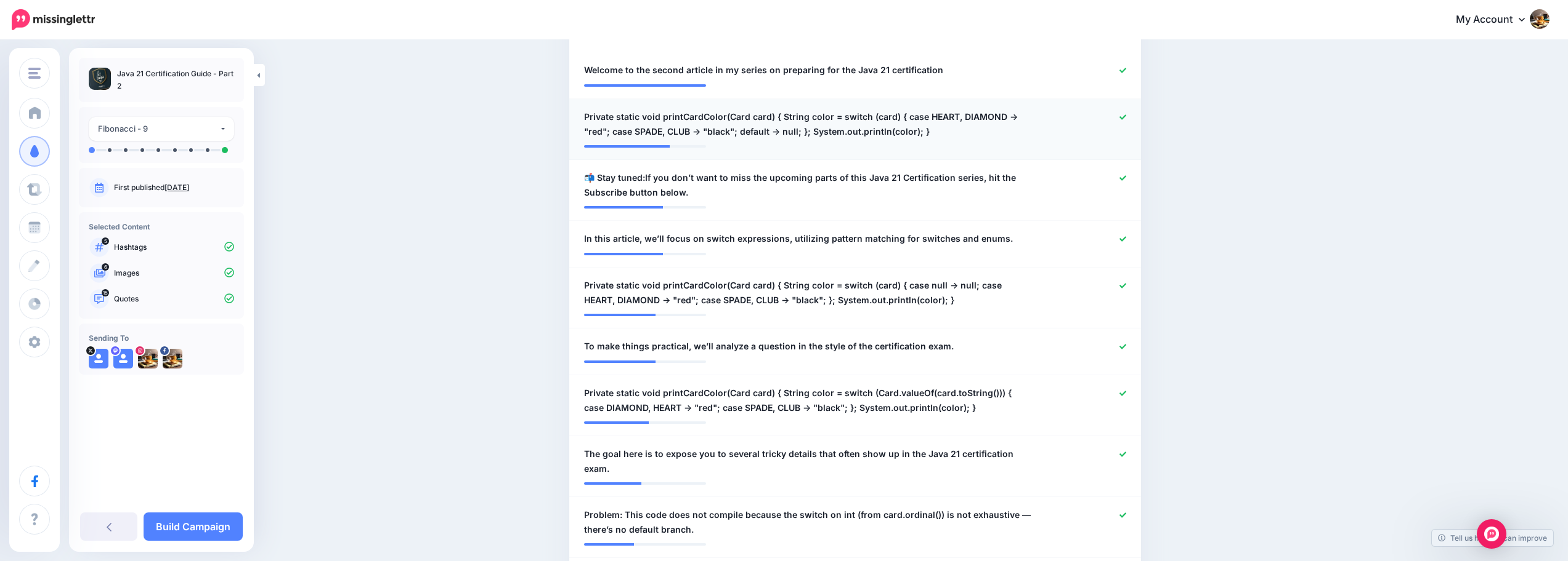
click at [1126, 118] on icon at bounding box center [1123, 117] width 7 height 5
click at [704, 190] on span "📬 Stay tuned:If you don’t want to miss the upcoming parts of this Java 21 Certi…" at bounding box center [808, 184] width 449 height 29
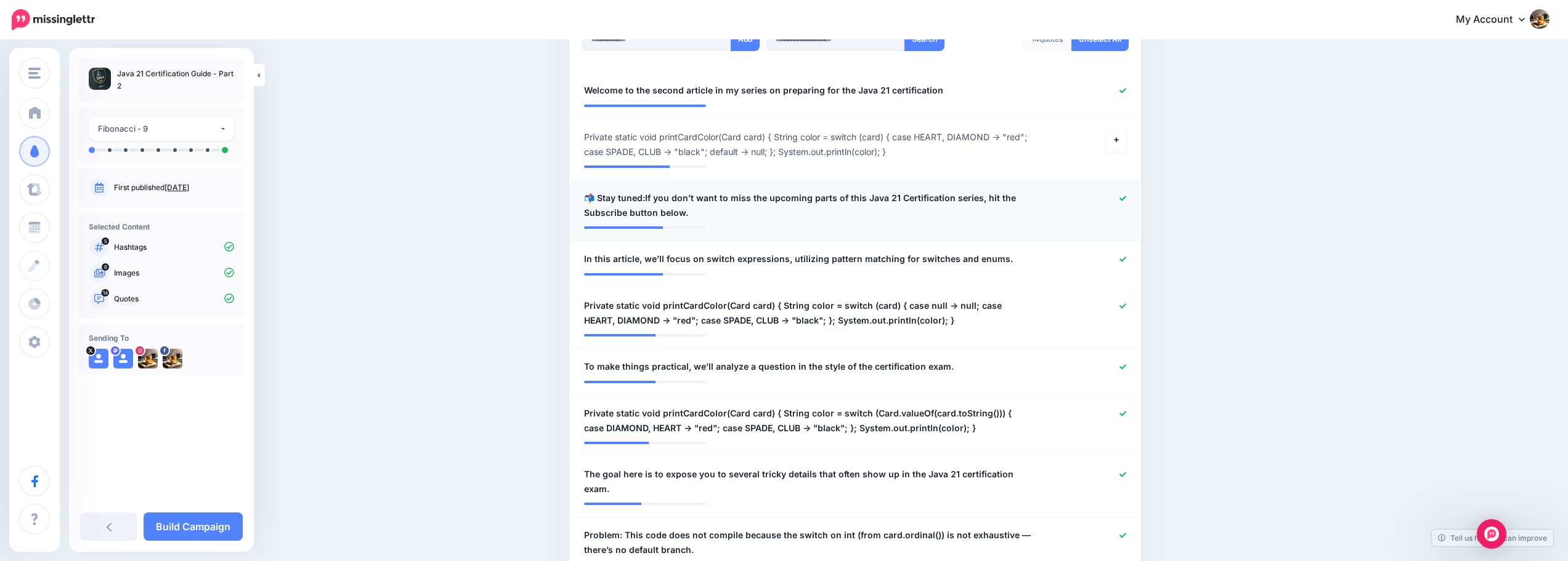
click at [814, 198] on span "📬 Stay tuned:If you don’t want to miss the upcoming parts of this Java 21 Certi…" at bounding box center [808, 206] width 449 height 29
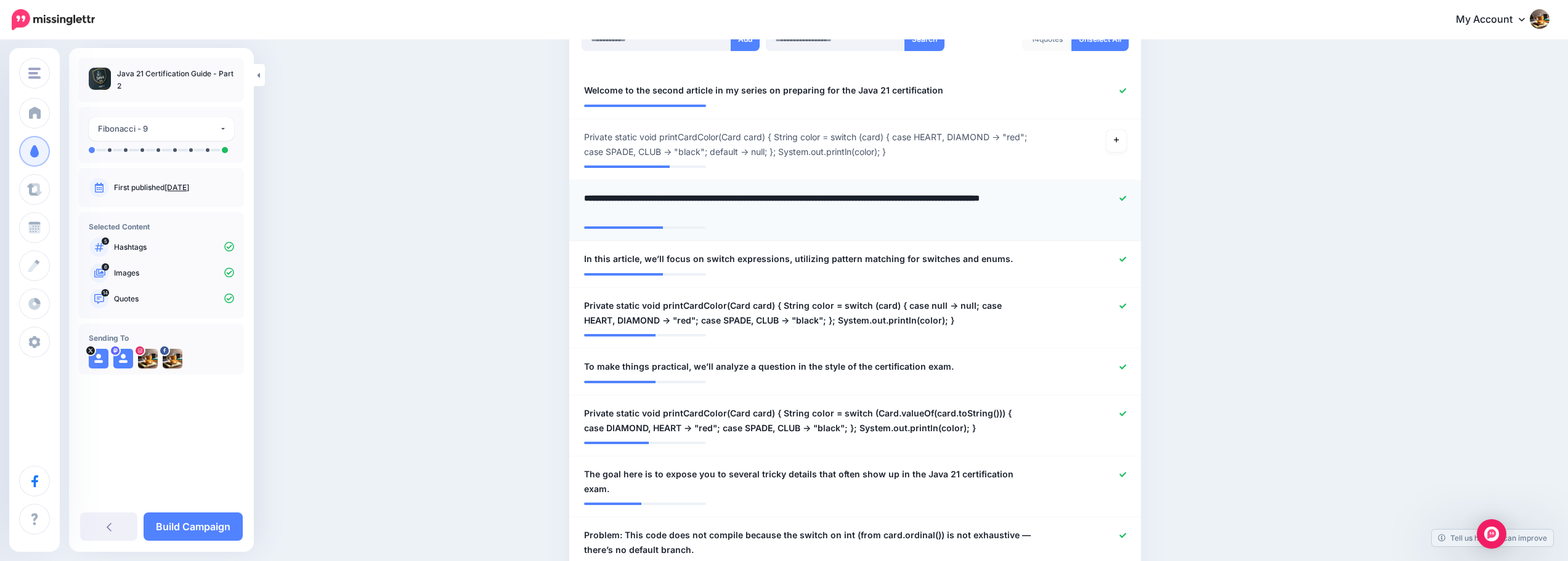
scroll to position [355, 0]
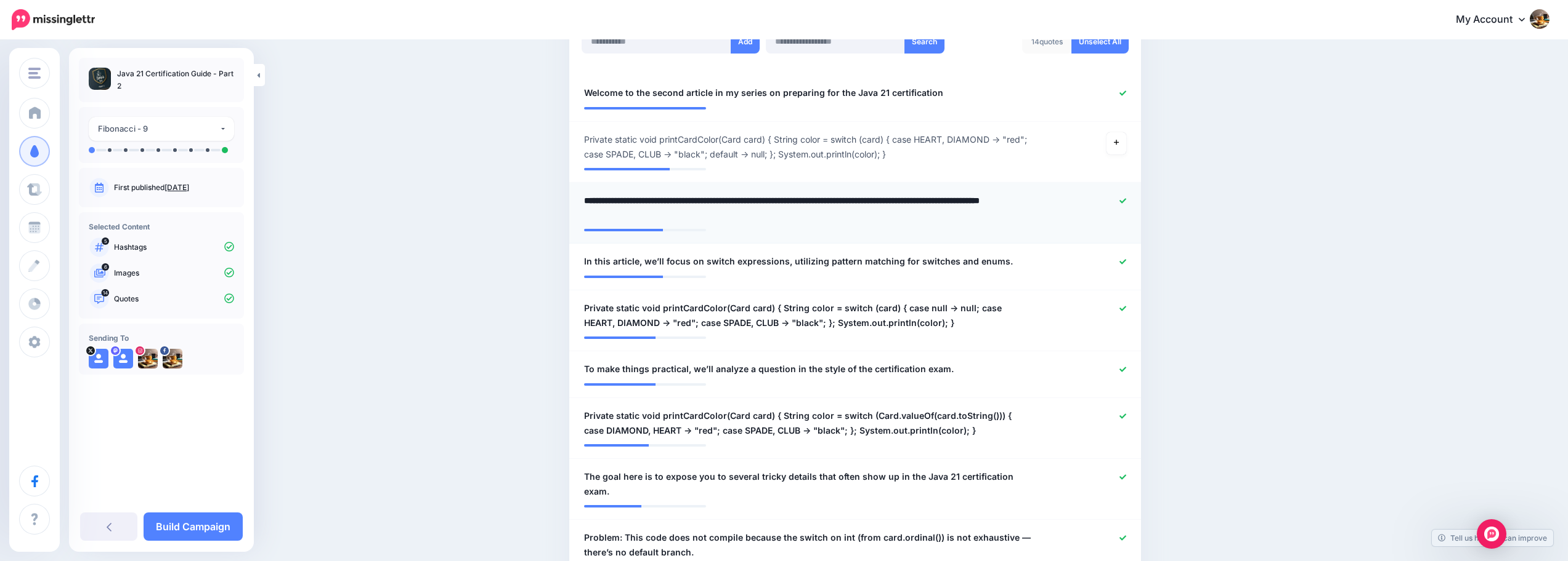
click at [803, 200] on textarea "**********" at bounding box center [808, 207] width 449 height 29
paste textarea "**********"
type textarea "**********"
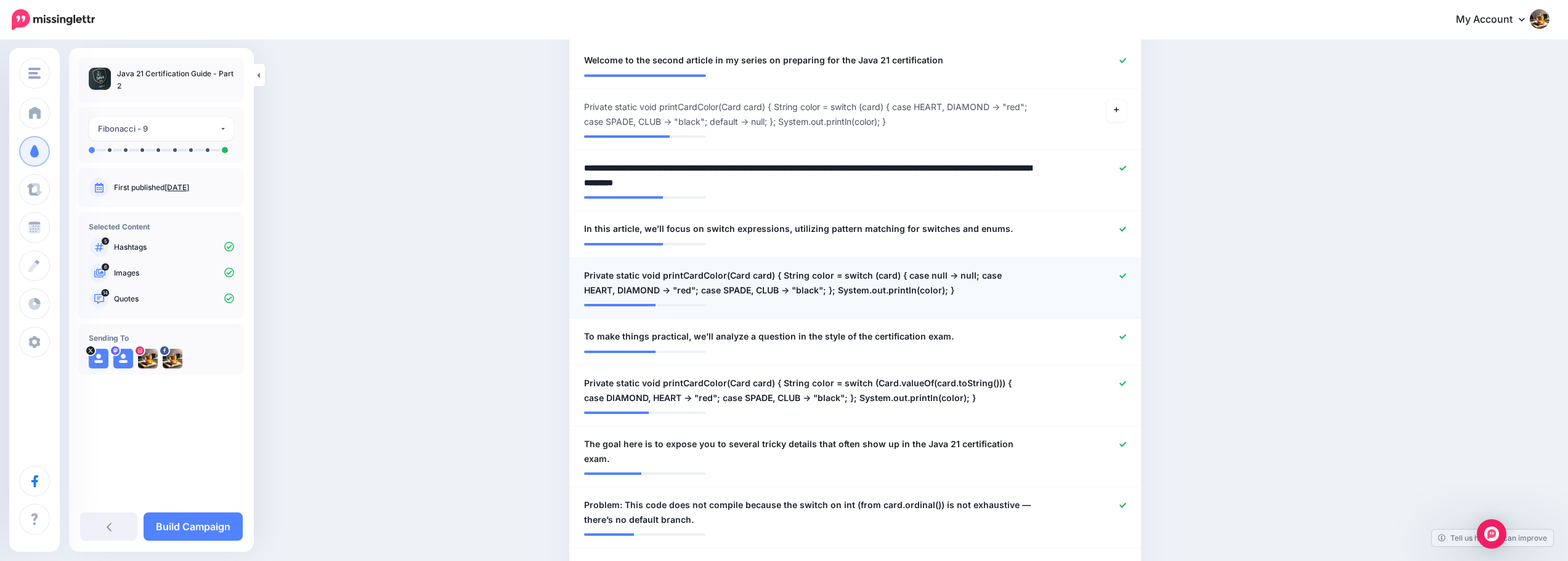
scroll to position [446, 0]
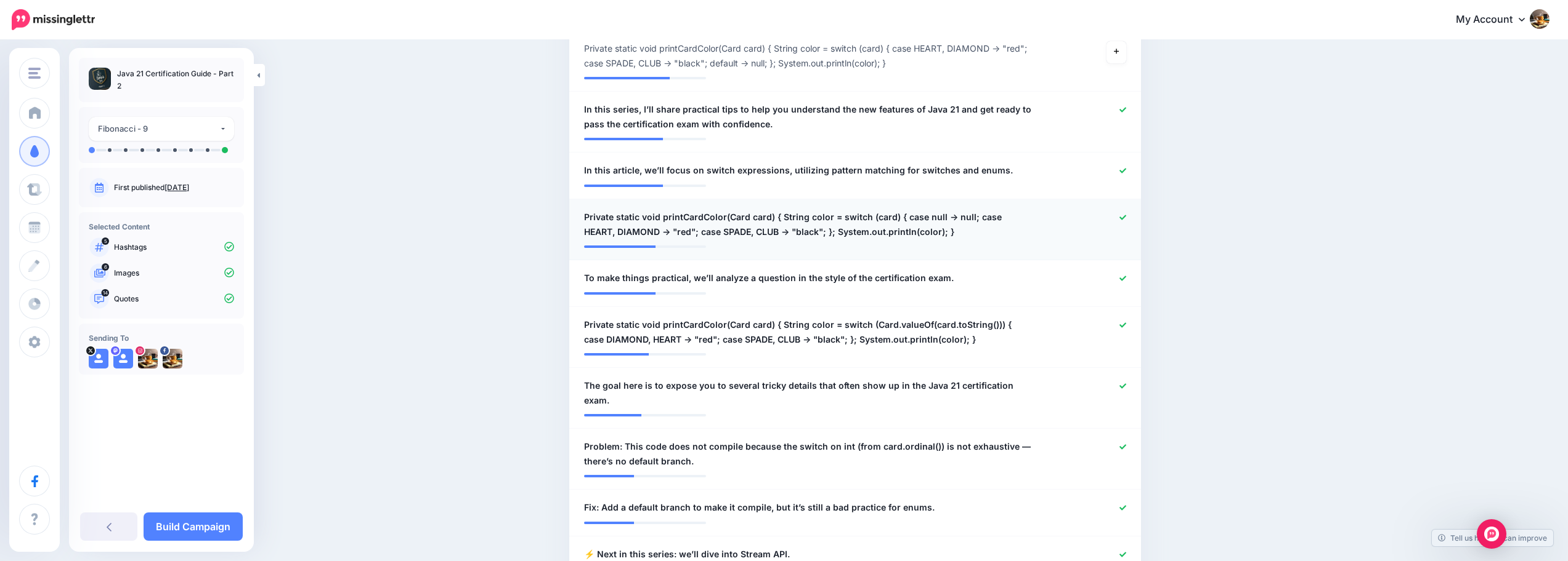
click at [1131, 216] on div at bounding box center [1088, 224] width 94 height 29
click at [1126, 216] on icon at bounding box center [1123, 217] width 7 height 7
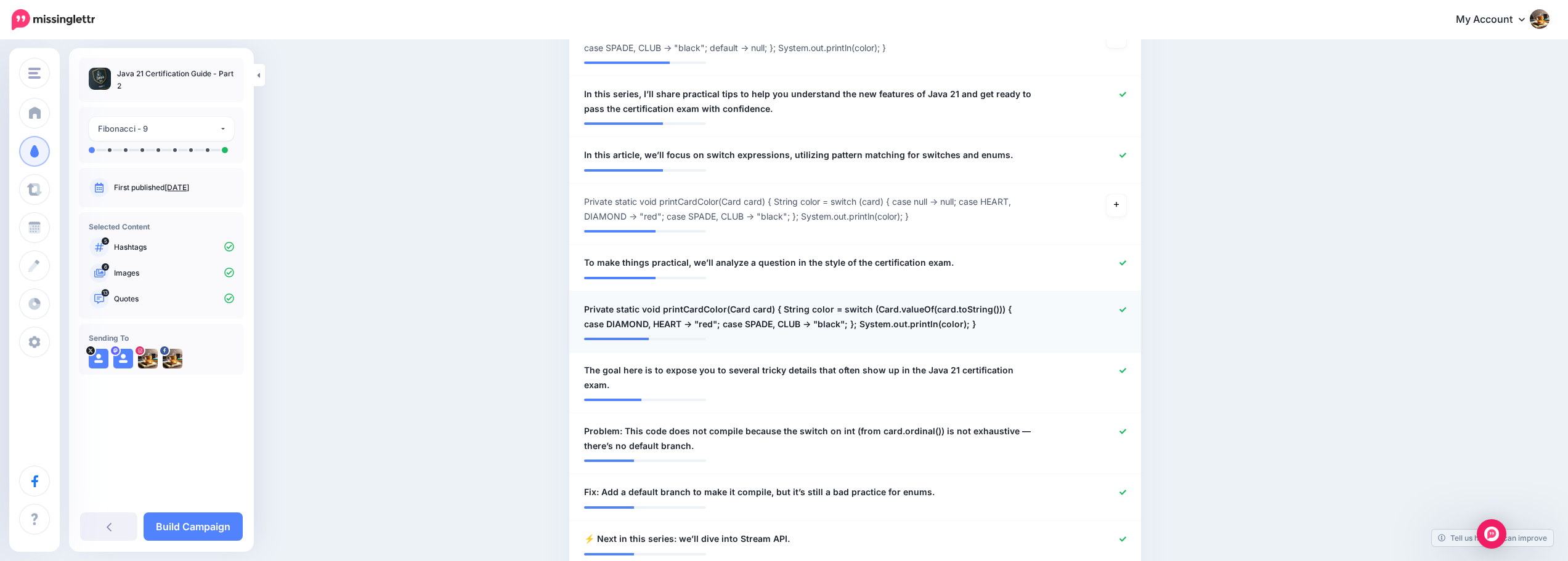
scroll to position [541, 0]
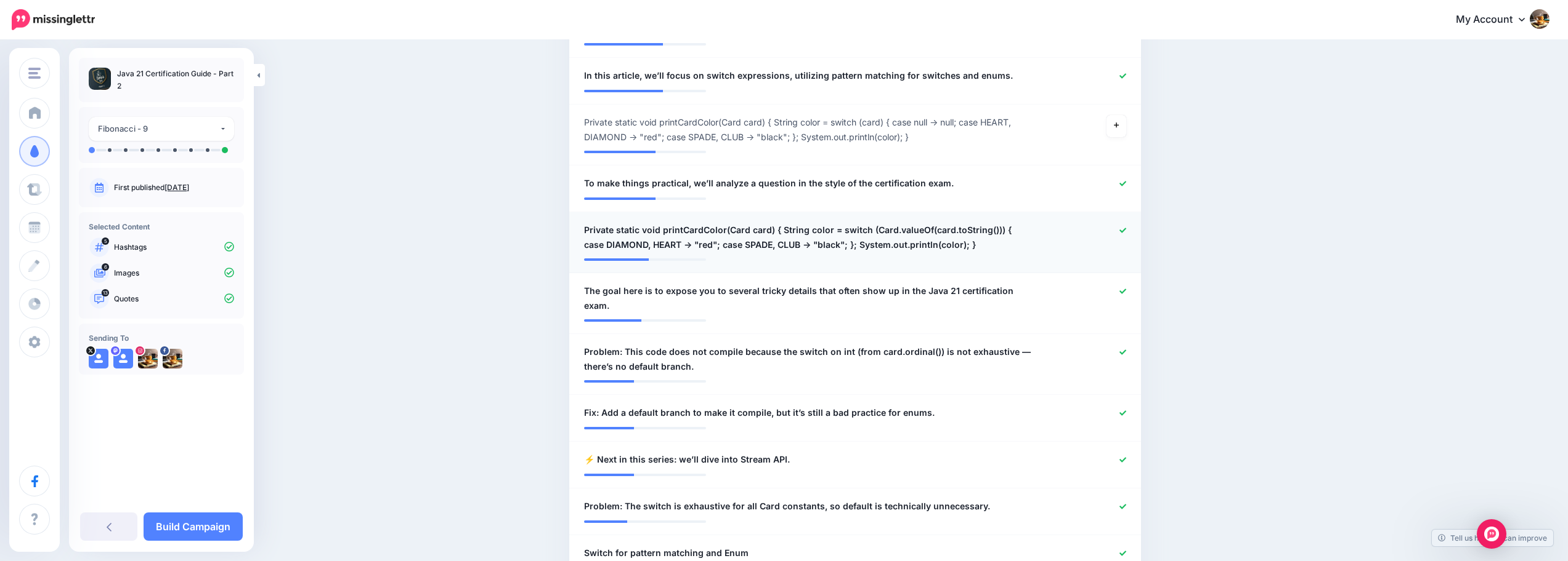
click at [1126, 232] on icon at bounding box center [1123, 231] width 7 height 7
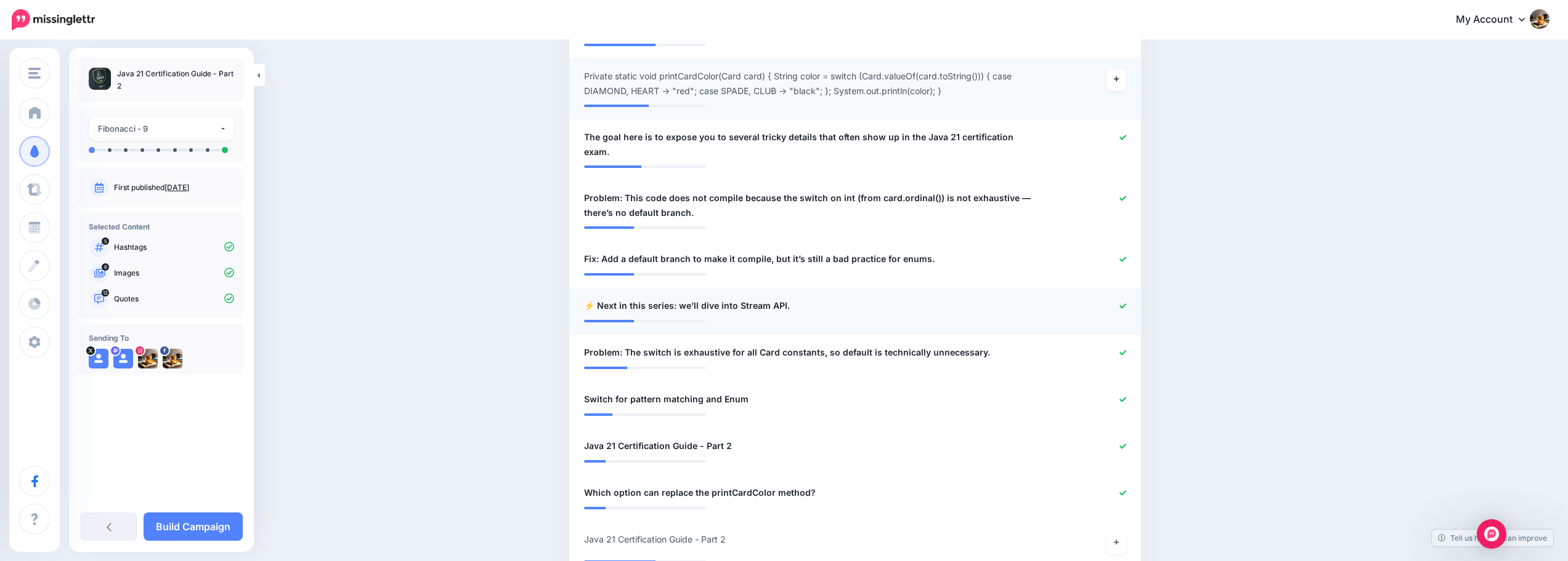
scroll to position [696, 0]
click at [1125, 195] on icon at bounding box center [1123, 198] width 7 height 5
click at [1126, 255] on icon at bounding box center [1123, 259] width 7 height 7
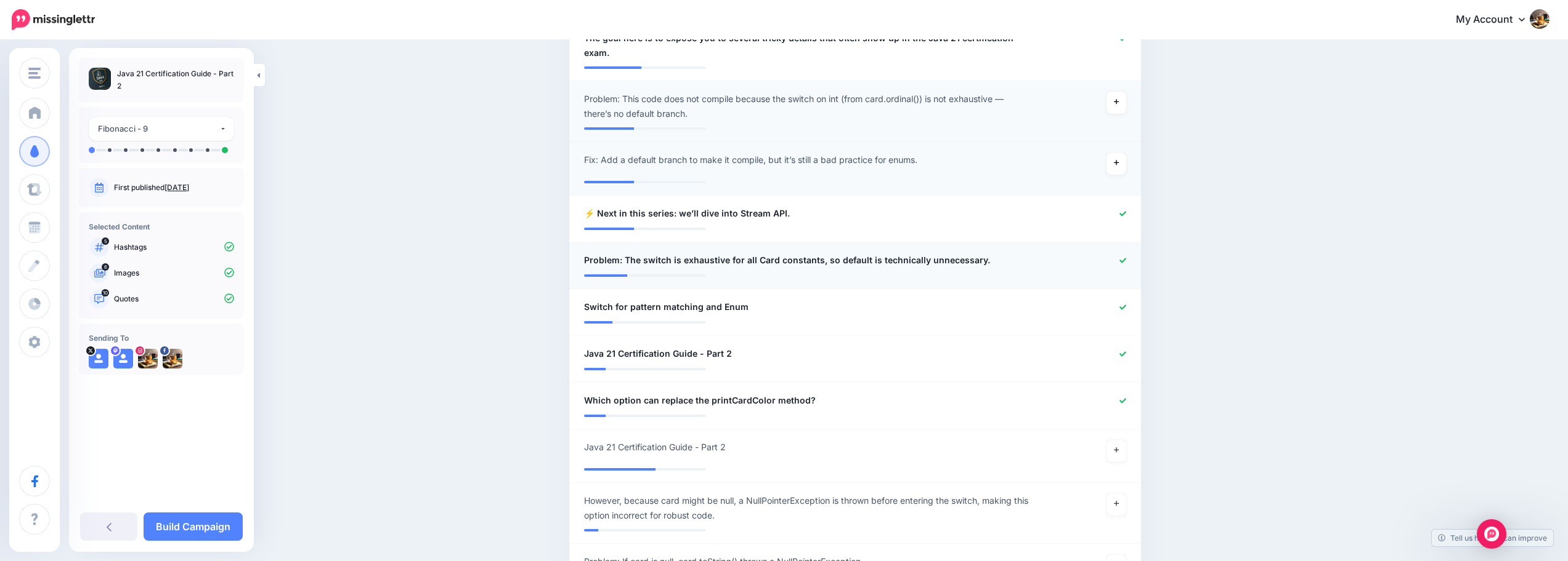
scroll to position [795, 0]
click at [1126, 209] on icon at bounding box center [1123, 212] width 7 height 7
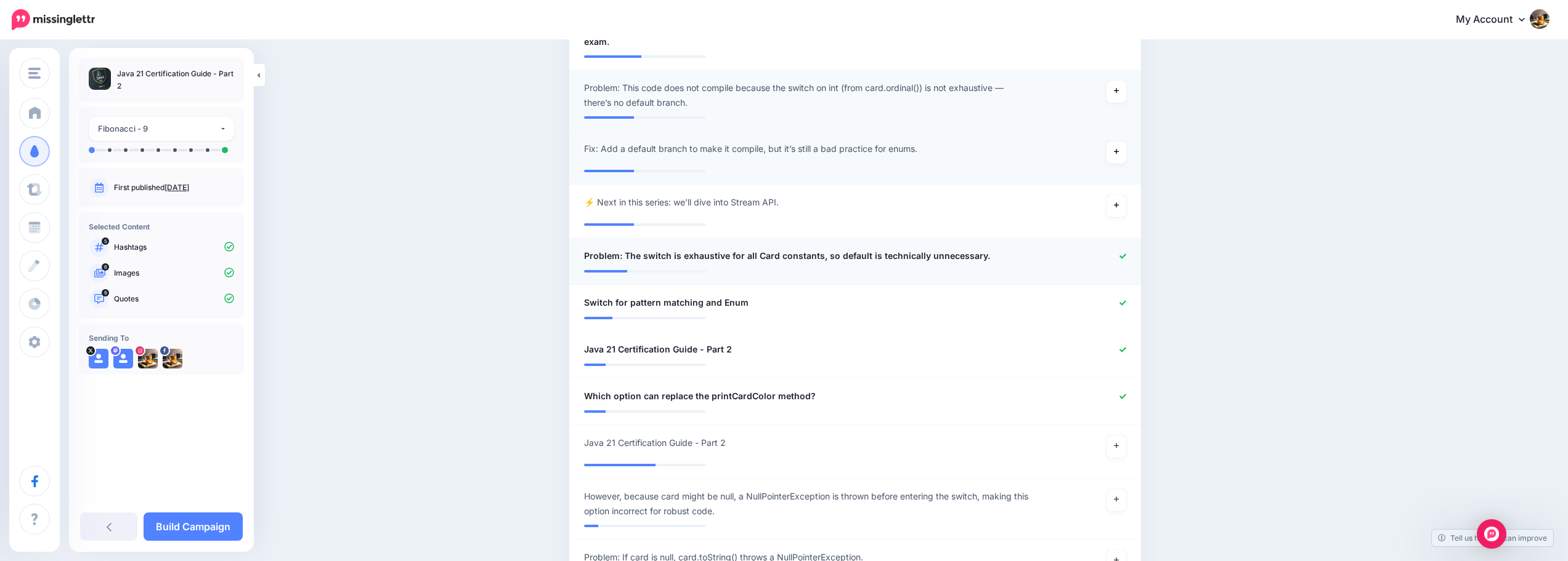
scroll to position [813, 0]
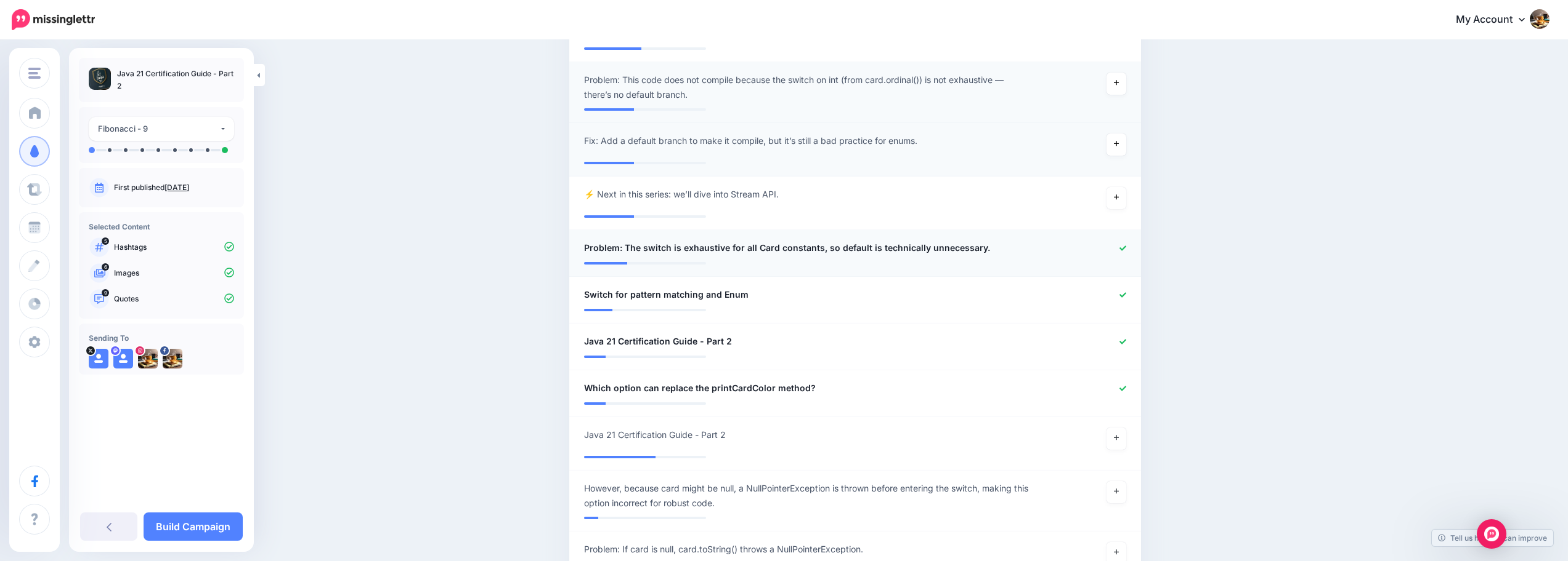
click at [1126, 245] on icon at bounding box center [1123, 248] width 7 height 7
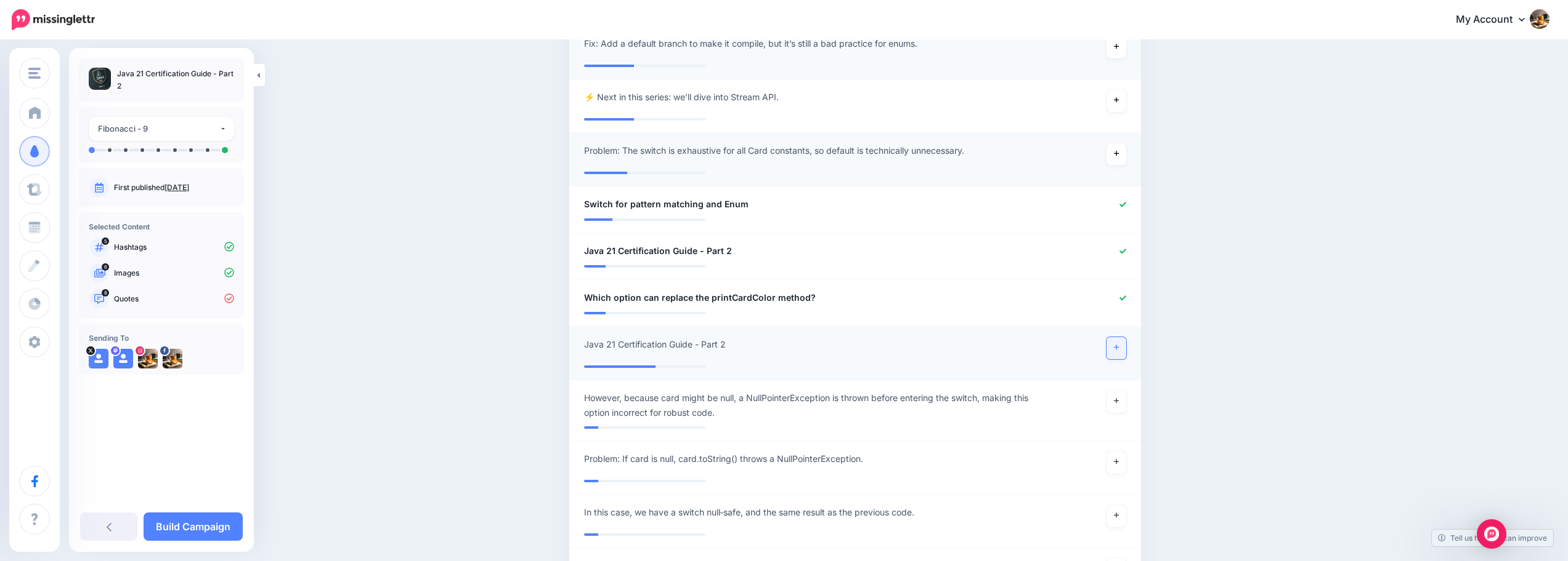
scroll to position [980, 0]
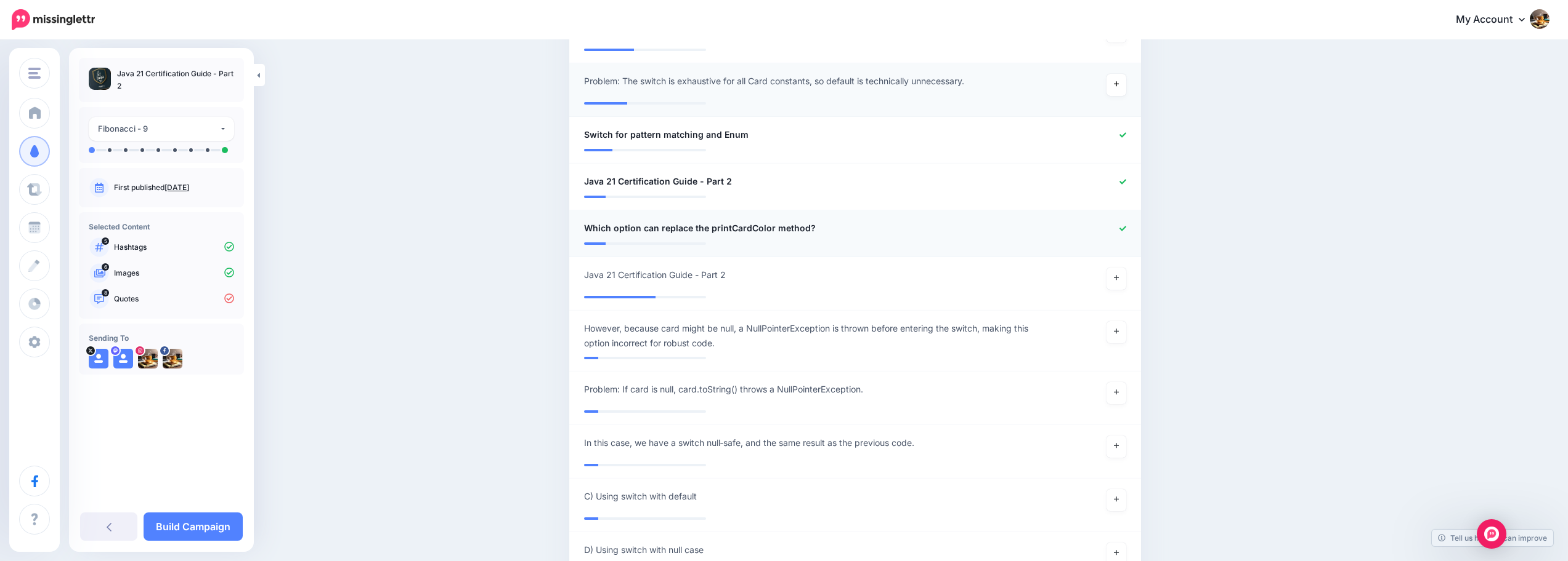
click at [1126, 226] on icon at bounding box center [1123, 228] width 7 height 5
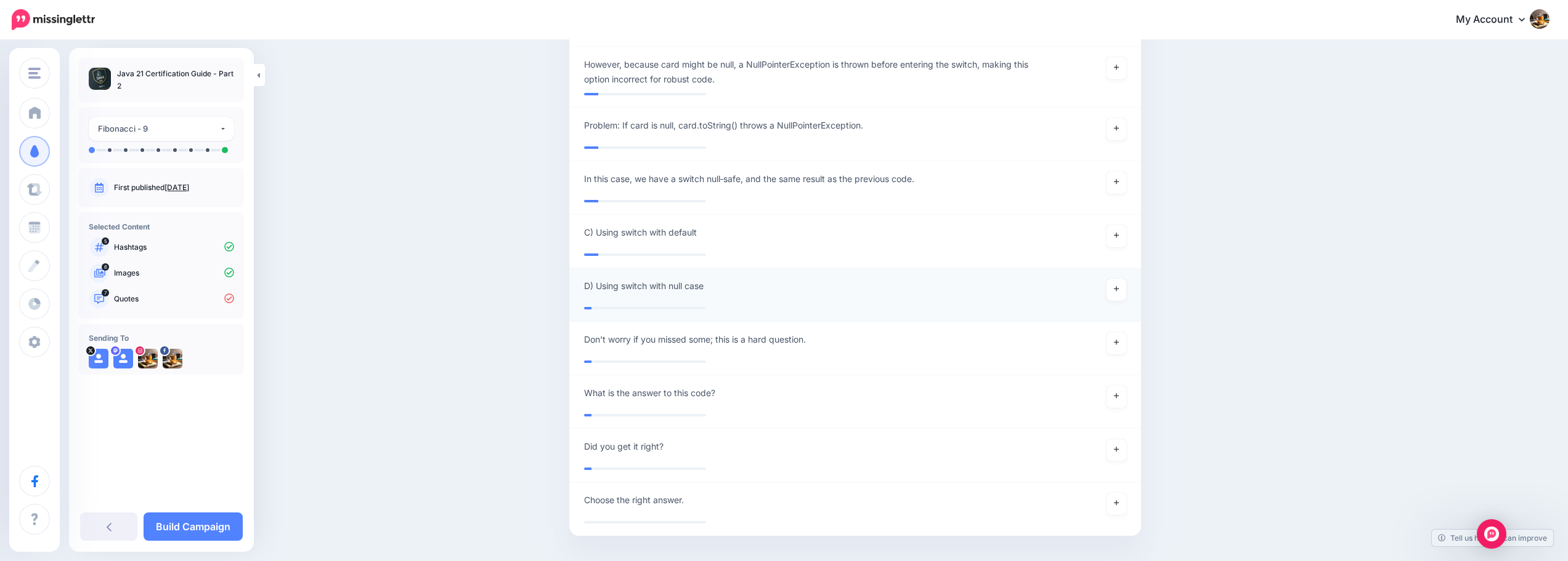
scroll to position [1267, 0]
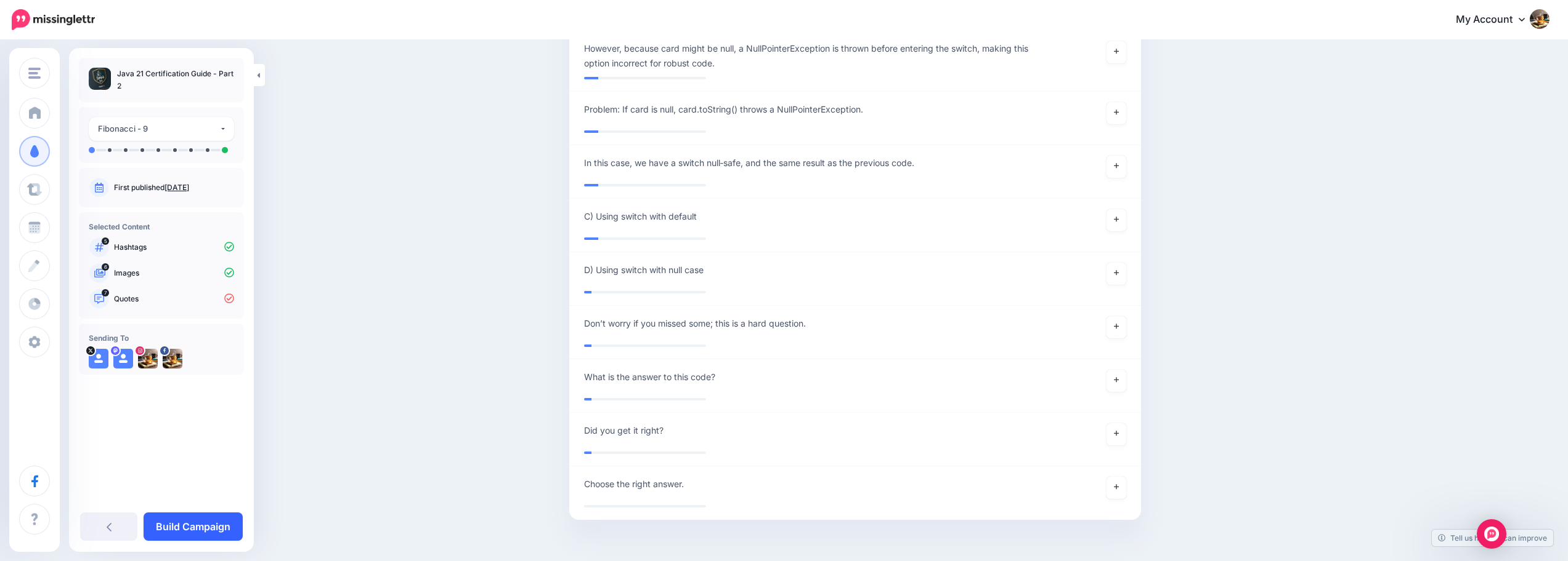
click at [228, 532] on link "Build Campaign" at bounding box center [193, 527] width 99 height 29
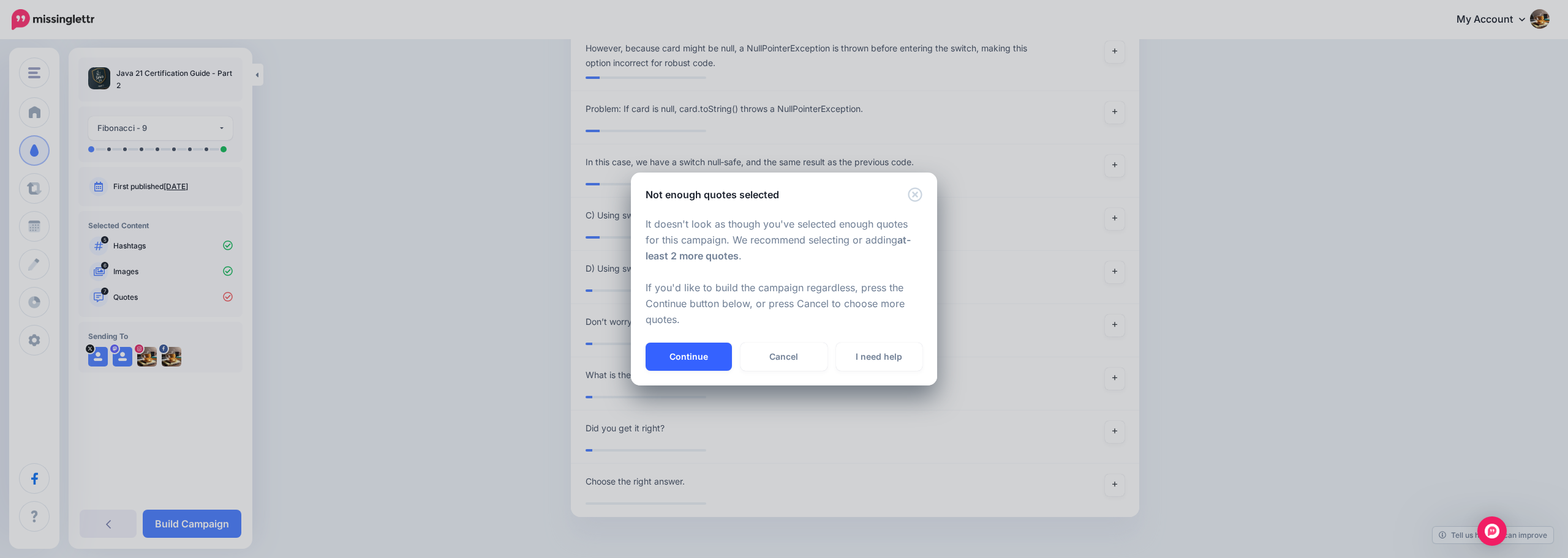
click at [708, 365] on button "Continue" at bounding box center [688, 357] width 86 height 28
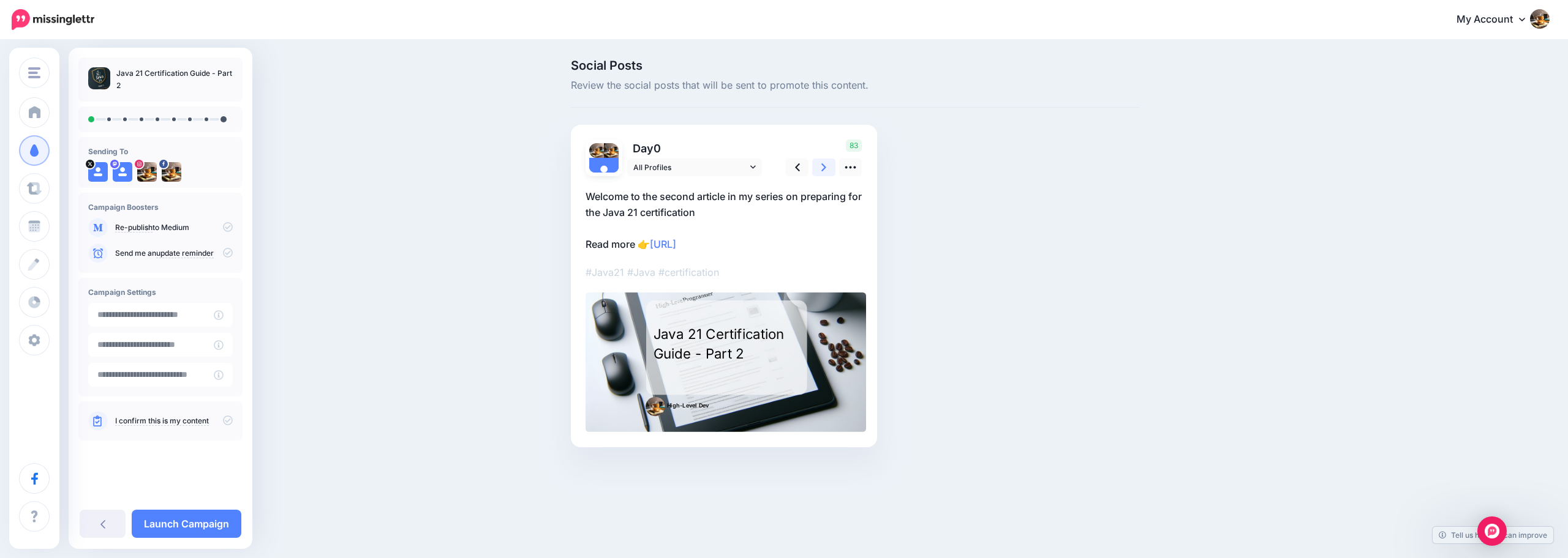
click at [826, 169] on link at bounding box center [824, 167] width 23 height 18
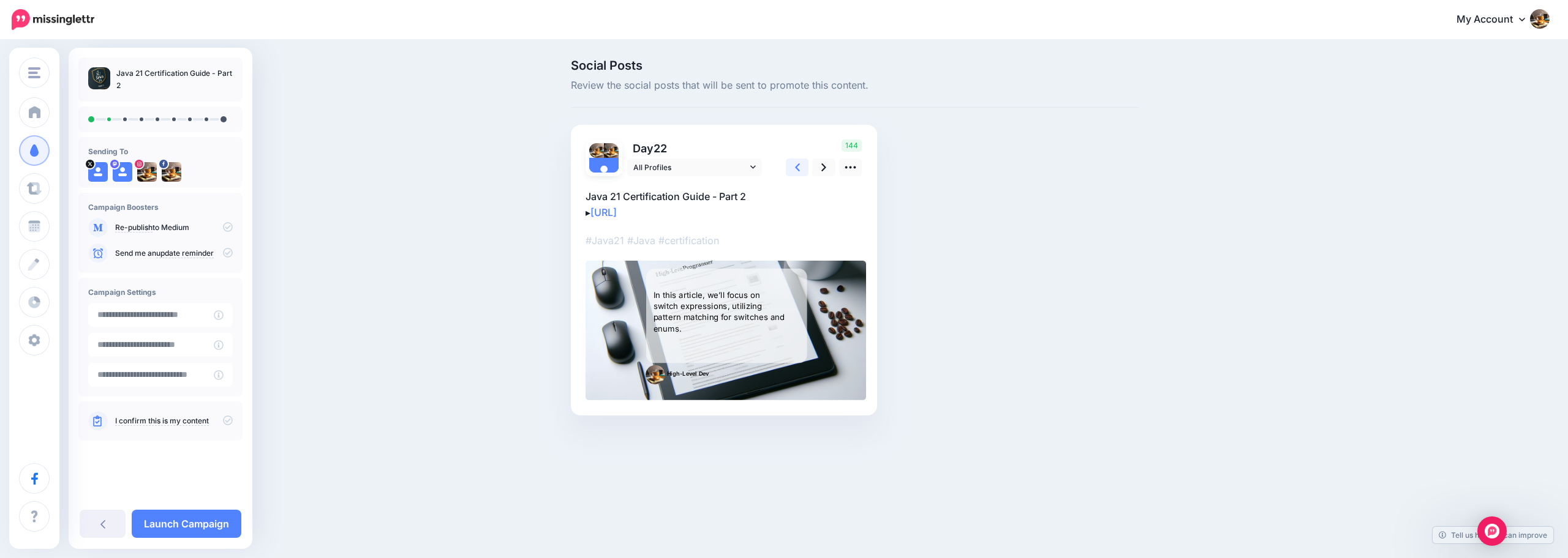
click at [800, 168] on link at bounding box center [798, 167] width 23 height 18
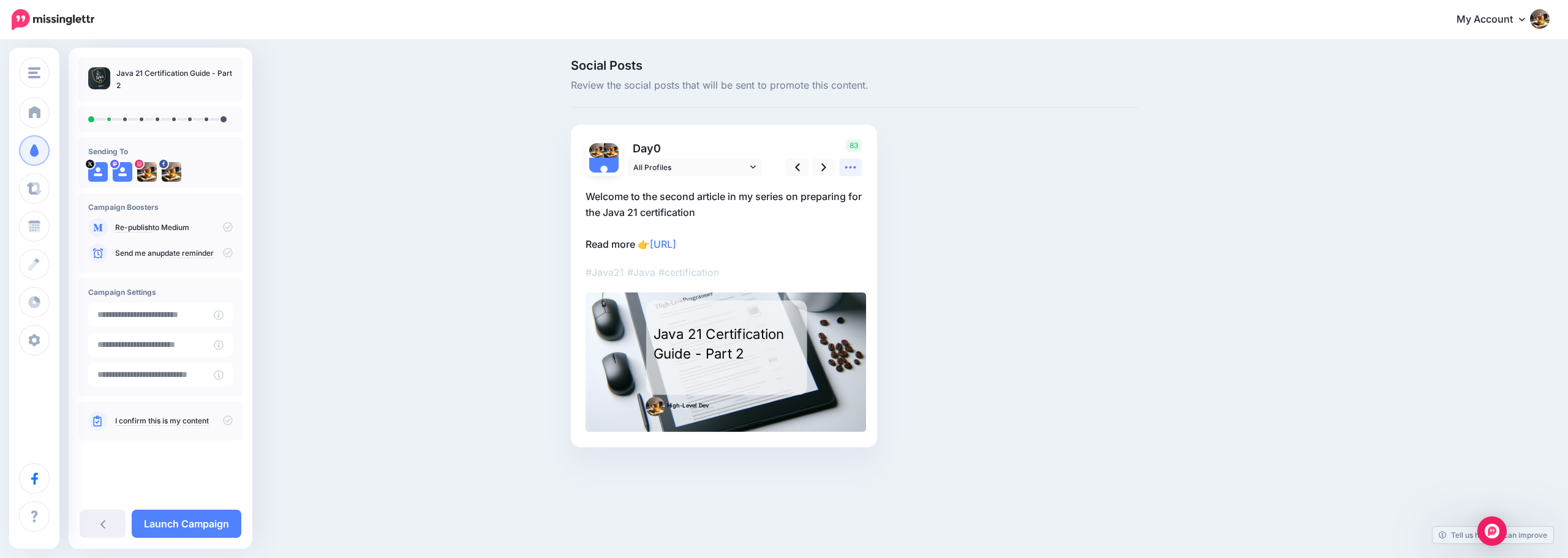
click at [850, 168] on icon at bounding box center [850, 168] width 11 height 3
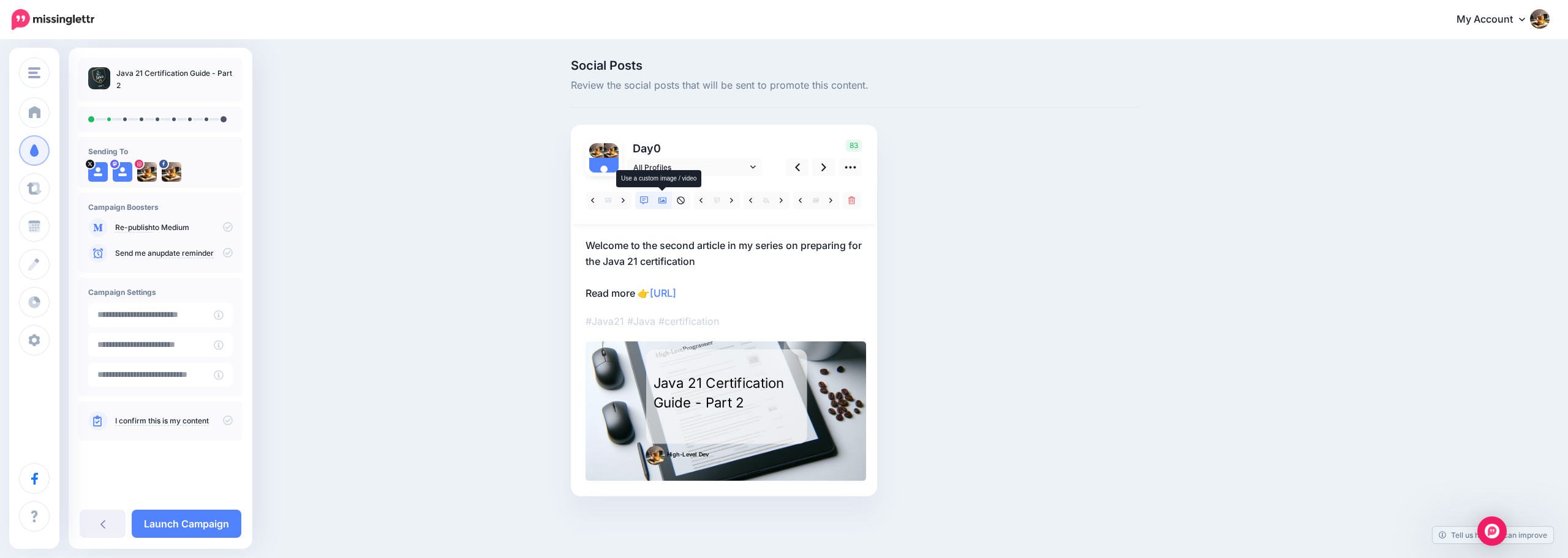
click at [659, 203] on icon at bounding box center [663, 201] width 8 height 8
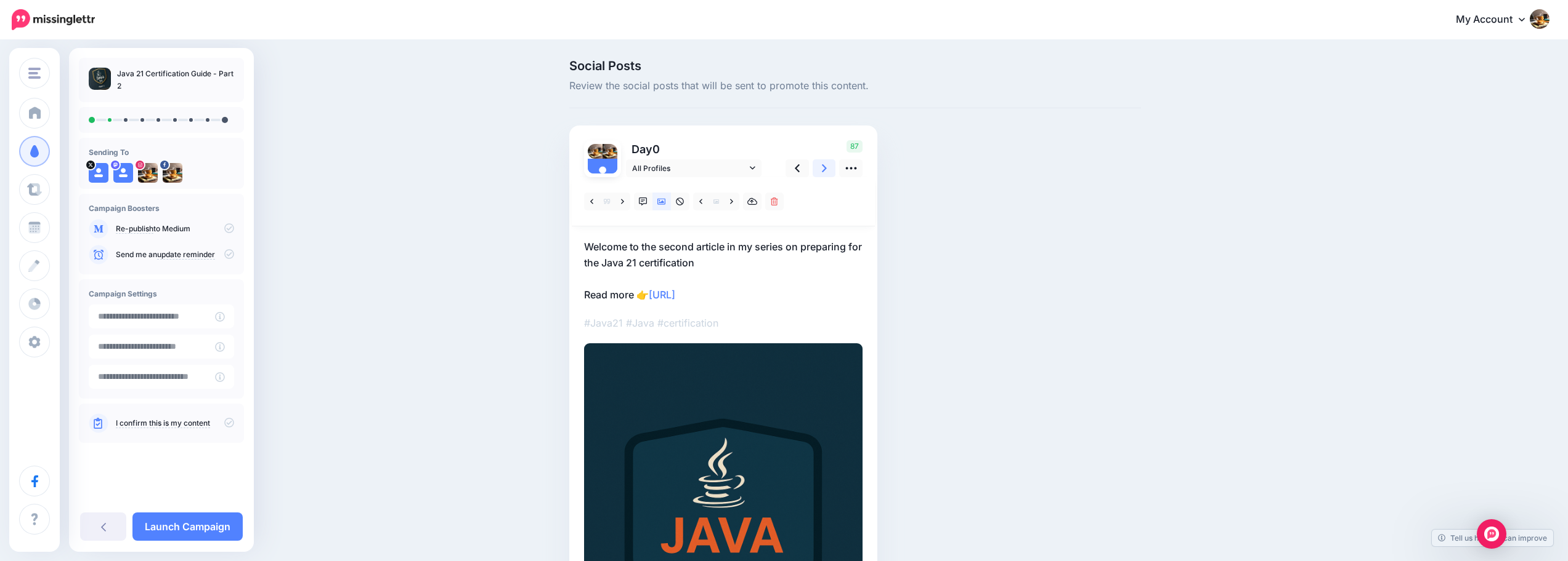
click at [825, 169] on link at bounding box center [824, 168] width 24 height 18
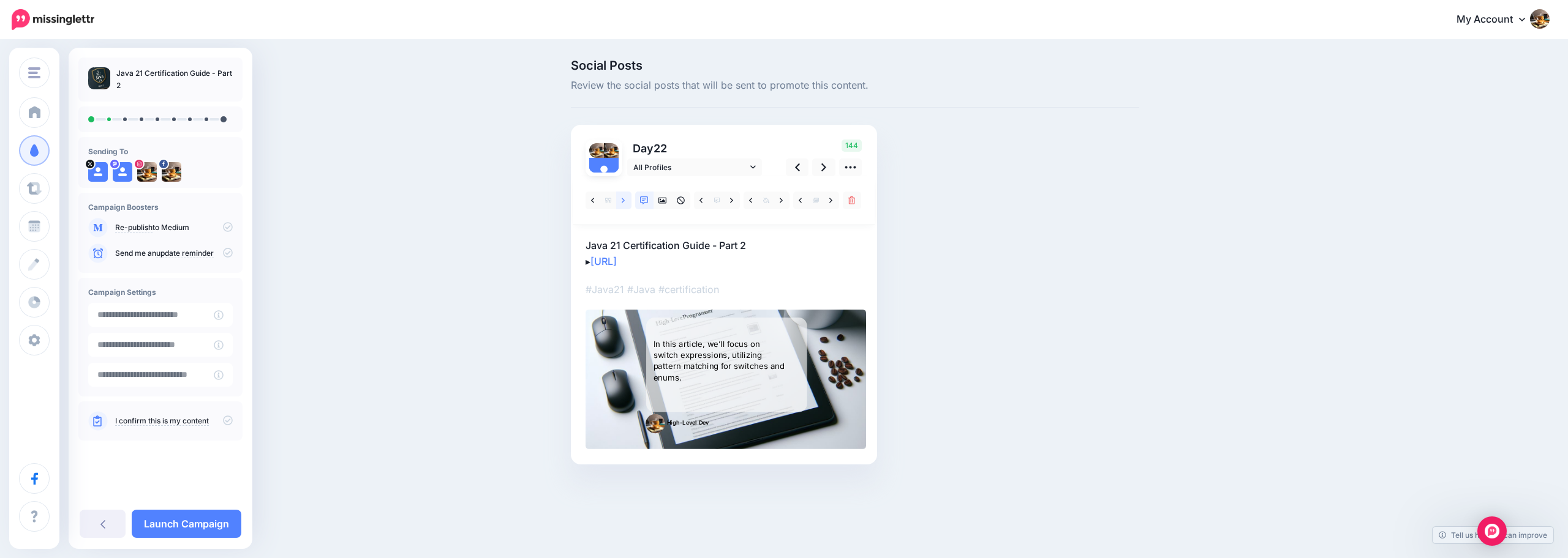
click at [624, 204] on icon at bounding box center [624, 201] width 3 height 8
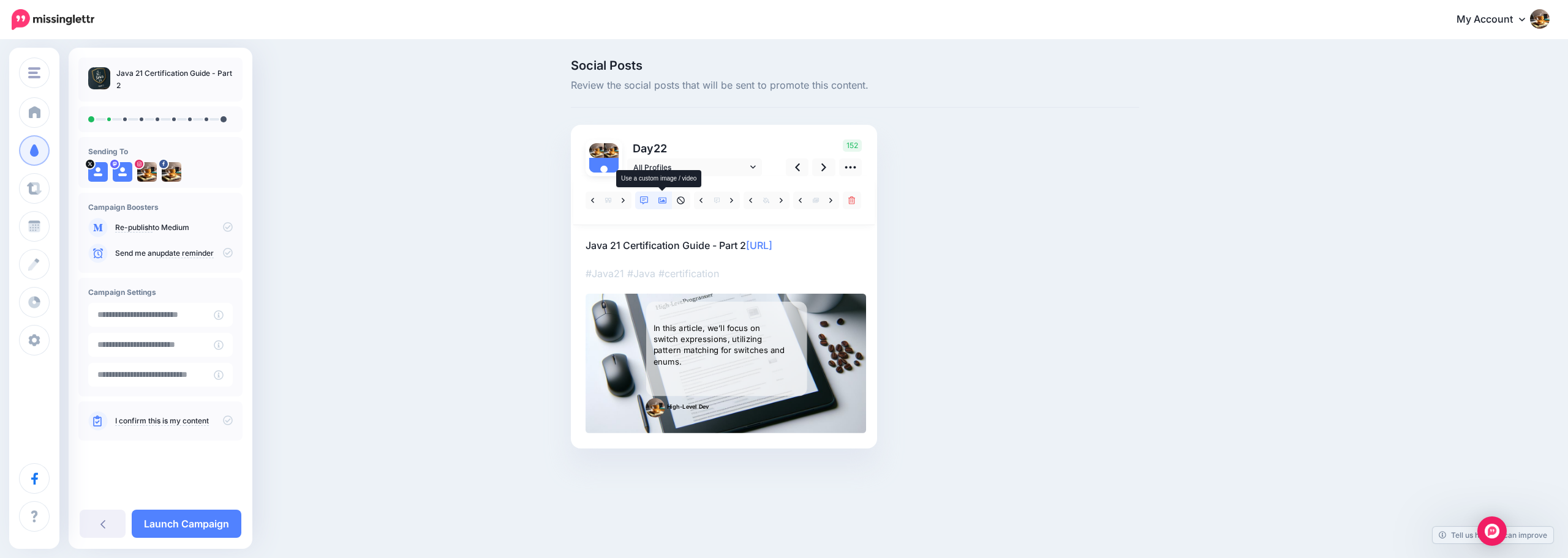
click at [662, 204] on icon at bounding box center [663, 200] width 8 height 6
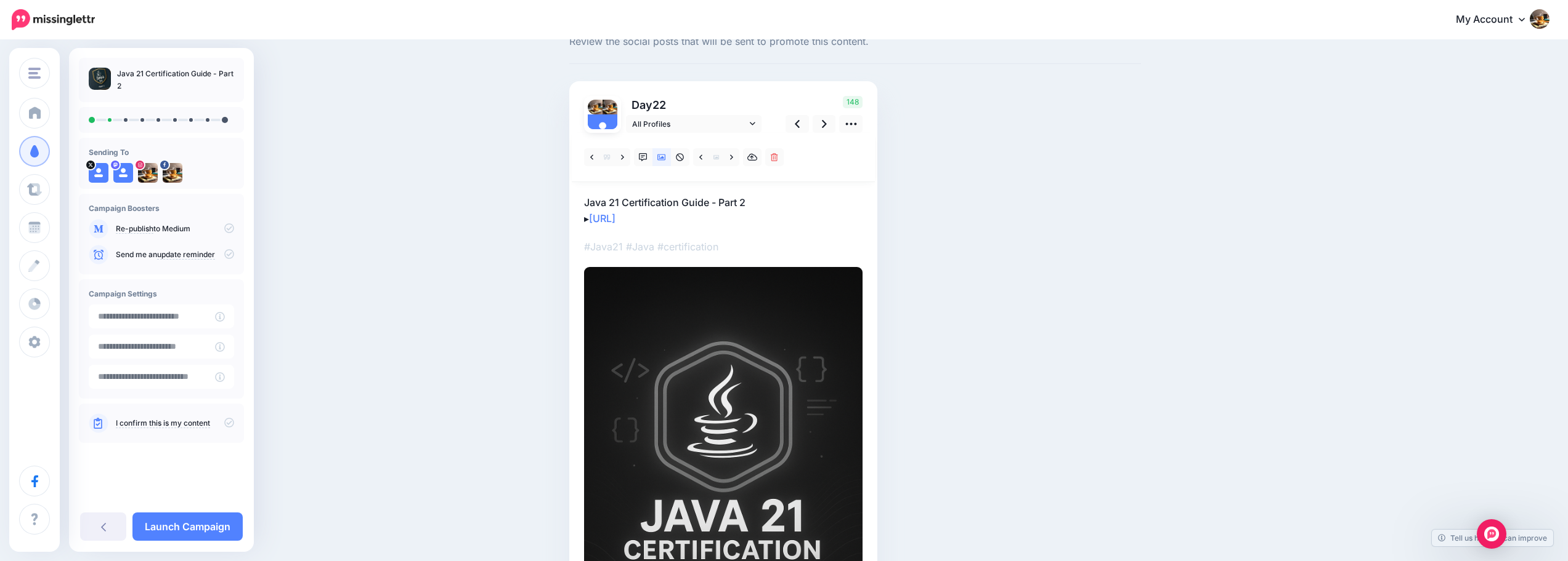
scroll to position [8, 0]
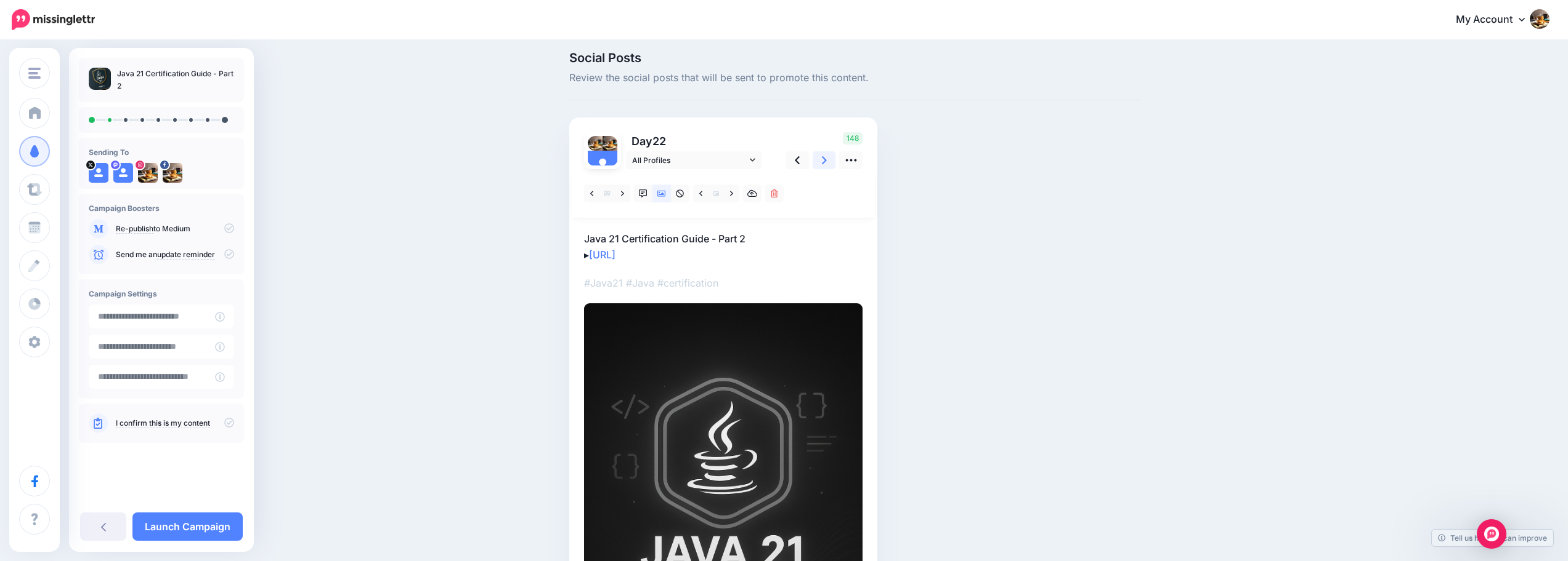
click at [828, 168] on link at bounding box center [824, 160] width 24 height 18
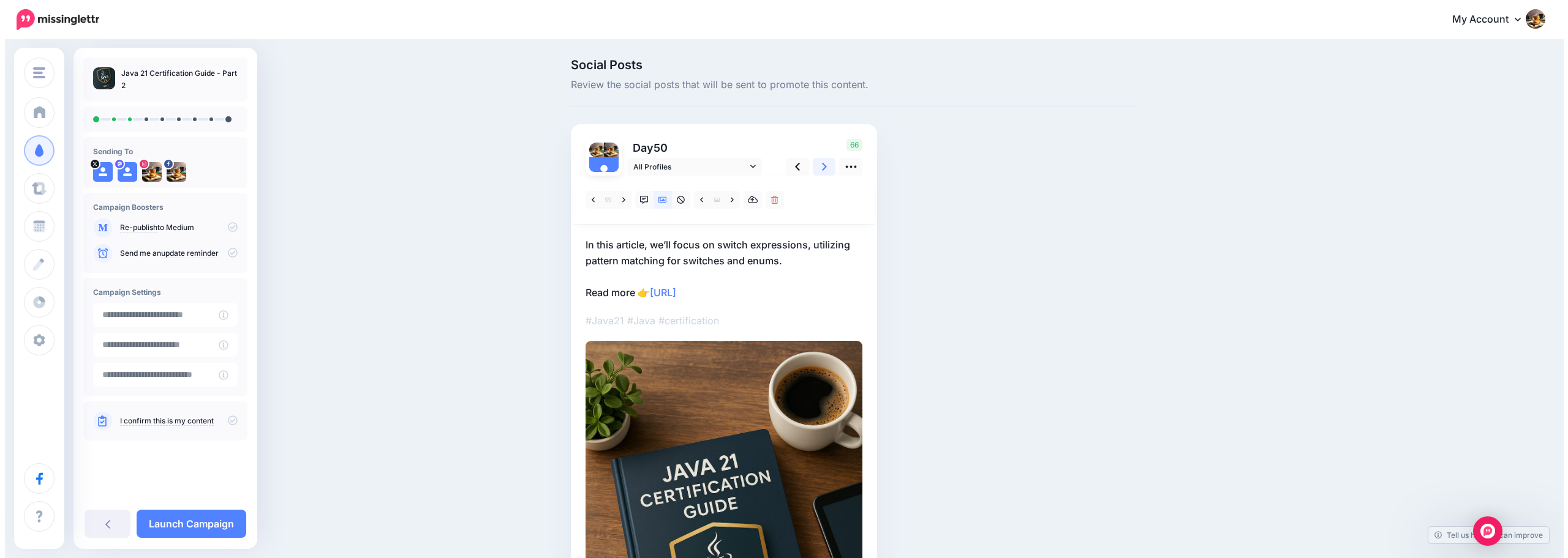
scroll to position [0, 0]
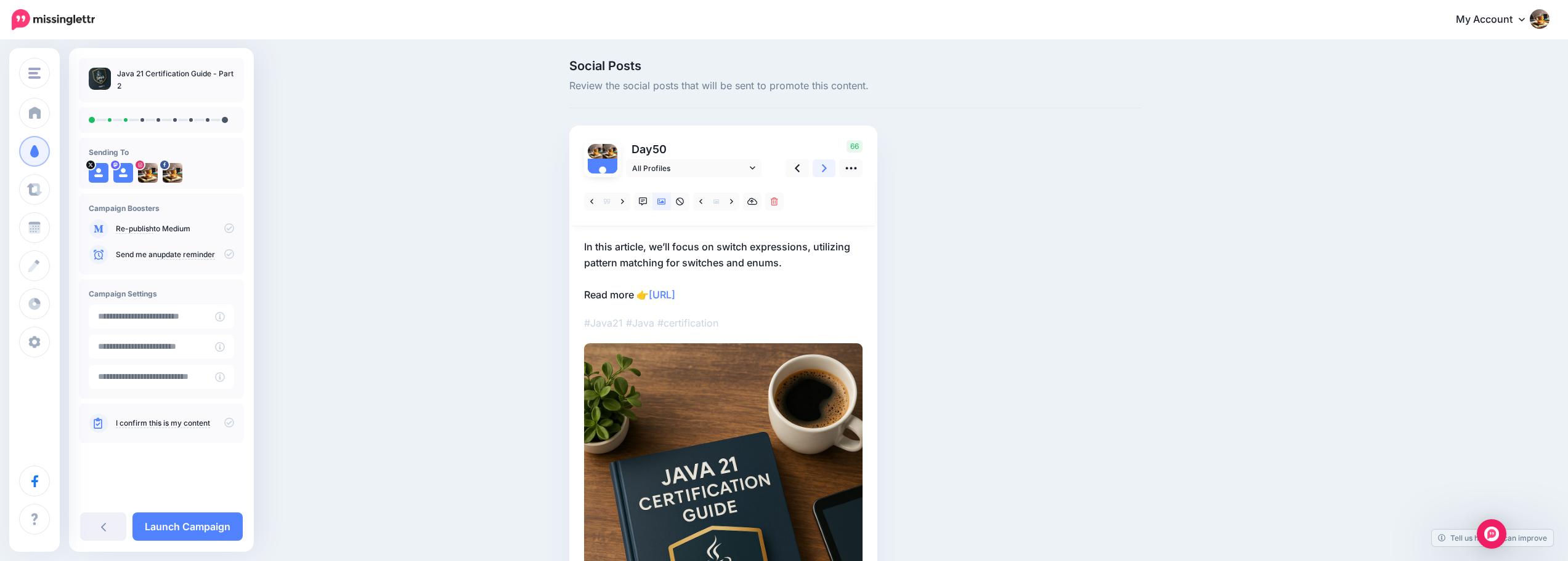
click at [833, 168] on link at bounding box center [824, 168] width 24 height 18
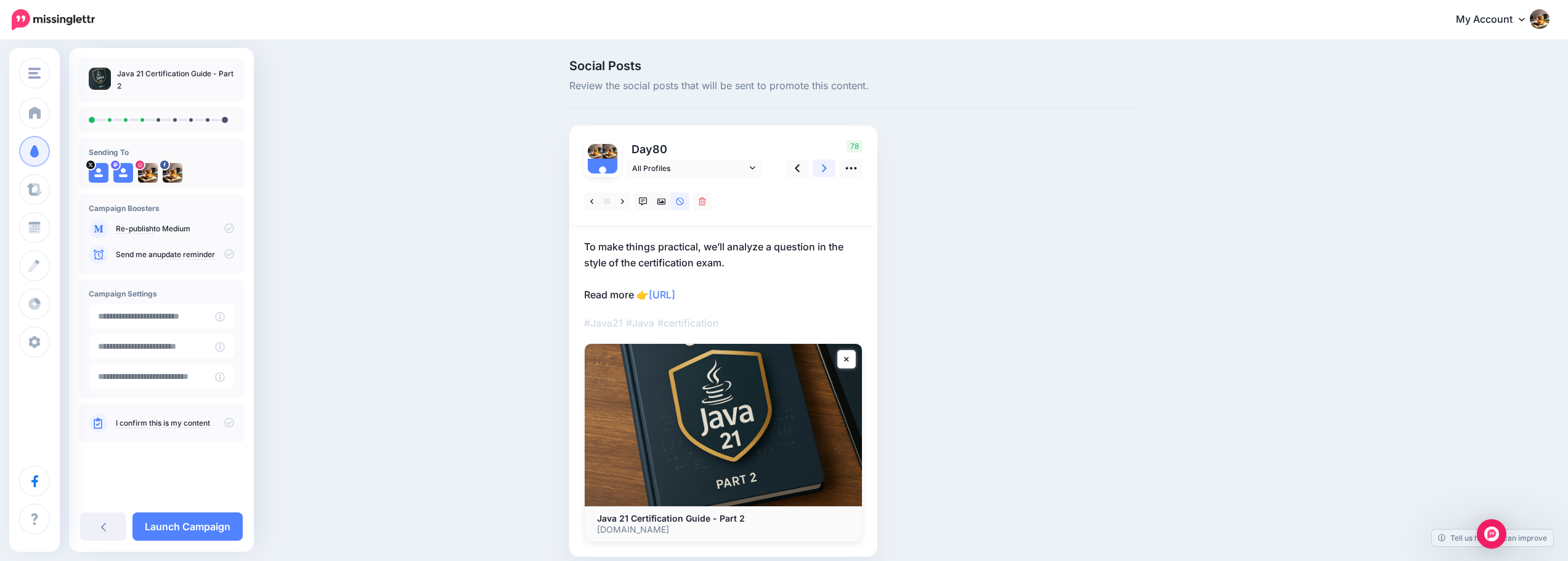
click at [832, 164] on link at bounding box center [824, 168] width 24 height 18
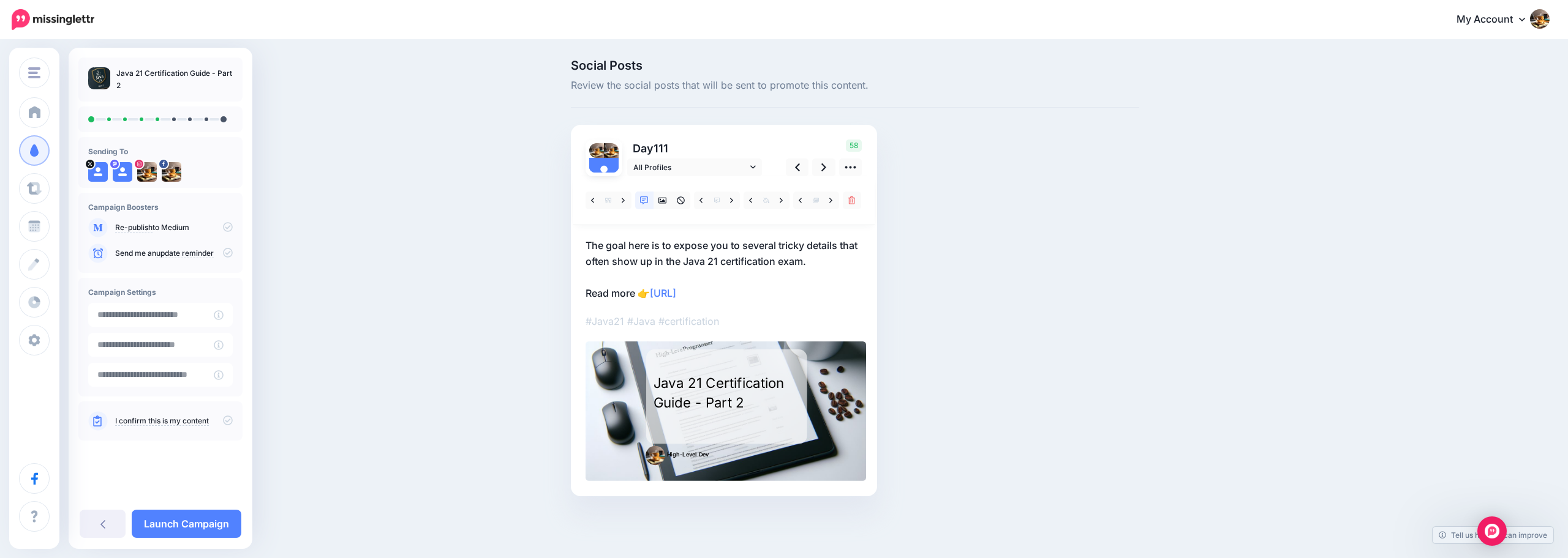
click at [772, 251] on p "The goal here is to expose you to several tricky details that often show up in …" at bounding box center [724, 270] width 277 height 64
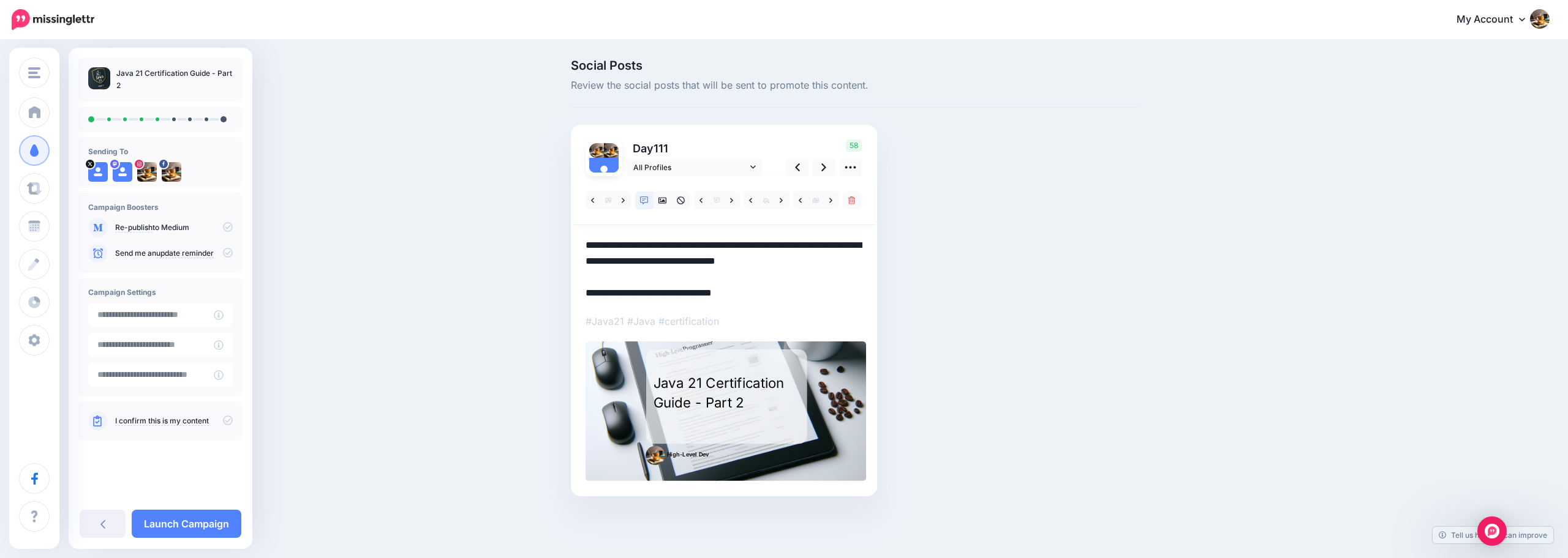
click at [795, 254] on textarea "**********" at bounding box center [724, 270] width 277 height 64
click at [825, 172] on icon at bounding box center [824, 167] width 5 height 13
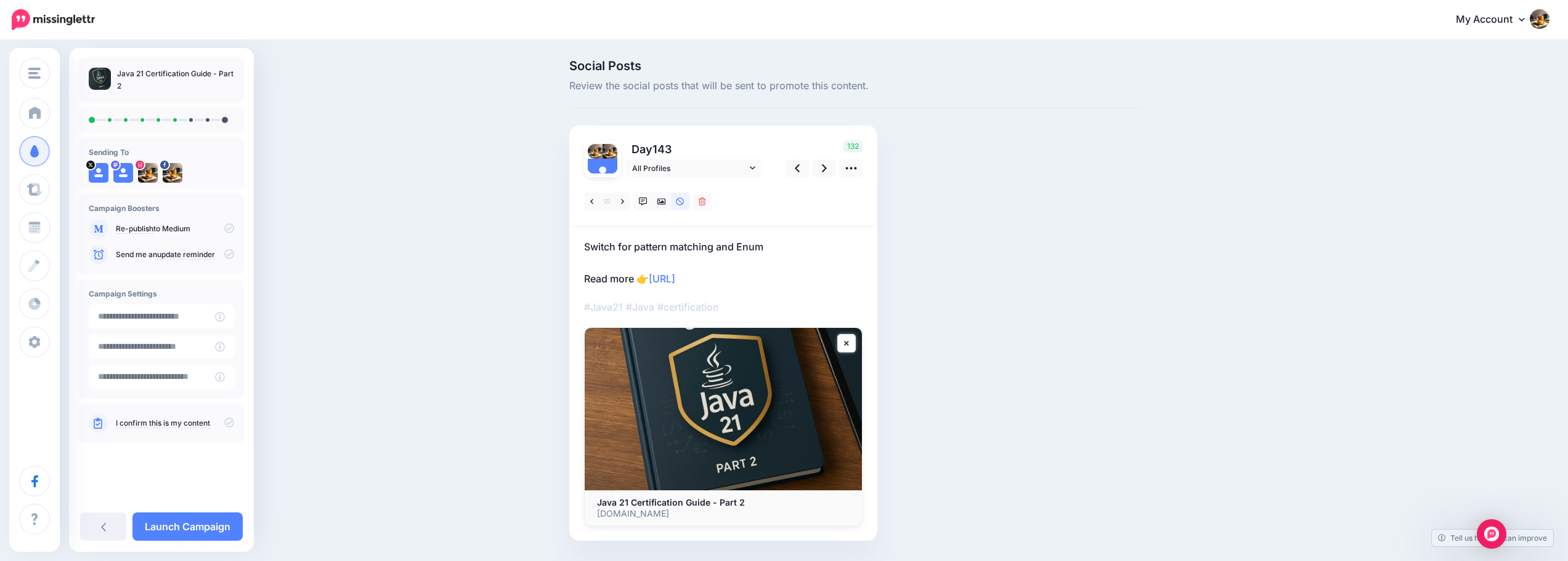
click at [776, 244] on p "Switch for pattern matching and Enum Read more 👉 https://lttr.ai/AiOta" at bounding box center [723, 263] width 278 height 48
click at [764, 245] on textarea "**********" at bounding box center [723, 263] width 278 height 48
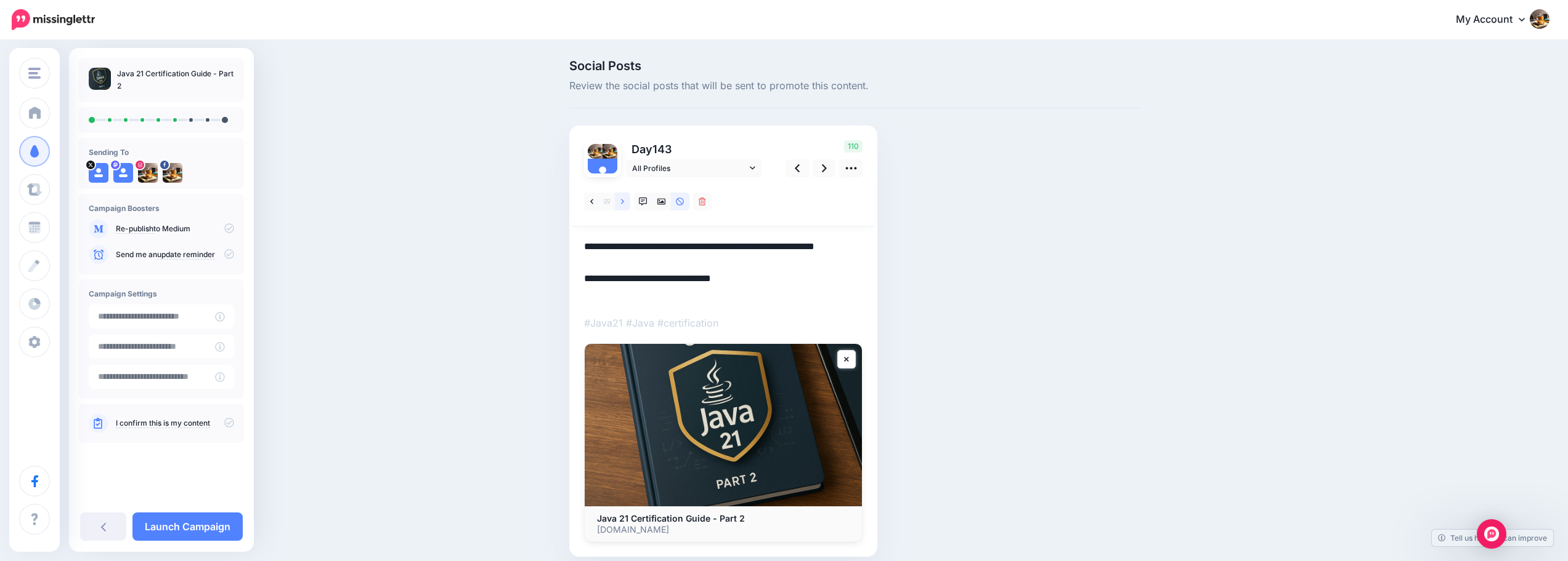
type textarea "**********"
click at [624, 205] on icon at bounding box center [623, 202] width 3 height 8
click at [809, 171] on link at bounding box center [797, 168] width 24 height 18
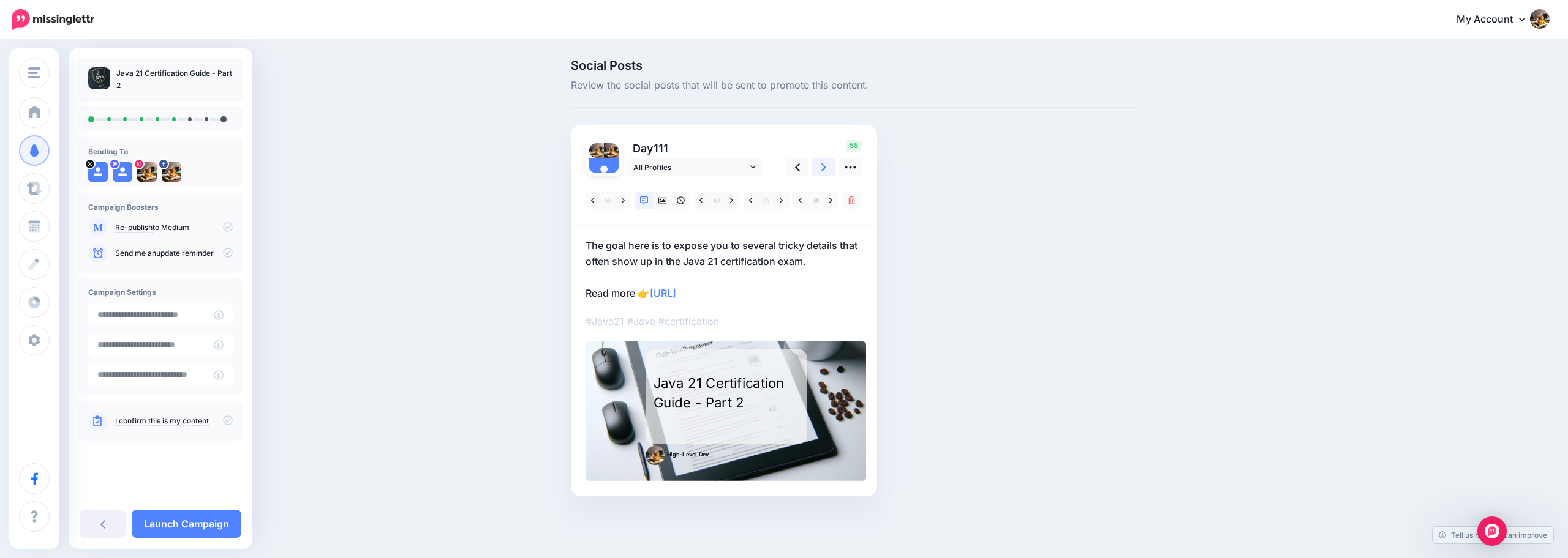
click at [822, 168] on icon at bounding box center [824, 167] width 5 height 13
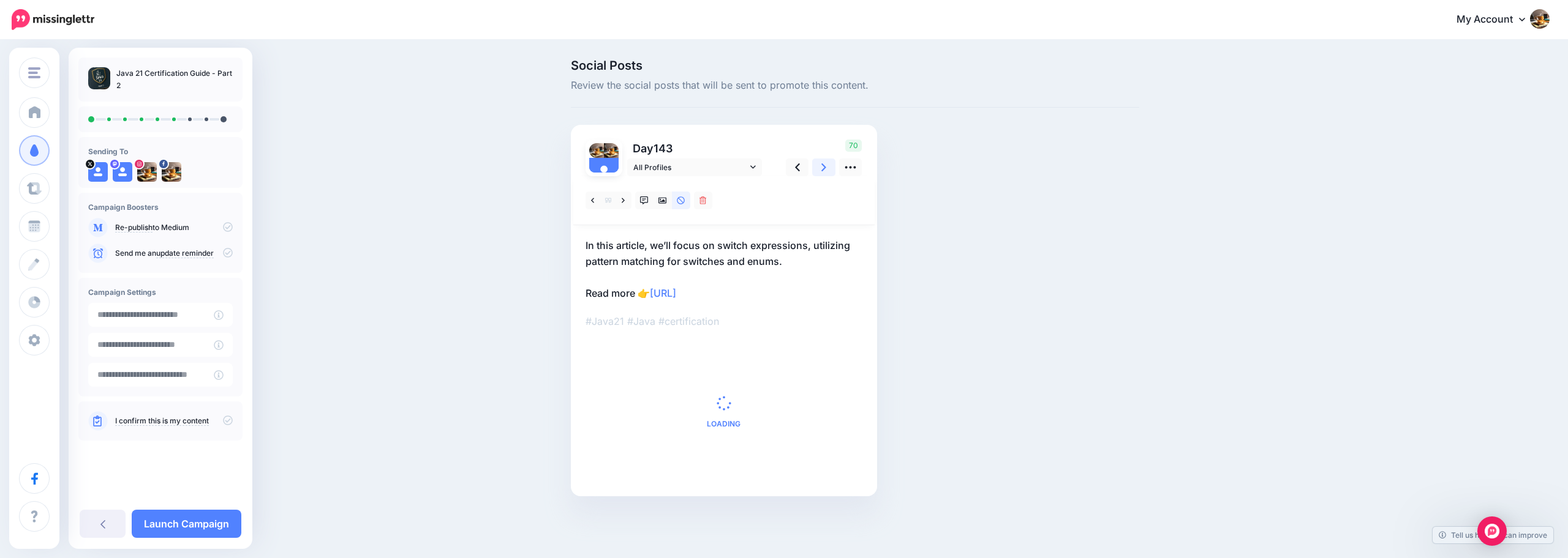
click at [822, 168] on icon at bounding box center [824, 167] width 5 height 13
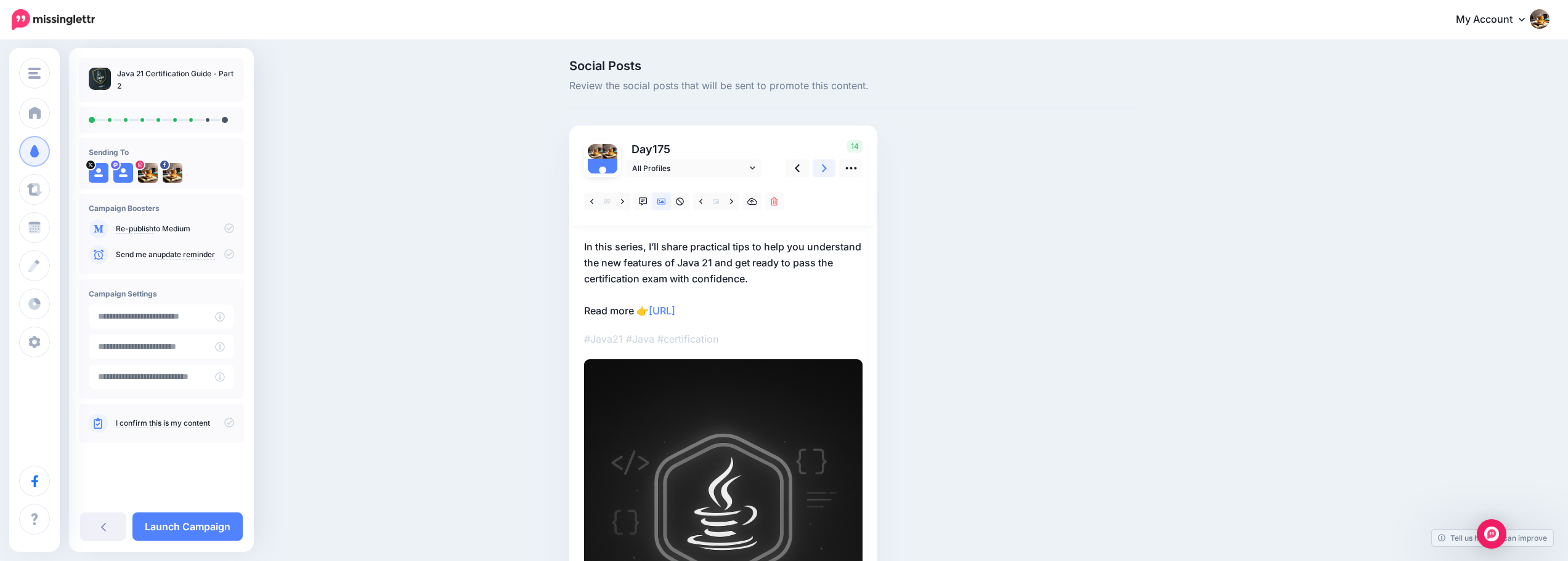
click at [827, 168] on icon at bounding box center [824, 168] width 5 height 8
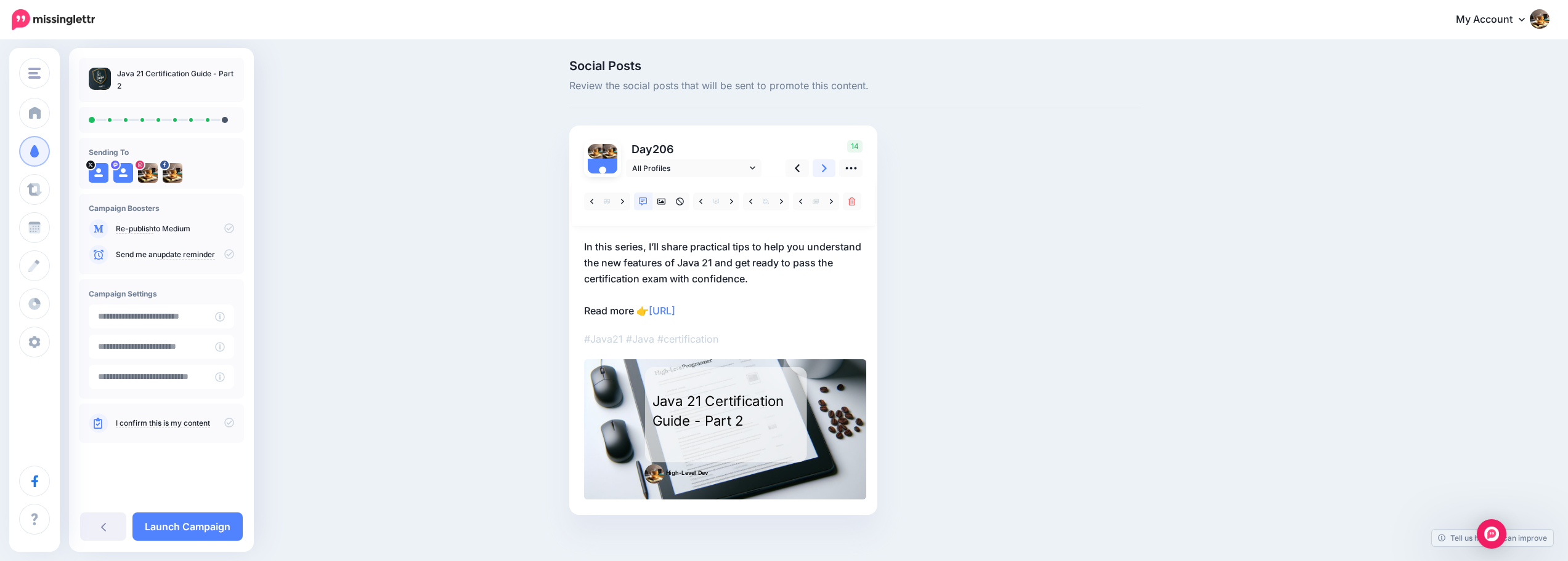
click at [827, 169] on icon at bounding box center [824, 168] width 5 height 8
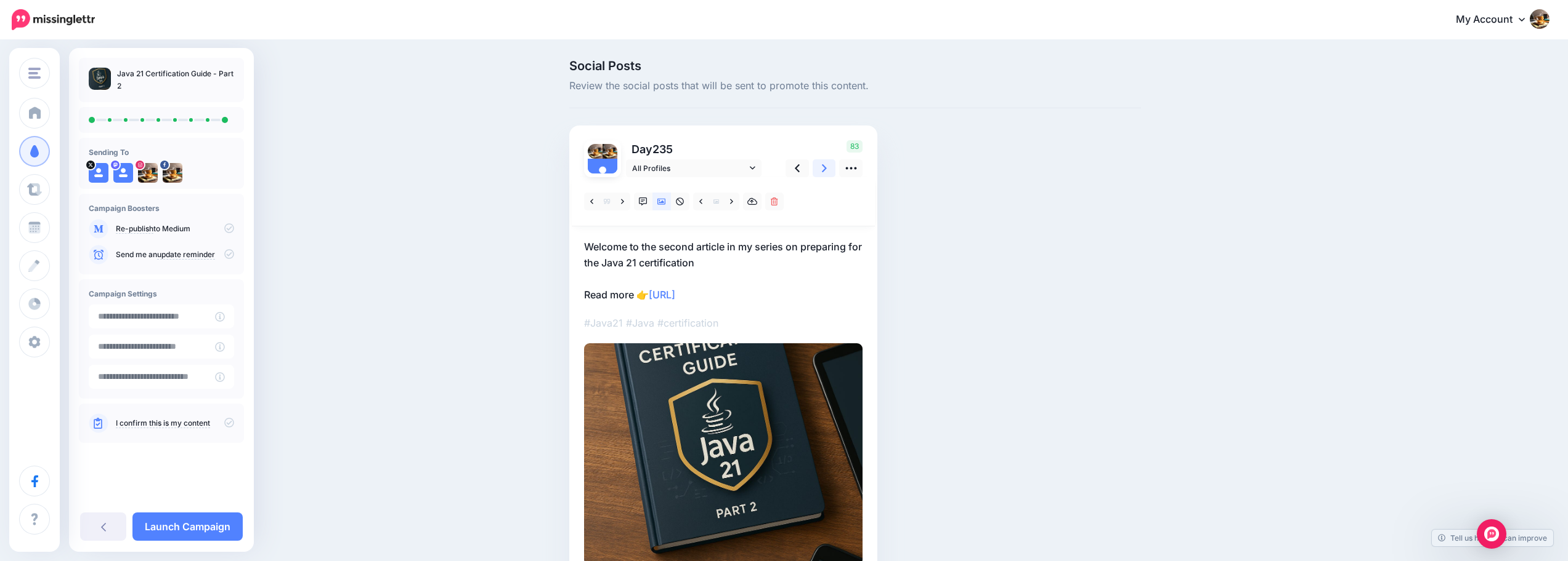
click at [827, 169] on icon at bounding box center [824, 168] width 5 height 8
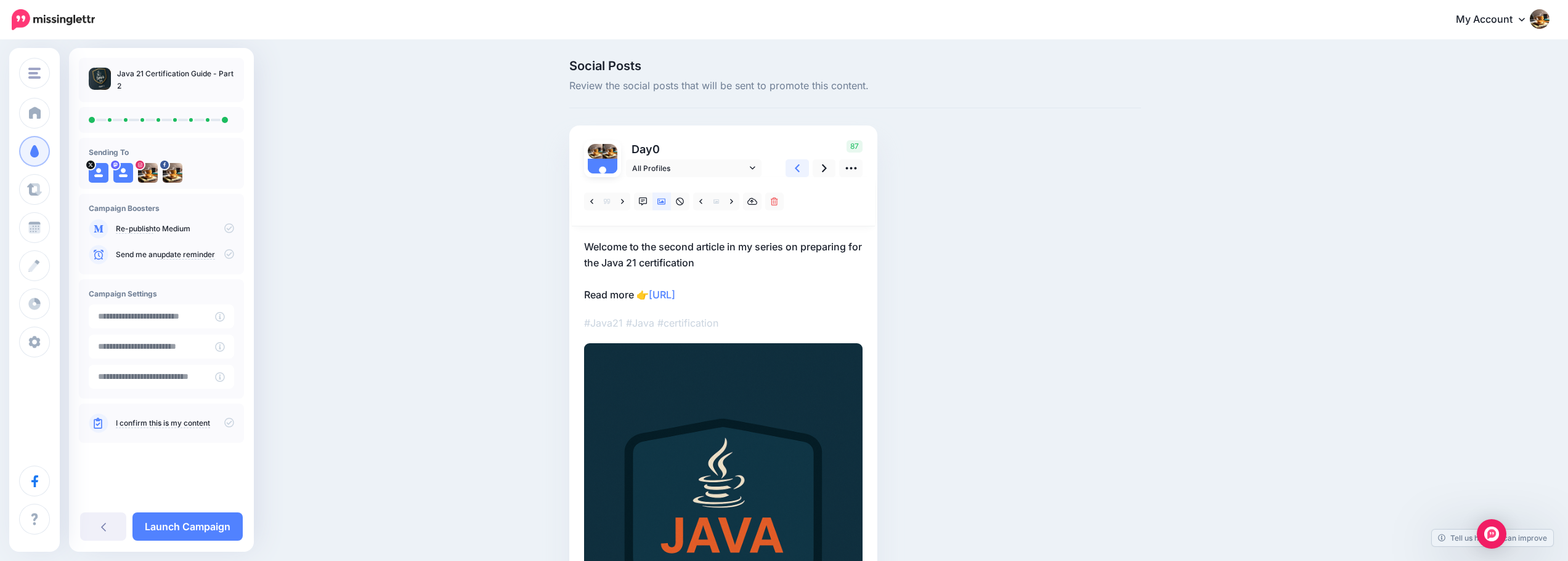
click at [807, 169] on link at bounding box center [797, 168] width 24 height 18
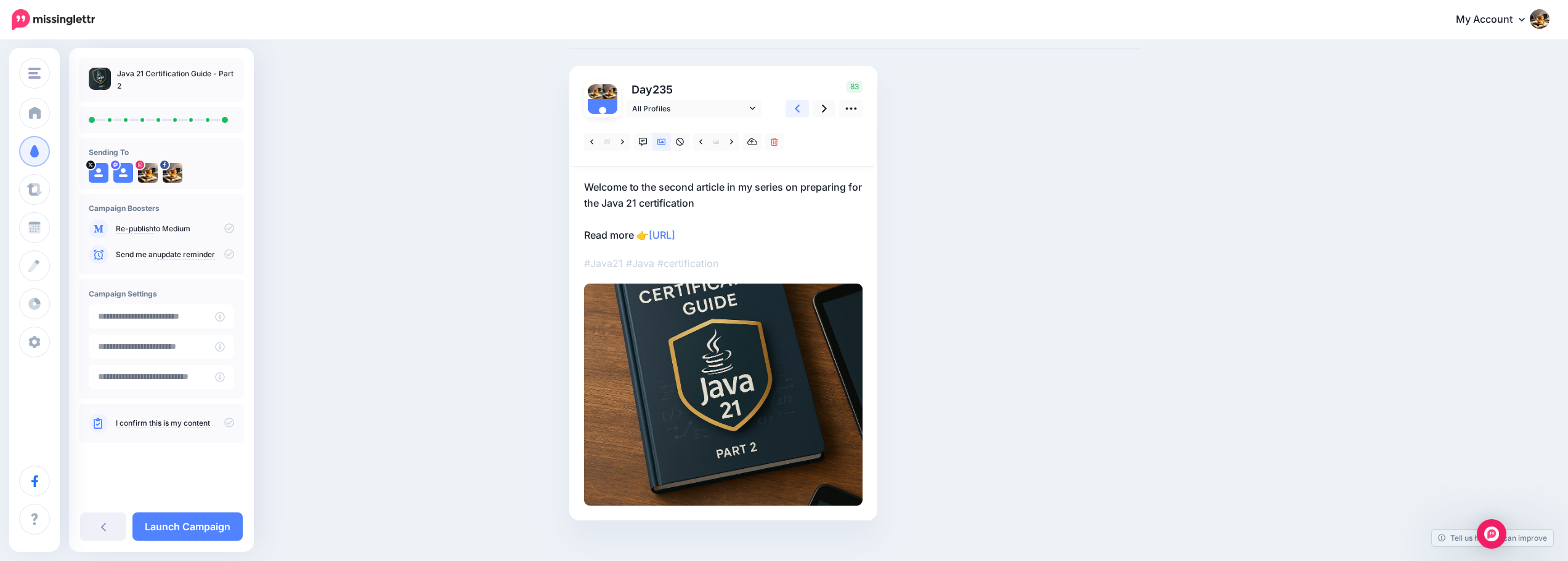
scroll to position [67, 0]
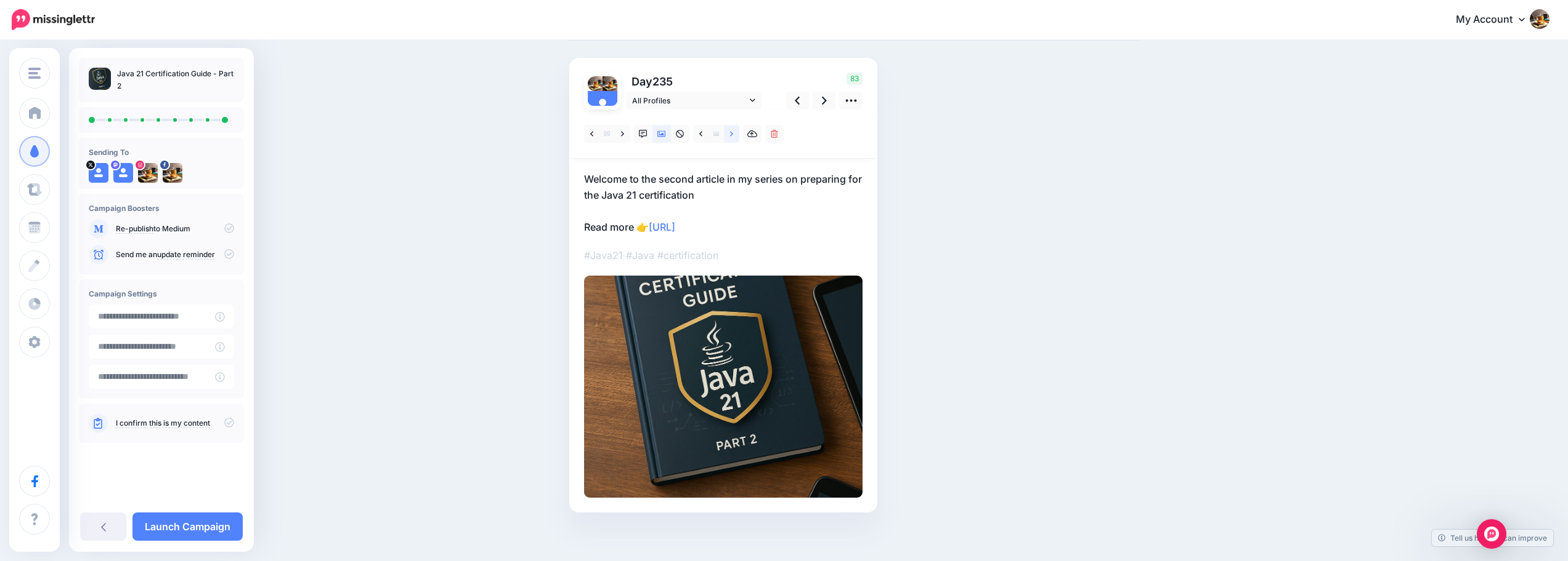
click at [733, 137] on icon at bounding box center [732, 134] width 3 height 8
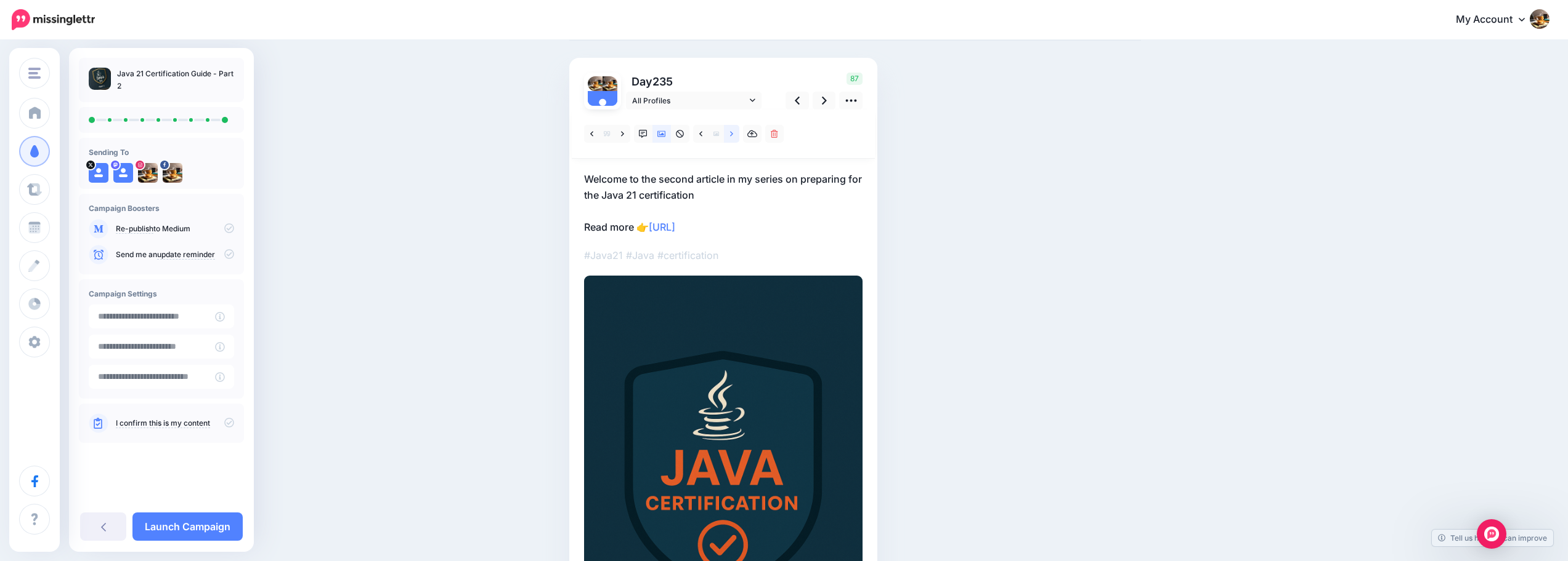
click at [733, 137] on icon at bounding box center [732, 134] width 3 height 8
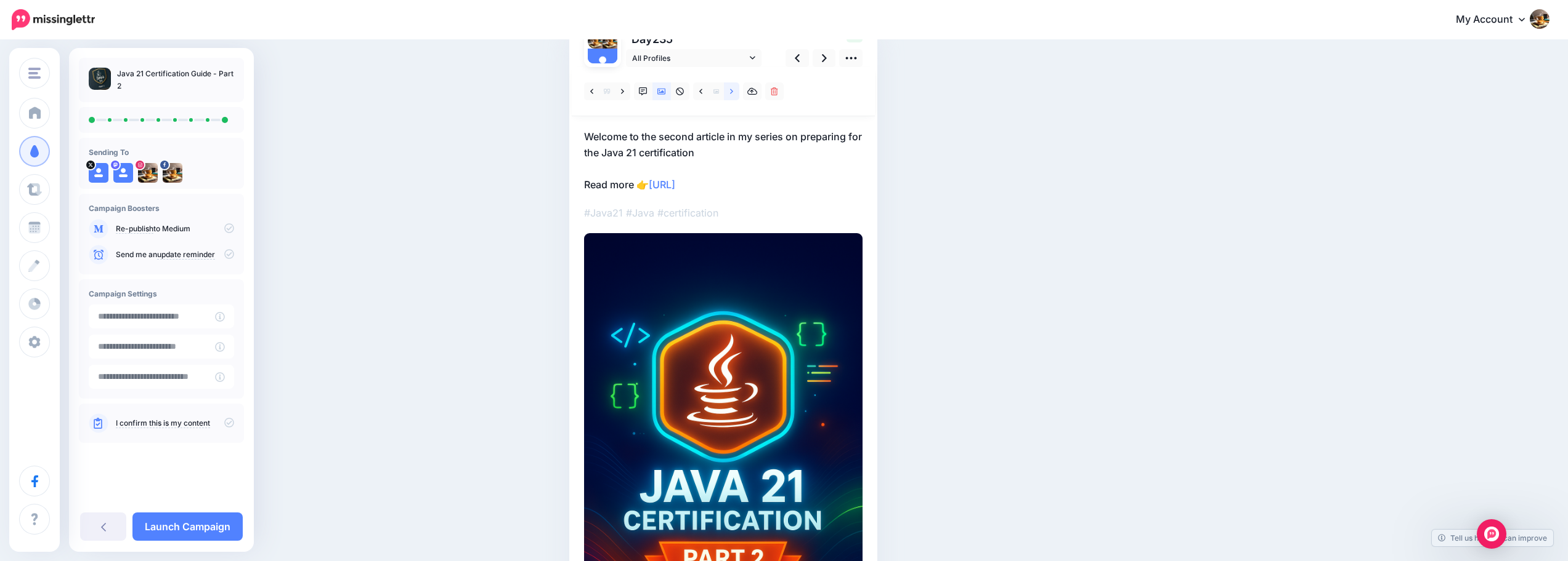
scroll to position [12, 0]
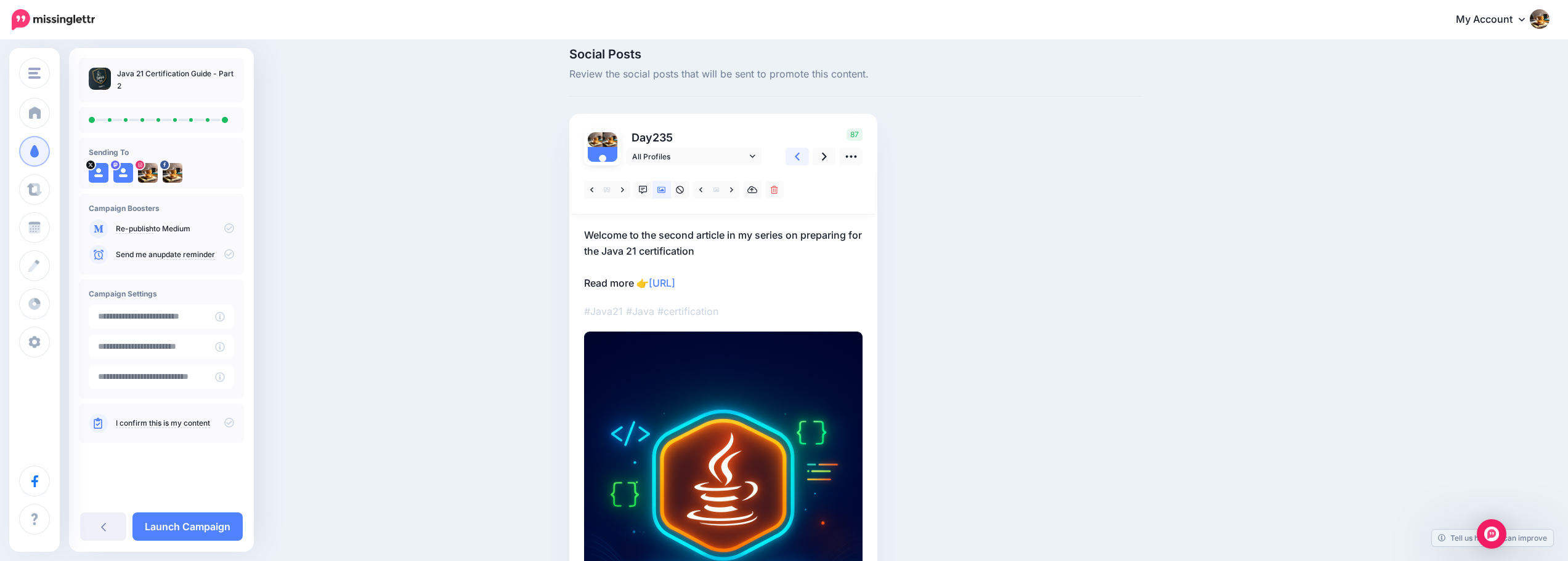
click at [800, 161] on icon at bounding box center [797, 156] width 5 height 13
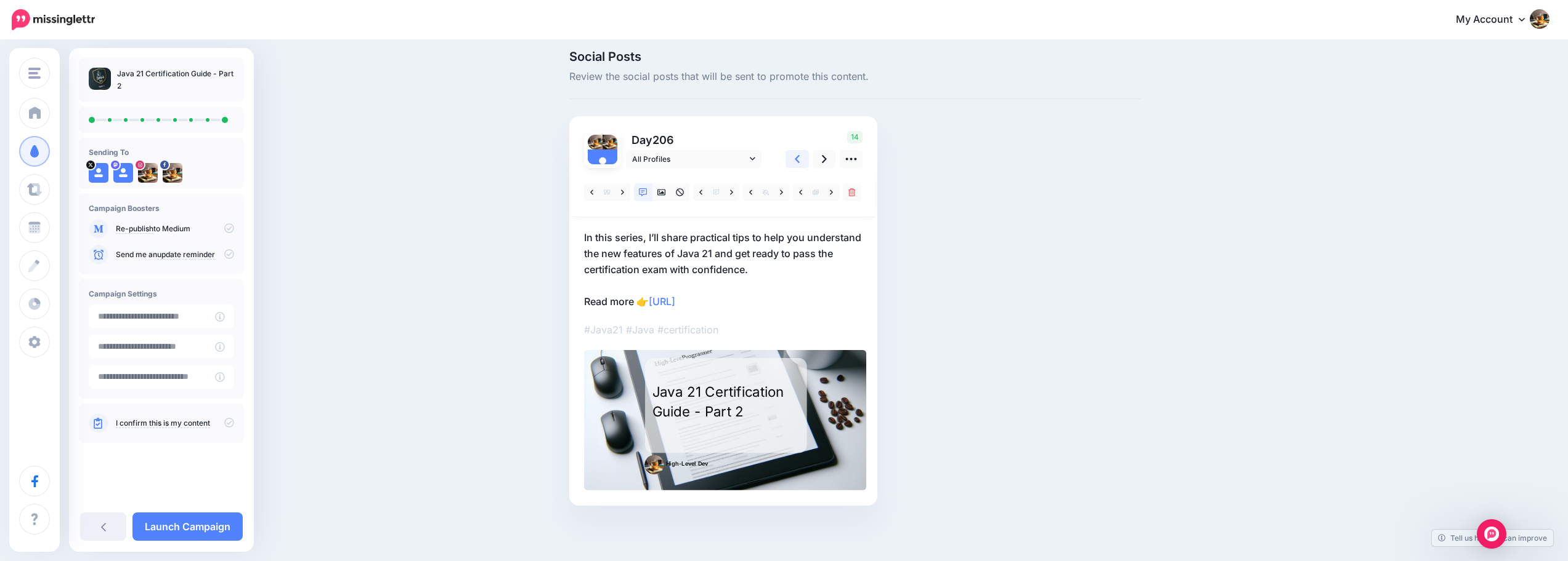
click at [800, 161] on icon at bounding box center [797, 158] width 5 height 13
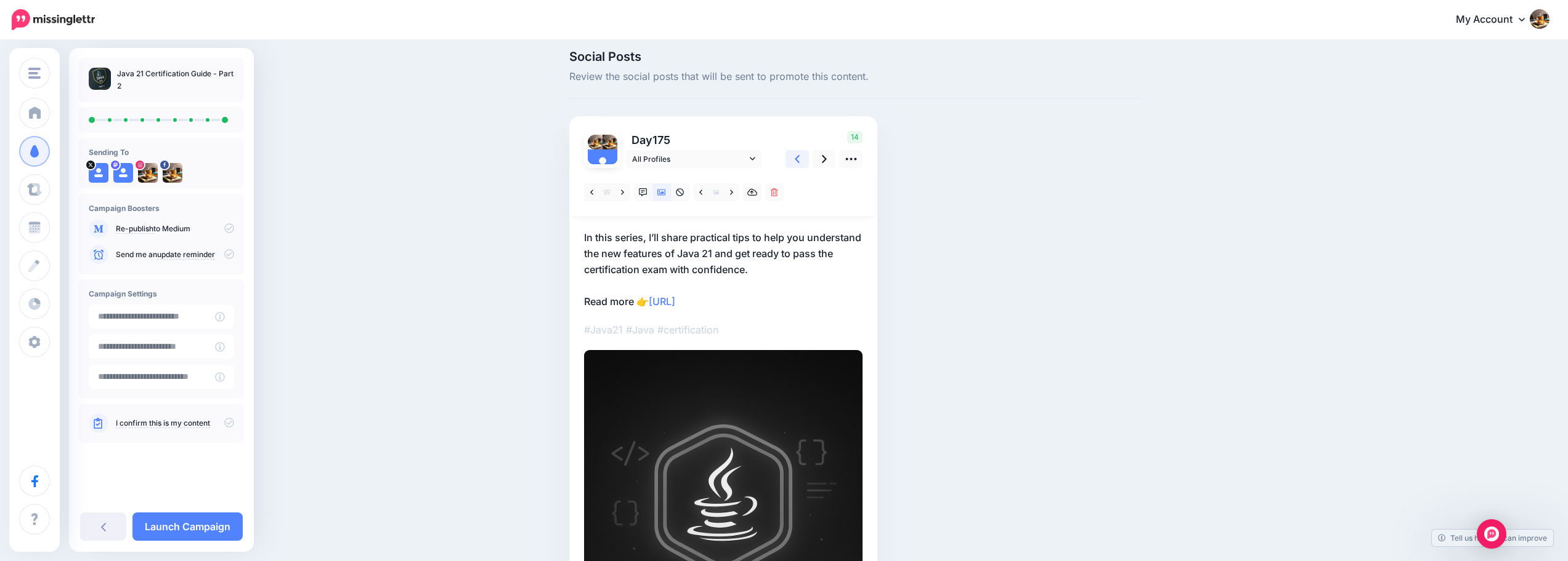
scroll to position [0, 0]
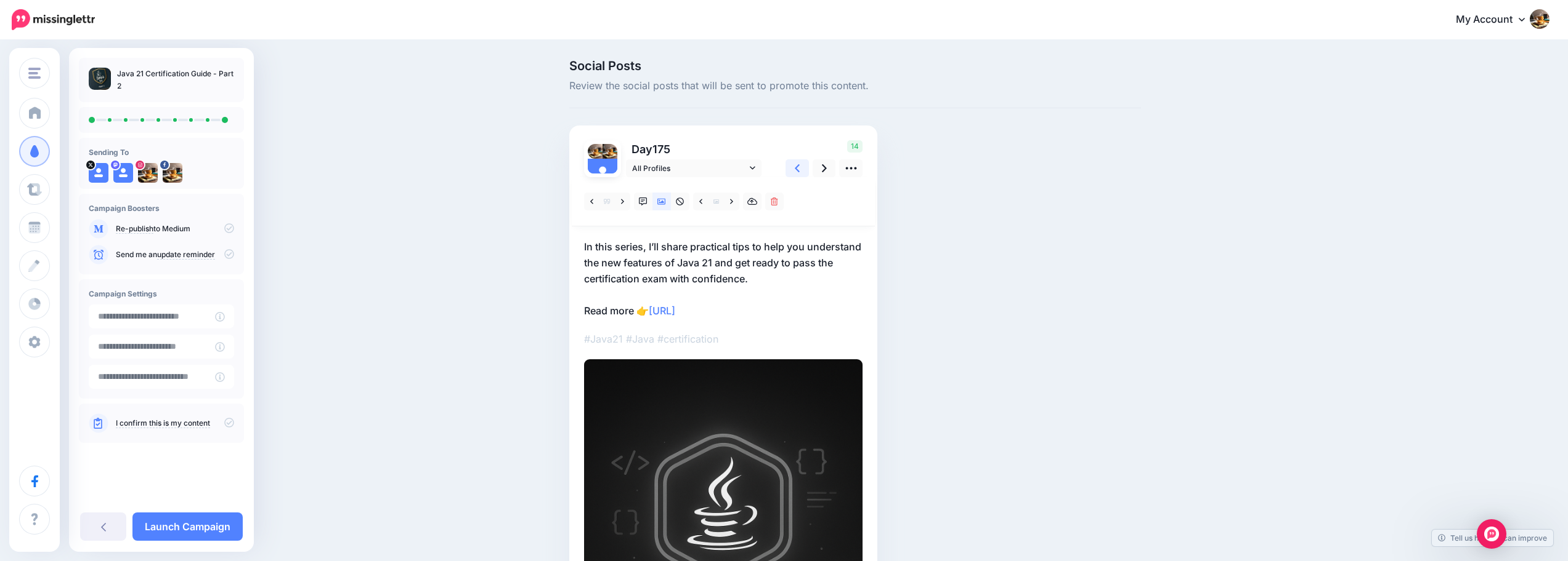
click at [798, 163] on link at bounding box center [797, 168] width 24 height 18
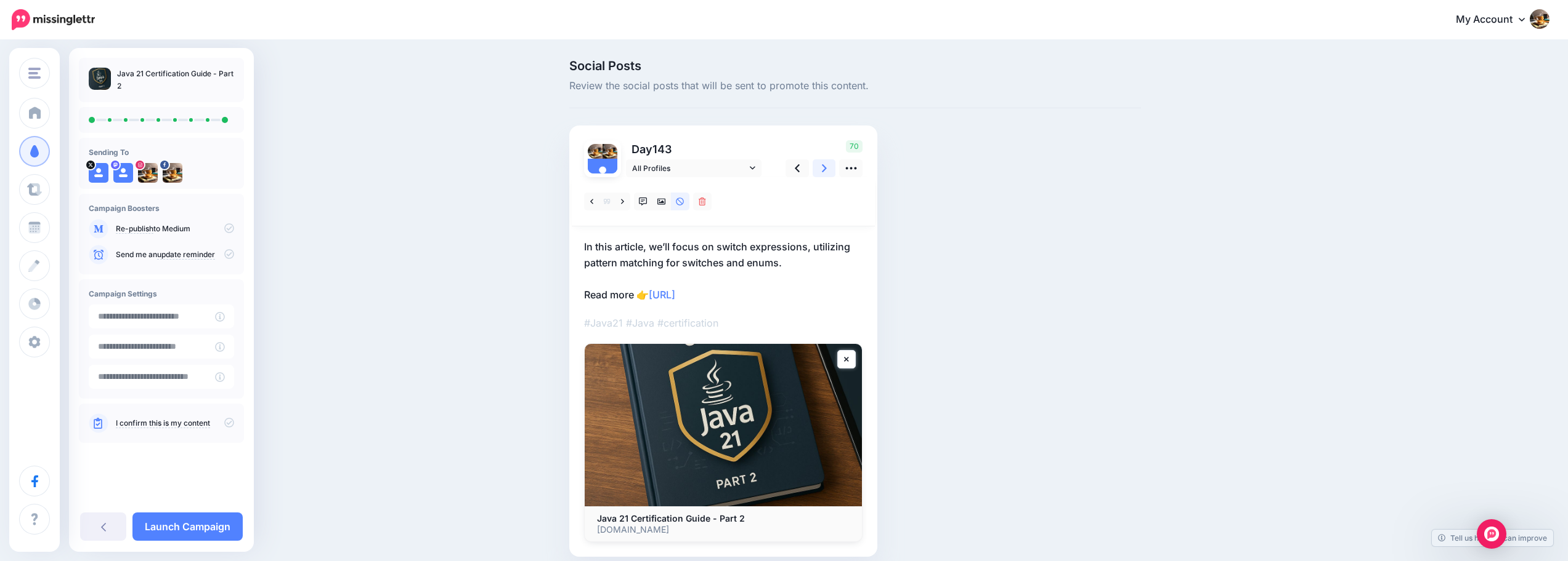
click at [824, 167] on link at bounding box center [824, 168] width 24 height 18
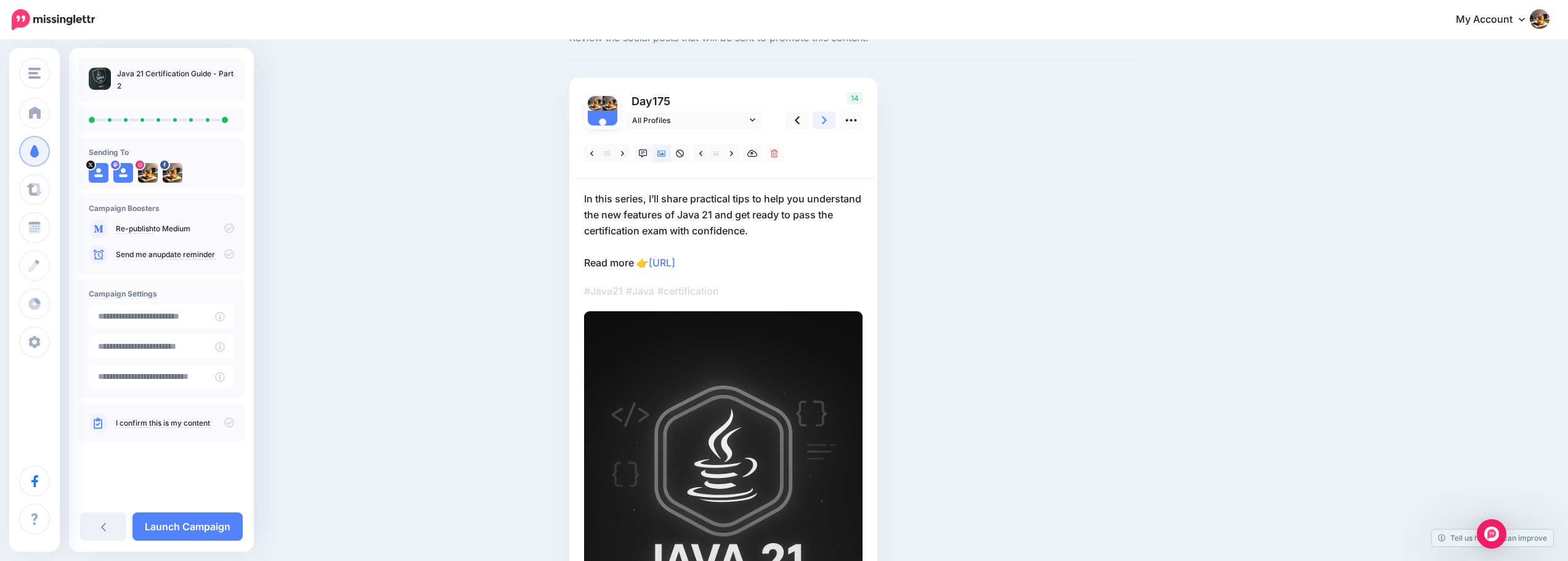
click at [824, 124] on link at bounding box center [824, 120] width 24 height 18
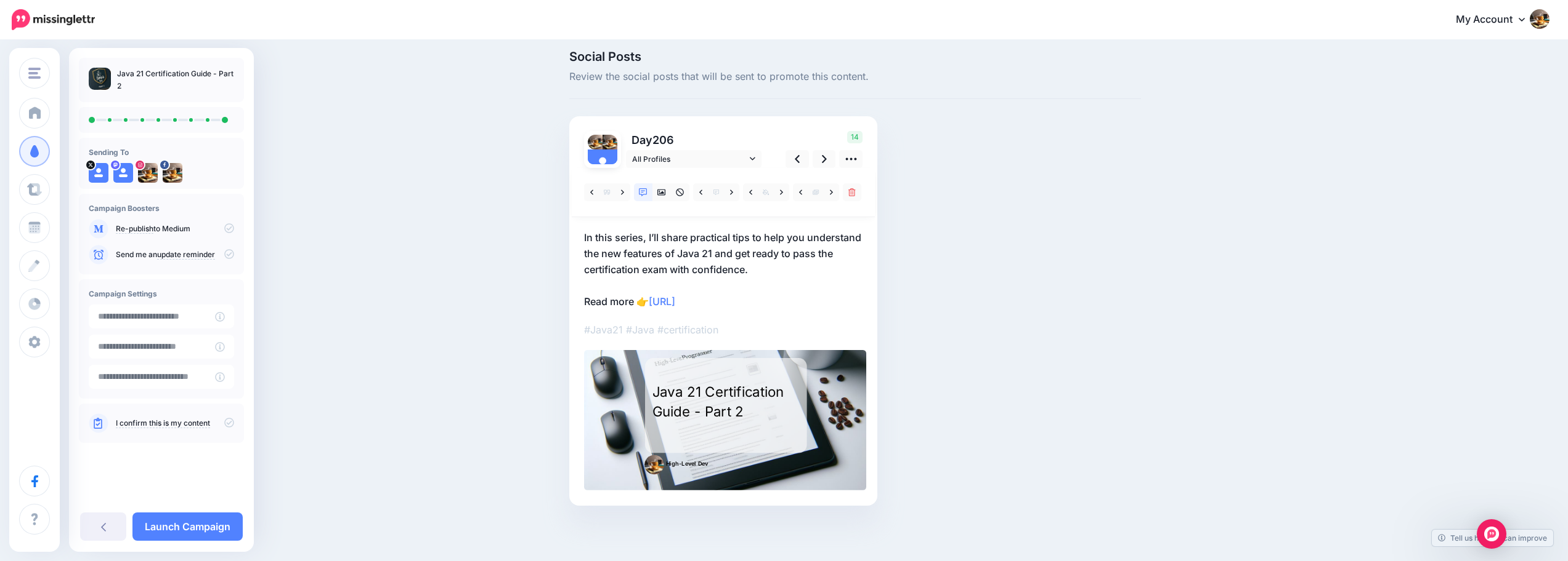
click at [226, 422] on icon at bounding box center [229, 423] width 10 height 10
click at [192, 318] on input "**********" at bounding box center [152, 317] width 126 height 24
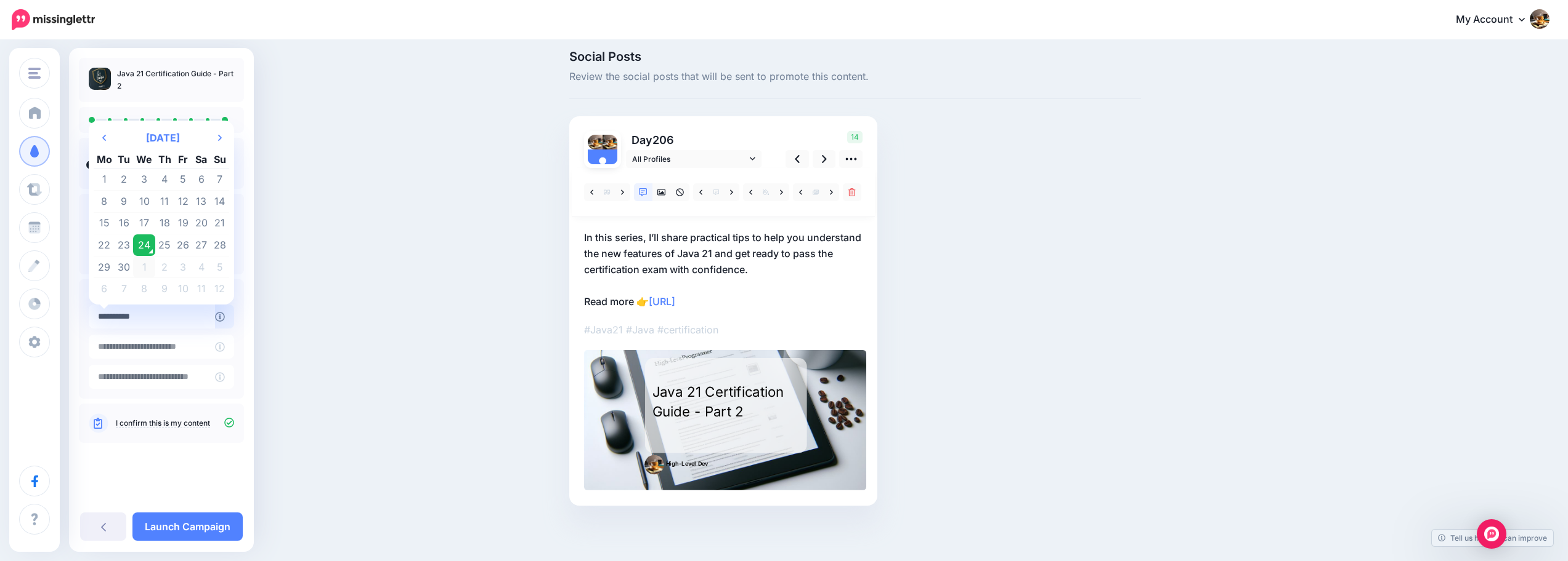
click at [148, 270] on td "1" at bounding box center [144, 267] width 22 height 22
type input "**********"
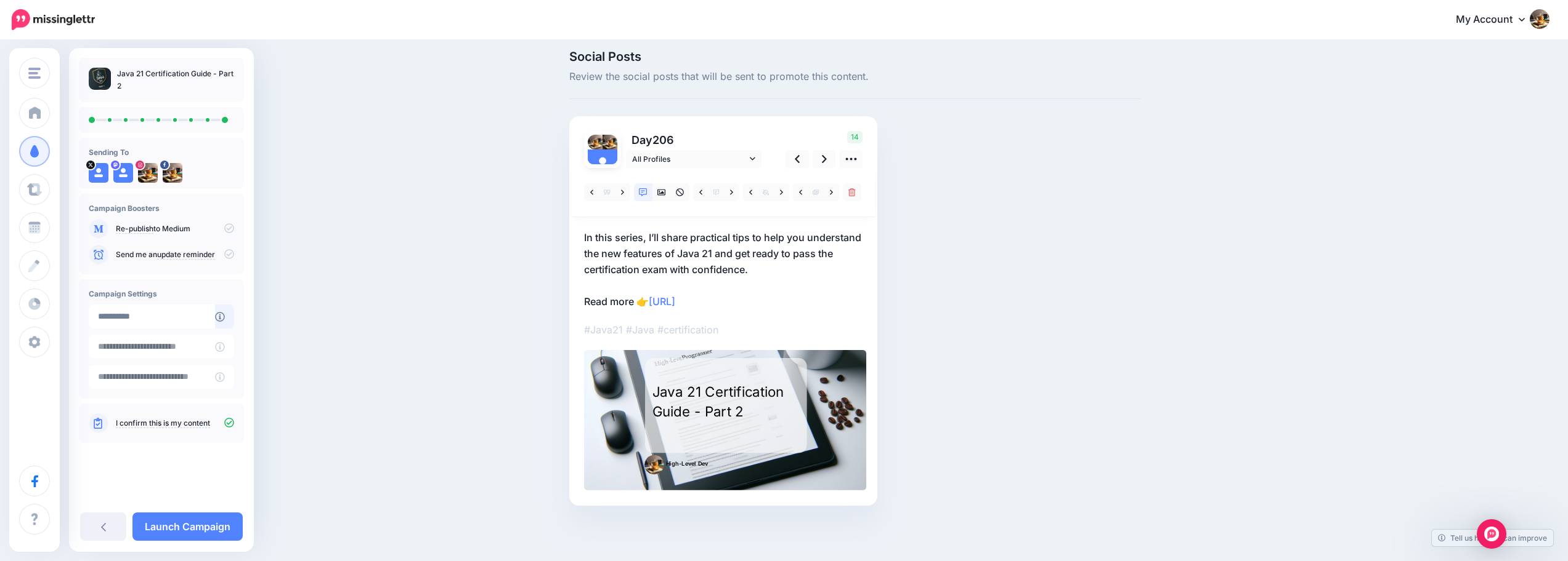
click at [228, 227] on icon at bounding box center [229, 228] width 10 height 10
click at [230, 229] on icon at bounding box center [229, 228] width 10 height 10
click at [196, 531] on link "Launch Campaign" at bounding box center [187, 527] width 110 height 29
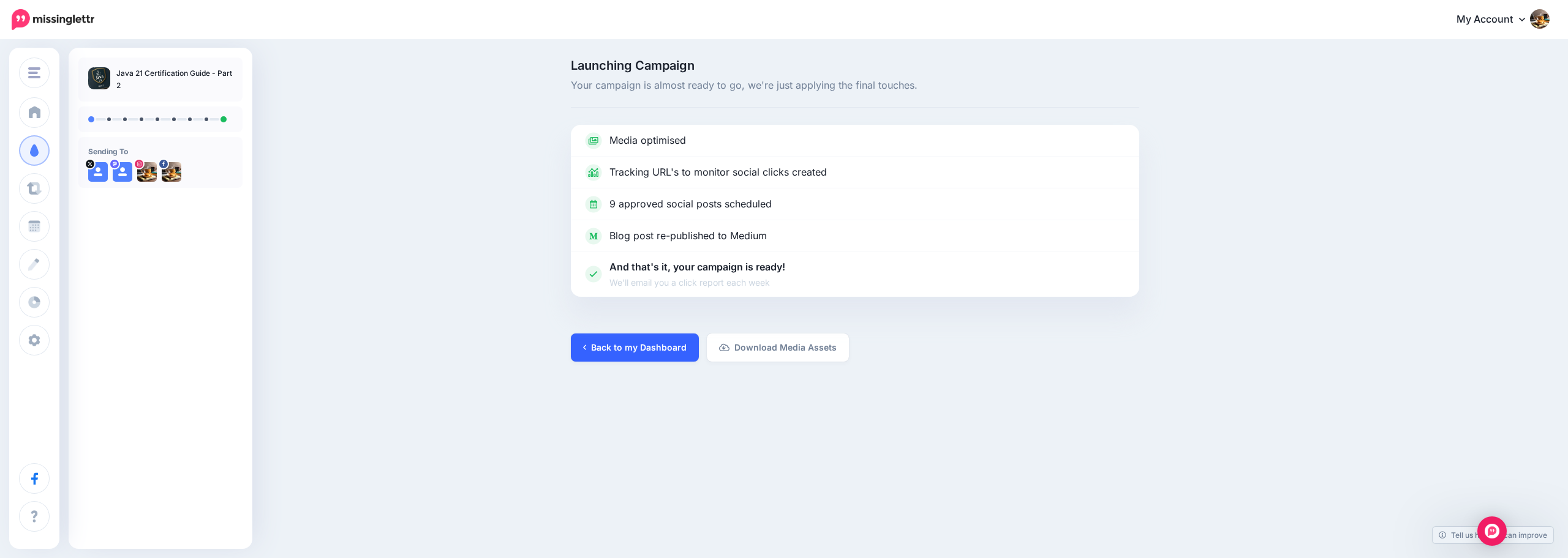
click at [666, 353] on link "Back to my Dashboard" at bounding box center [634, 348] width 128 height 28
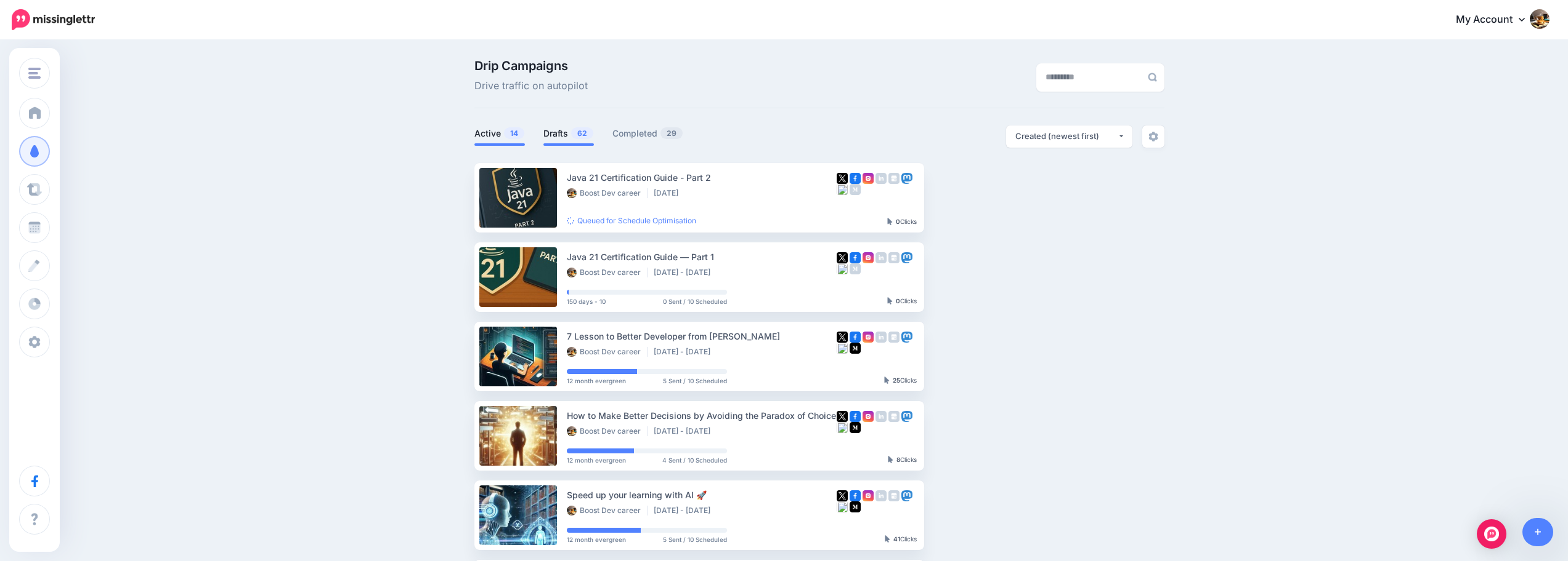
click at [567, 136] on link "Drafts 62" at bounding box center [569, 134] width 51 height 15
